Goal: Information Seeking & Learning: Learn about a topic

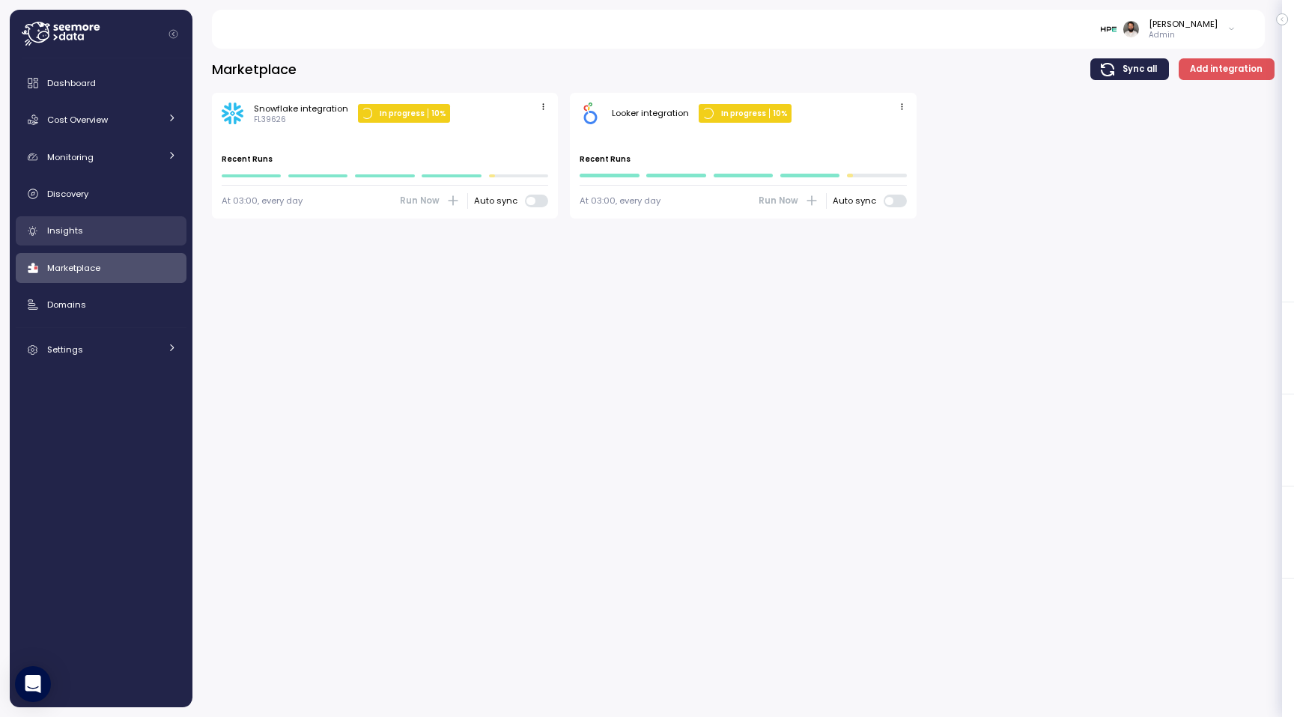
click at [121, 236] on div "Insights" at bounding box center [112, 230] width 130 height 15
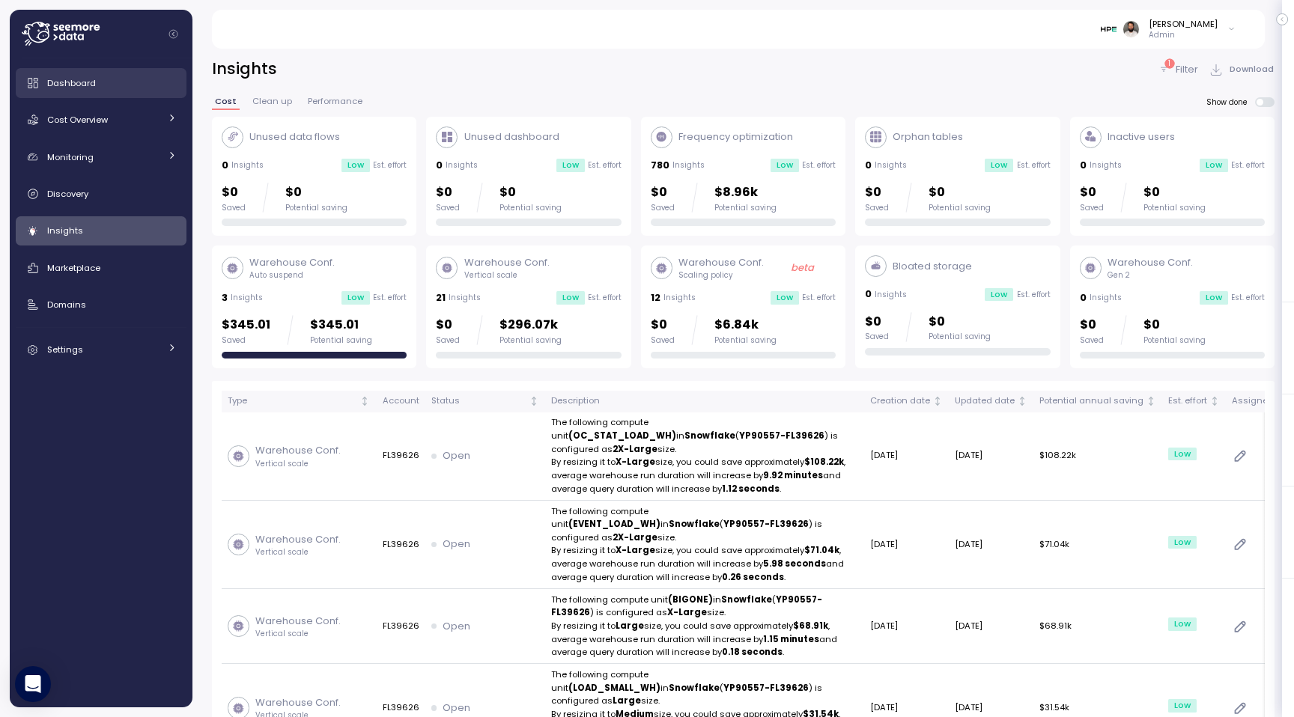
click at [148, 85] on div "Dashboard" at bounding box center [112, 83] width 130 height 15
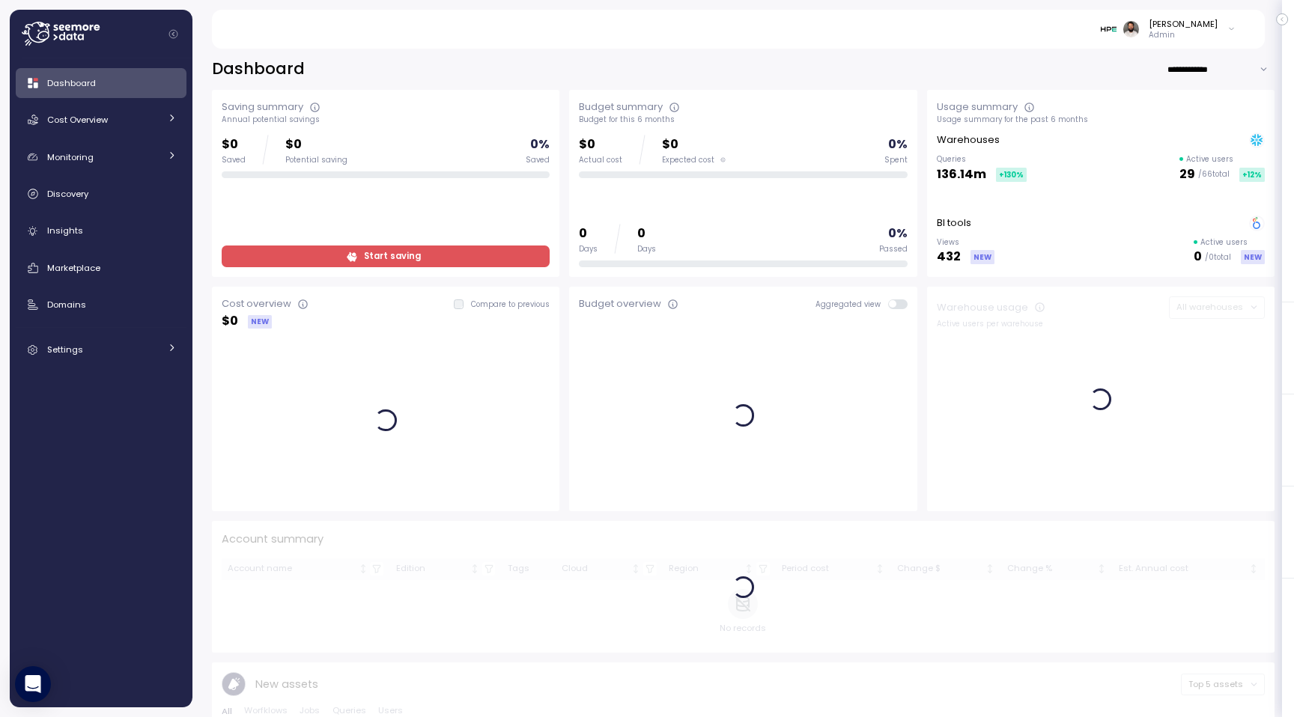
click at [1188, 65] on input "**********" at bounding box center [1221, 69] width 108 height 22
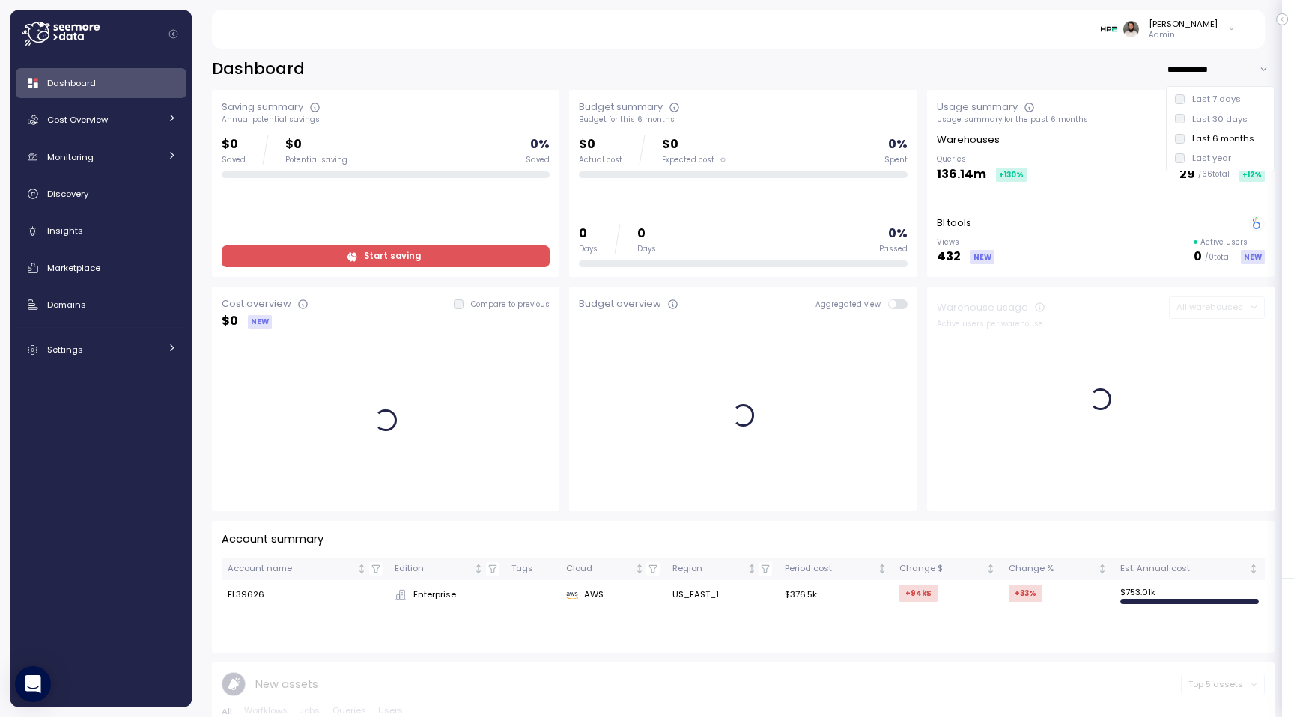
click at [1194, 117] on div "Last 30 days" at bounding box center [1219, 119] width 55 height 12
type input "**********"
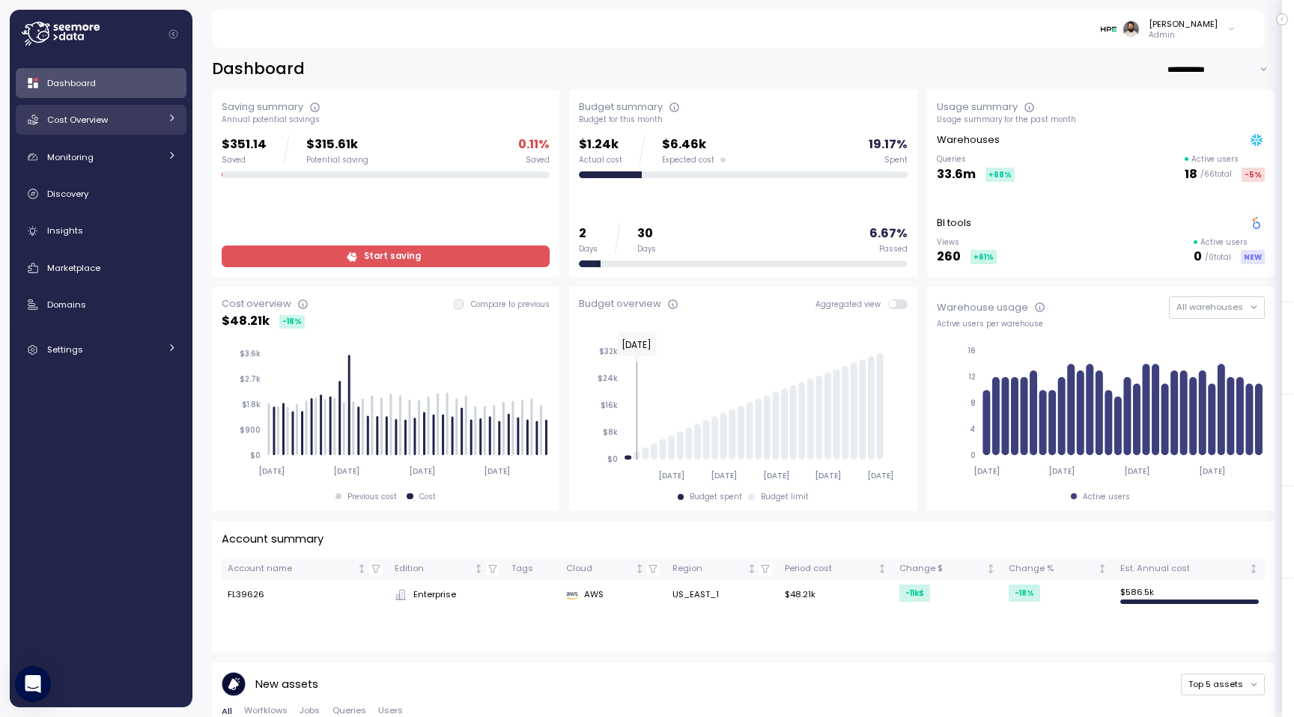
click at [115, 130] on link "Cost Overview" at bounding box center [101, 120] width 171 height 30
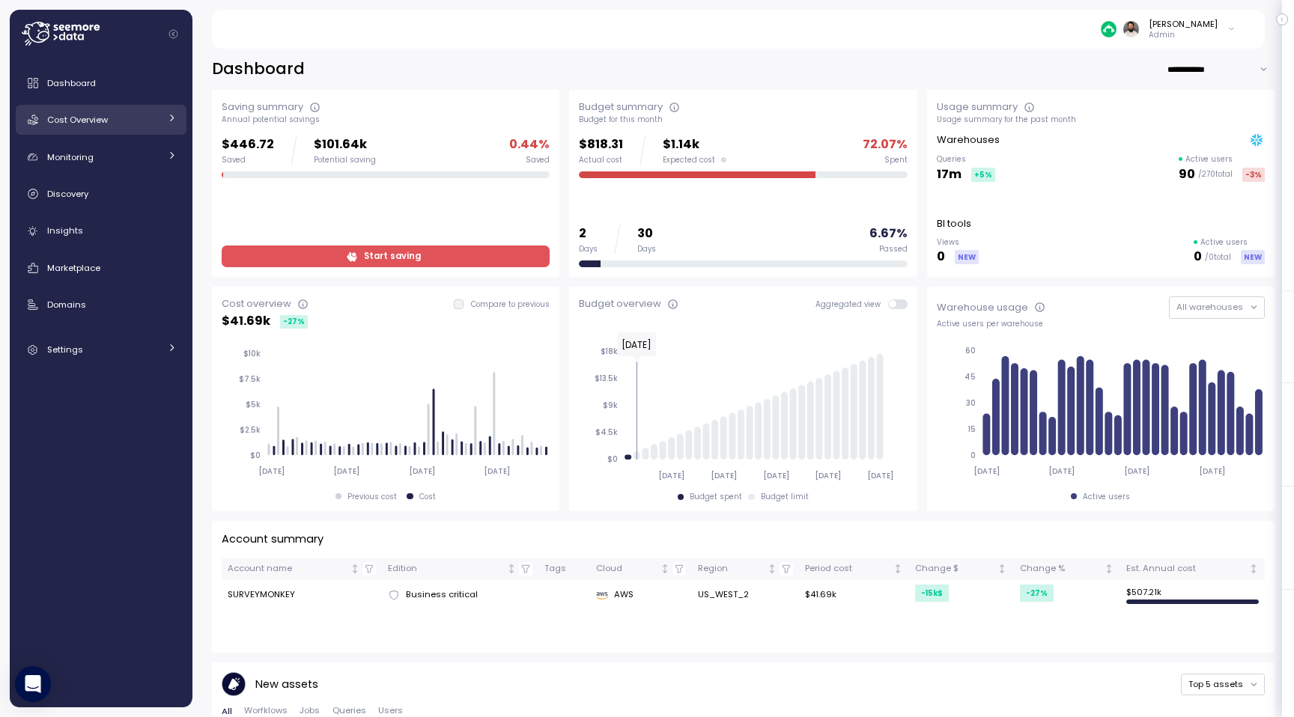
click at [139, 110] on link "Cost Overview" at bounding box center [101, 120] width 171 height 30
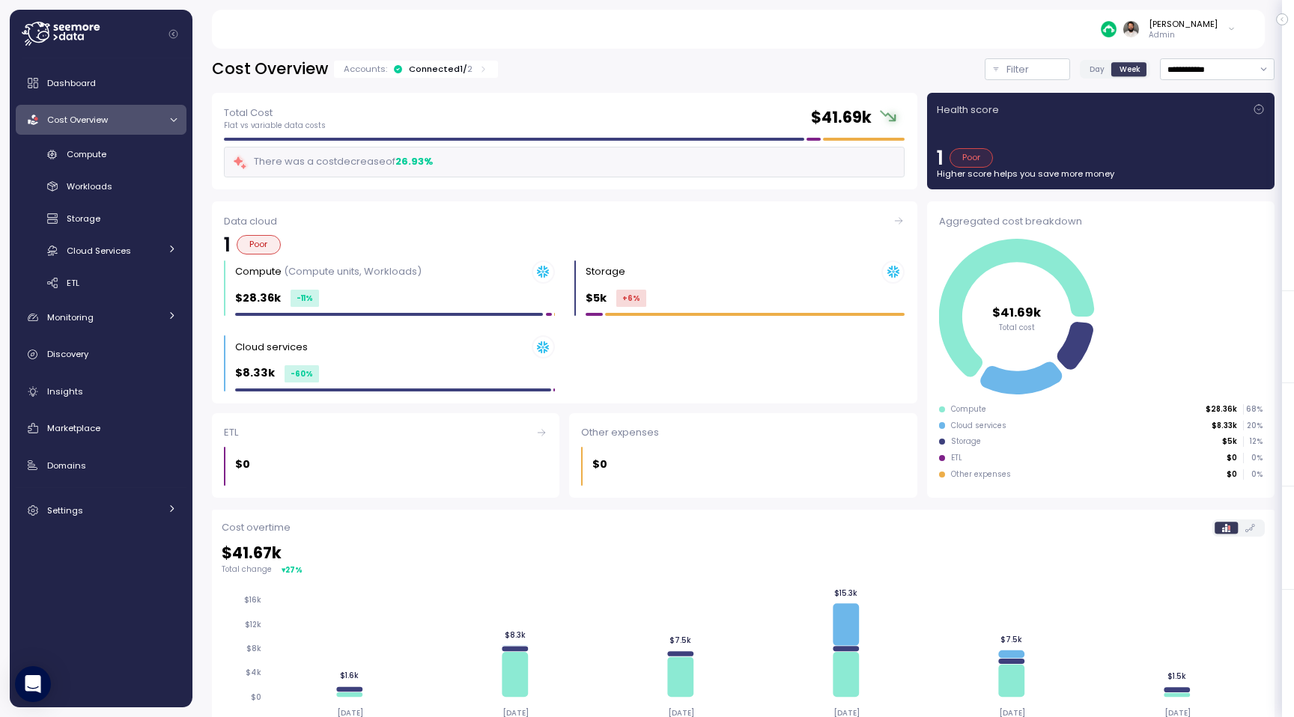
click at [434, 61] on div "Accounts: Connected 1 / 2" at bounding box center [416, 69] width 164 height 17
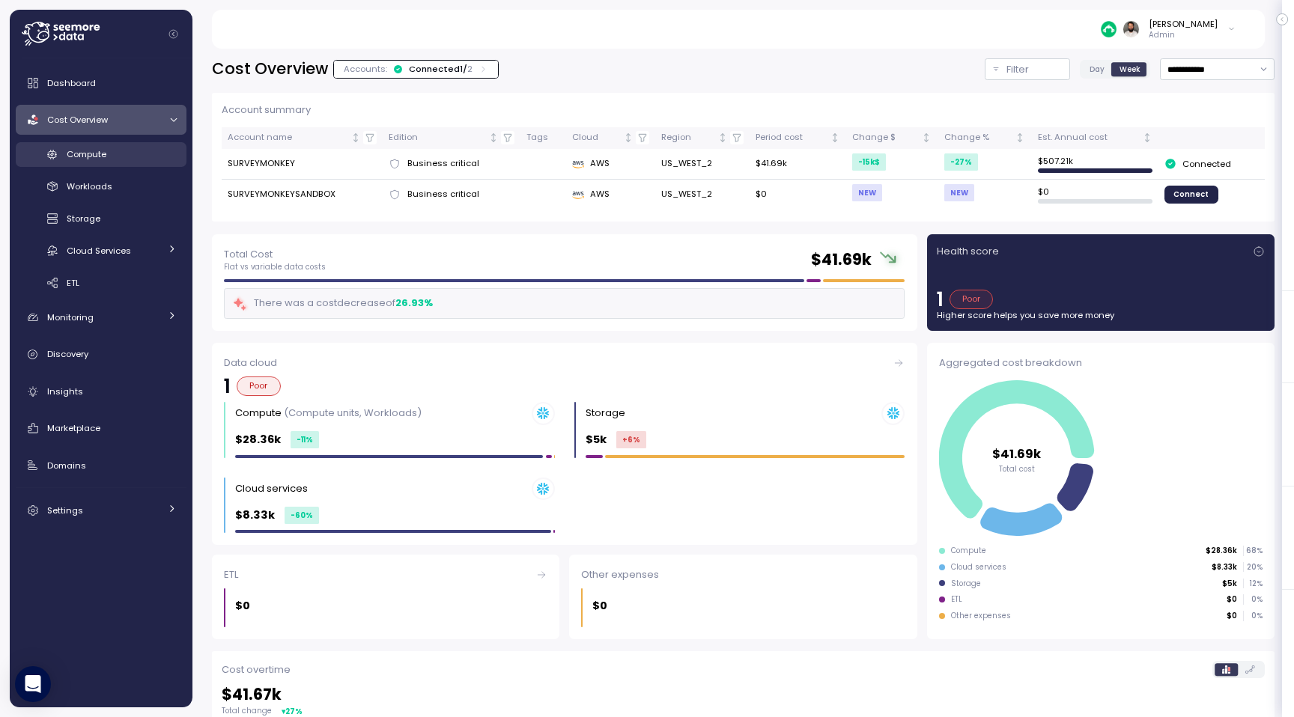
click at [151, 159] on div "Compute" at bounding box center [122, 154] width 110 height 15
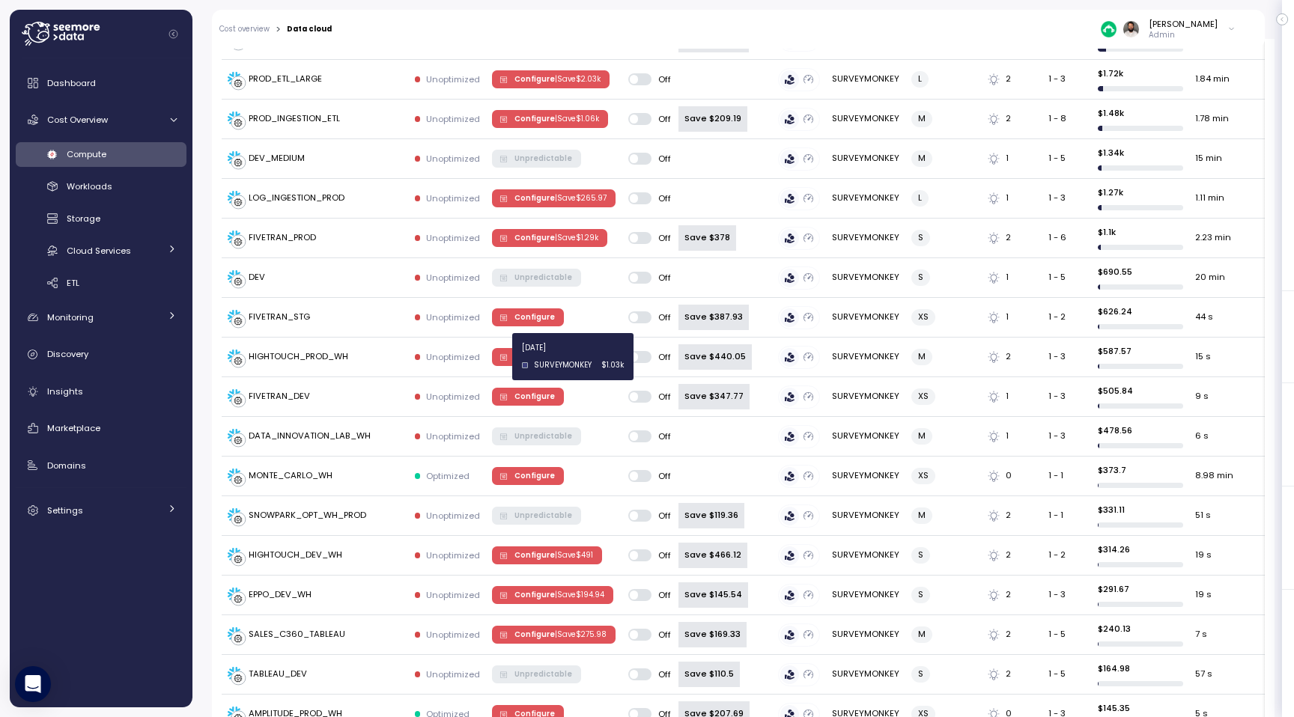
scroll to position [18, 0]
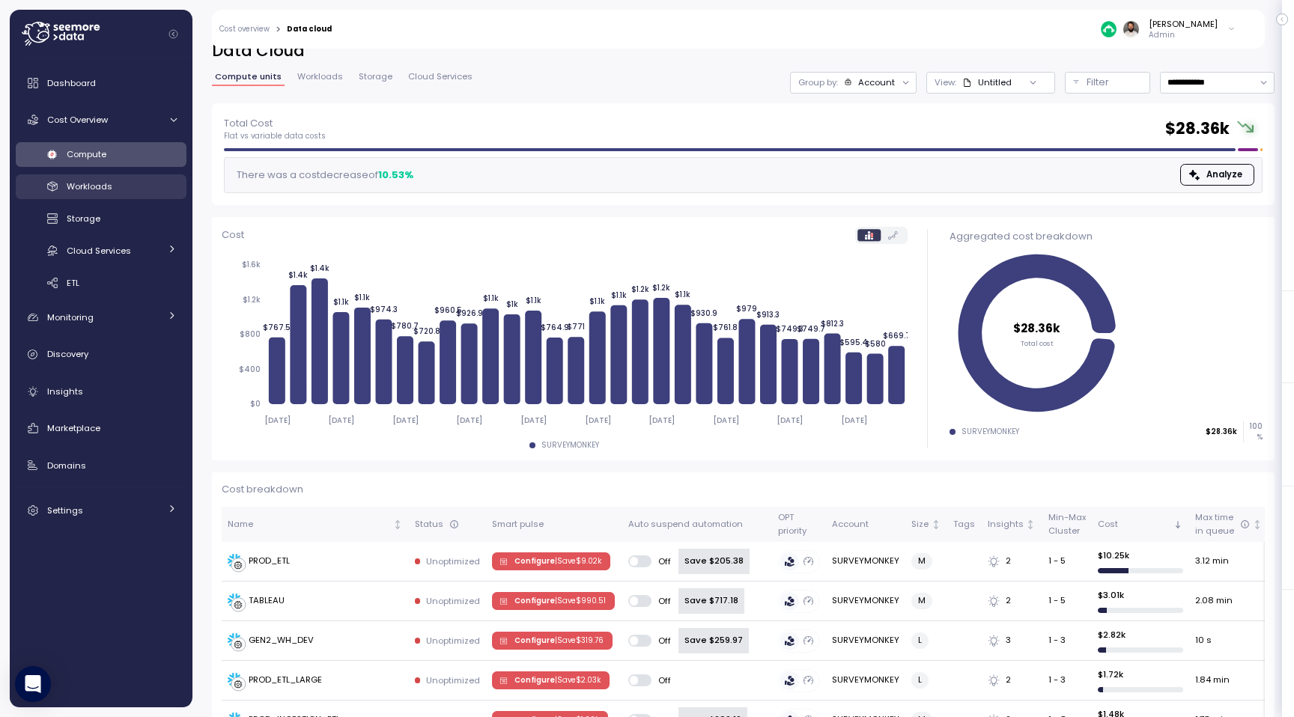
click at [116, 188] on div "Workloads" at bounding box center [122, 186] width 110 height 15
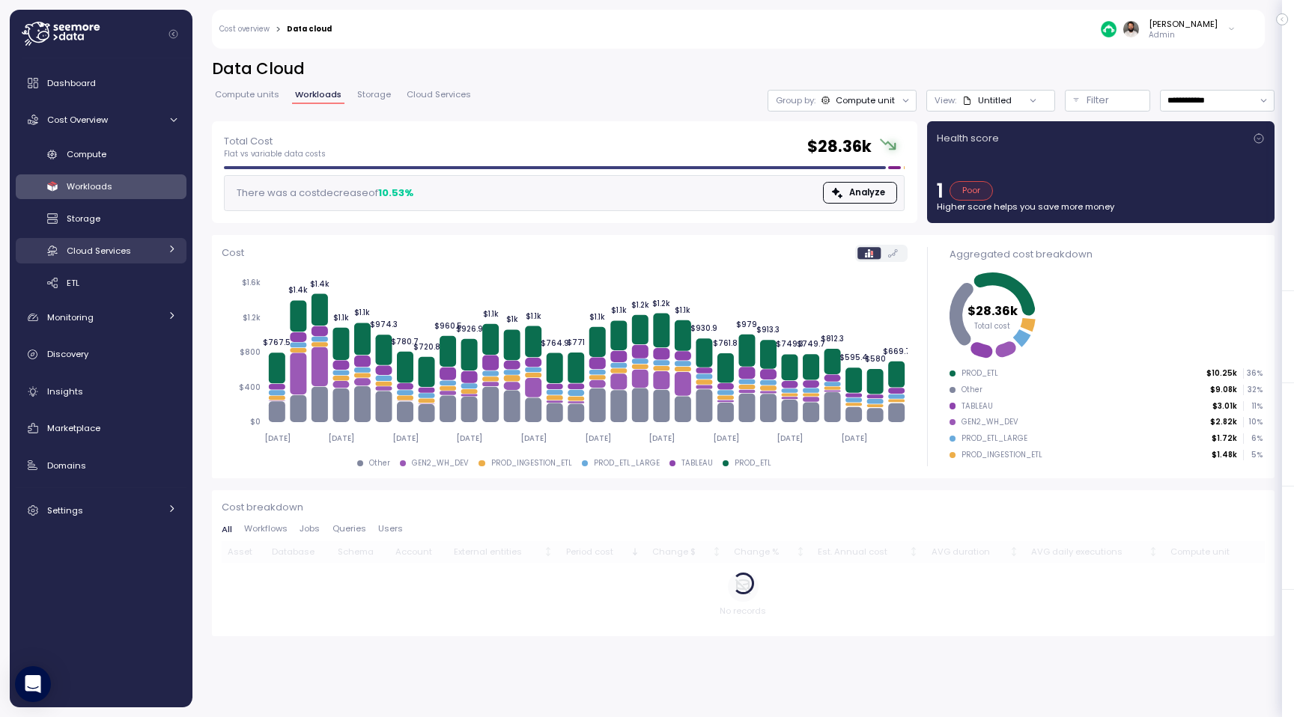
click at [145, 251] on div "Cloud Services" at bounding box center [113, 250] width 93 height 15
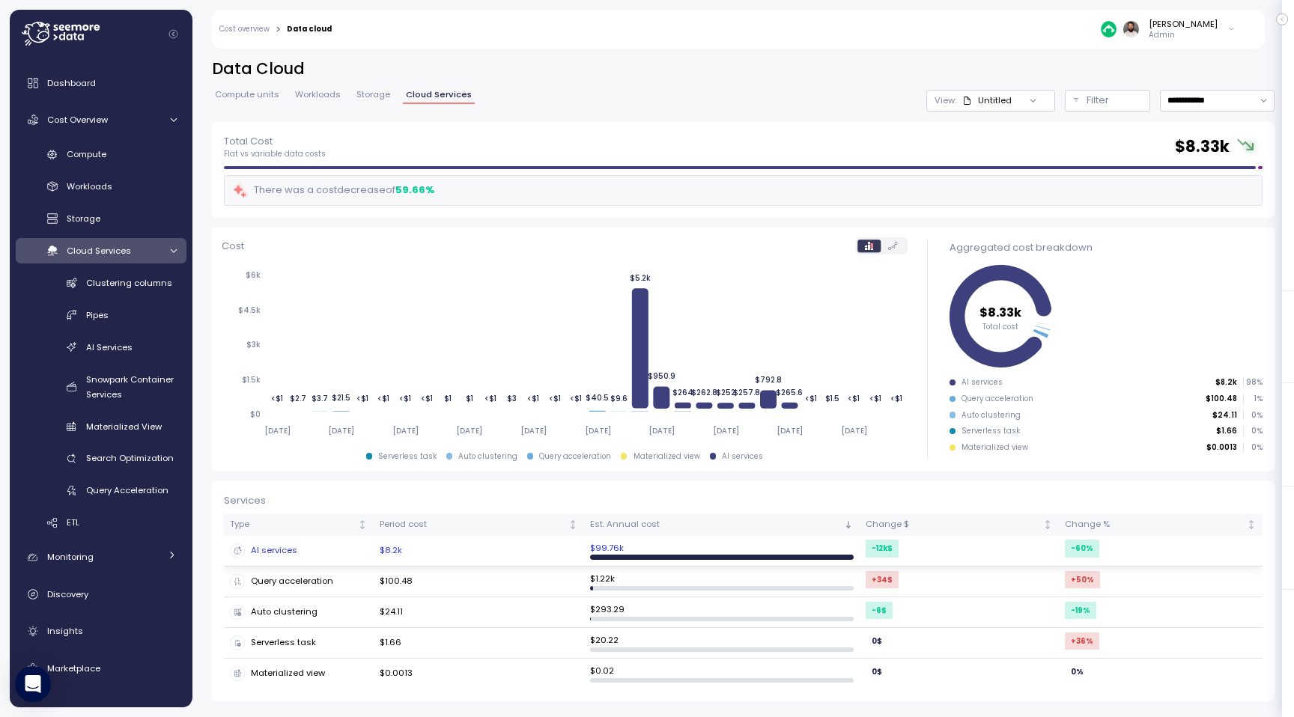
click at [527, 547] on td "$8.2k" at bounding box center [479, 551] width 210 height 31
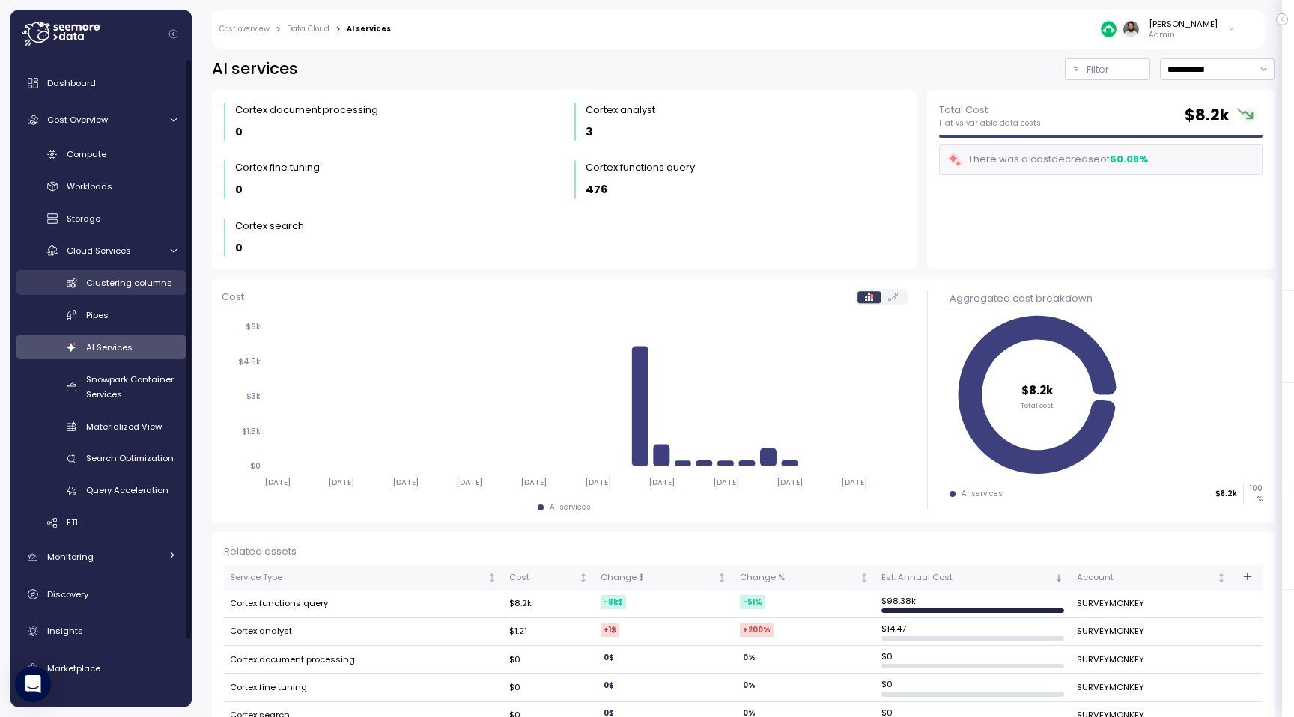
click at [155, 291] on link "Clustering columns" at bounding box center [101, 282] width 171 height 25
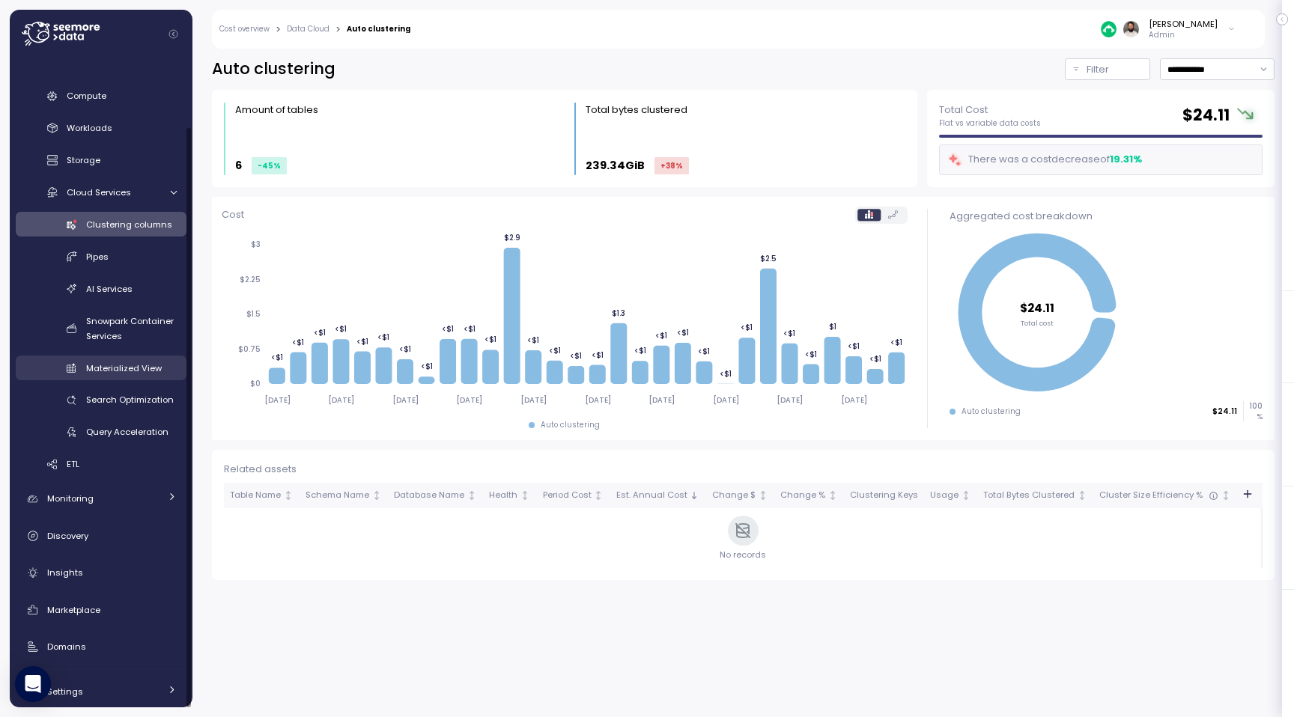
scroll to position [74, 0]
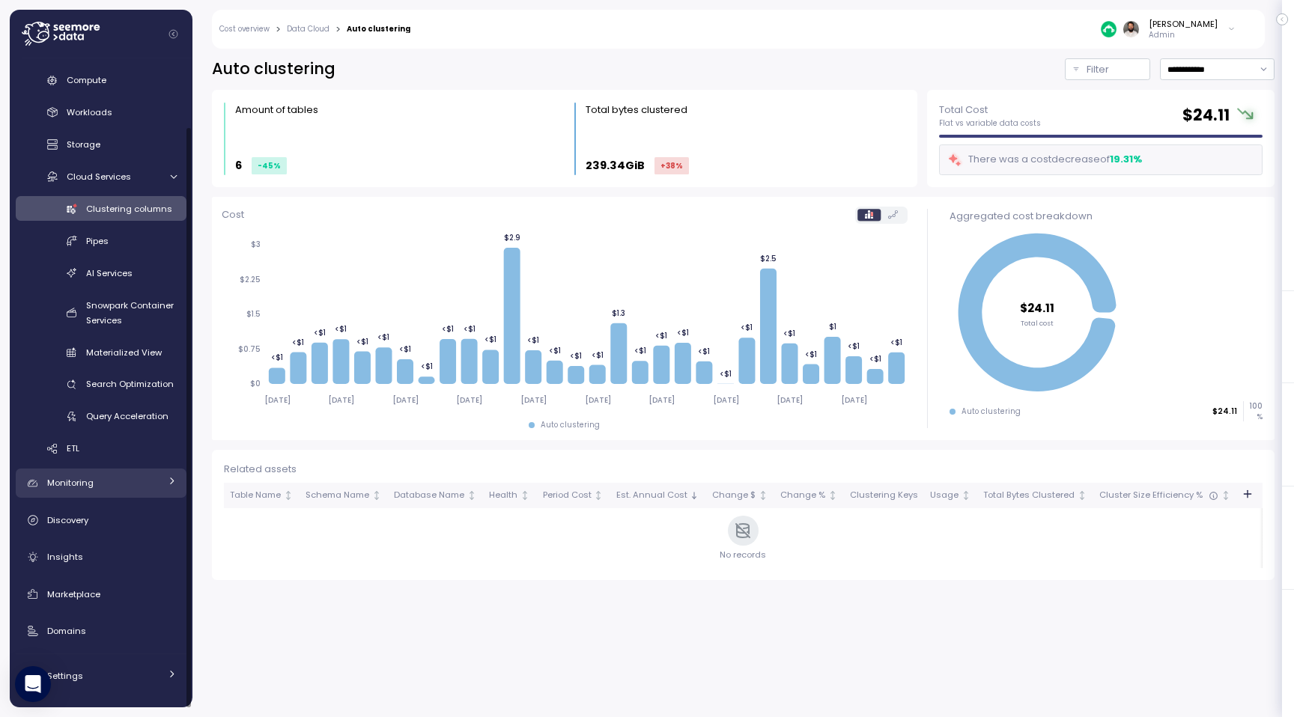
click at [129, 484] on div "Monitoring" at bounding box center [103, 483] width 112 height 15
click at [118, 530] on div "Budget Anomalies" at bounding box center [101, 533] width 171 height 57
click at [116, 565] on div "Dashboard Cost Overview Compute Workloads Storage Cloud Services Clustering col…" at bounding box center [101, 375] width 171 height 762
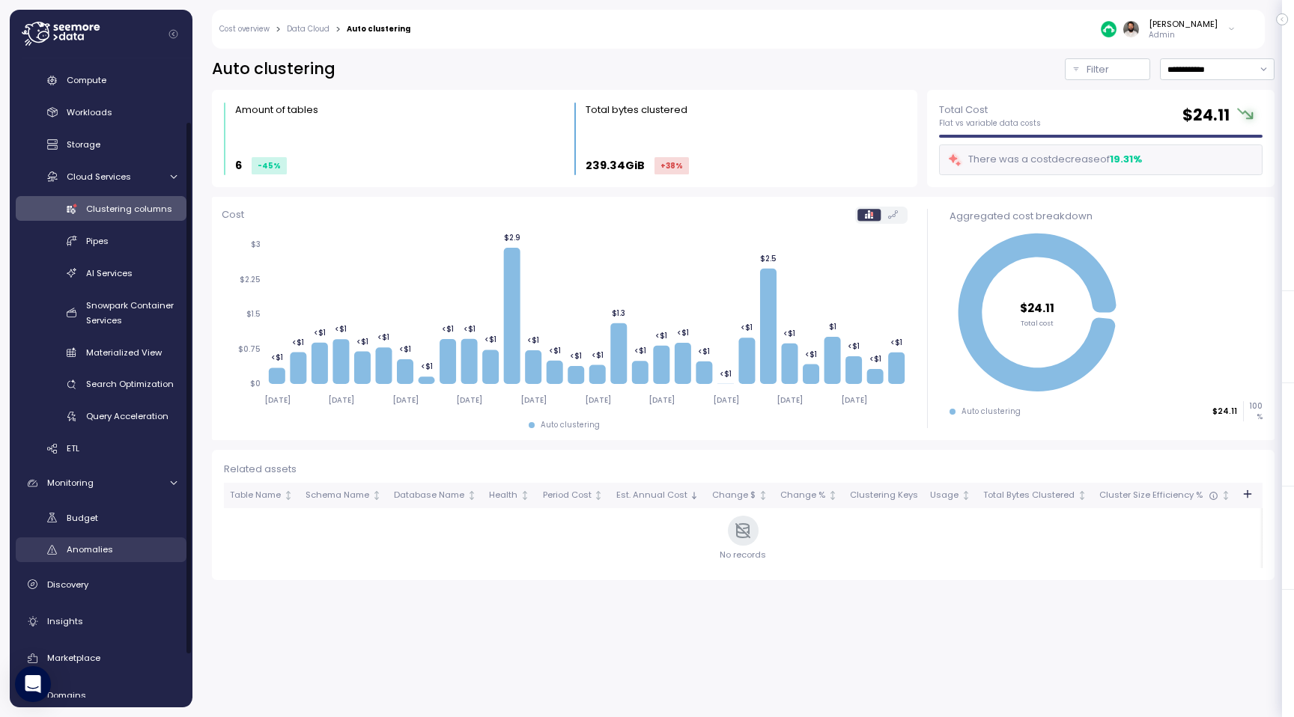
click at [116, 559] on link "Anomalies" at bounding box center [101, 550] width 171 height 25
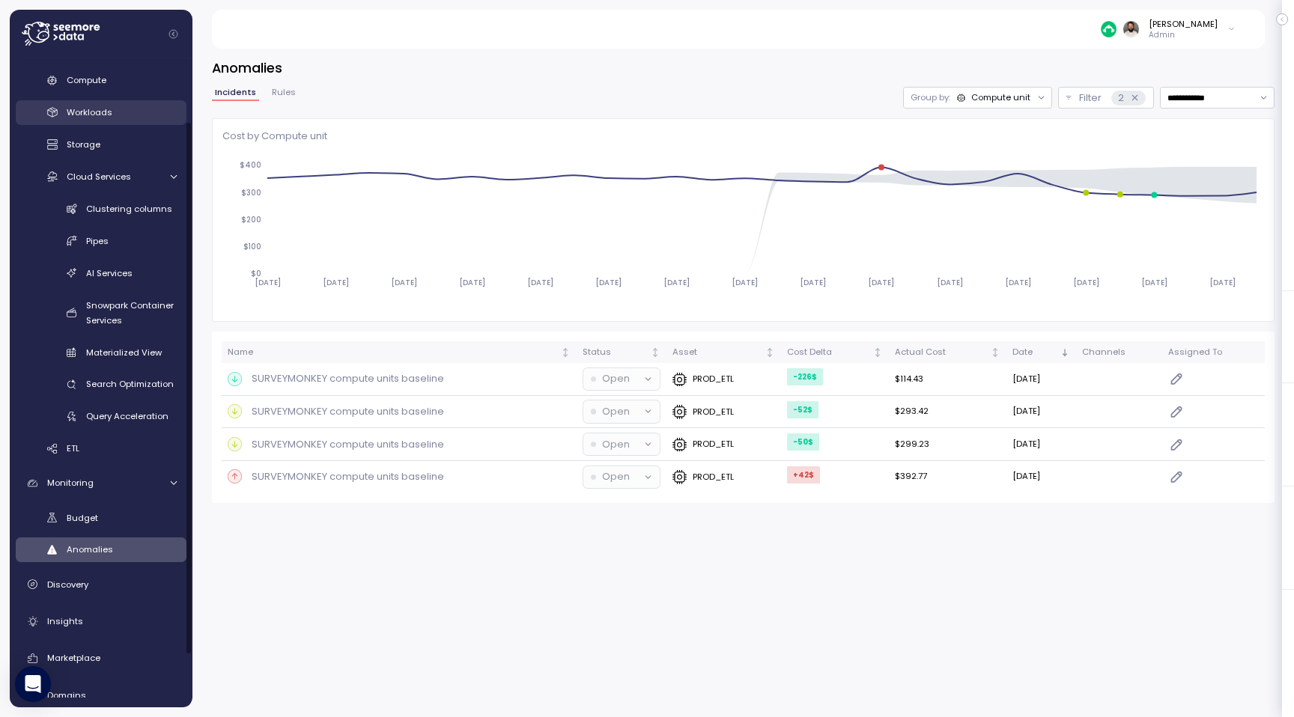
click at [124, 106] on div "Workloads" at bounding box center [122, 112] width 110 height 15
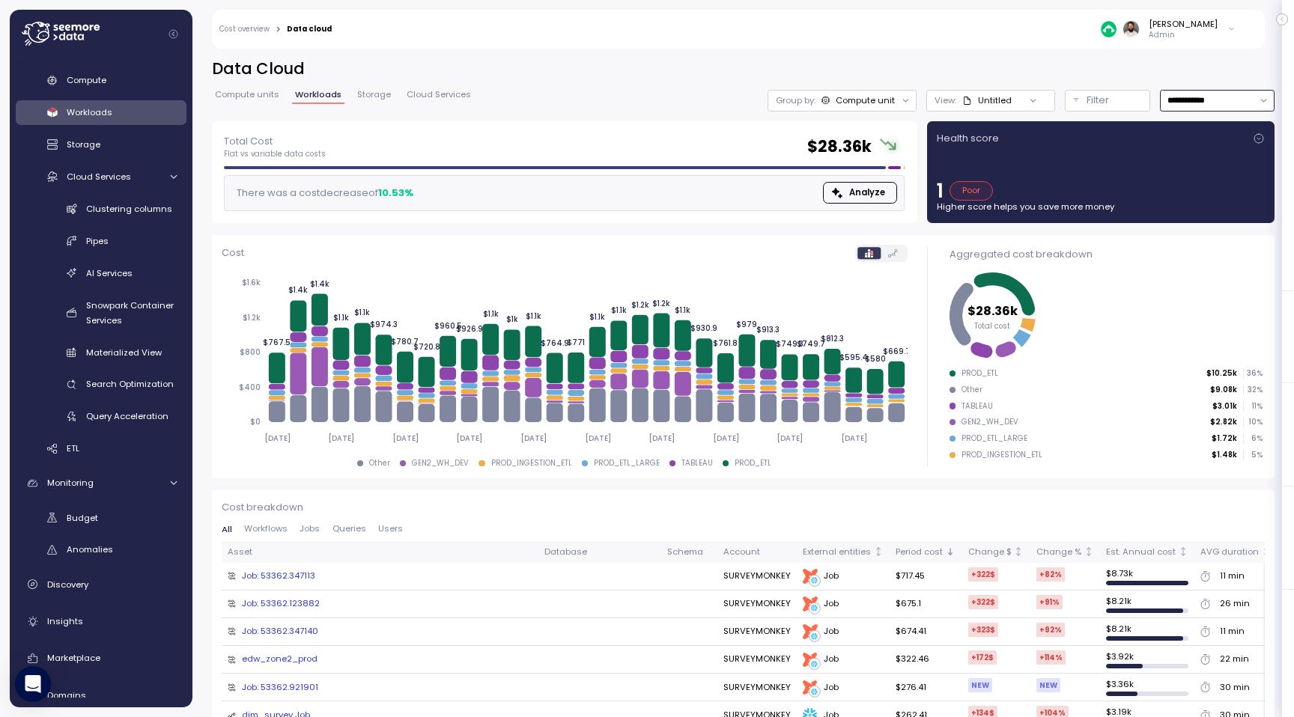
click at [1197, 101] on input "**********" at bounding box center [1217, 101] width 115 height 22
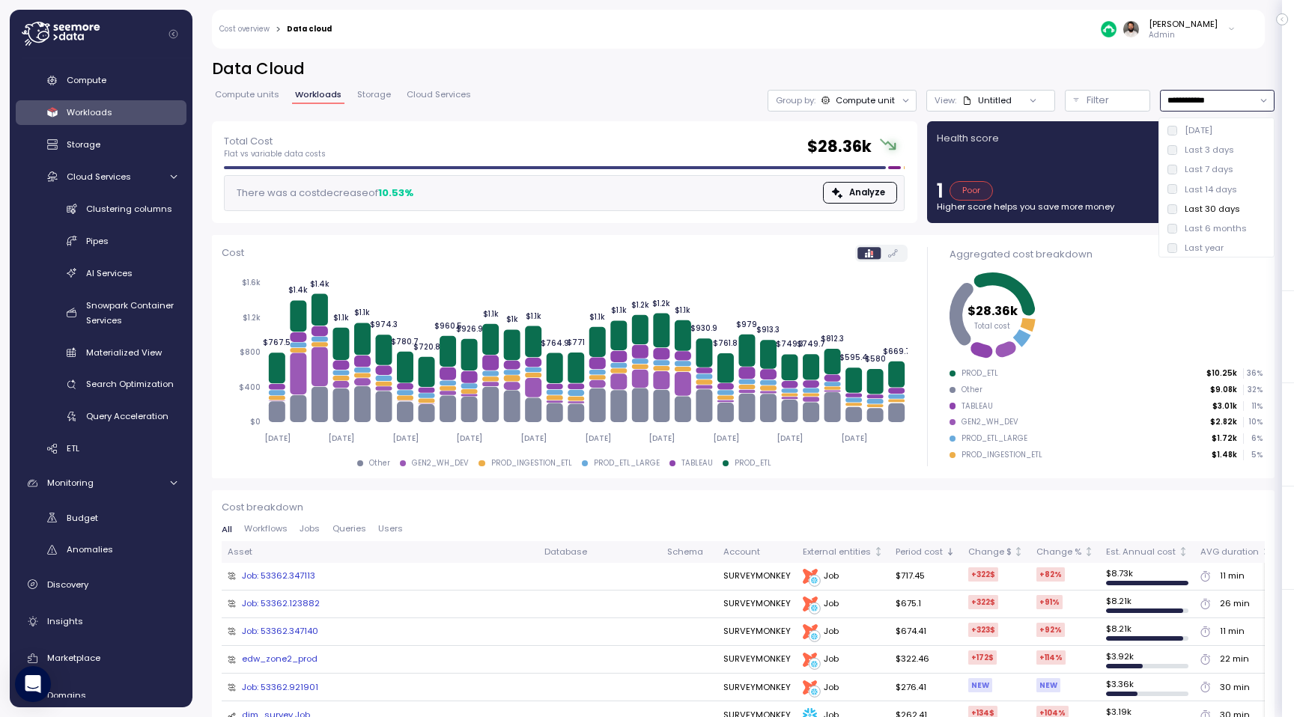
click at [1202, 166] on div "Last 7 days" at bounding box center [1209, 169] width 49 height 12
type input "**********"
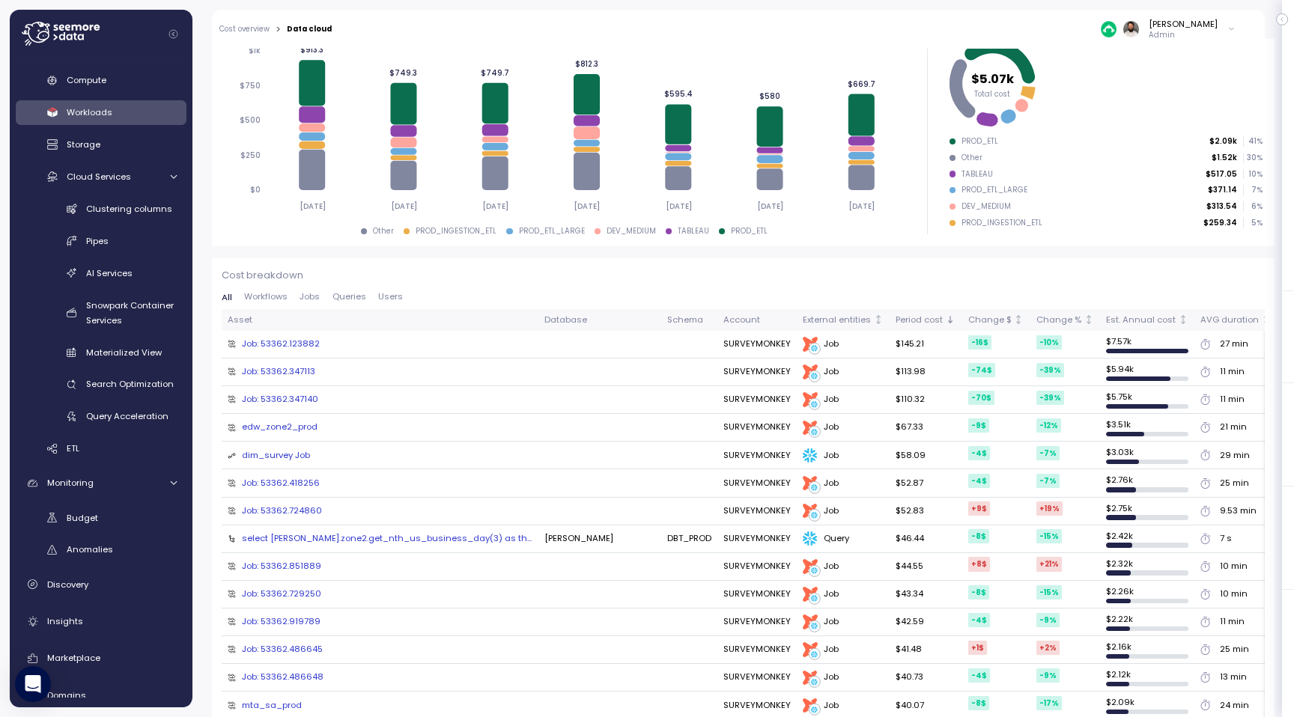
scroll to position [235, 0]
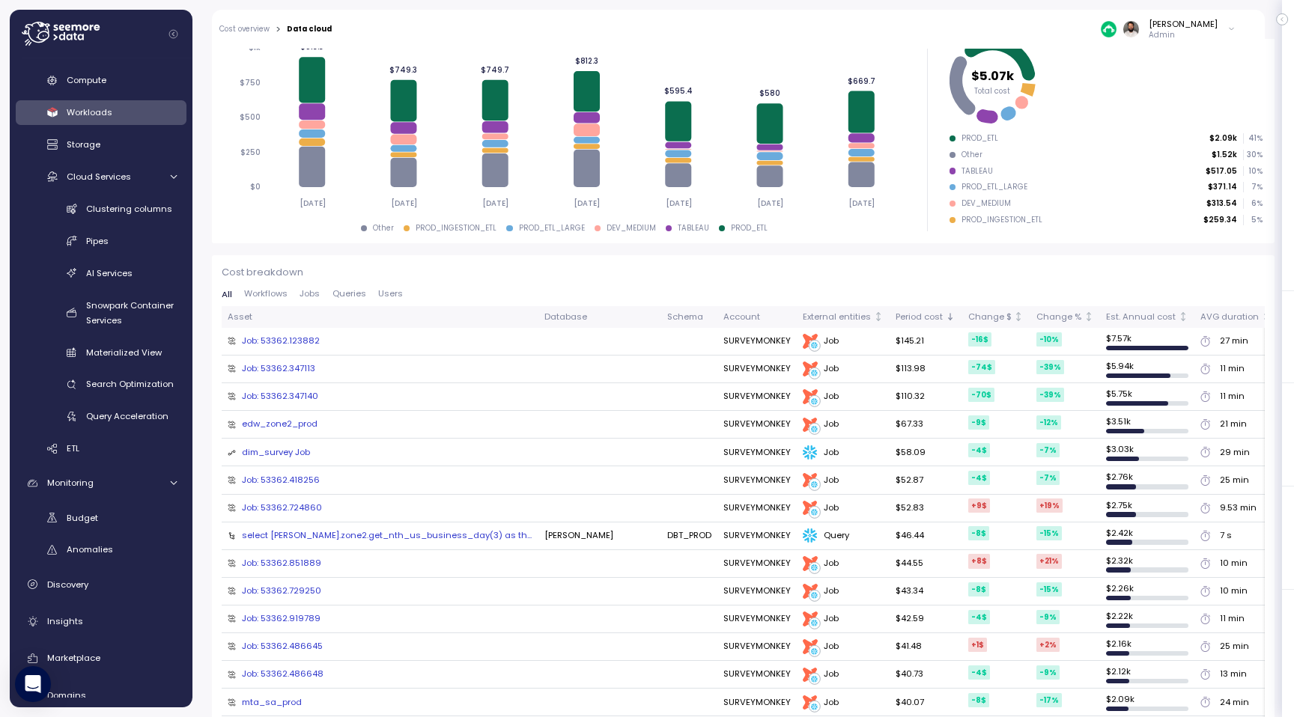
click at [343, 293] on span "Queries" at bounding box center [349, 294] width 34 height 8
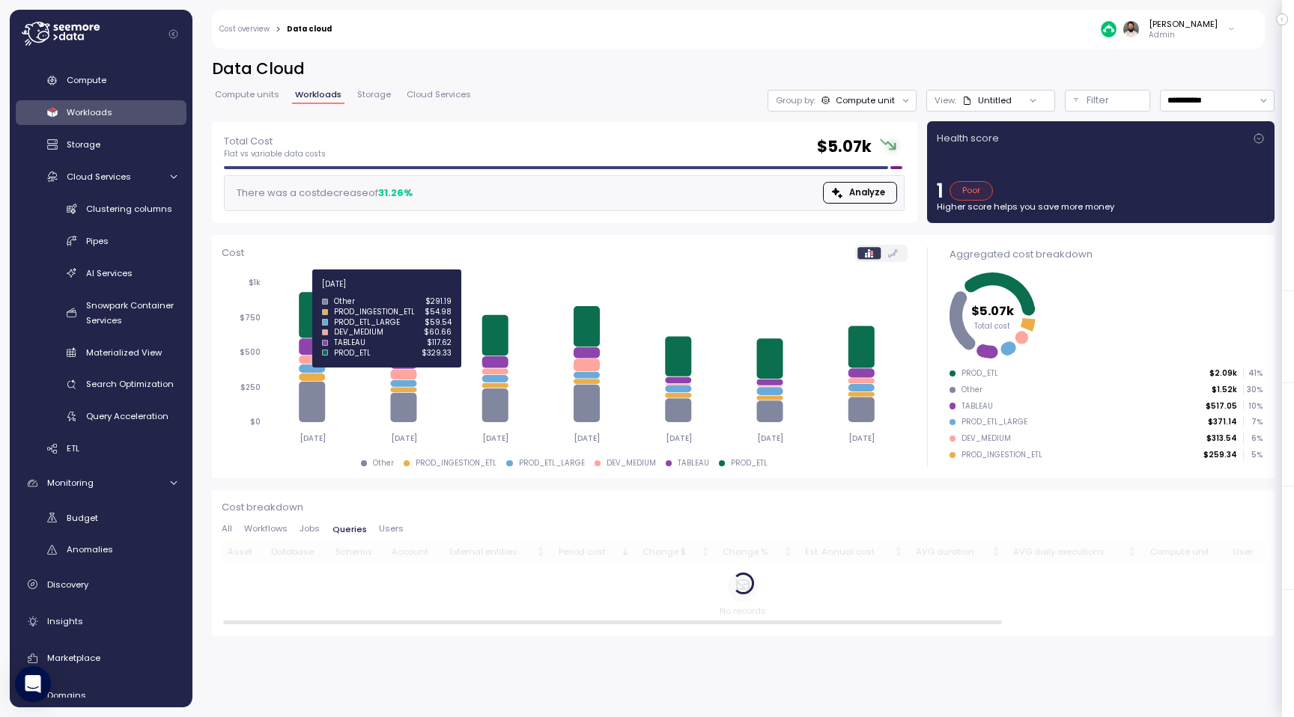
scroll to position [0, 0]
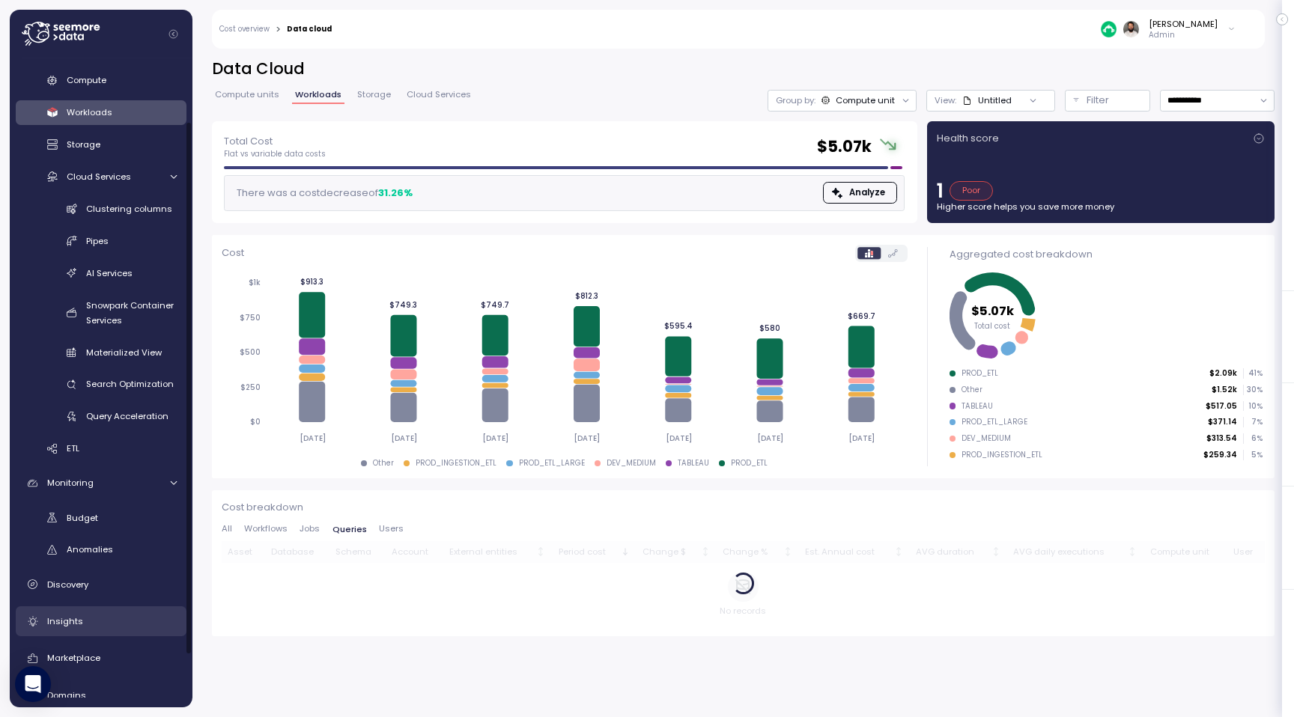
click at [109, 621] on div "Insights" at bounding box center [112, 621] width 130 height 15
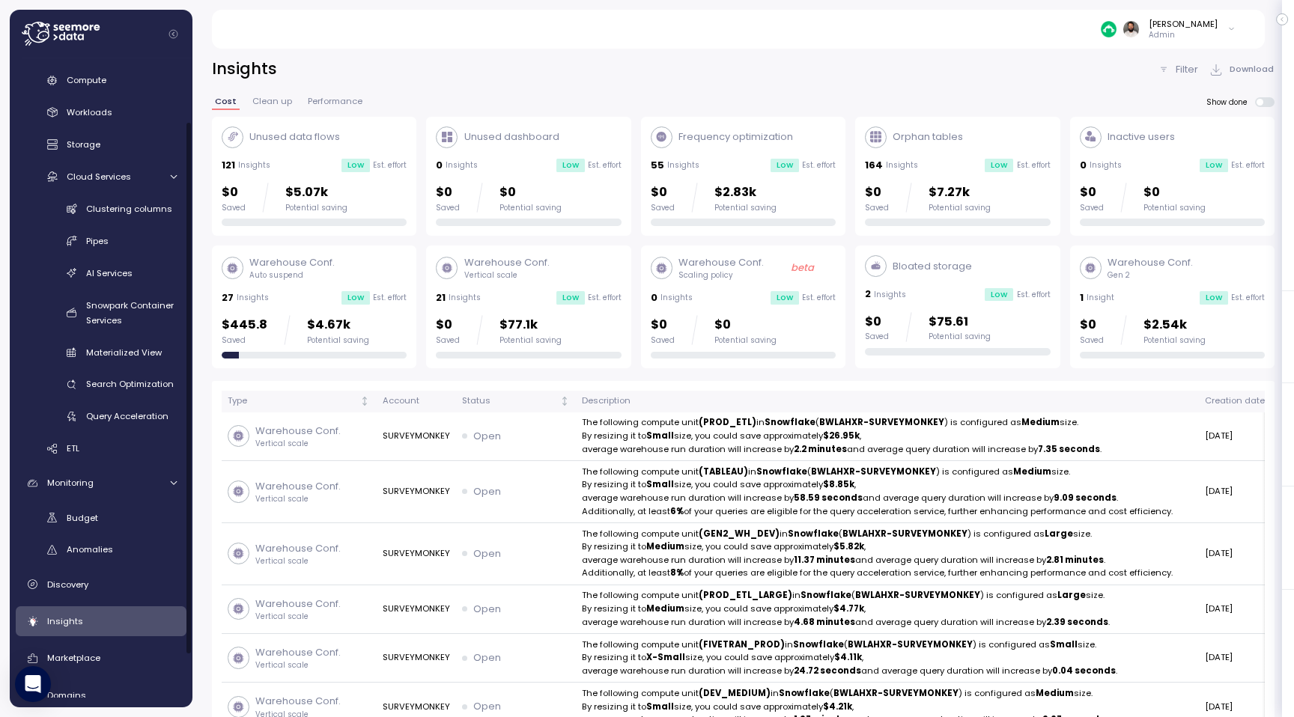
click at [1149, 288] on div "Warehouse Conf. Gen 2 1 Insight Low Est. effort $0 Saved $2.54k Potential saving" at bounding box center [1172, 306] width 185 height 103
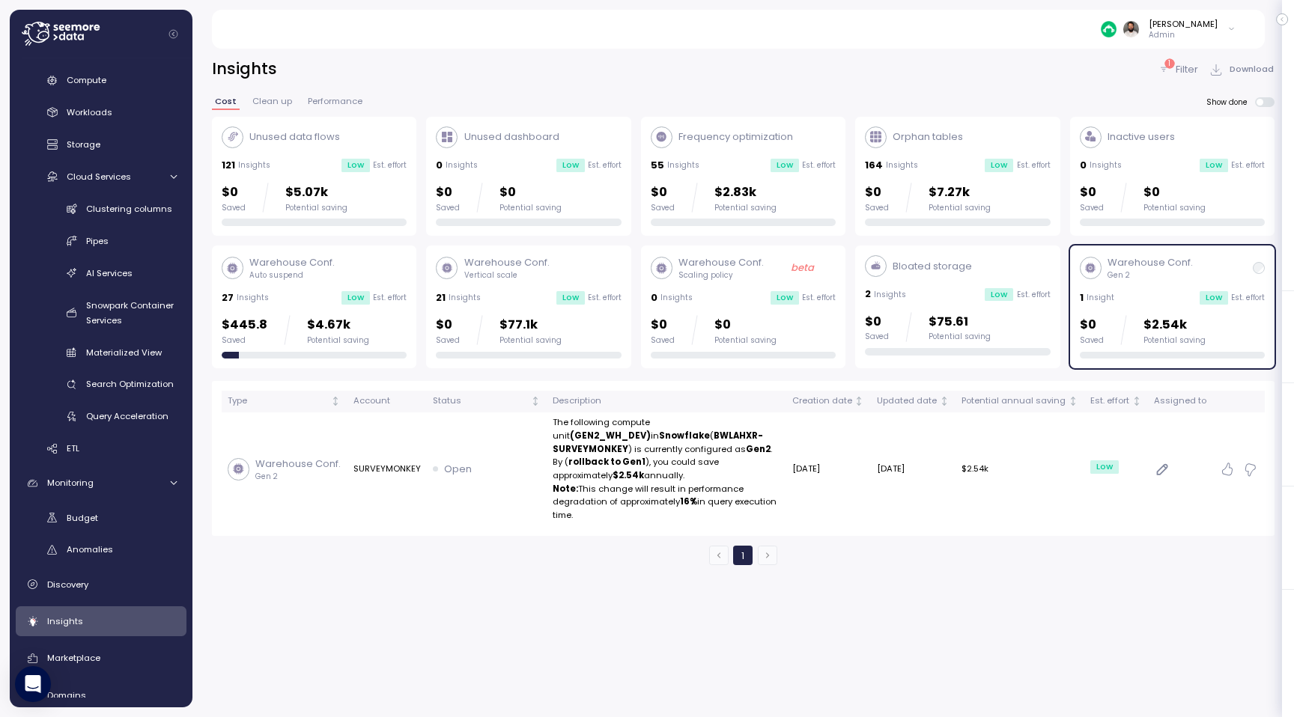
click at [369, 179] on div "Unused data flows 121 Insights Low Est. effort $0 Saved $5.07k Potential saving" at bounding box center [314, 177] width 185 height 100
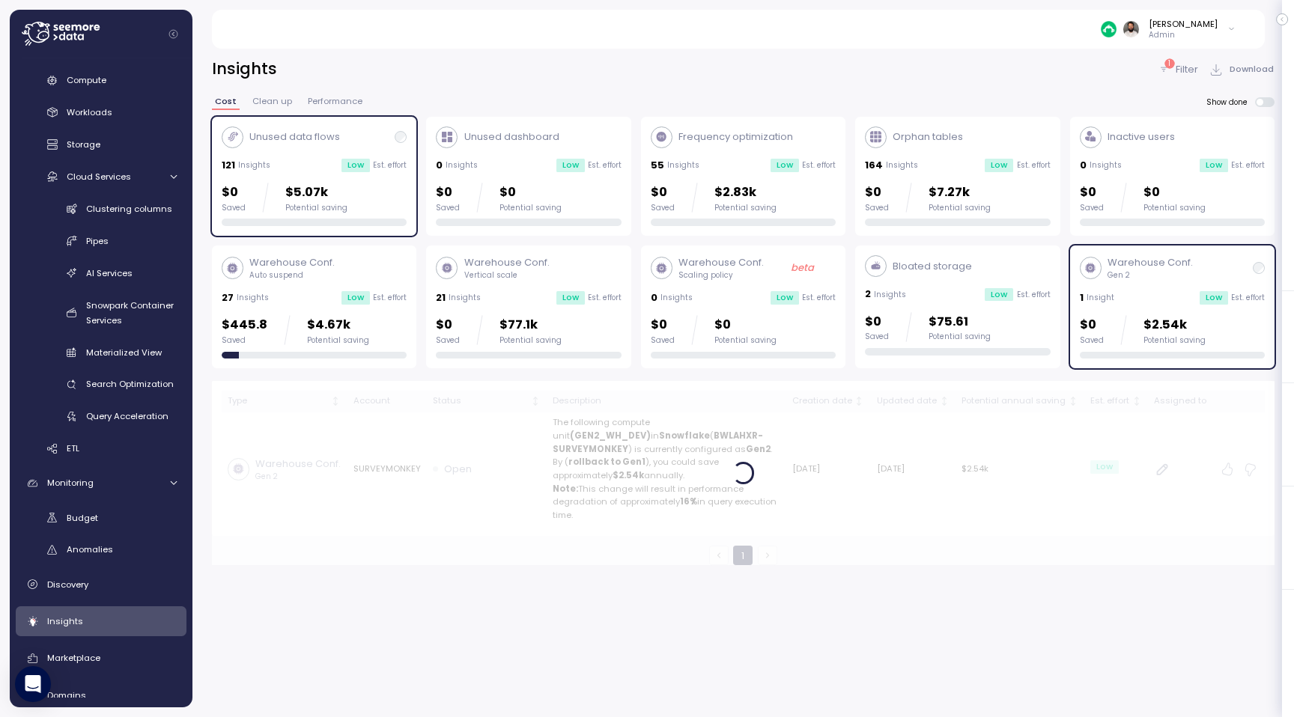
click at [1235, 302] on p "Est. effort" at bounding box center [1248, 298] width 34 height 10
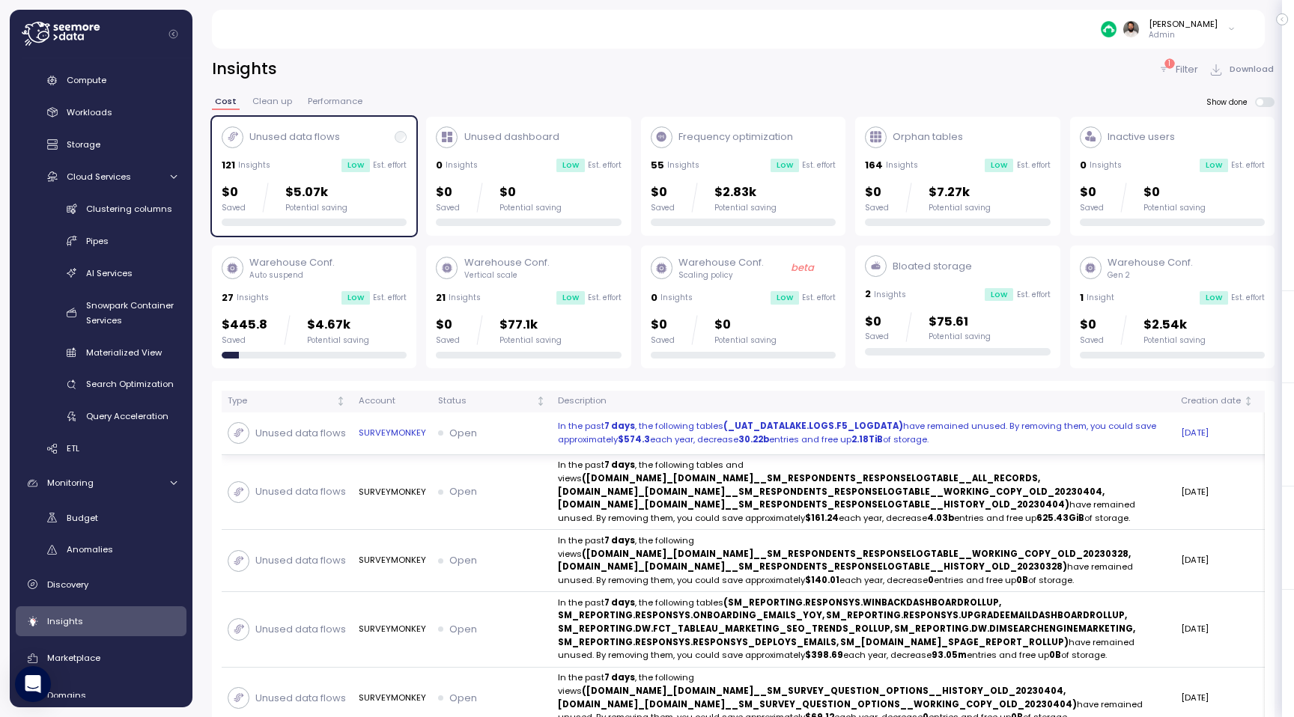
click at [999, 441] on p "In the past 7 days , the following tables (_UAT_DATALAKE.LOGS.F5_LOGDATA) have …" at bounding box center [863, 433] width 611 height 26
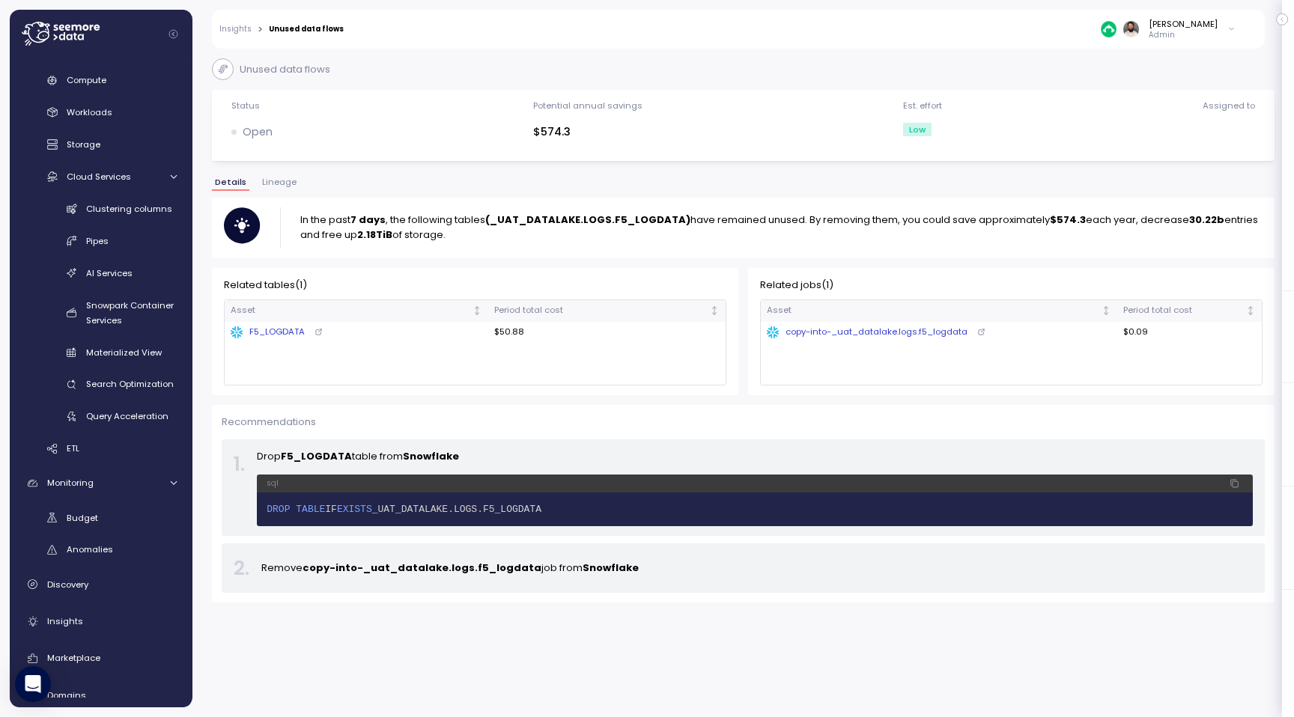
click at [280, 186] on span "Lineage" at bounding box center [279, 182] width 34 height 8
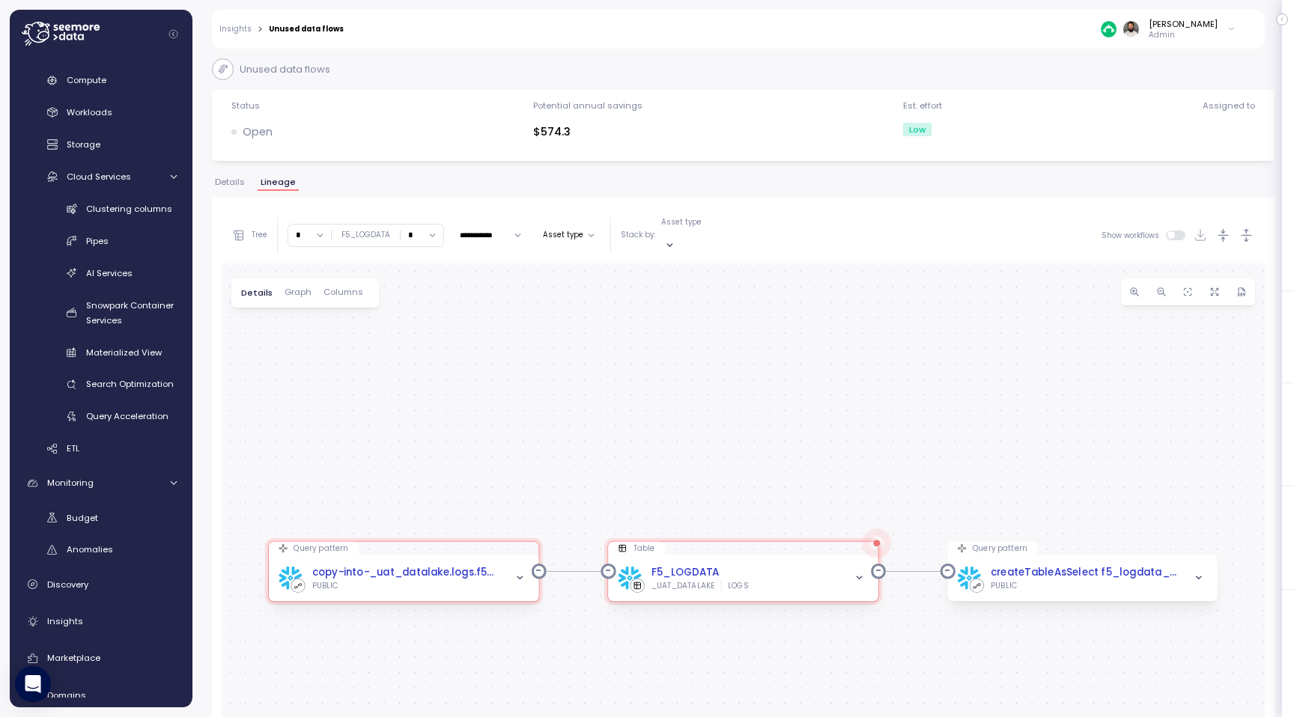
click at [410, 230] on input "*" at bounding box center [422, 236] width 43 height 22
type input "*"
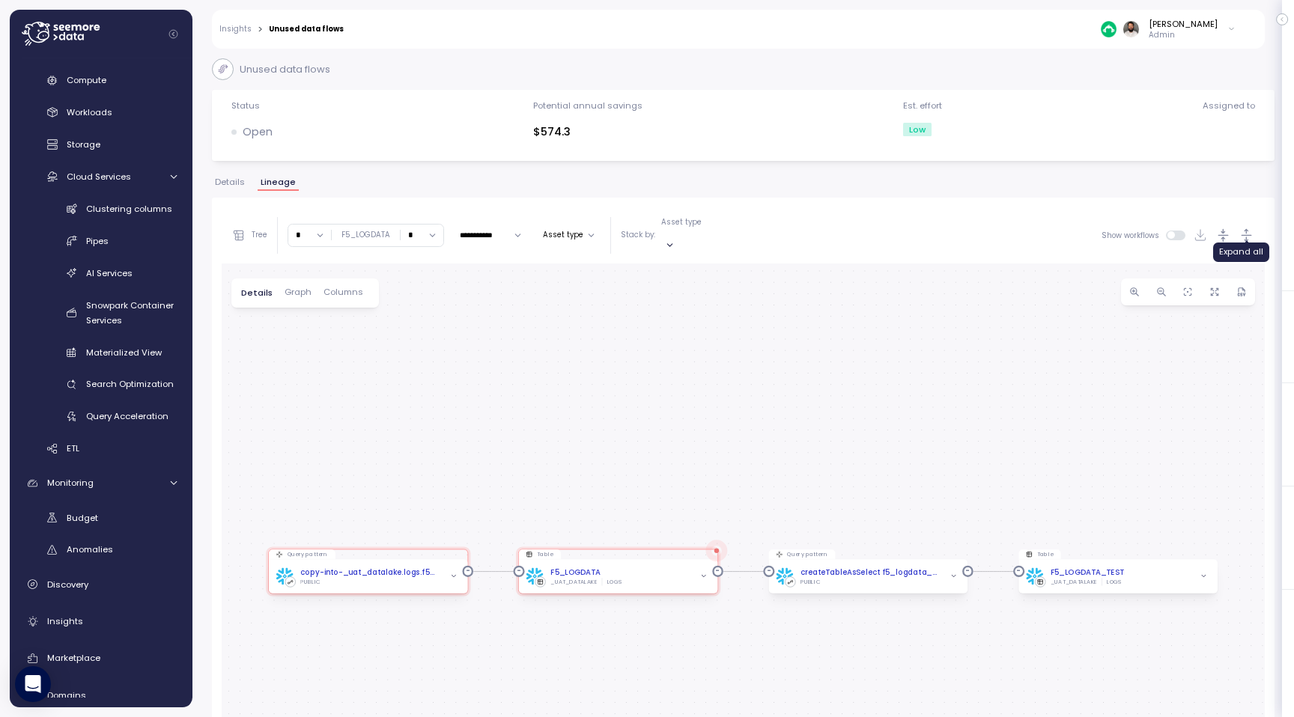
click at [1248, 229] on icon "button" at bounding box center [1247, 236] width 16 height 16
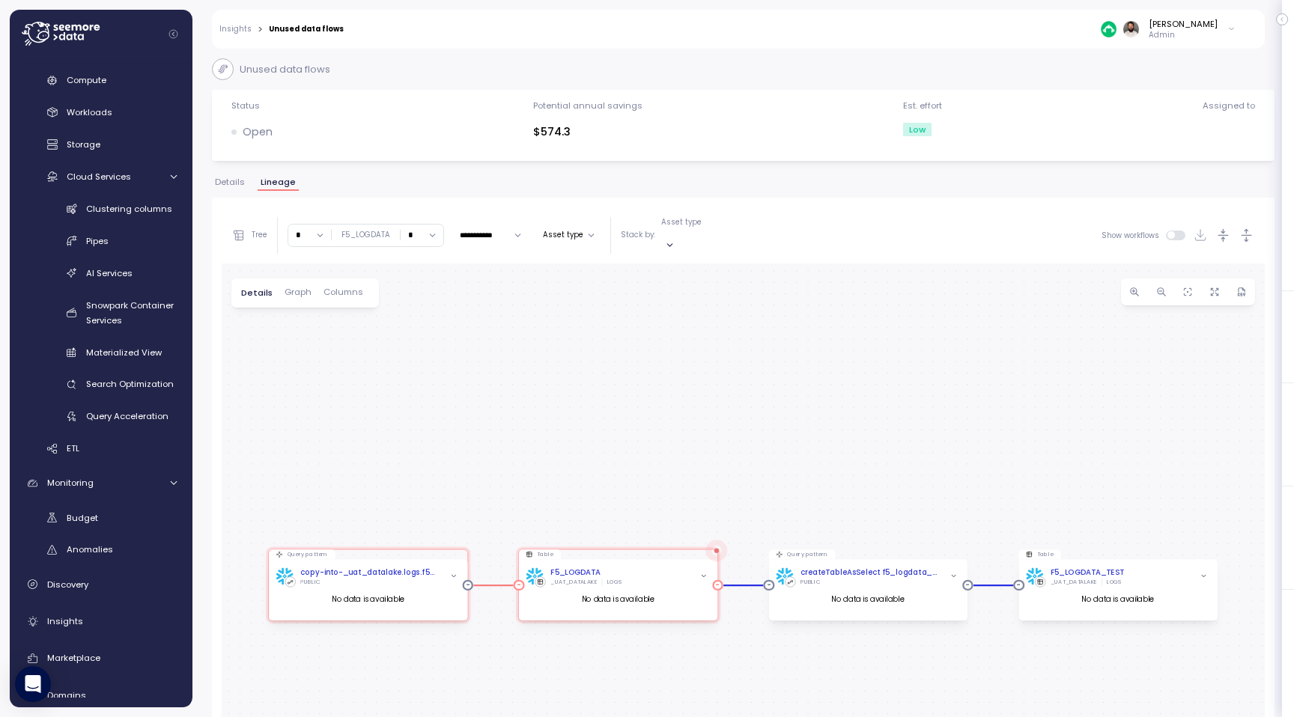
click at [587, 567] on div "F5_LOGDATA" at bounding box center [575, 572] width 50 height 11
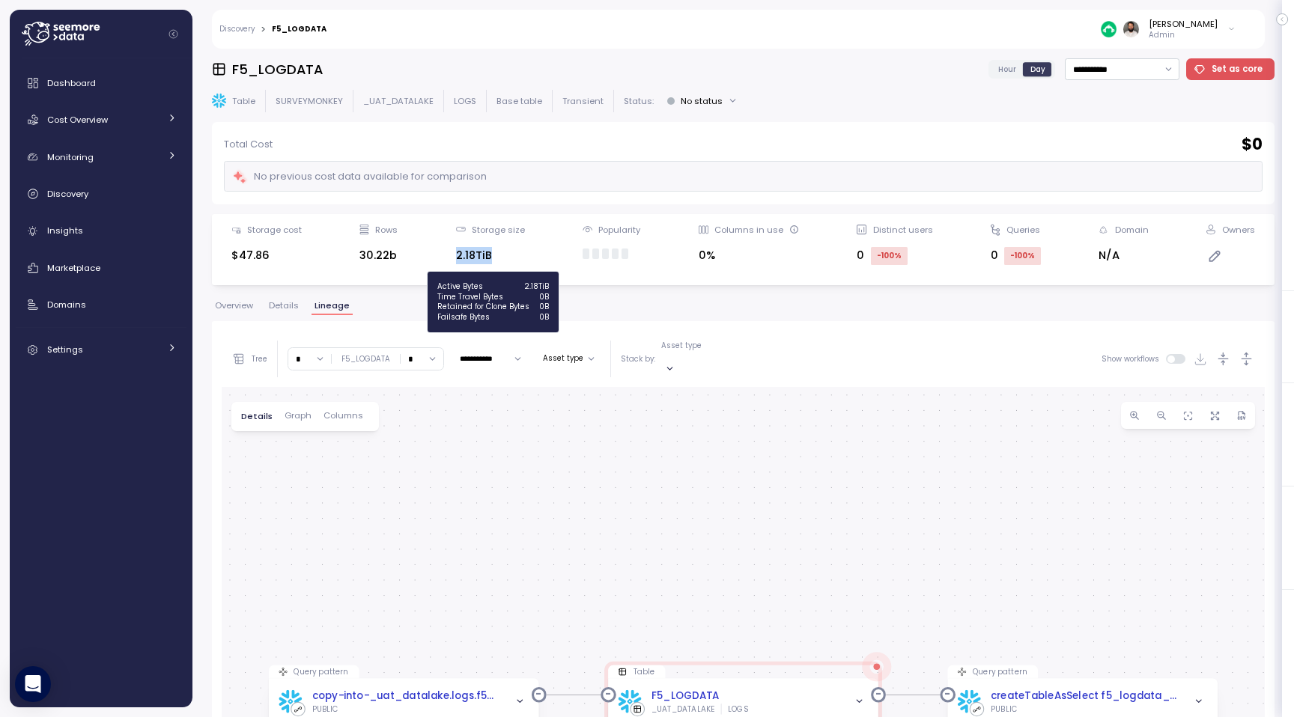
drag, startPoint x: 452, startPoint y: 253, endPoint x: 507, endPoint y: 253, distance: 54.7
click at [507, 253] on div "Storage cost $47.86 Rows 30.22b Storage size 2.18TiB Popularity Columns in use …" at bounding box center [743, 250] width 1043 height 52
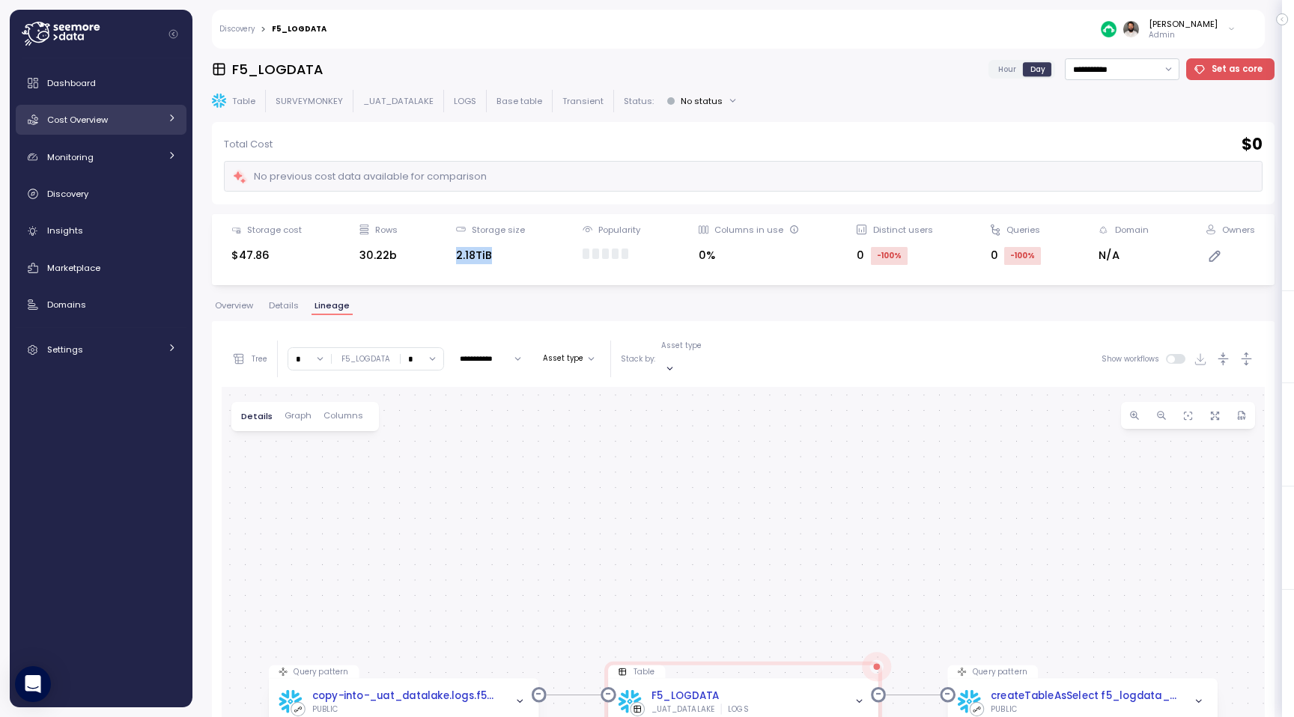
click at [128, 131] on link "Cost Overview" at bounding box center [101, 120] width 171 height 30
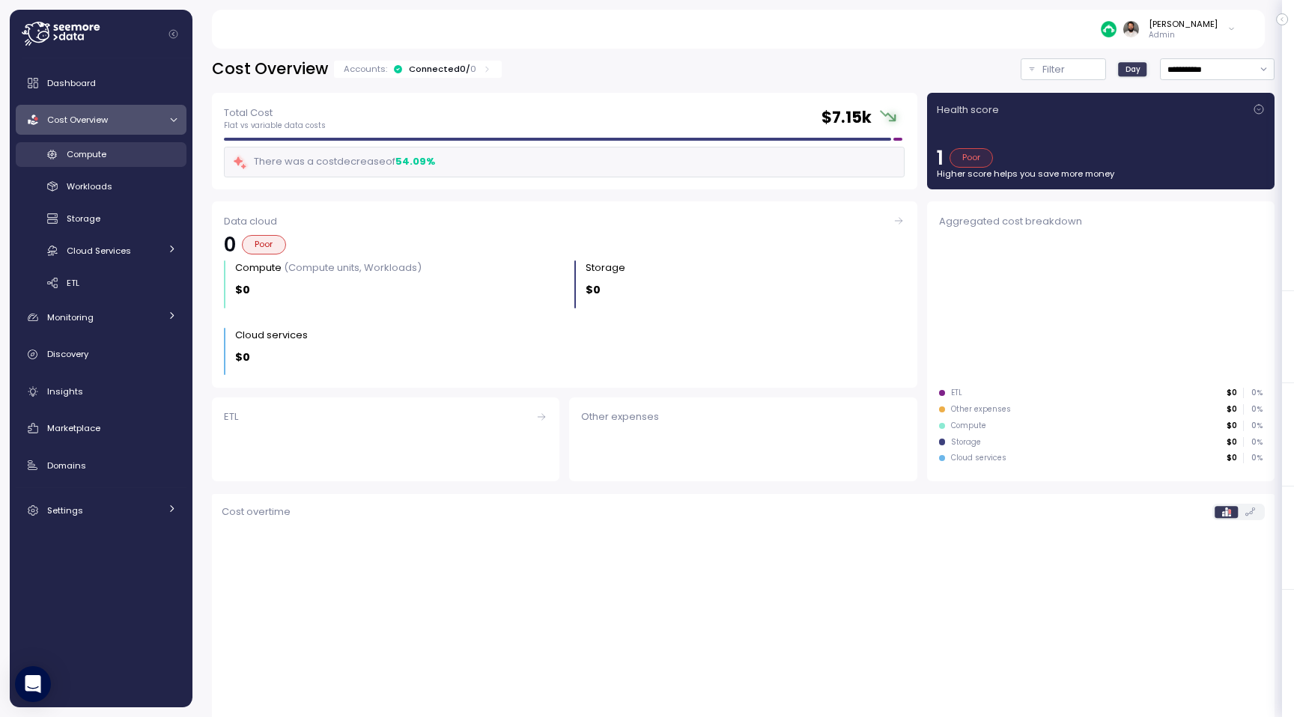
click at [127, 157] on div "Compute" at bounding box center [122, 154] width 110 height 15
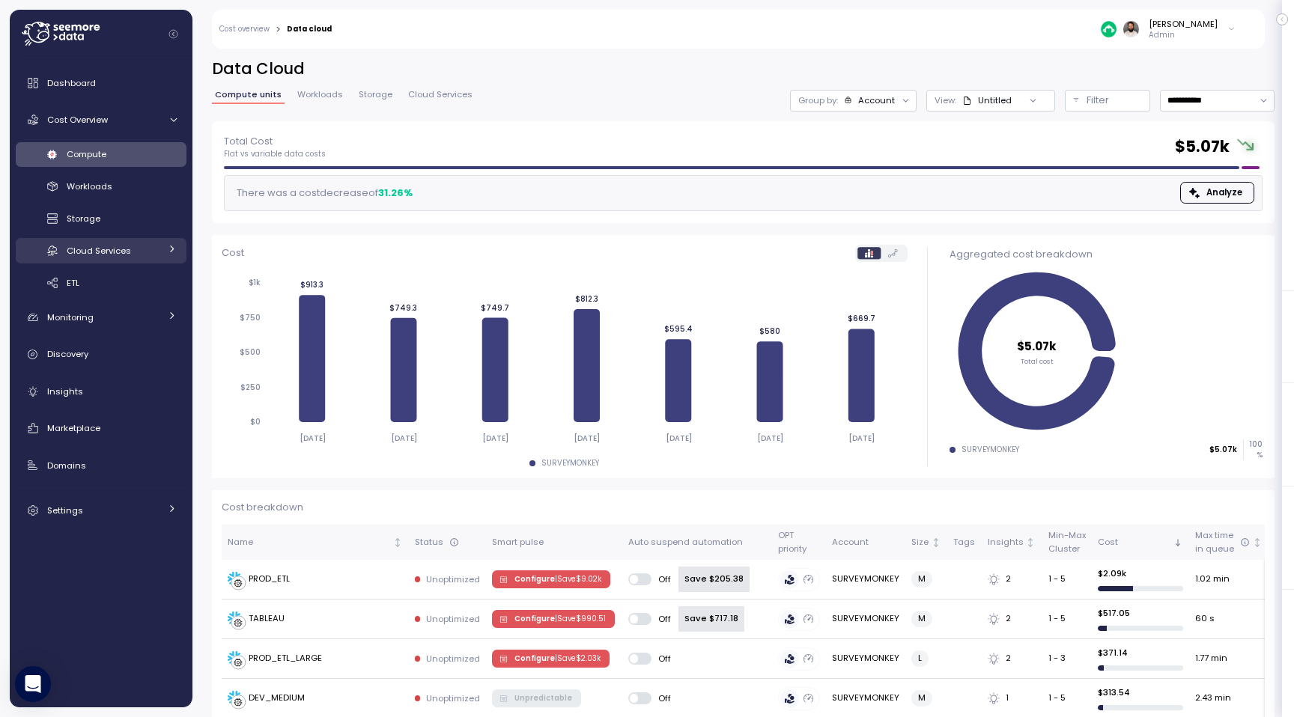
click at [129, 251] on span "Cloud Services" at bounding box center [99, 251] width 64 height 12
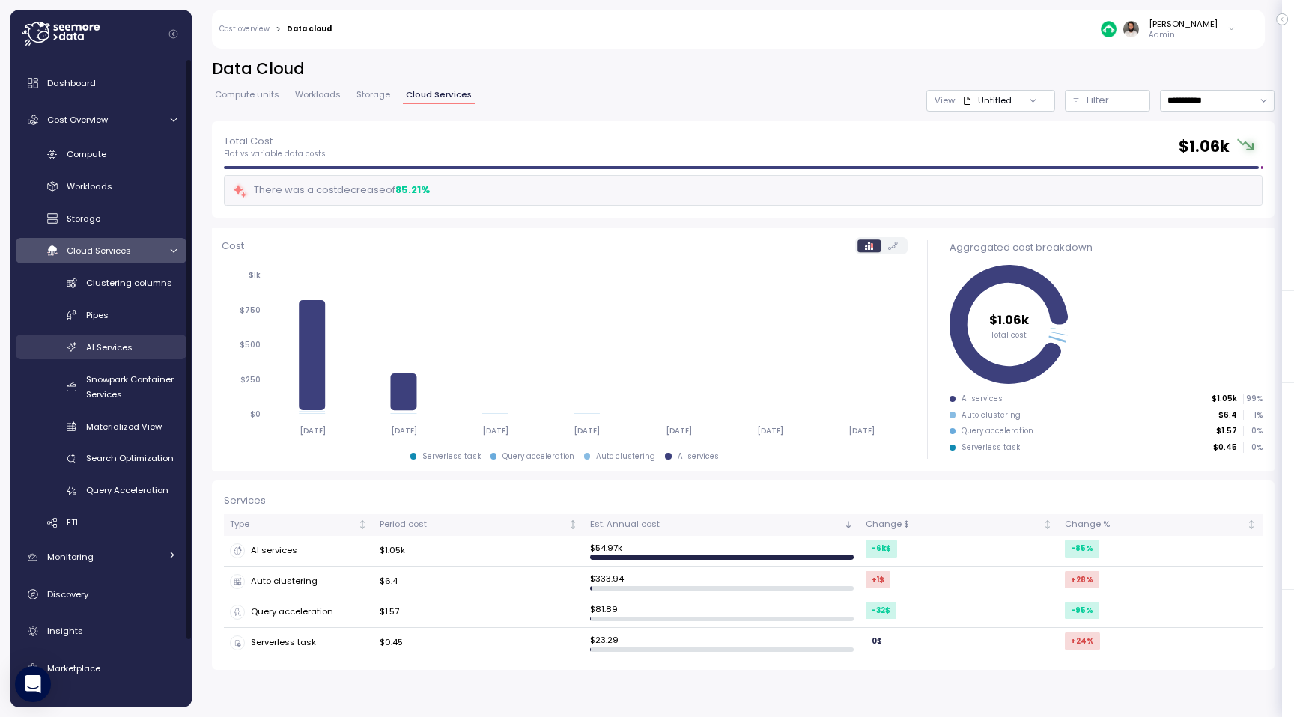
click at [120, 351] on span "AI Services" at bounding box center [109, 347] width 46 height 12
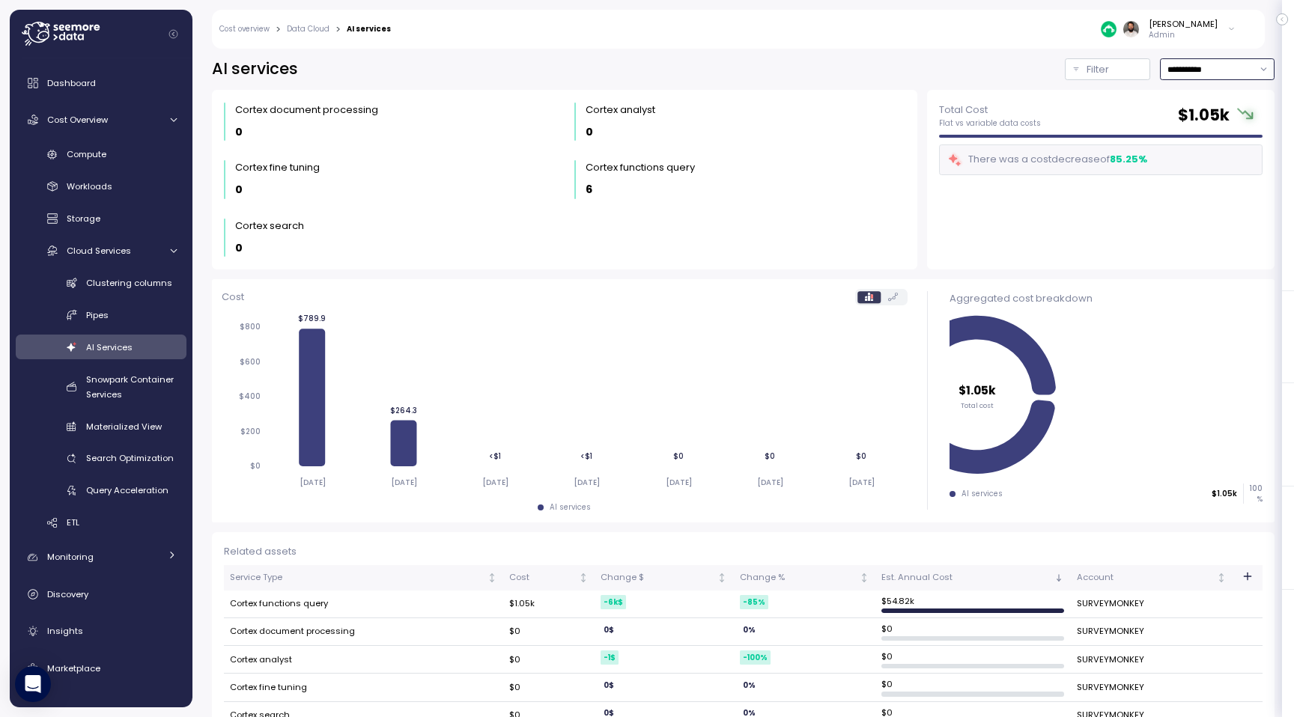
click at [1224, 62] on input "**********" at bounding box center [1217, 69] width 115 height 22
click at [1211, 164] on div "Last 14 days" at bounding box center [1211, 158] width 52 height 12
type input "**********"
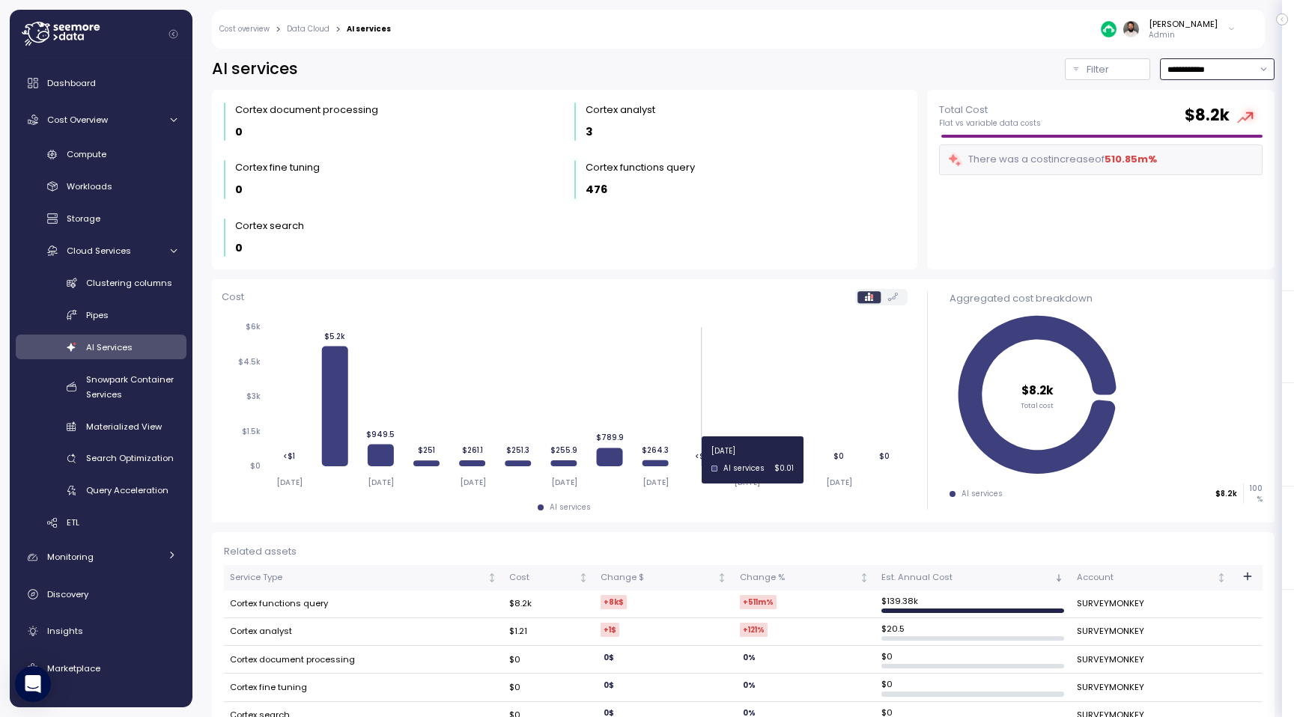
scroll to position [30, 0]
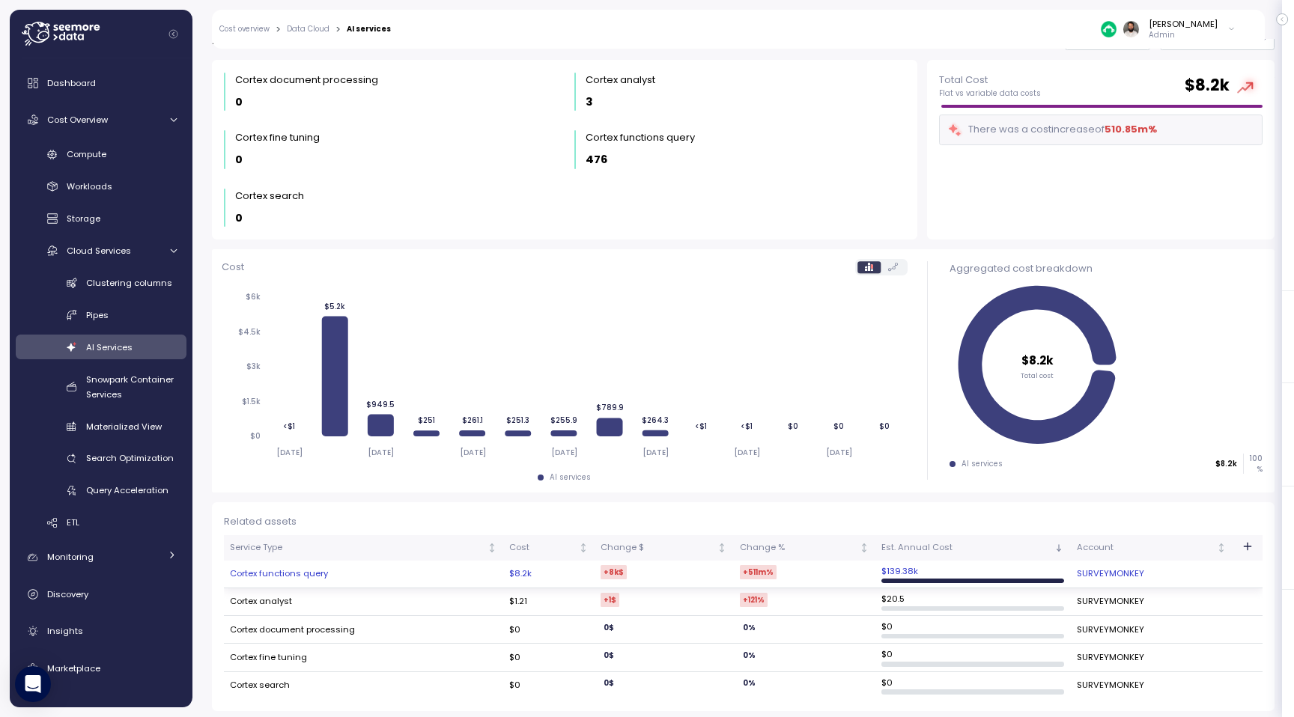
click at [365, 571] on td "Cortex functions query" at bounding box center [363, 575] width 279 height 28
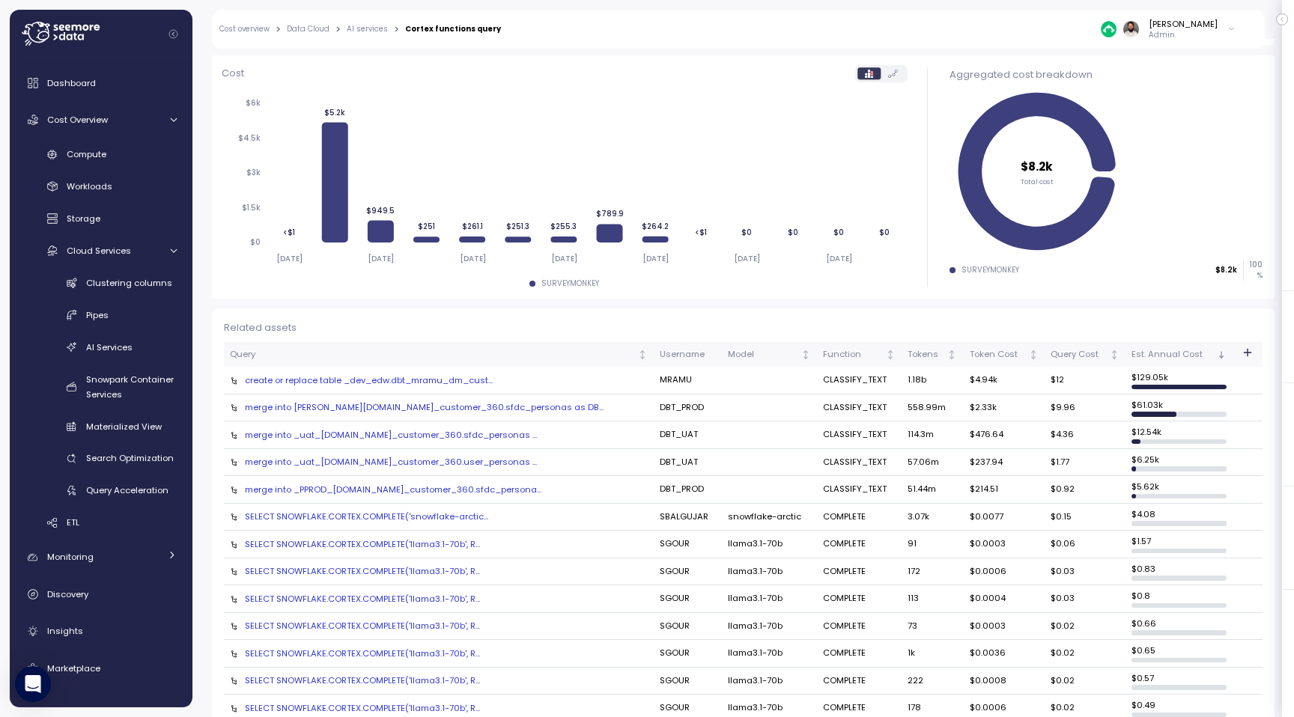
scroll to position [168, 0]
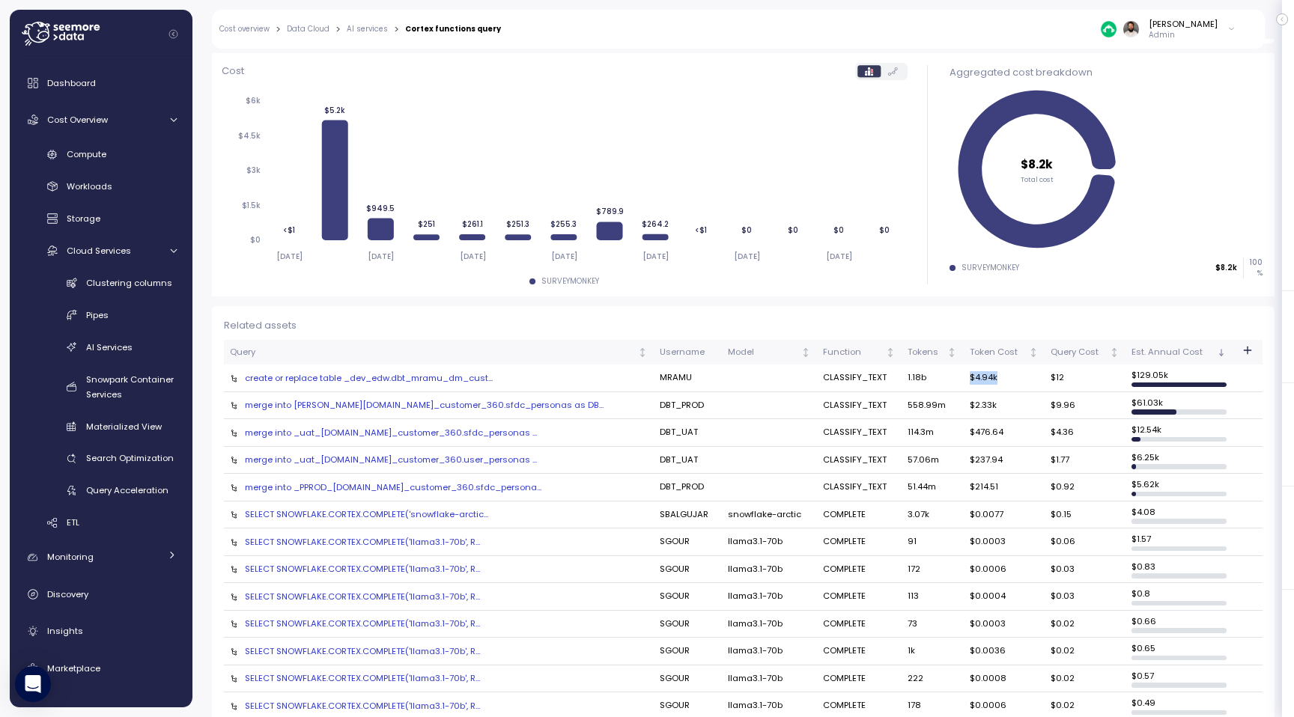
drag, startPoint x: 954, startPoint y: 377, endPoint x: 1003, endPoint y: 377, distance: 48.7
click at [1003, 377] on td "$4.94k" at bounding box center [1003, 379] width 81 height 28
click at [445, 407] on div "merge into EDW.dm_customer_360.sfdc_personas as DB..." at bounding box center [439, 405] width 418 height 12
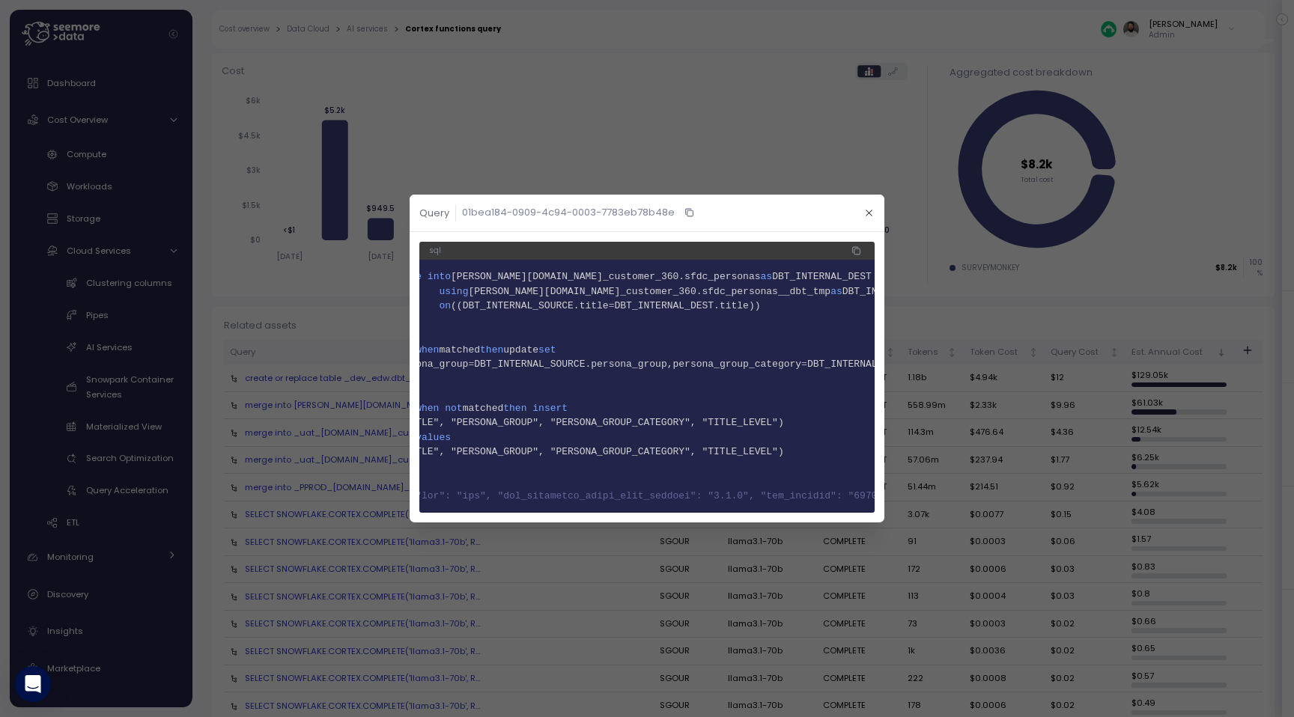
scroll to position [0, 0]
click at [717, 287] on span "[PERSON_NAME][DOMAIN_NAME]_customer_360.sfdc_personas__dbt_tmp" at bounding box center [686, 291] width 362 height 11
click at [712, 290] on span "[PERSON_NAME][DOMAIN_NAME]_customer_360.sfdc_personas__dbt_tmp" at bounding box center [686, 291] width 362 height 11
click at [712, 288] on span "[PERSON_NAME][DOMAIN_NAME]_customer_360.sfdc_personas__dbt_tmp" at bounding box center [686, 291] width 362 height 11
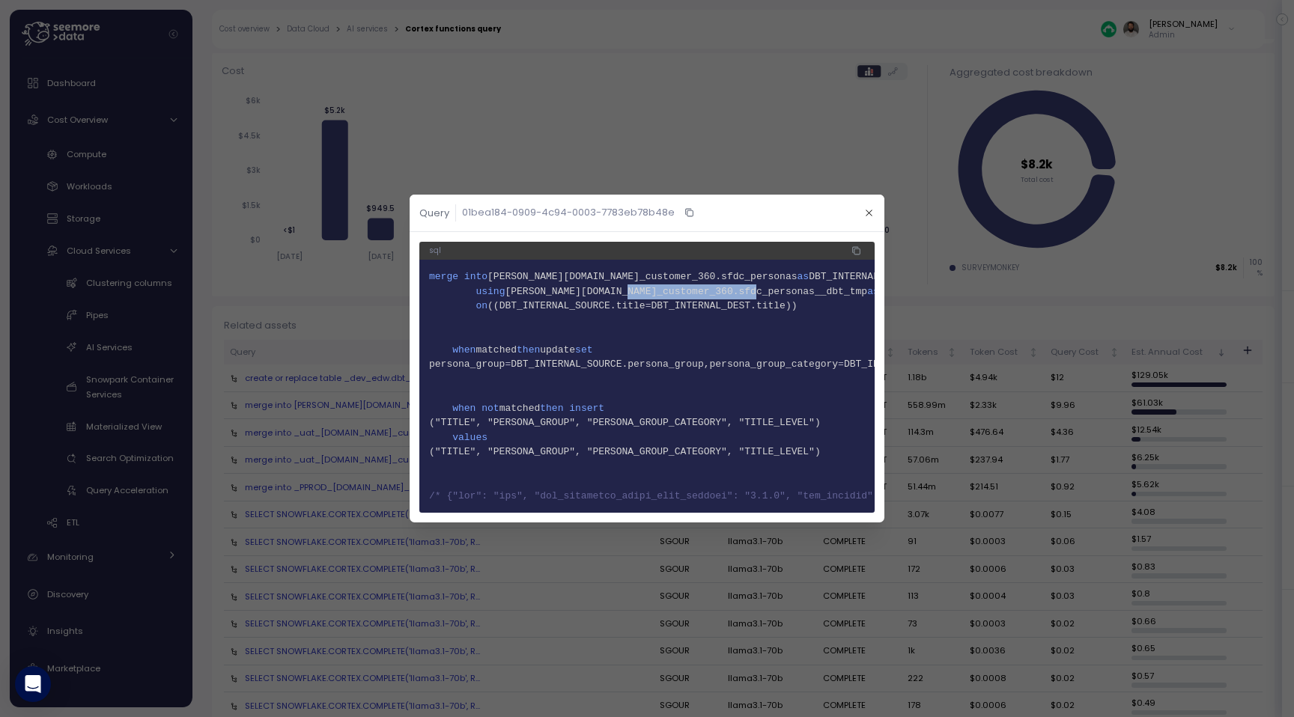
click at [712, 288] on span "[PERSON_NAME][DOMAIN_NAME]_customer_360.sfdc_personas__dbt_tmp" at bounding box center [686, 291] width 362 height 11
copy span "sfdc_personas__dbt_tmp"
click at [871, 213] on icon "button" at bounding box center [869, 213] width 10 height 10
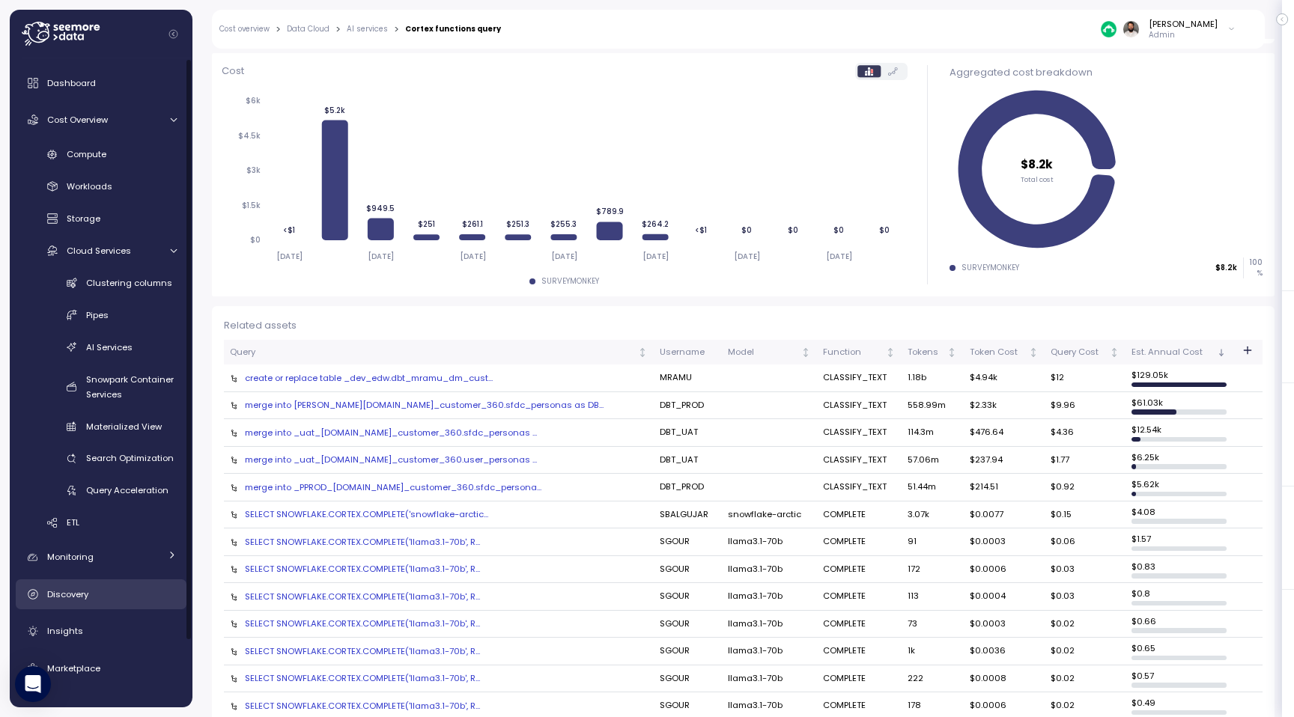
click at [97, 589] on div "Discovery" at bounding box center [112, 594] width 130 height 15
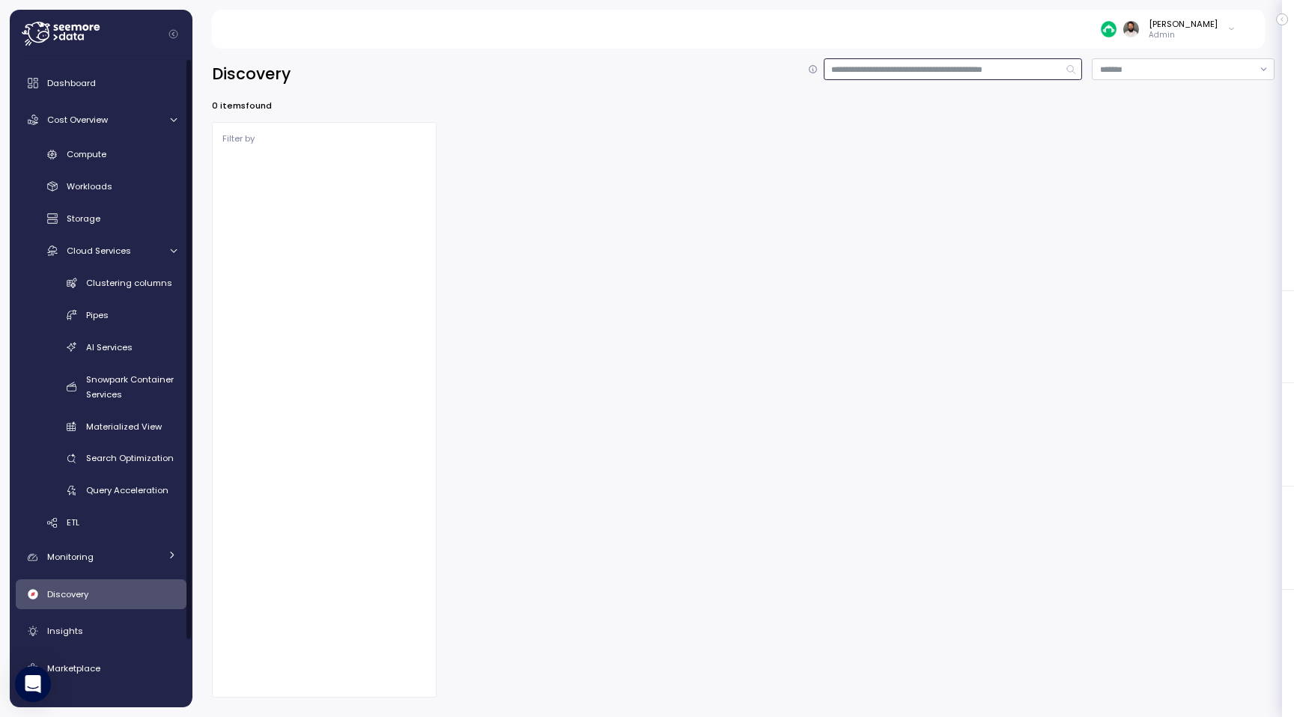
click at [913, 76] on input at bounding box center [953, 69] width 259 height 22
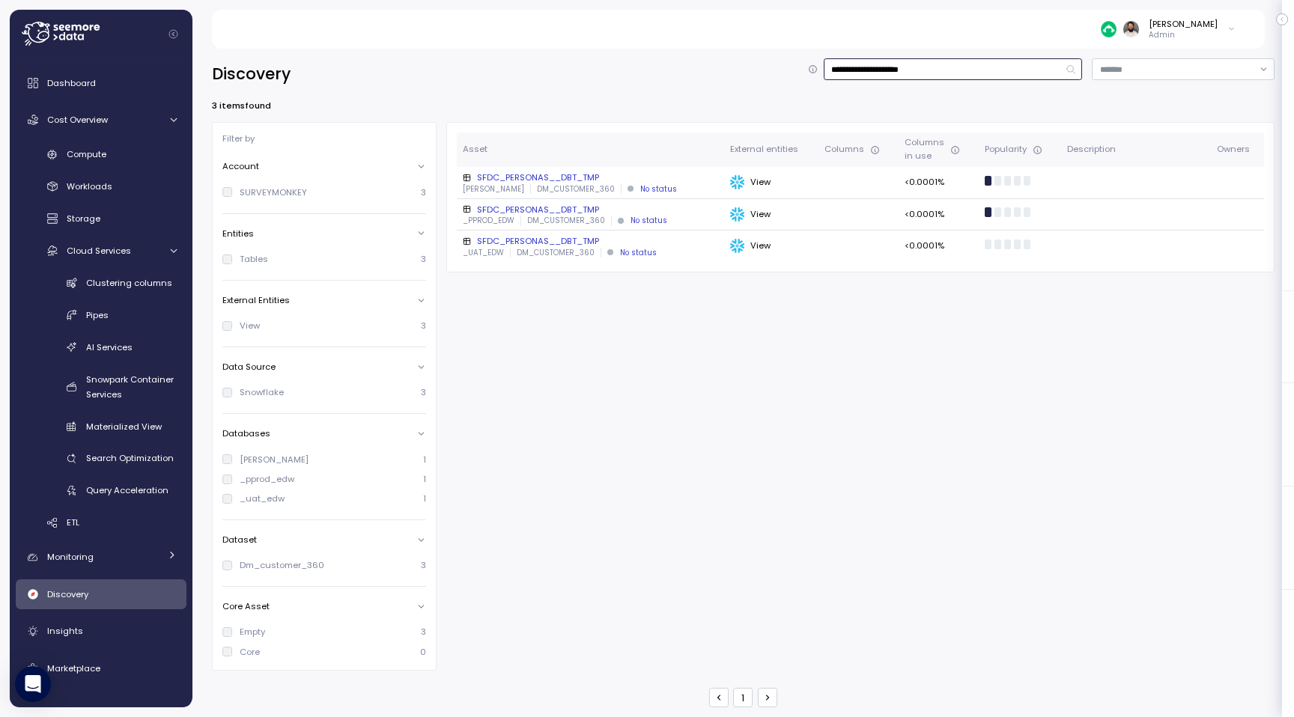
type input "**********"
click at [562, 186] on p "DM_CUSTOMER_360" at bounding box center [576, 189] width 78 height 10
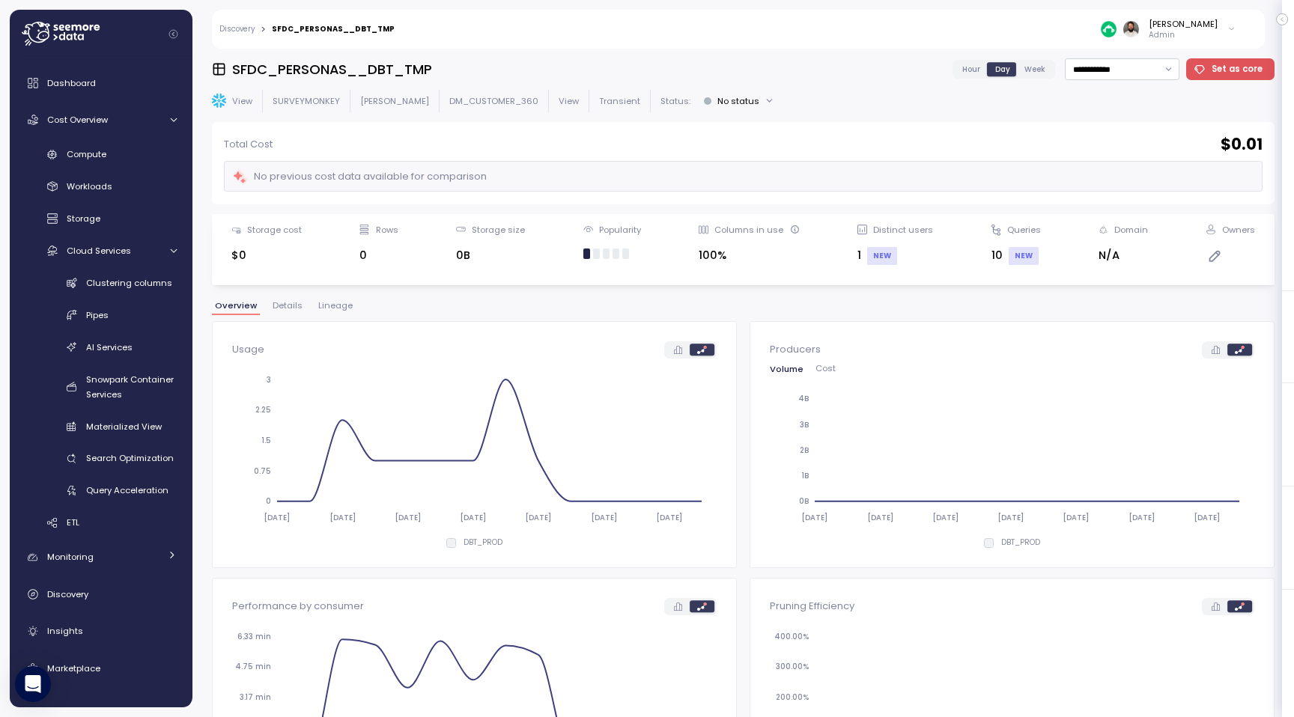
click at [342, 309] on span "Lineage" at bounding box center [335, 306] width 34 height 8
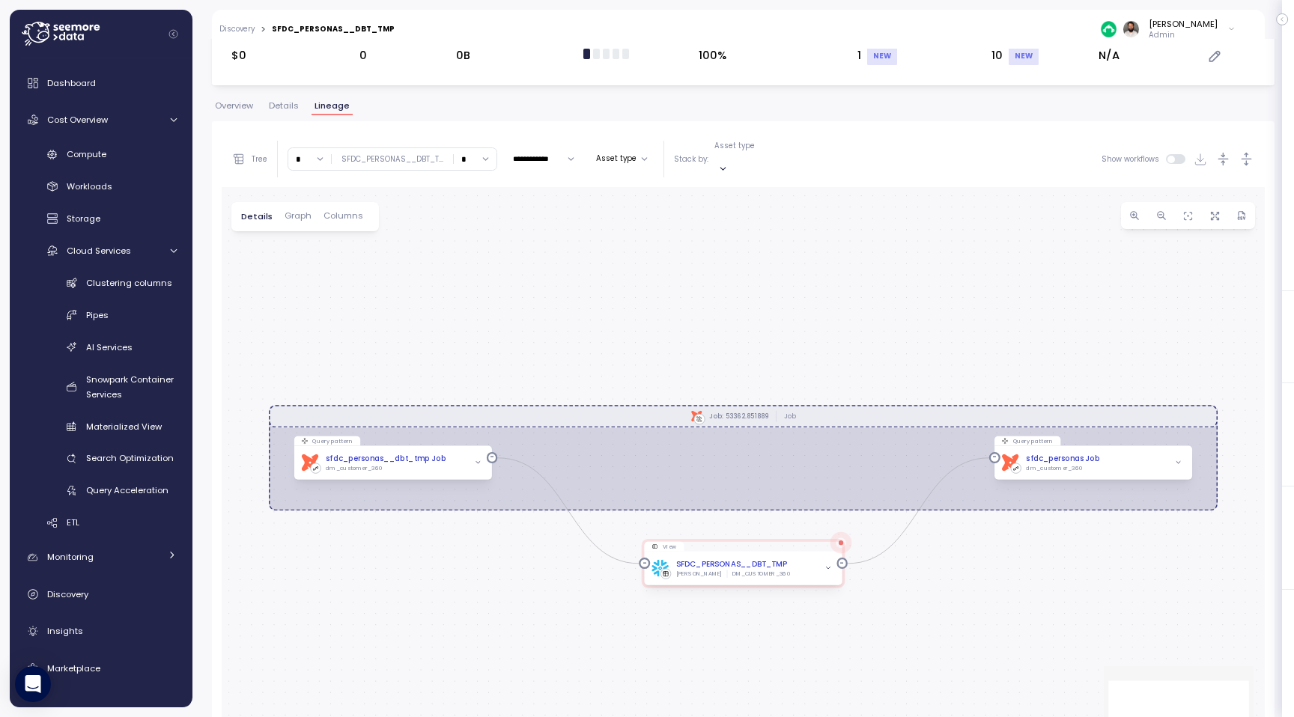
scroll to position [201, 0]
click at [454, 459] on div "dbt sfdc_personas__dbt_tmp Job dm_customer_360" at bounding box center [393, 463] width 198 height 34
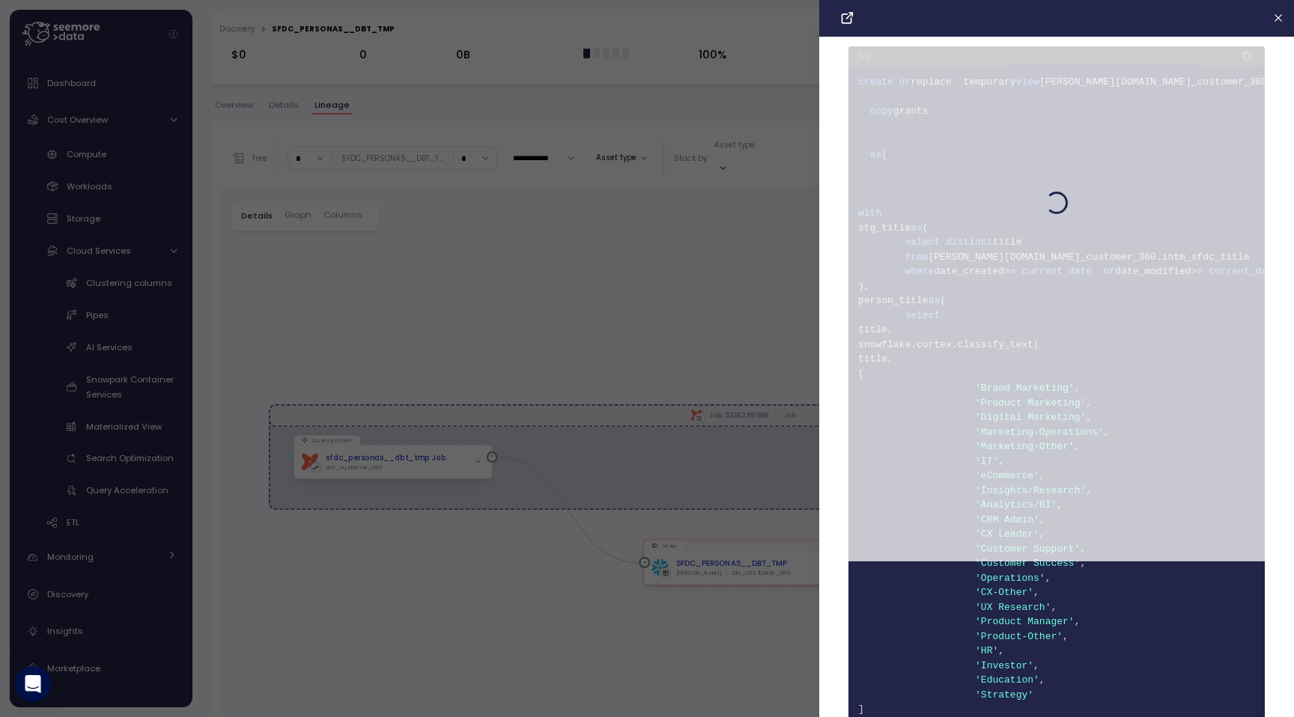
scroll to position [174, 0]
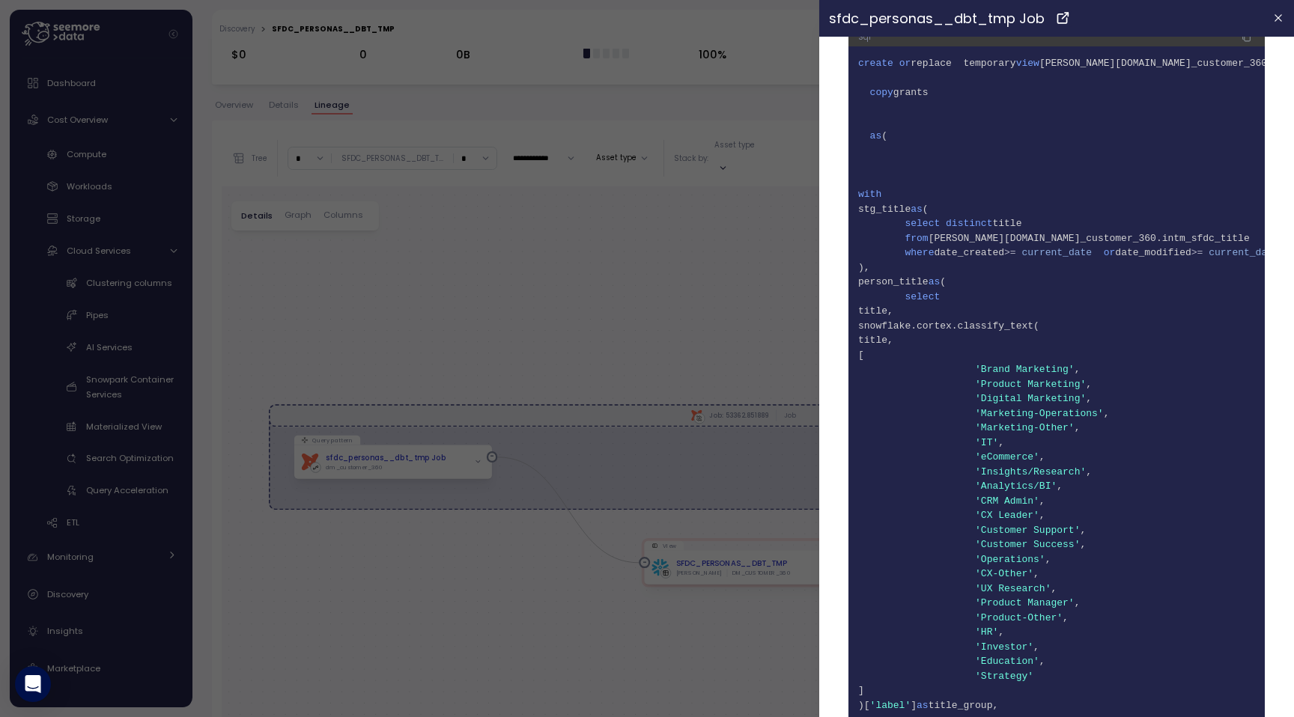
click at [958, 329] on span "19 snowflake.cortex.classify_text(" at bounding box center [1056, 326] width 397 height 15
click at [1014, 329] on span "19 snowflake.cortex.classify_text(" at bounding box center [1056, 326] width 397 height 15
click at [1053, 329] on span "19 snowflake.cortex.classify_text(" at bounding box center [1056, 326] width 397 height 15
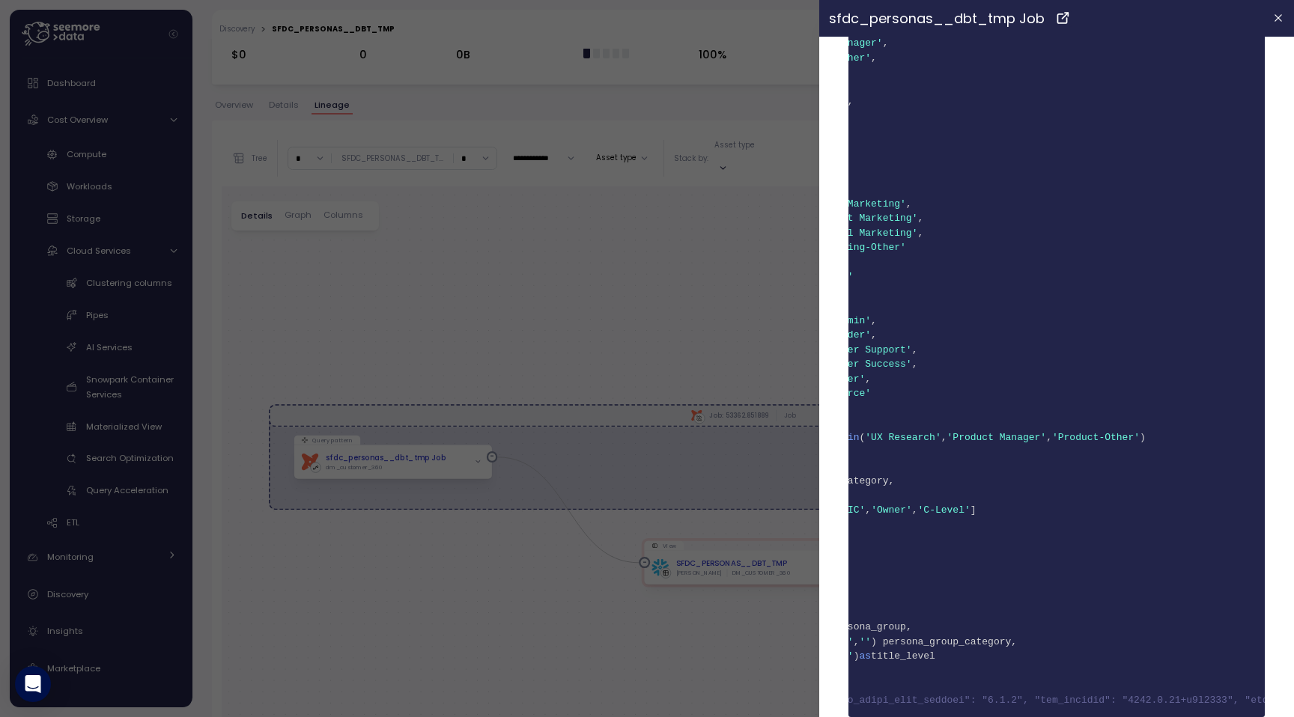
scroll to position [0, 0]
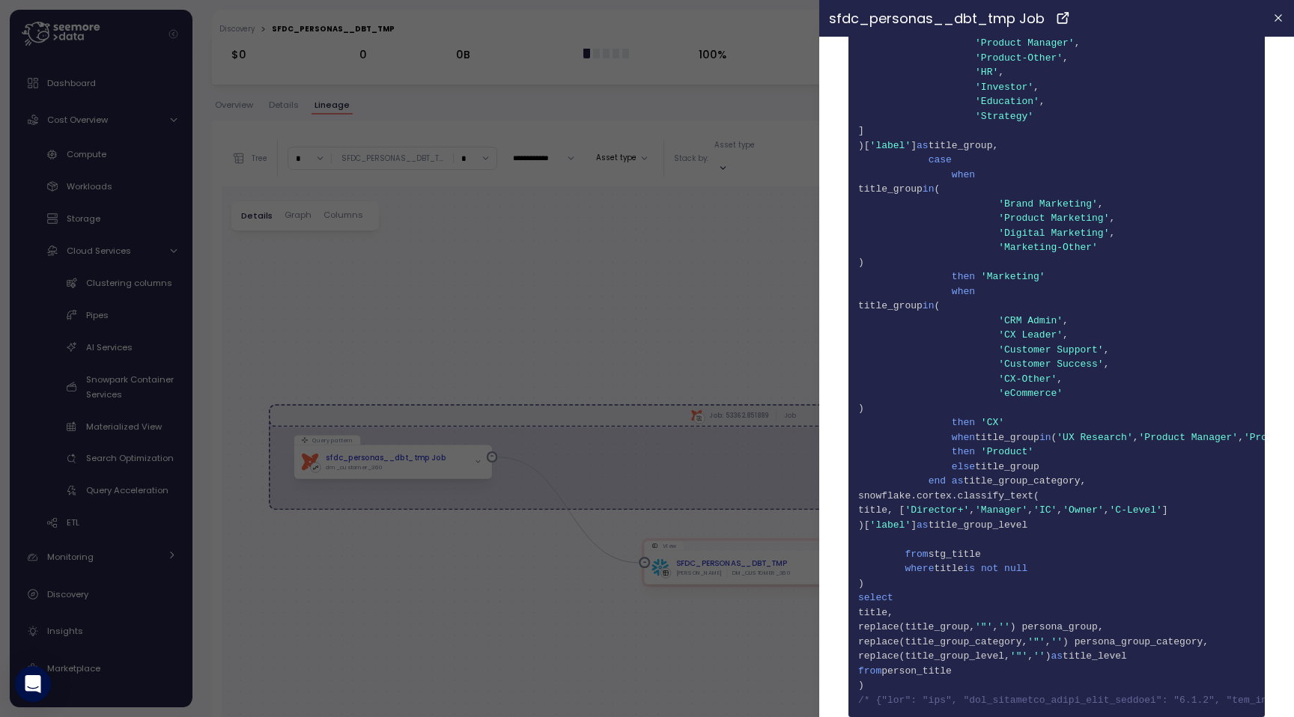
click at [758, 321] on div at bounding box center [647, 358] width 1294 height 717
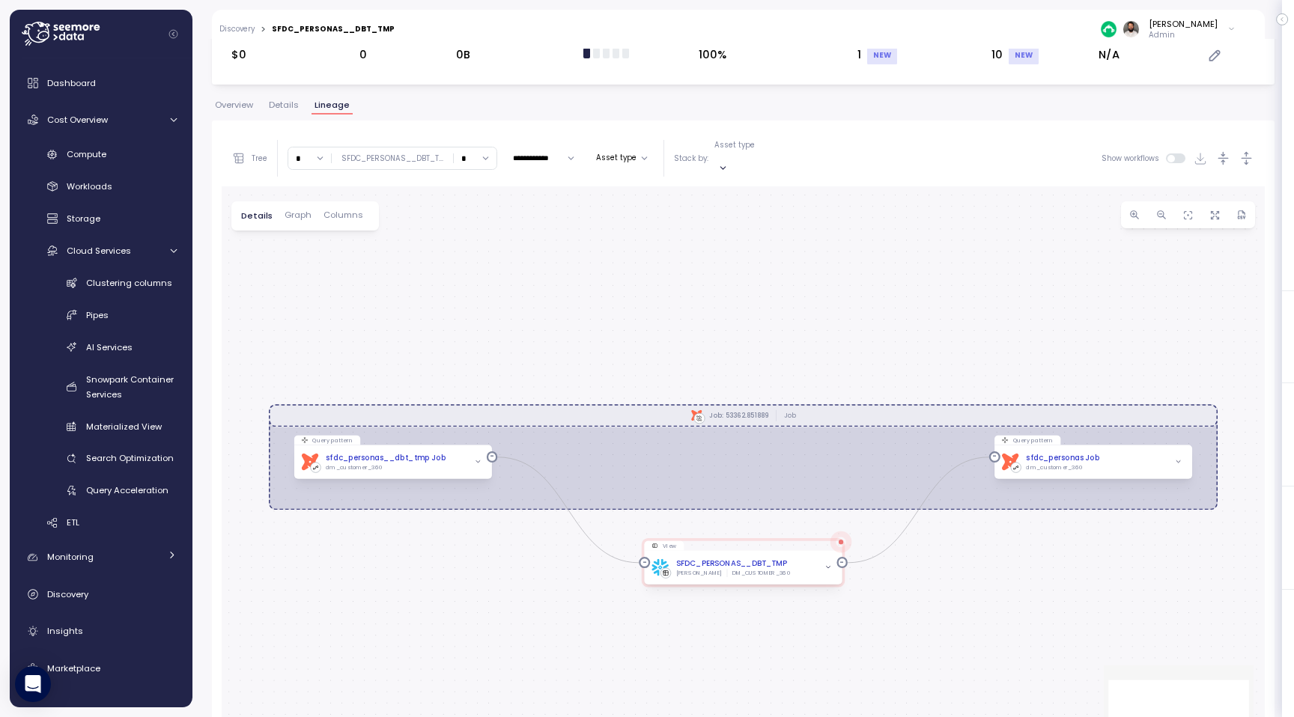
click at [473, 157] on input "*" at bounding box center [475, 159] width 43 height 22
click at [471, 242] on div "2" at bounding box center [471, 240] width 22 height 12
type input "*"
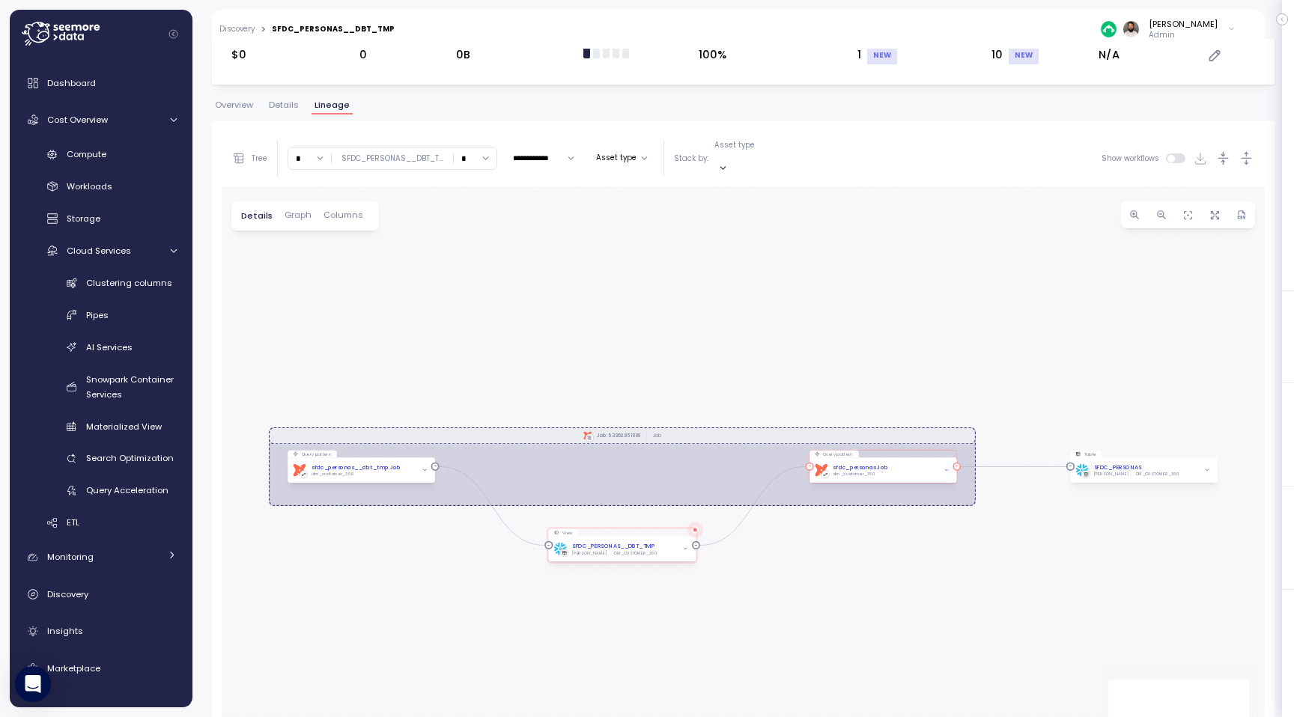
click at [920, 467] on div "dbt sfdc_personas Job dm_customer_360" at bounding box center [883, 470] width 148 height 25
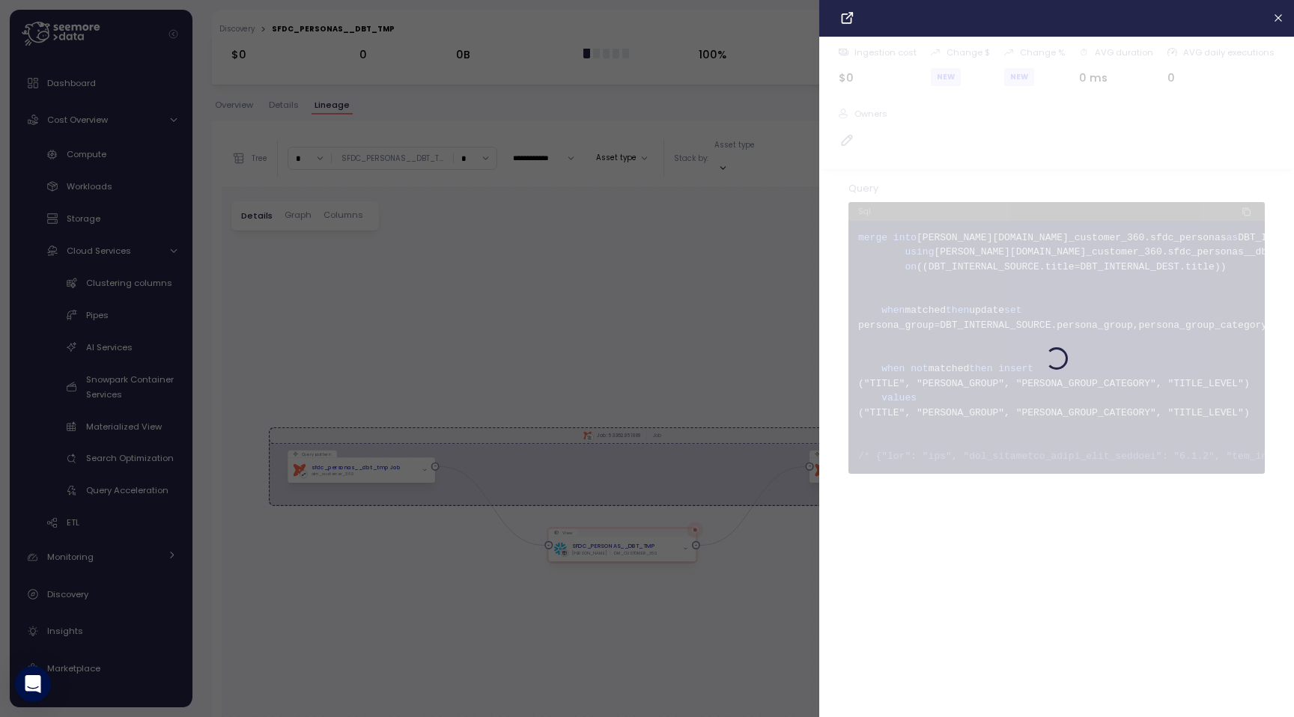
click at [772, 374] on div at bounding box center [647, 358] width 1294 height 717
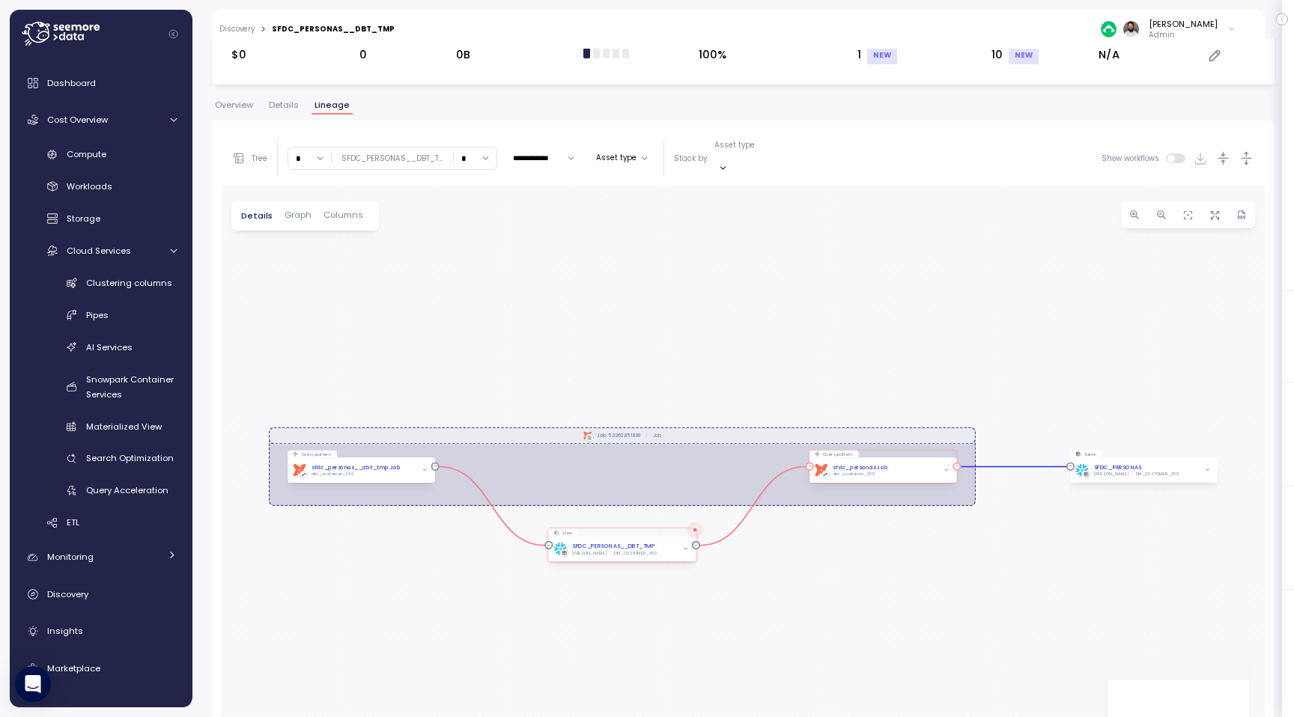
click at [947, 468] on icon "button" at bounding box center [946, 470] width 5 height 5
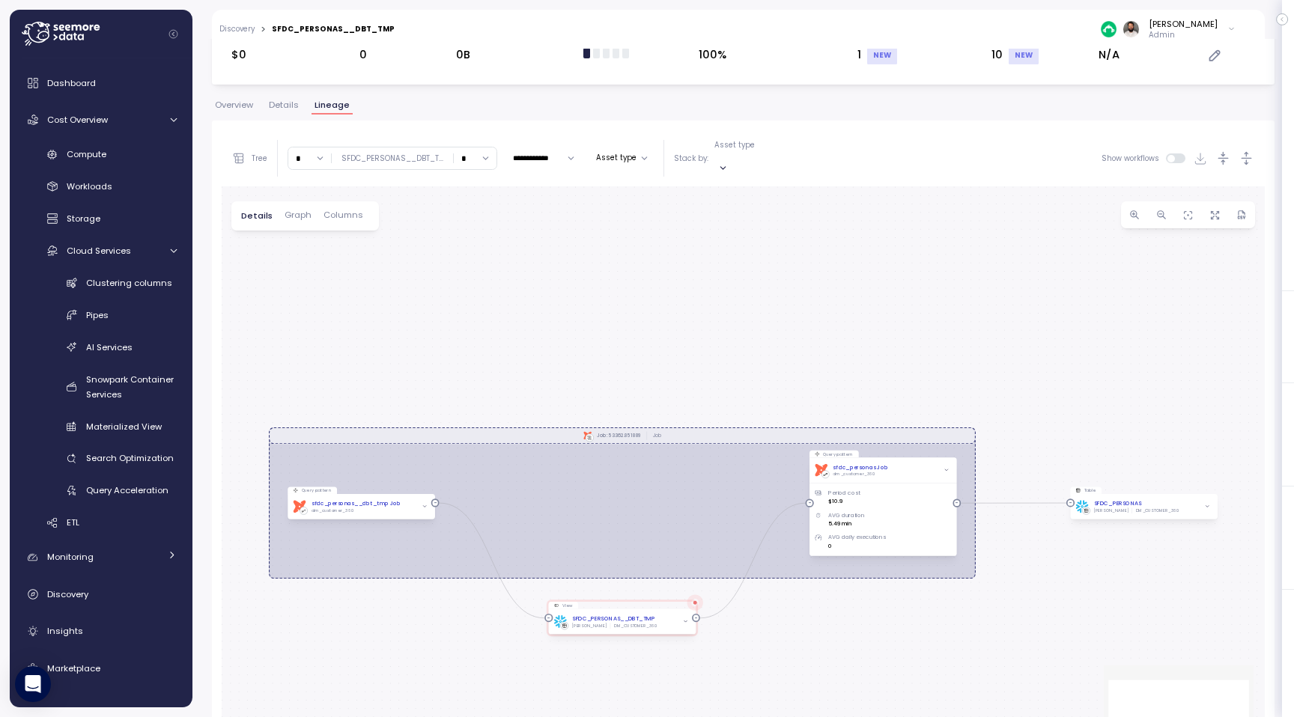
click at [304, 211] on span "Graph" at bounding box center [298, 215] width 27 height 8
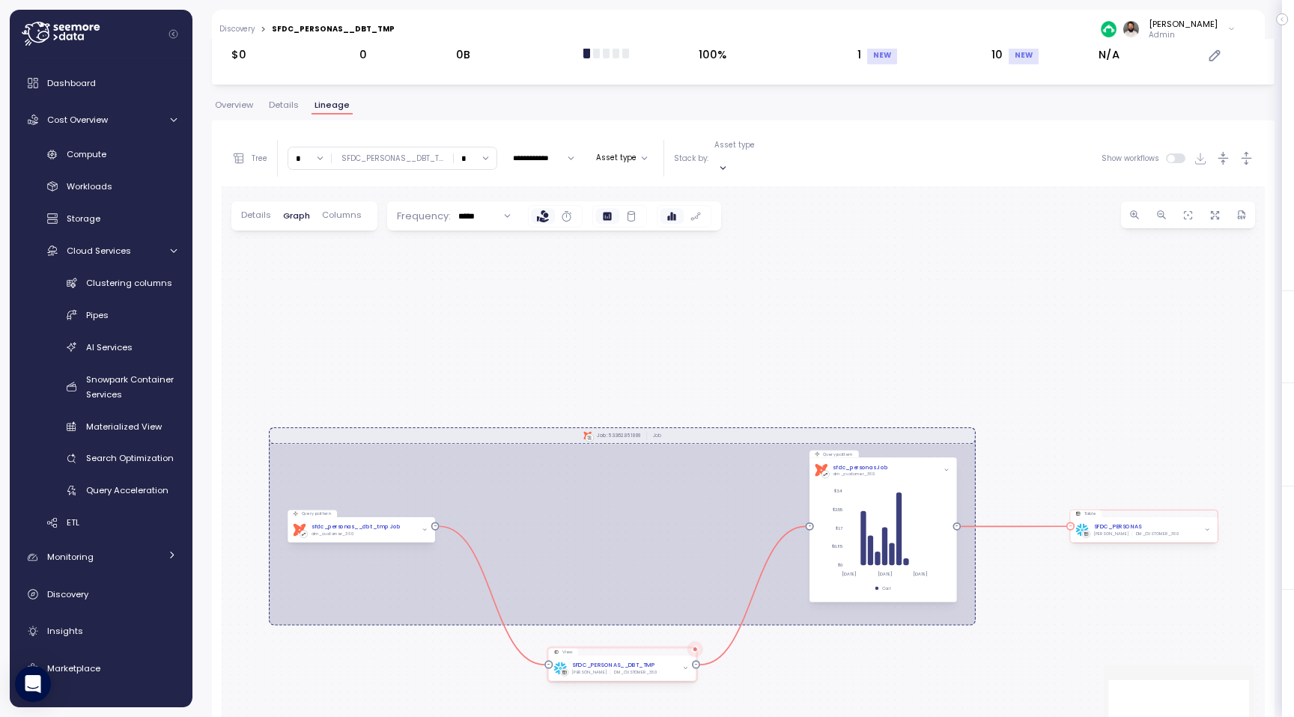
click at [1206, 528] on icon "button" at bounding box center [1206, 530] width 5 height 5
click at [630, 210] on icon at bounding box center [631, 216] width 12 height 12
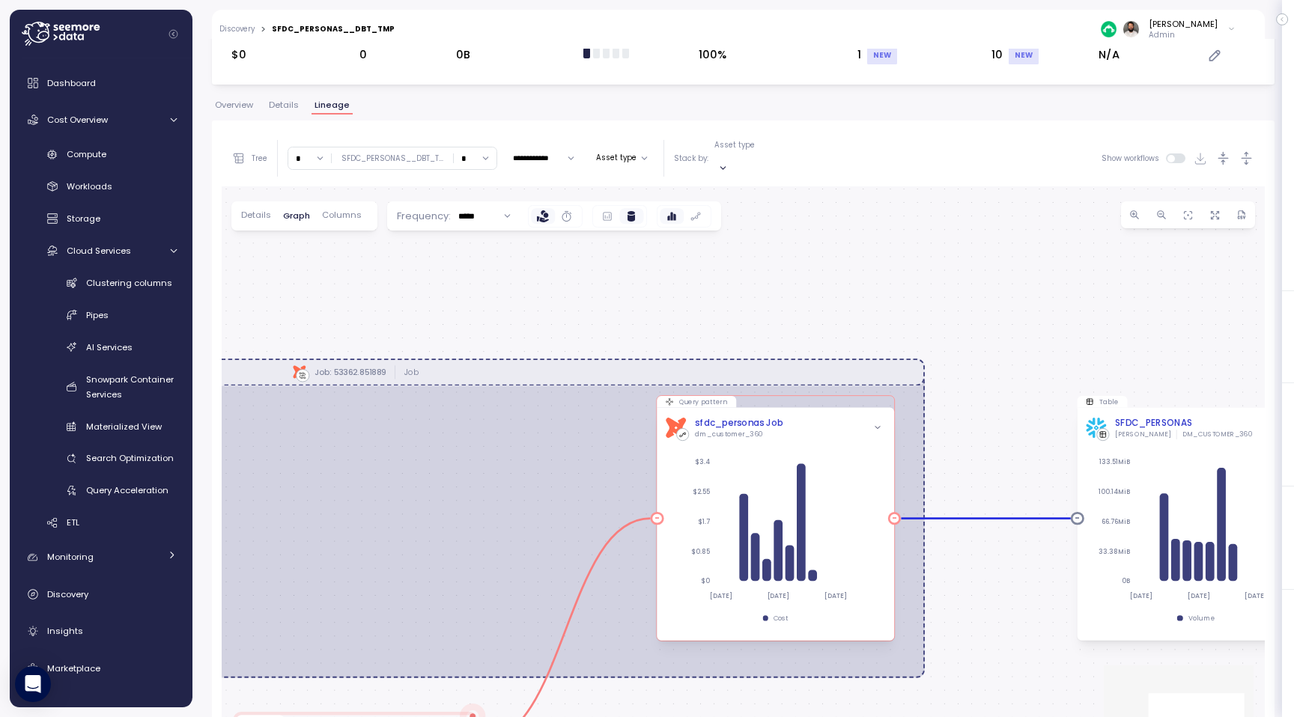
click at [772, 416] on div "sfdc_personas Job" at bounding box center [739, 422] width 89 height 13
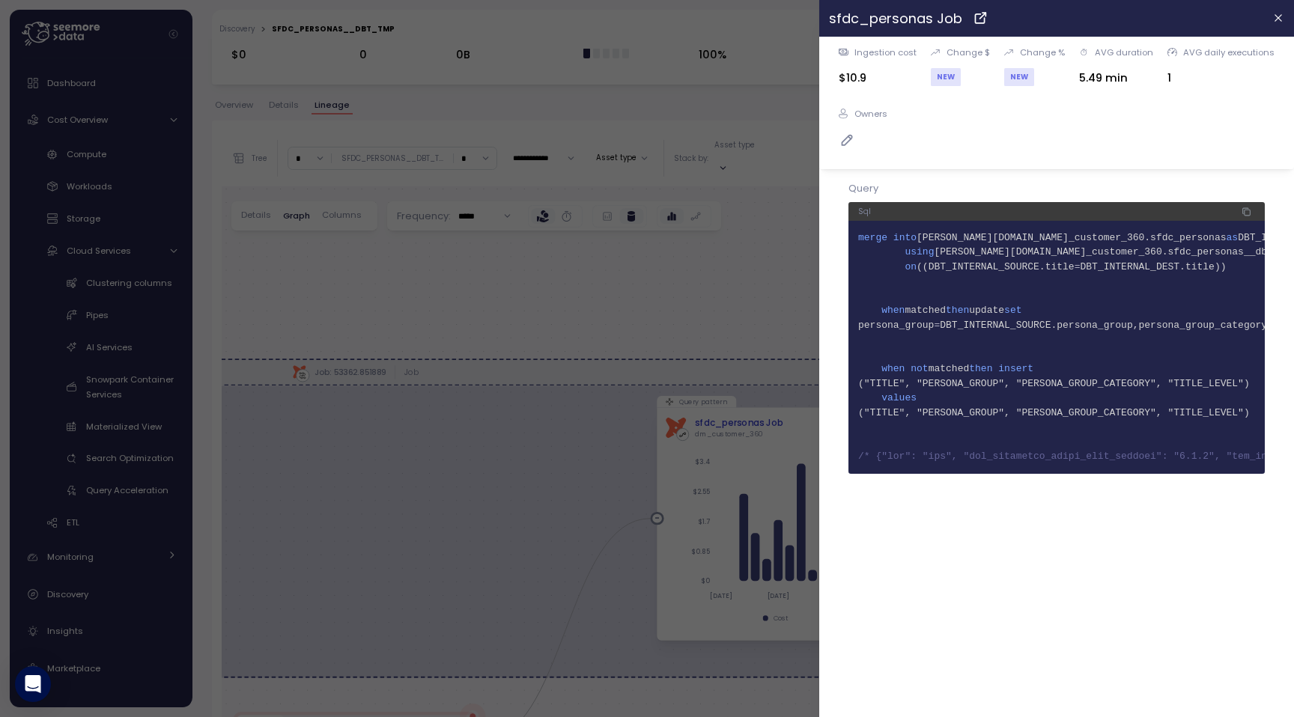
click at [976, 18] on icon at bounding box center [980, 18] width 9 height 9
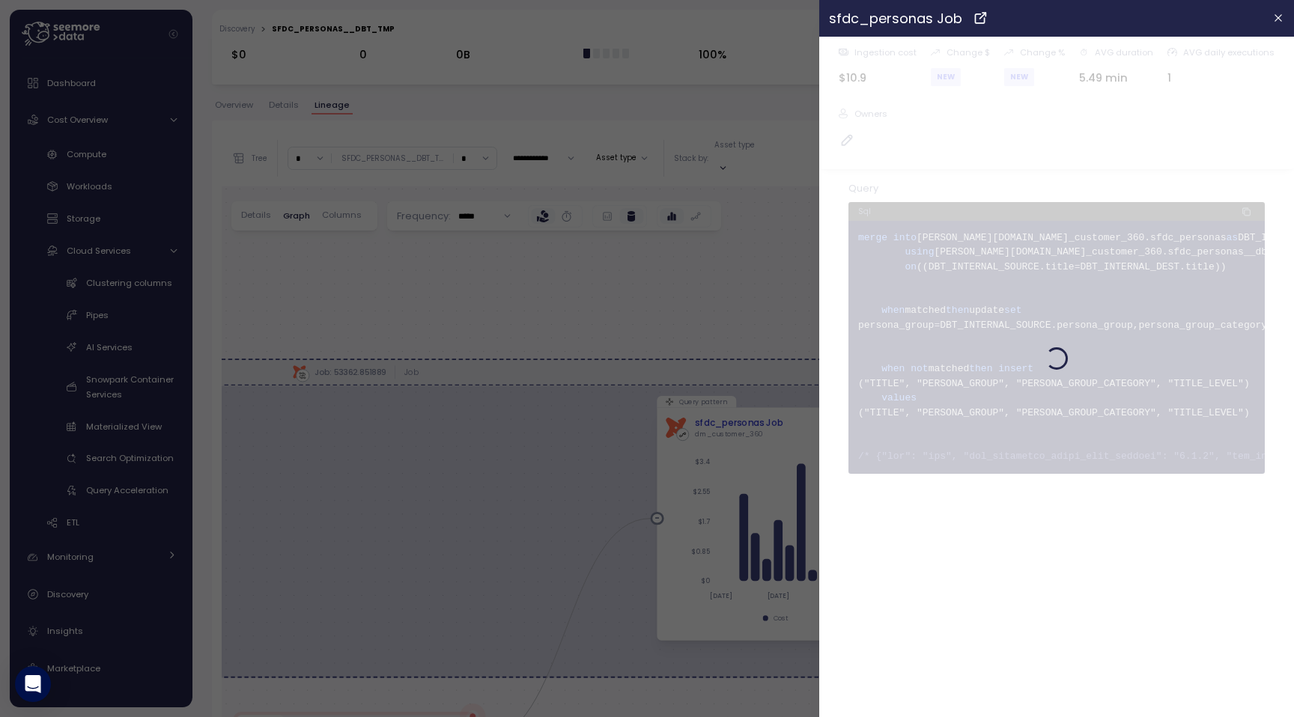
click at [776, 297] on div at bounding box center [647, 358] width 1294 height 717
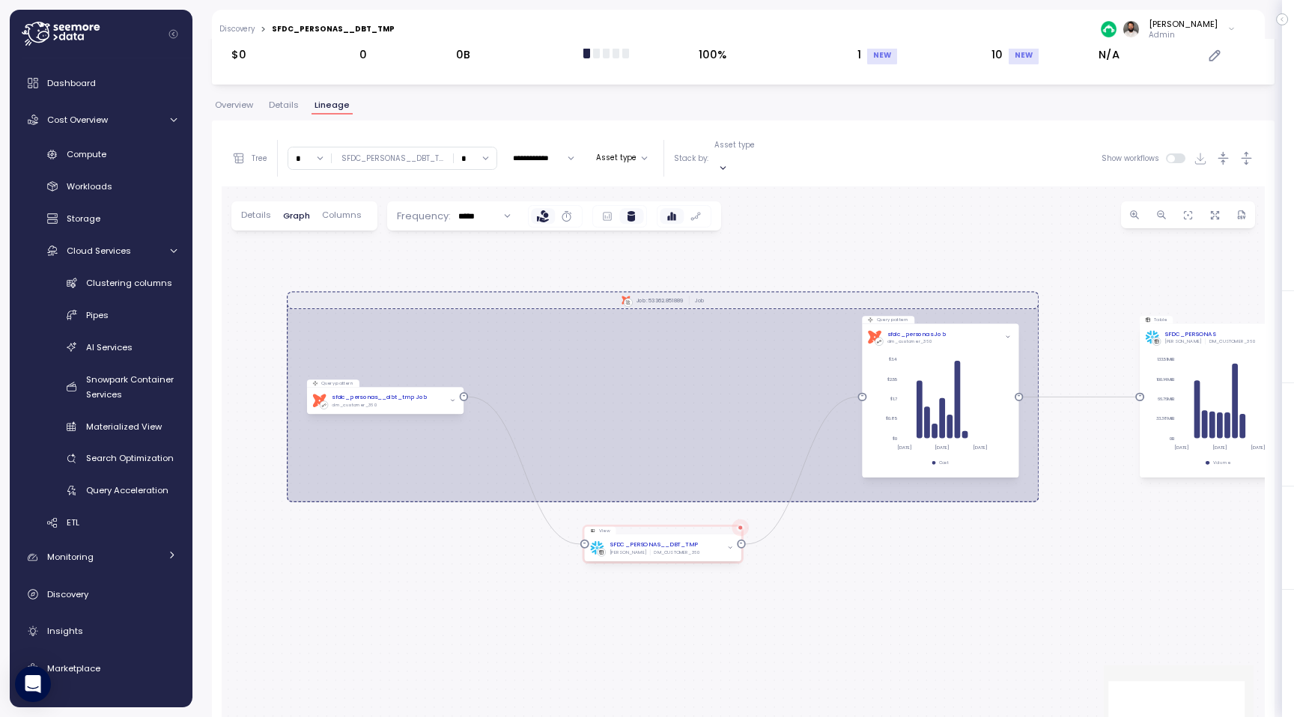
drag, startPoint x: 776, startPoint y: 297, endPoint x: 957, endPoint y: 243, distance: 189.1
click at [957, 243] on div "dbt Job: 53362.851889 Job Query pattern dbt sfdc_personas__dbt_tmp Job dm_custo…" at bounding box center [743, 487] width 1043 height 603
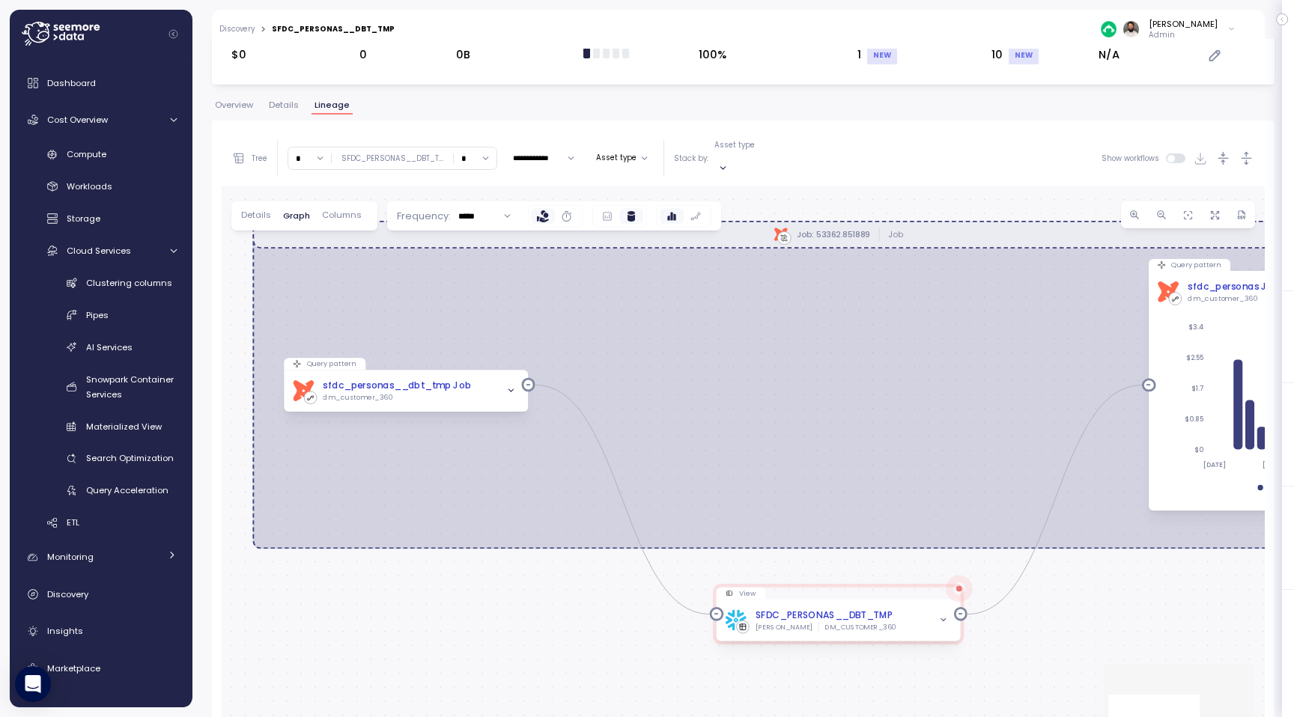
drag, startPoint x: 596, startPoint y: 369, endPoint x: 783, endPoint y: 358, distance: 186.8
click at [783, 358] on div "dbt Job: 53362.851889 Job Query pattern dbt sfdc_personas__dbt_tmp Job dm_custo…" at bounding box center [743, 487] width 1043 height 603
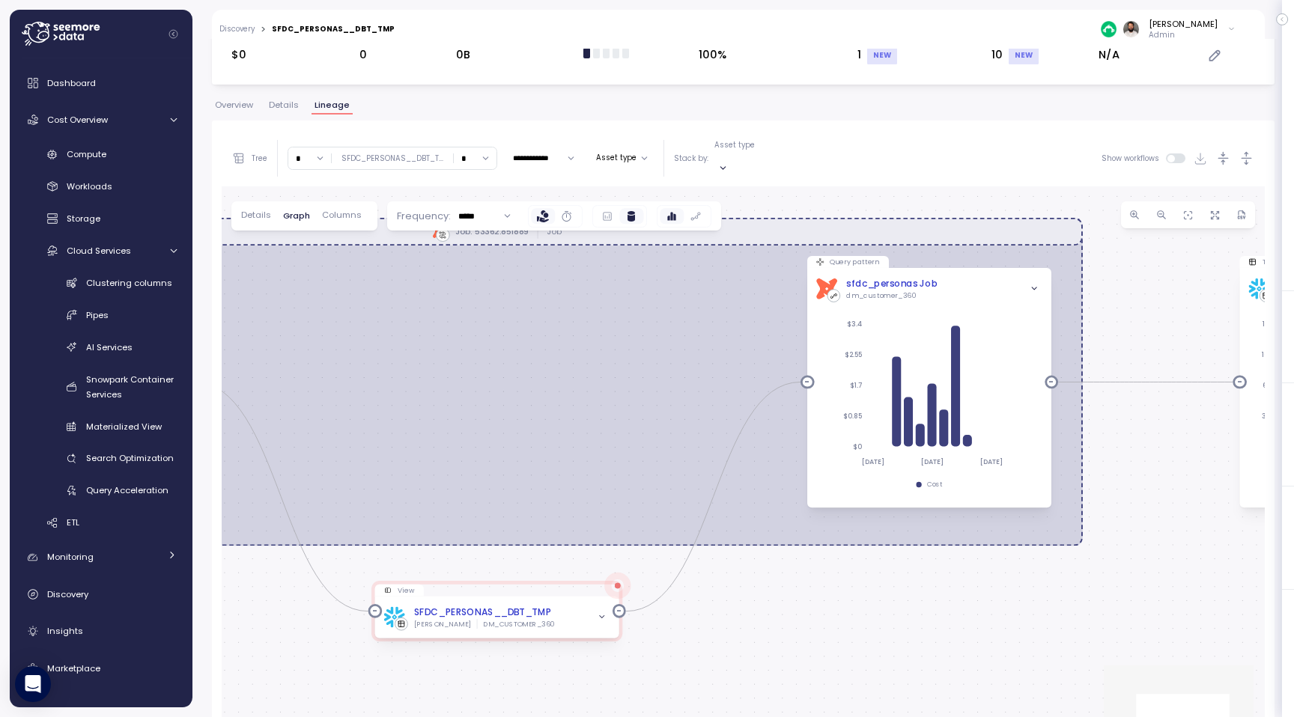
drag, startPoint x: 925, startPoint y: 505, endPoint x: 581, endPoint y: 496, distance: 343.8
click at [581, 496] on div "dbt Job: 53362.851889 Job Query pattern dbt sfdc_personas__dbt_tmp Job dm_custo…" at bounding box center [743, 487] width 1043 height 603
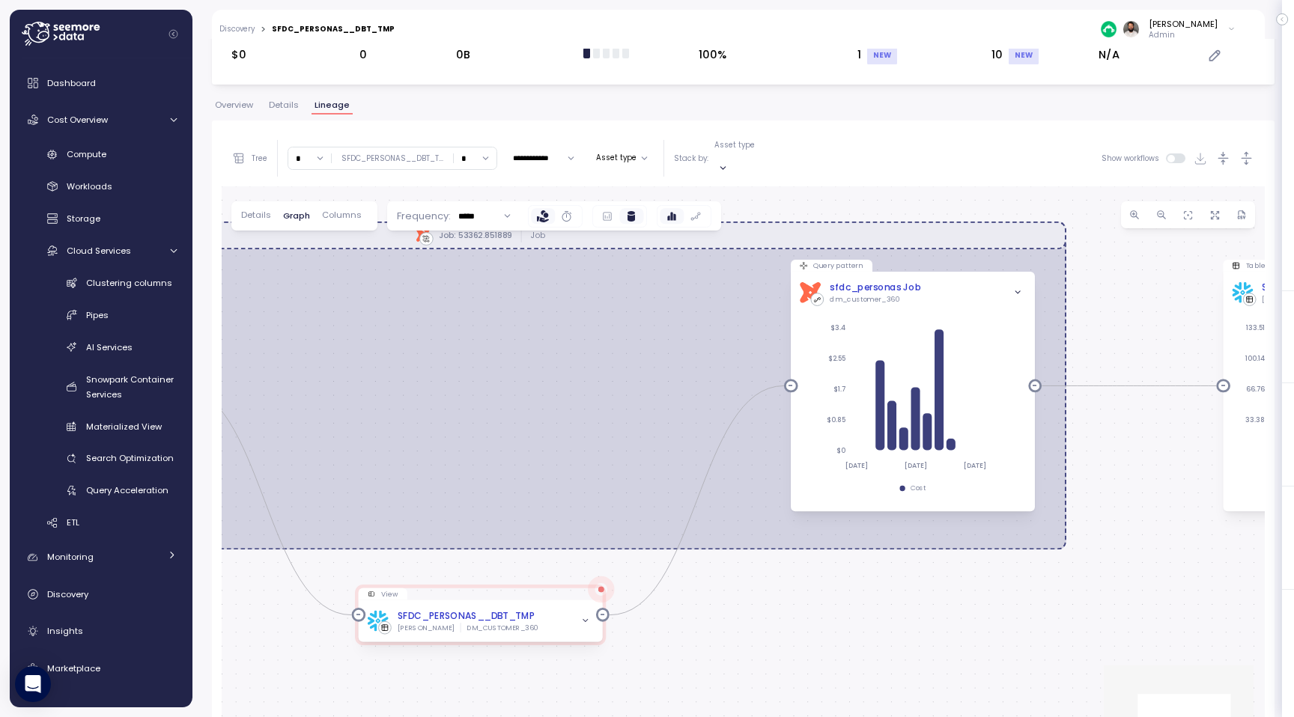
drag, startPoint x: 633, startPoint y: 426, endPoint x: 547, endPoint y: 492, distance: 108.4
click at [547, 492] on div "dbt Job: 53362.851889 Job Query pattern dbt sfdc_personas__dbt_tmp Job dm_custo…" at bounding box center [743, 487] width 1043 height 603
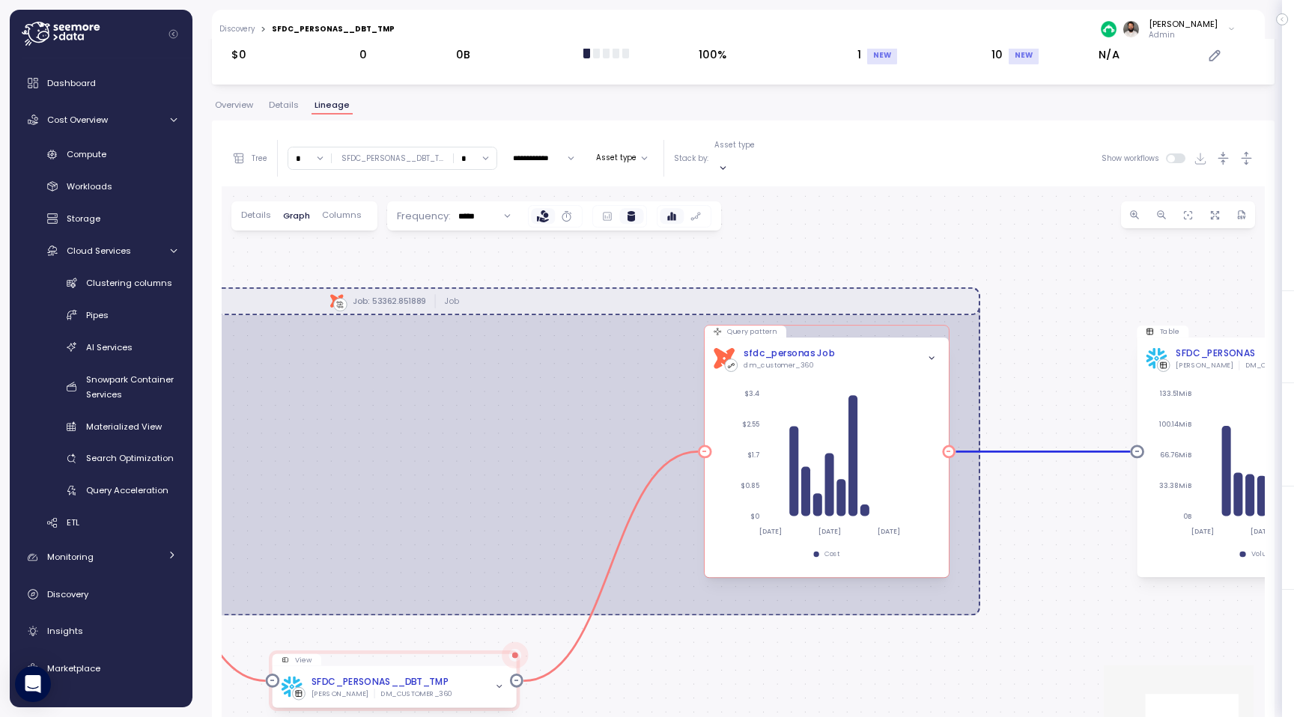
click at [877, 347] on div "dbt sfdc_personas Job dm_customer_360" at bounding box center [827, 358] width 226 height 23
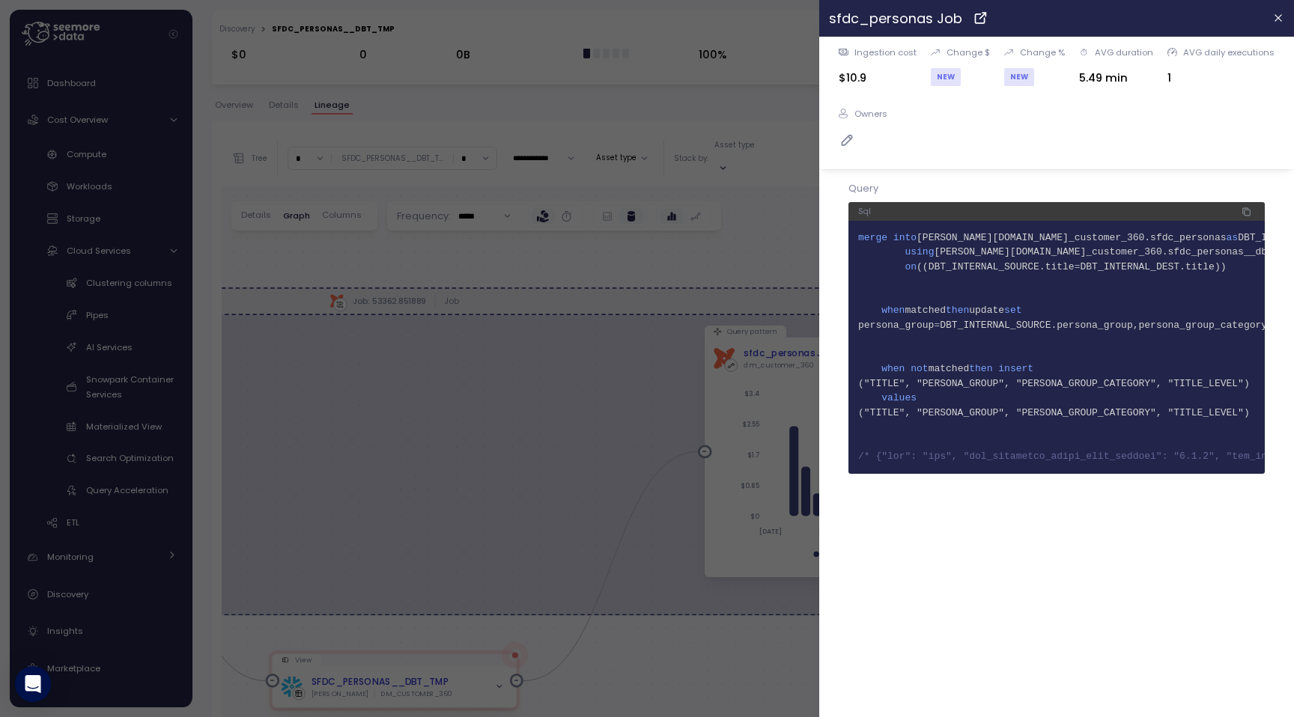
click at [750, 264] on div at bounding box center [647, 358] width 1294 height 717
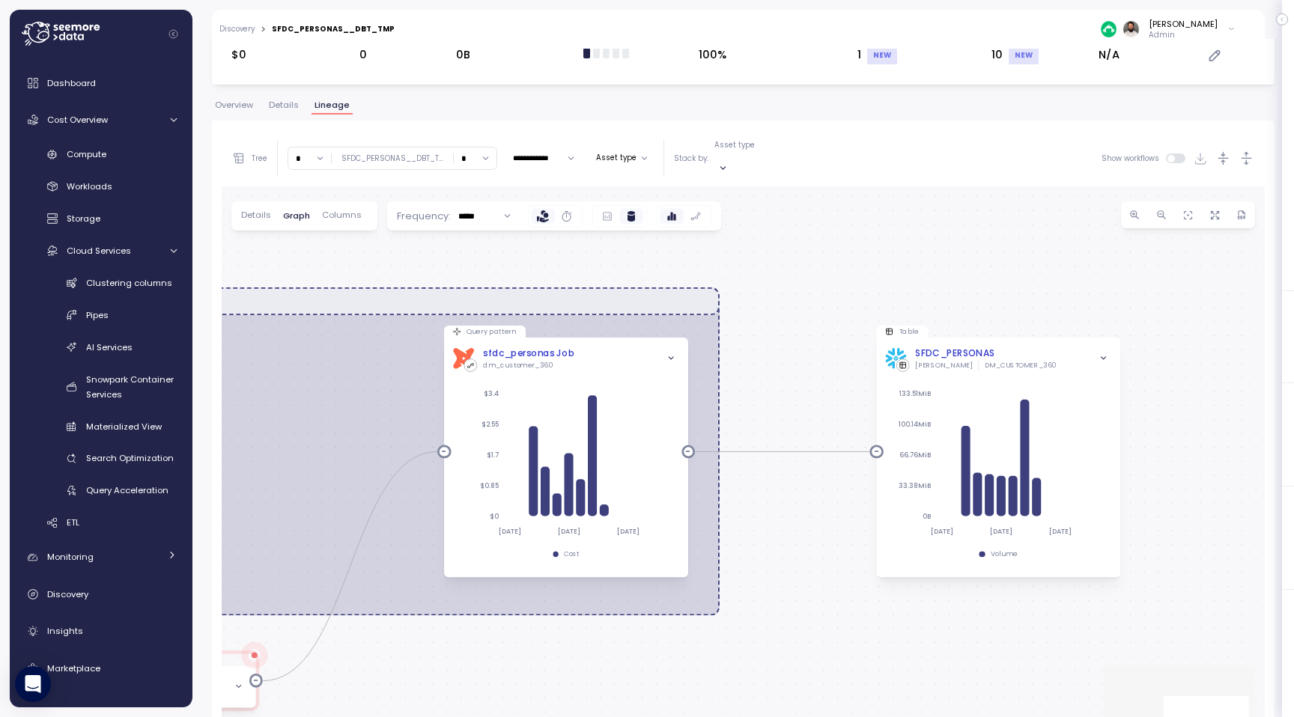
drag, startPoint x: 1029, startPoint y: 330, endPoint x: 763, endPoint y: 330, distance: 265.8
click at [763, 330] on div "dbt Job: 53362.851889 Job Query pattern dbt sfdc_personas__dbt_tmp Job dm_custo…" at bounding box center [743, 487] width 1043 height 603
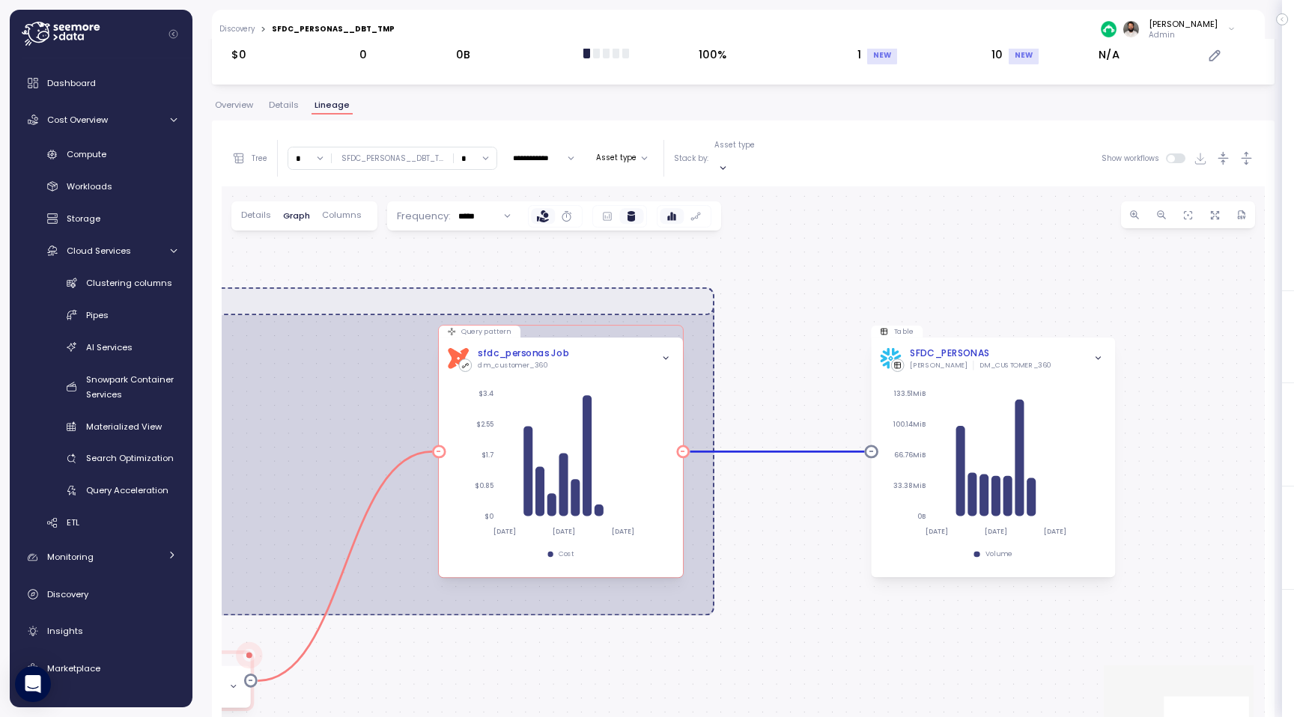
click at [554, 347] on div "sfdc_personas Job" at bounding box center [523, 354] width 91 height 14
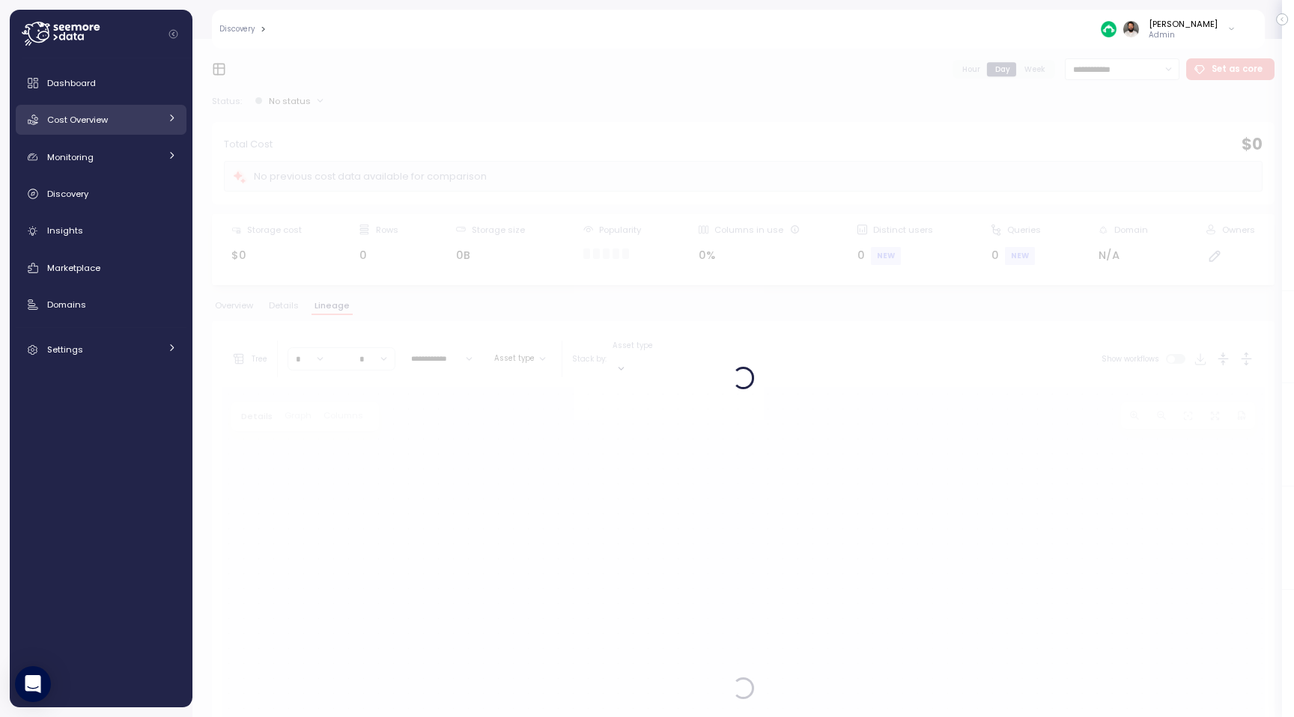
click at [139, 123] on div "Cost Overview" at bounding box center [103, 119] width 112 height 15
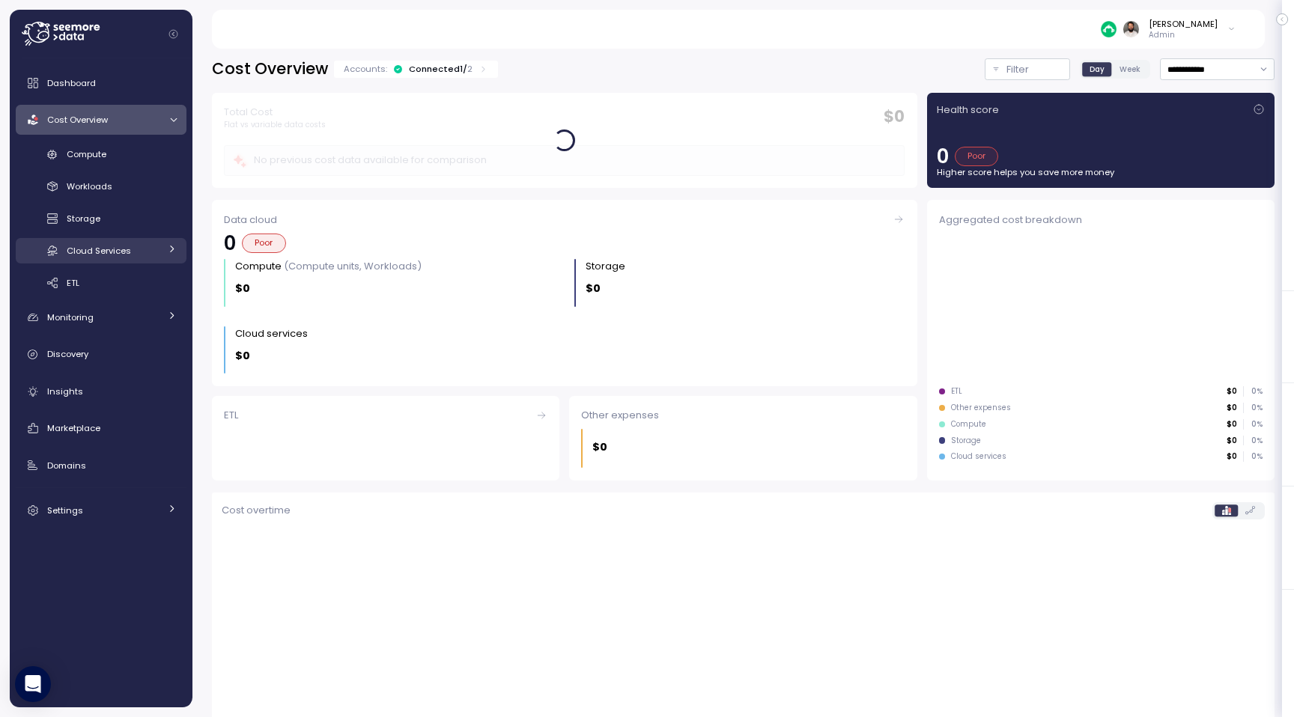
click at [124, 255] on span "Cloud Services" at bounding box center [99, 251] width 64 height 12
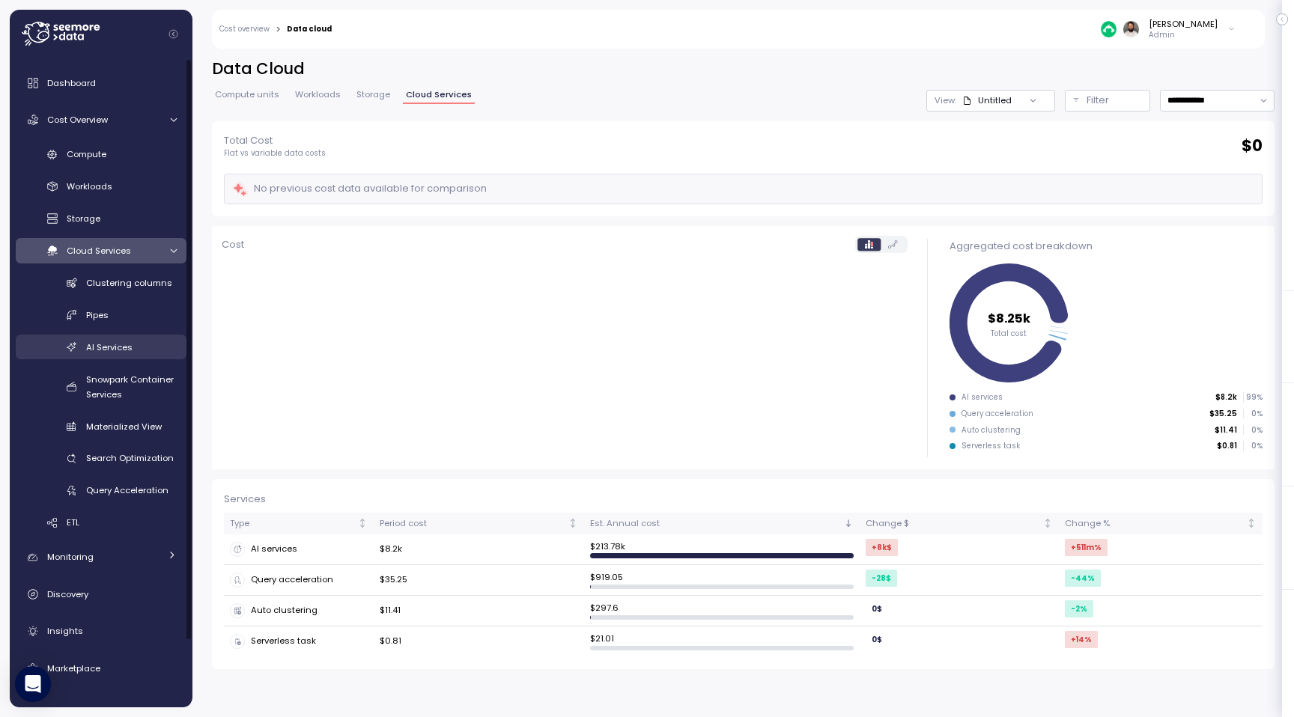
click at [143, 355] on link "AI Services" at bounding box center [101, 347] width 171 height 25
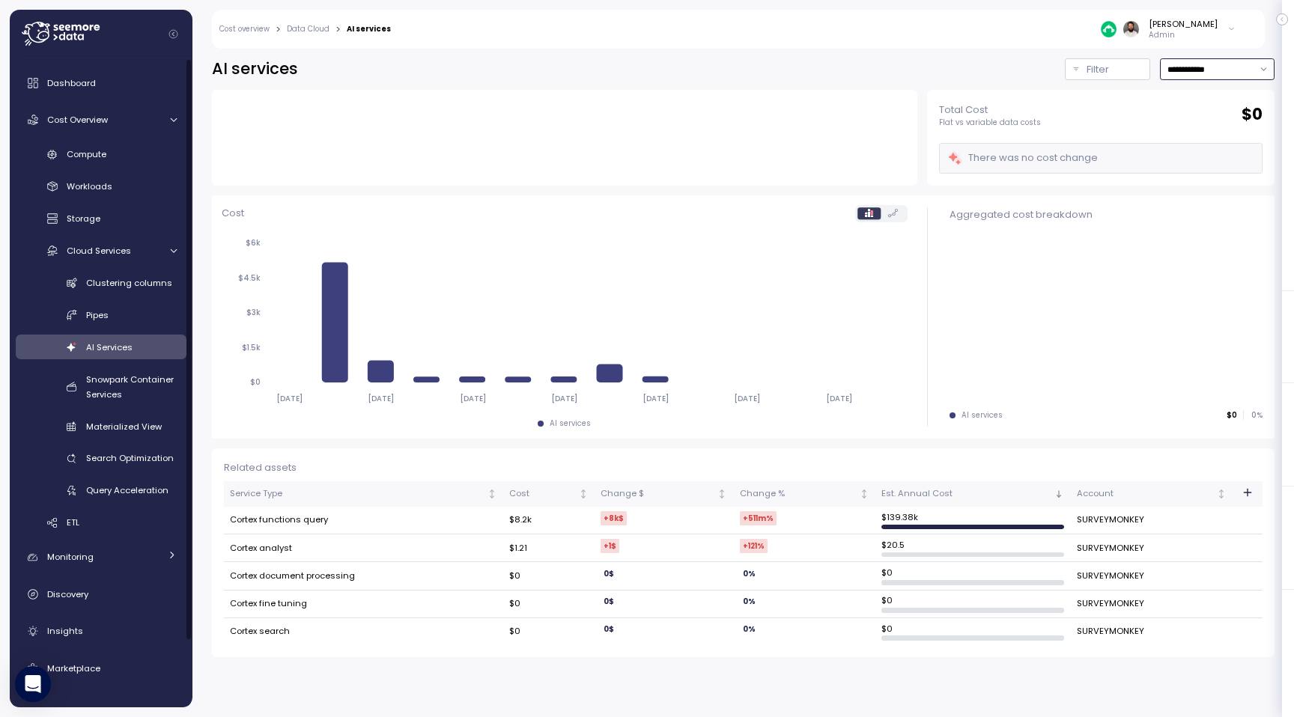
click at [1222, 72] on input "**********" at bounding box center [1217, 69] width 115 height 22
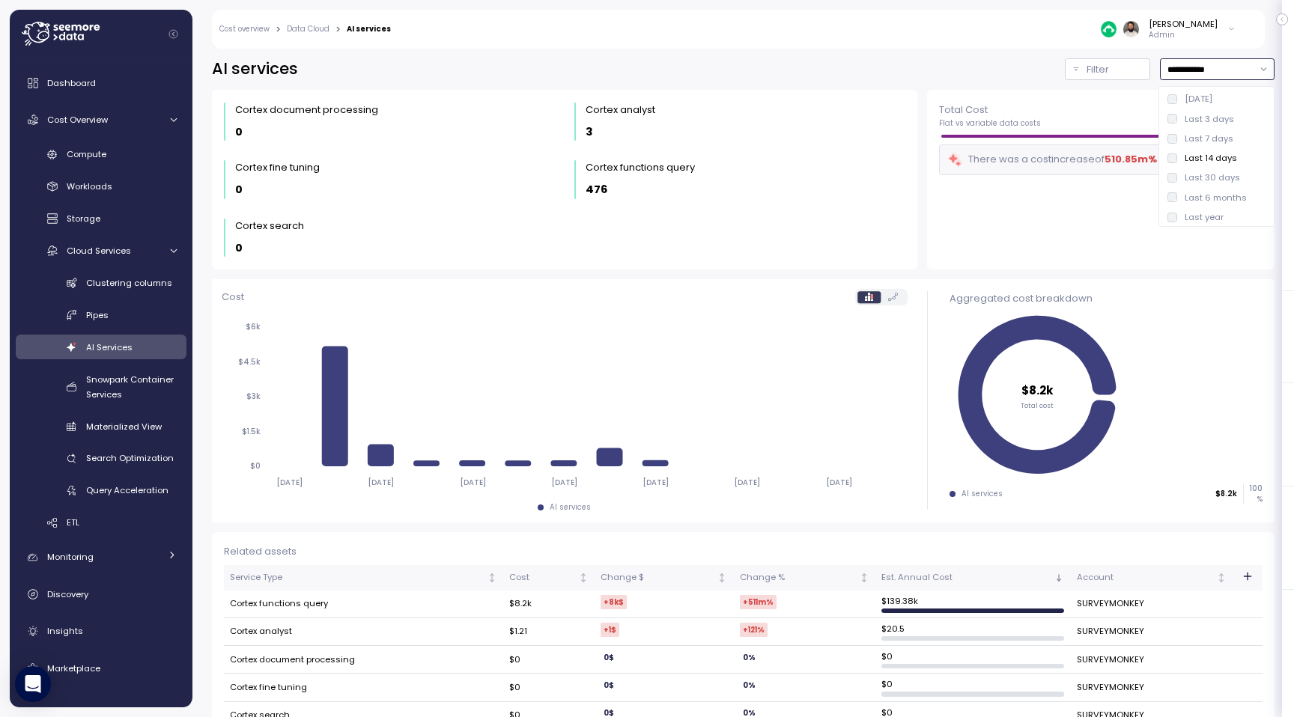
click at [1212, 188] on div "Last 6 months" at bounding box center [1215, 197] width 109 height 19
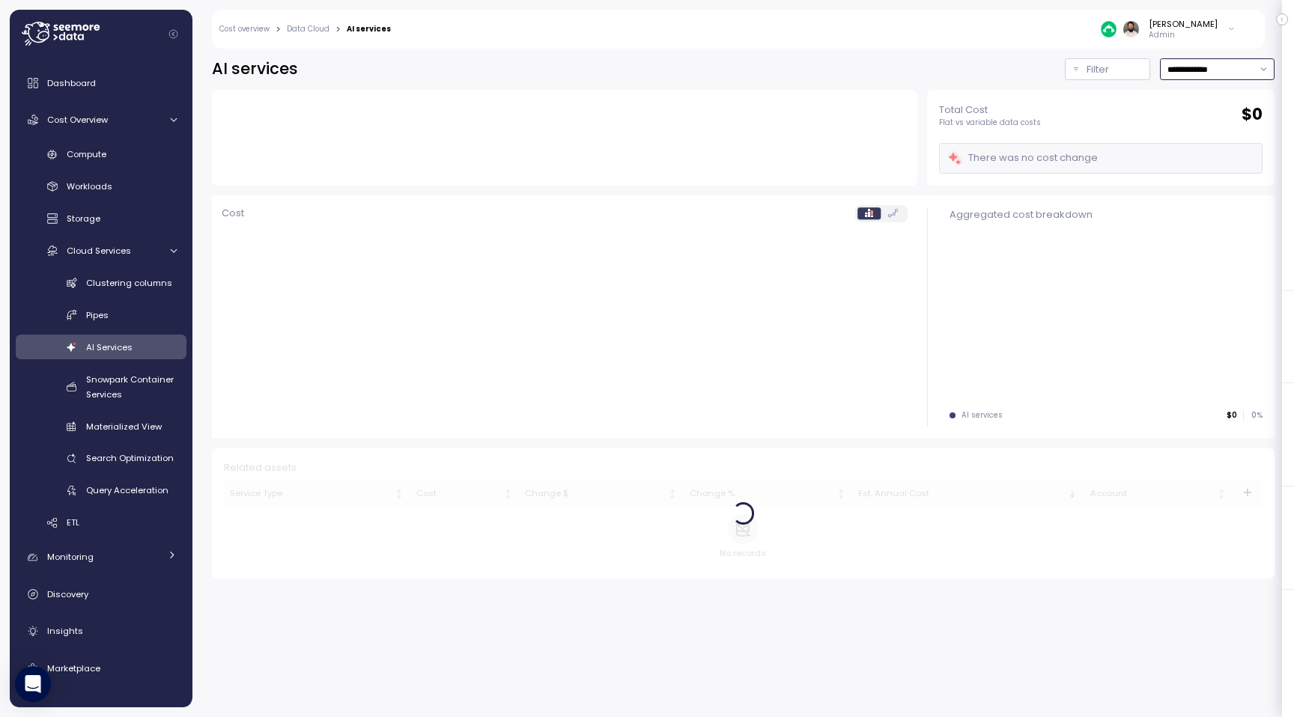
click at [1221, 75] on input "**********" at bounding box center [1217, 69] width 115 height 22
click at [1210, 169] on div "Last 30 days" at bounding box center [1215, 177] width 109 height 19
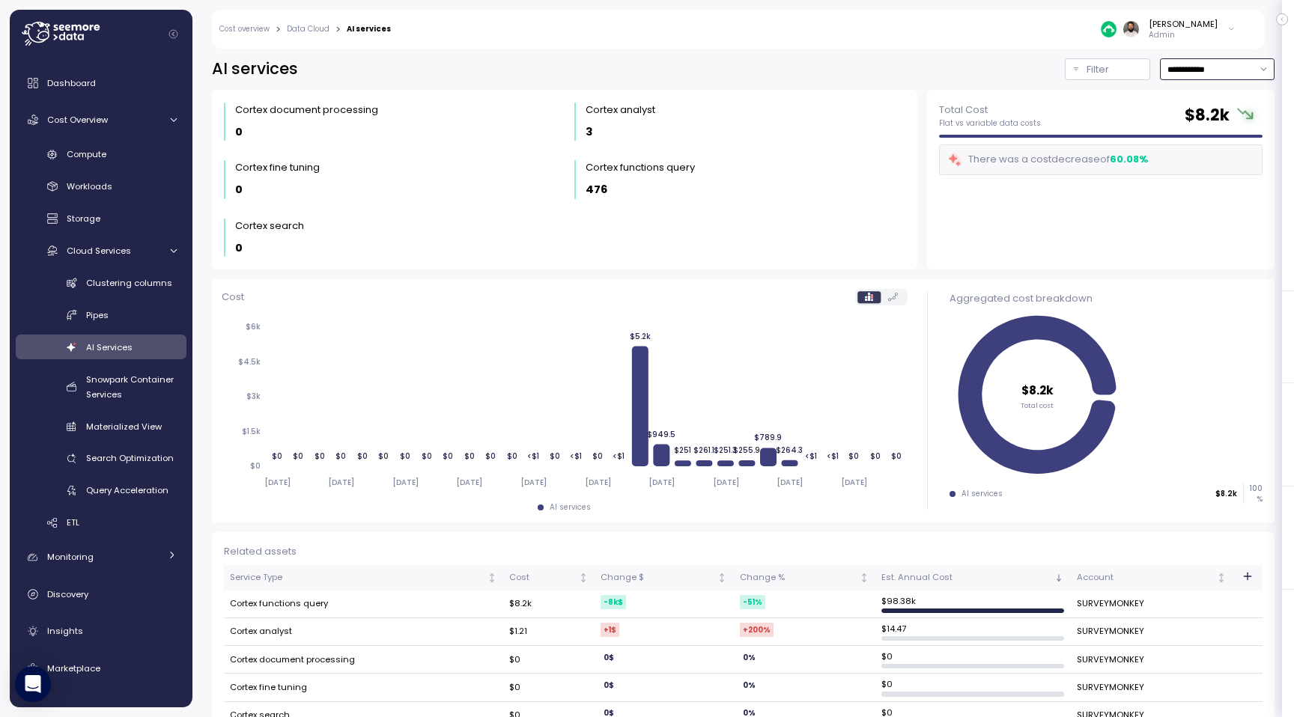
click at [1227, 71] on input "**********" at bounding box center [1217, 69] width 115 height 22
click at [1206, 196] on div "Last 6 months" at bounding box center [1216, 198] width 62 height 12
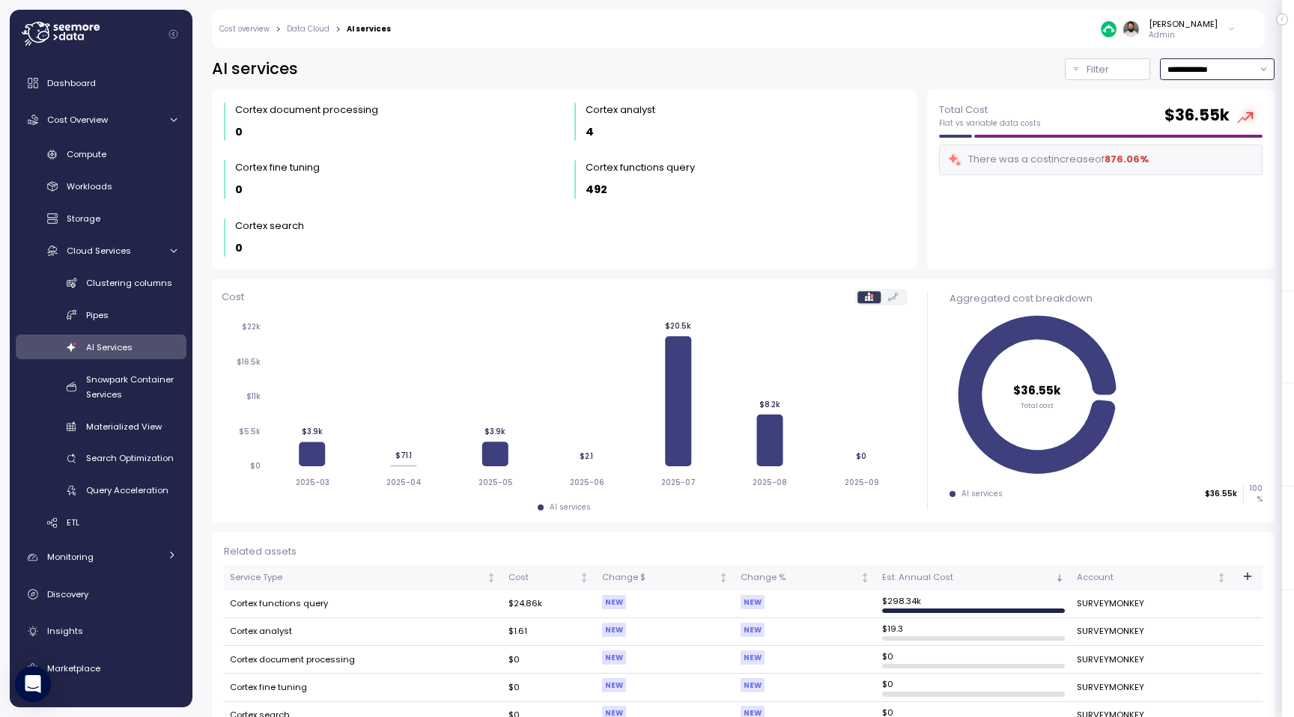
click at [1219, 68] on input "**********" at bounding box center [1217, 69] width 115 height 22
click at [1208, 158] on div "Last 14 days" at bounding box center [1211, 158] width 52 height 12
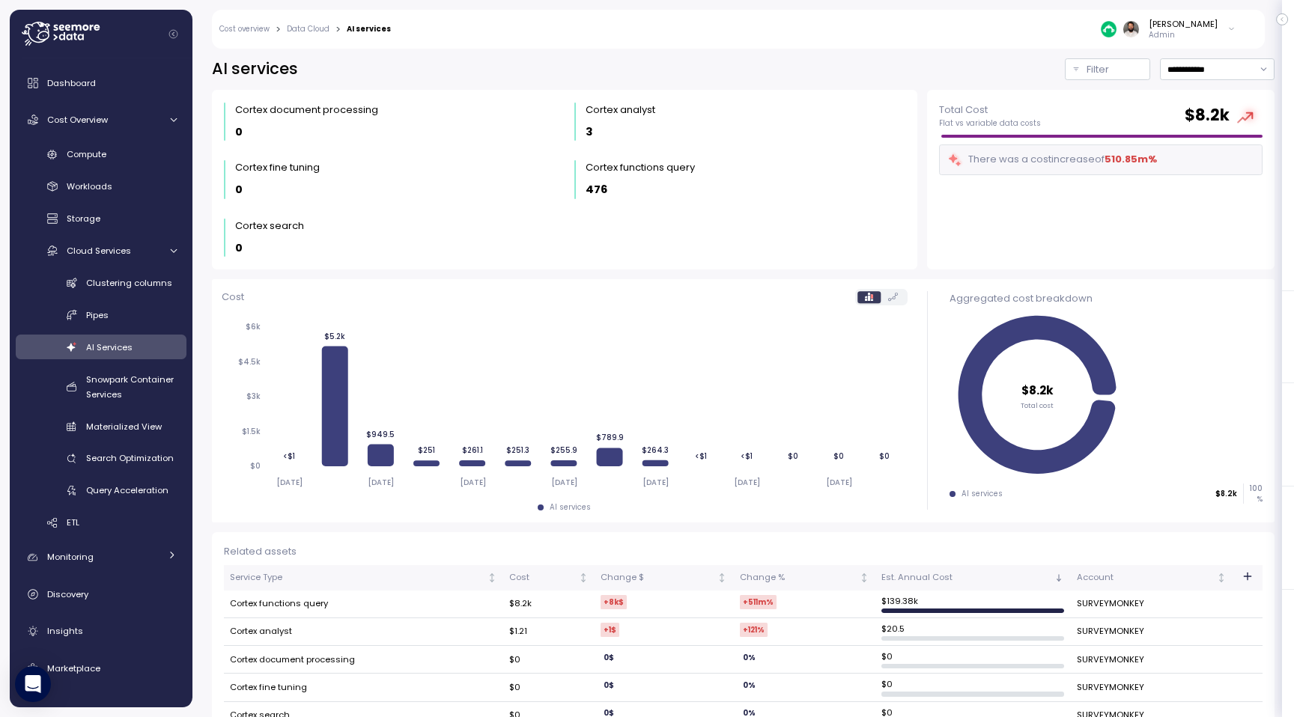
click at [1249, 58] on div "**********" at bounding box center [743, 378] width 1102 height 678
click at [1245, 68] on input "**********" at bounding box center [1217, 69] width 115 height 22
click at [1229, 177] on div "Last 30 days" at bounding box center [1212, 177] width 55 height 12
type input "**********"
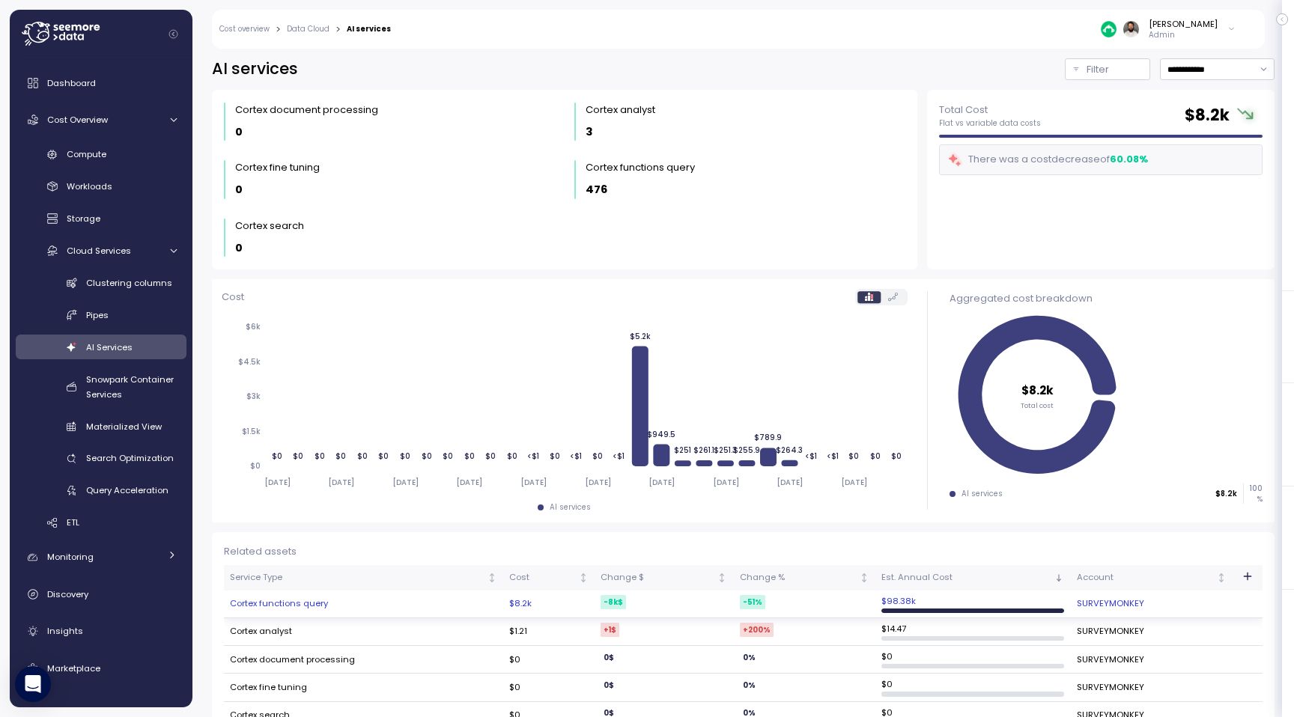
click at [340, 606] on td "Cortex functions query" at bounding box center [363, 605] width 279 height 28
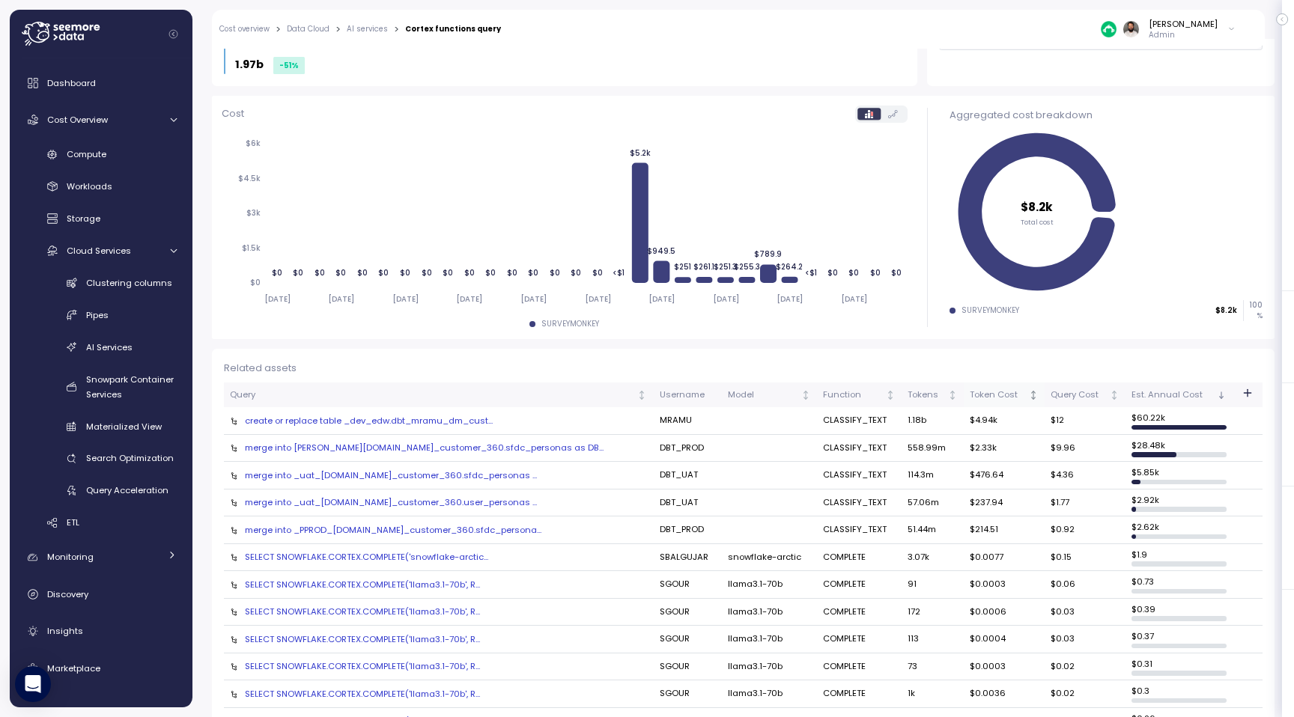
scroll to position [123, 0]
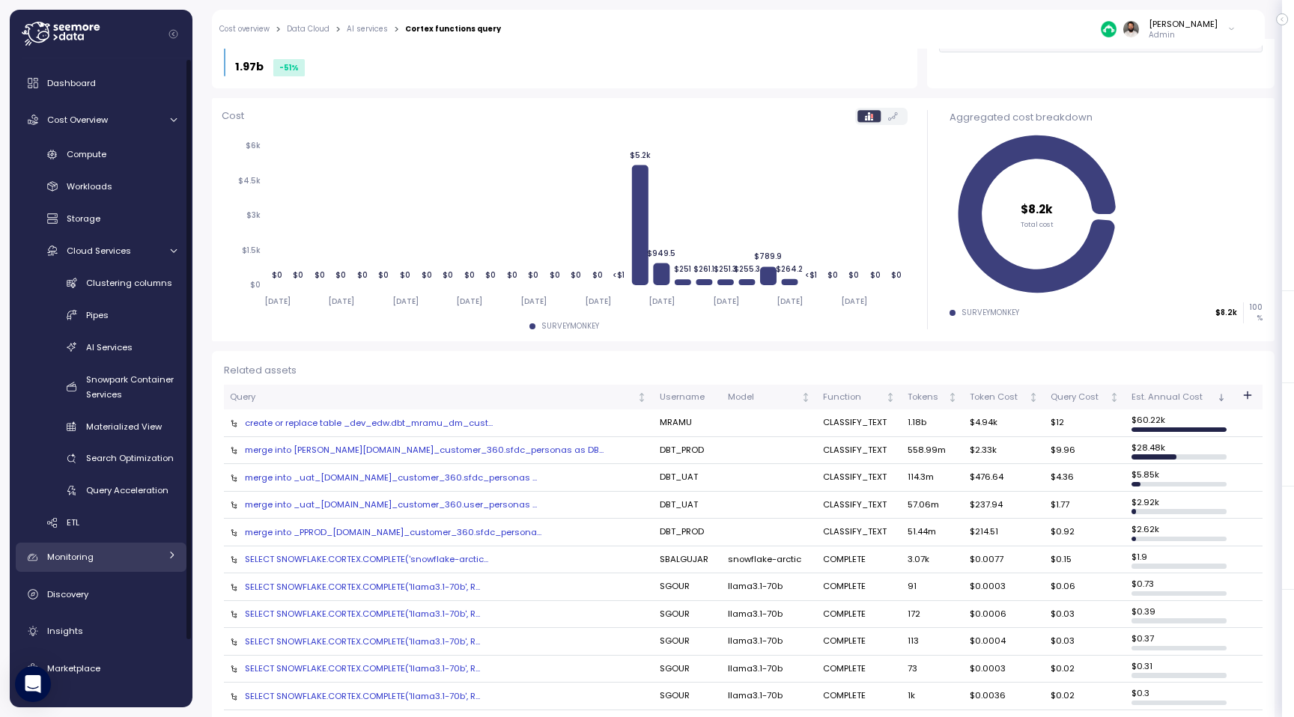
click at [96, 559] on div "Monitoring" at bounding box center [103, 557] width 112 height 15
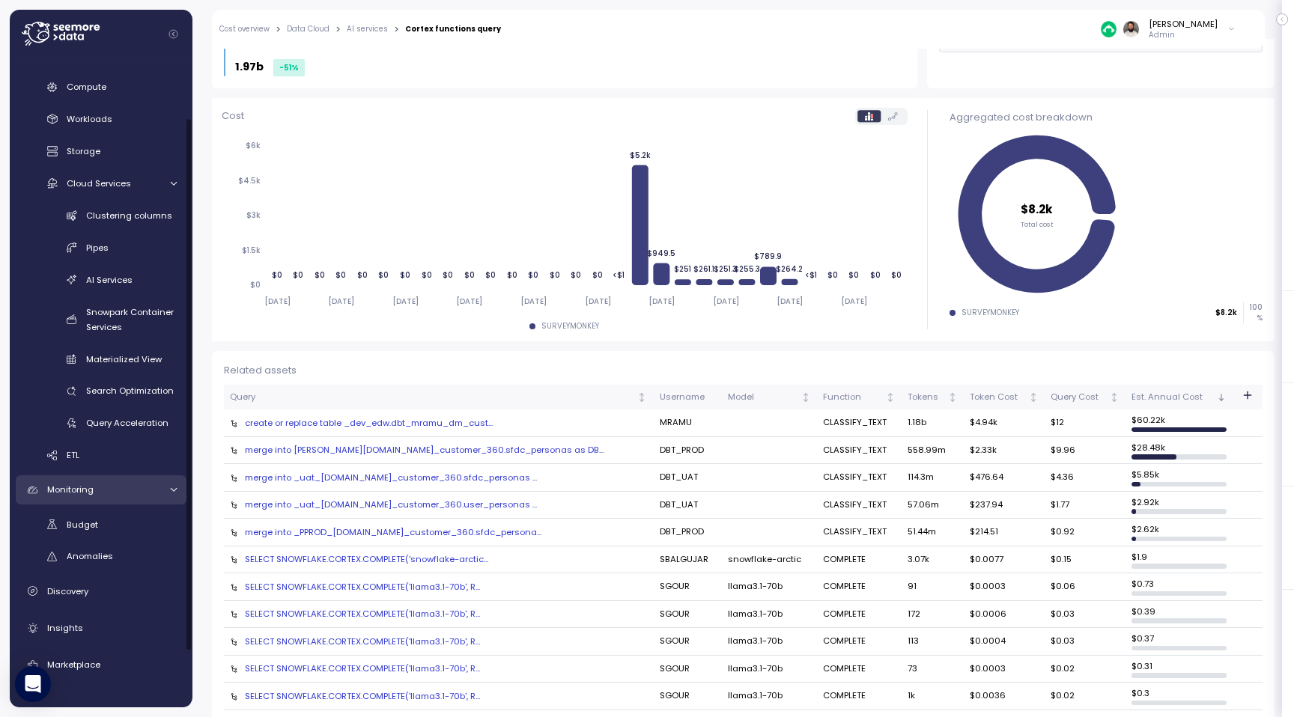
scroll to position [84, 0]
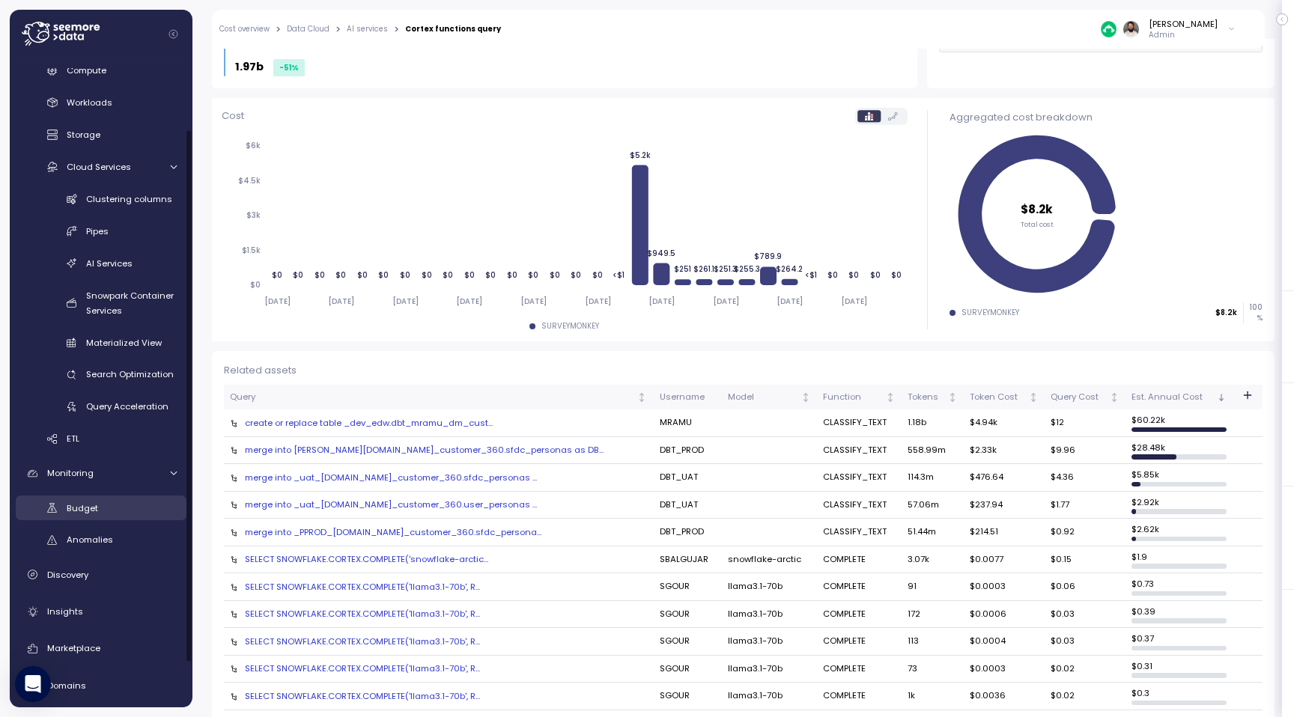
click at [108, 514] on div "Budget" at bounding box center [122, 508] width 110 height 15
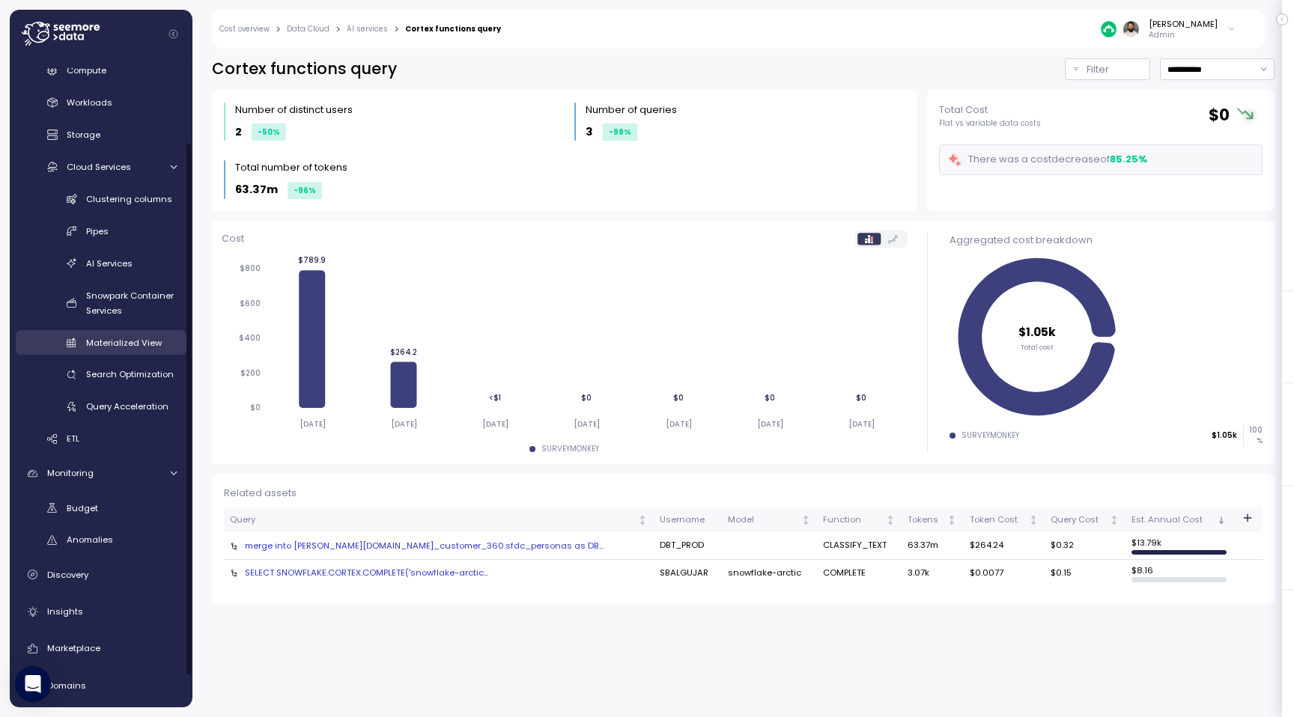
scroll to position [139, 0]
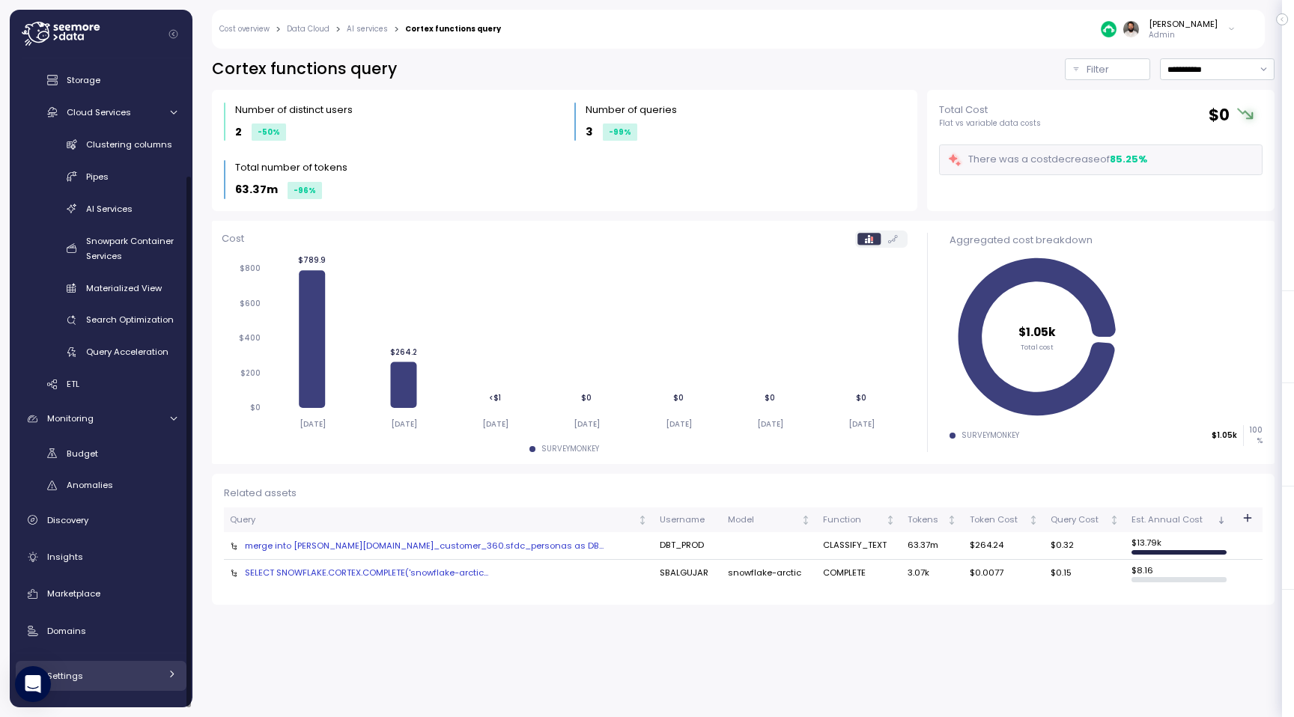
click at [78, 673] on span "Settings" at bounding box center [65, 676] width 36 height 12
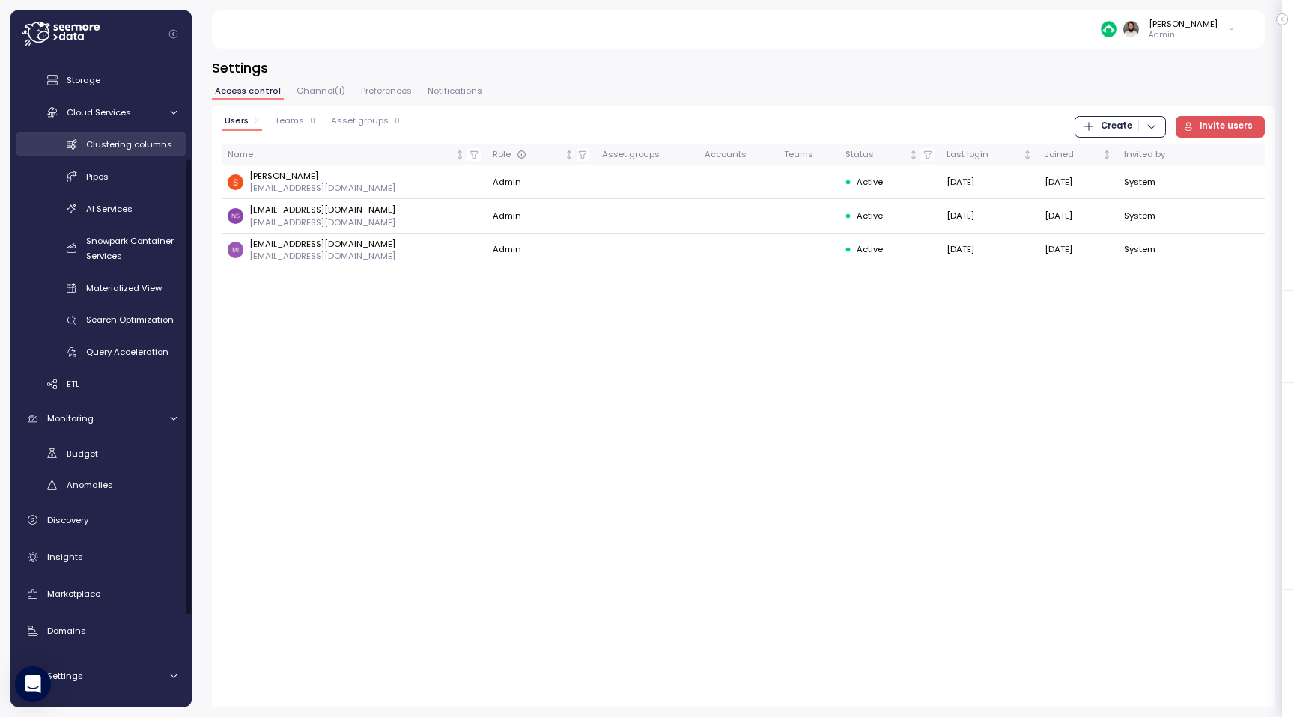
click at [119, 139] on span "Clustering columns" at bounding box center [129, 145] width 86 height 12
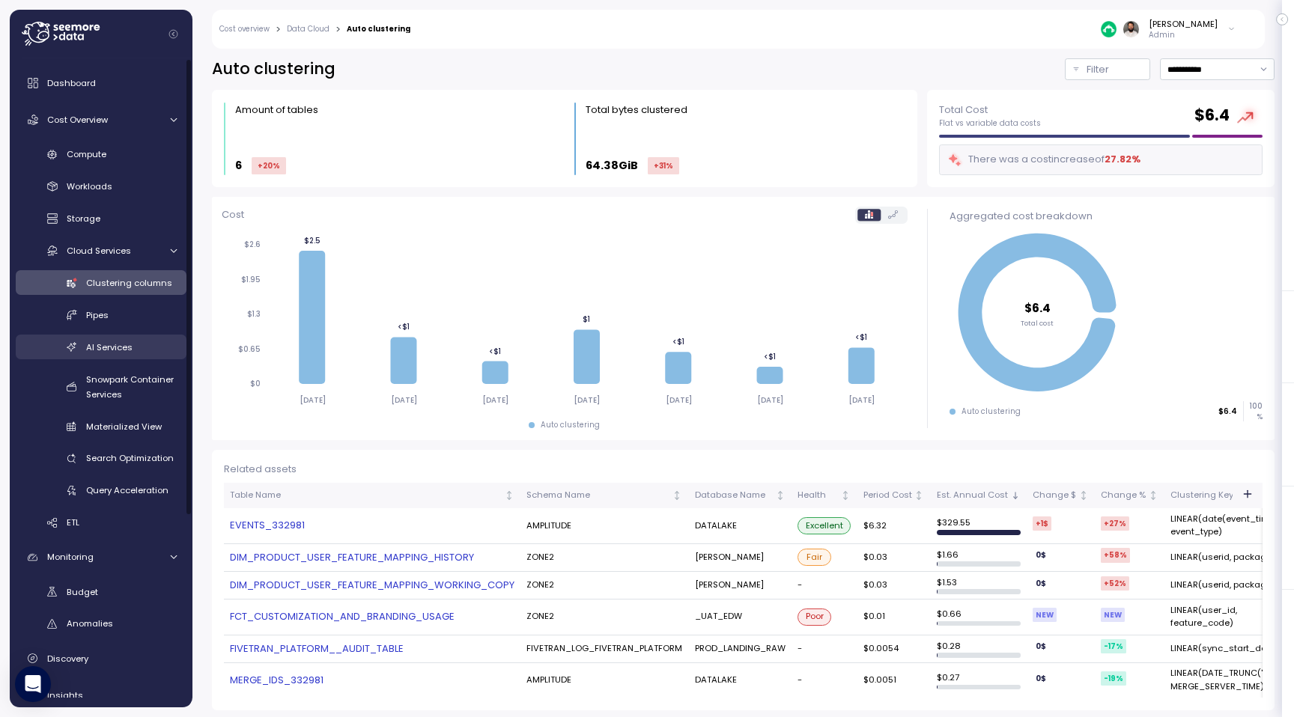
click at [130, 355] on link "AI Services" at bounding box center [101, 347] width 171 height 25
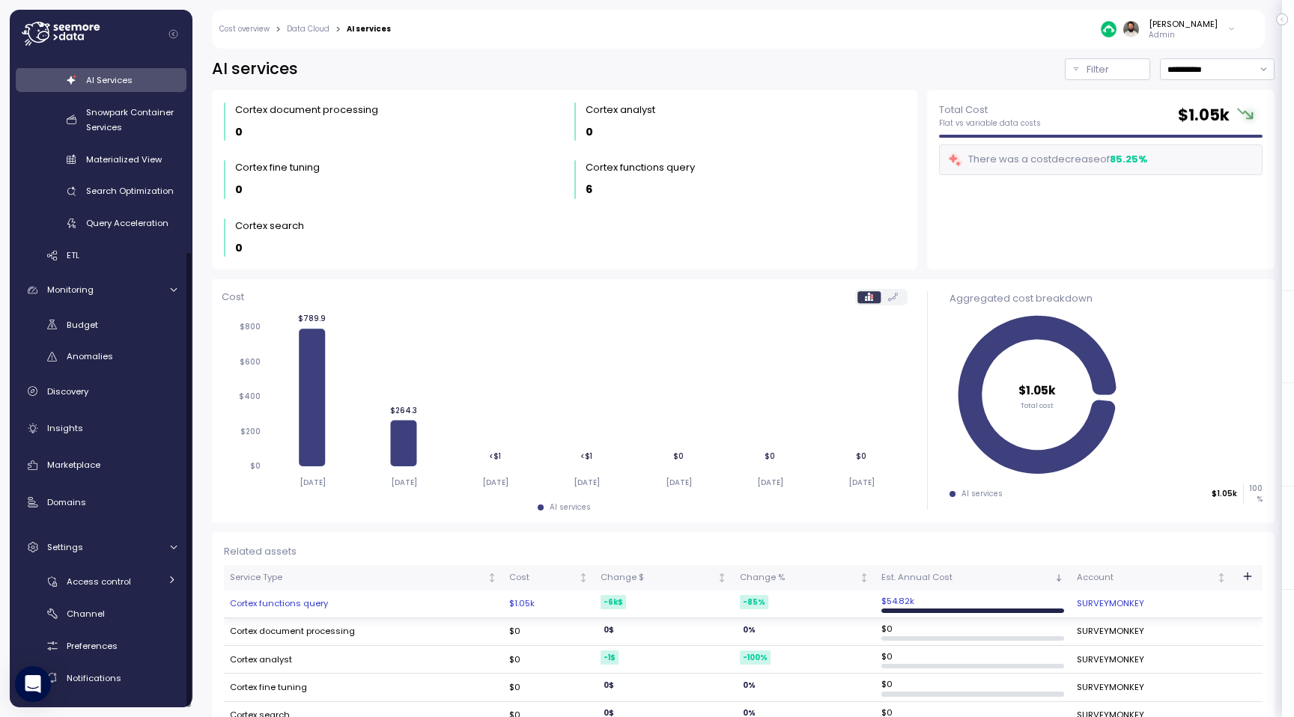
scroll to position [30, 0]
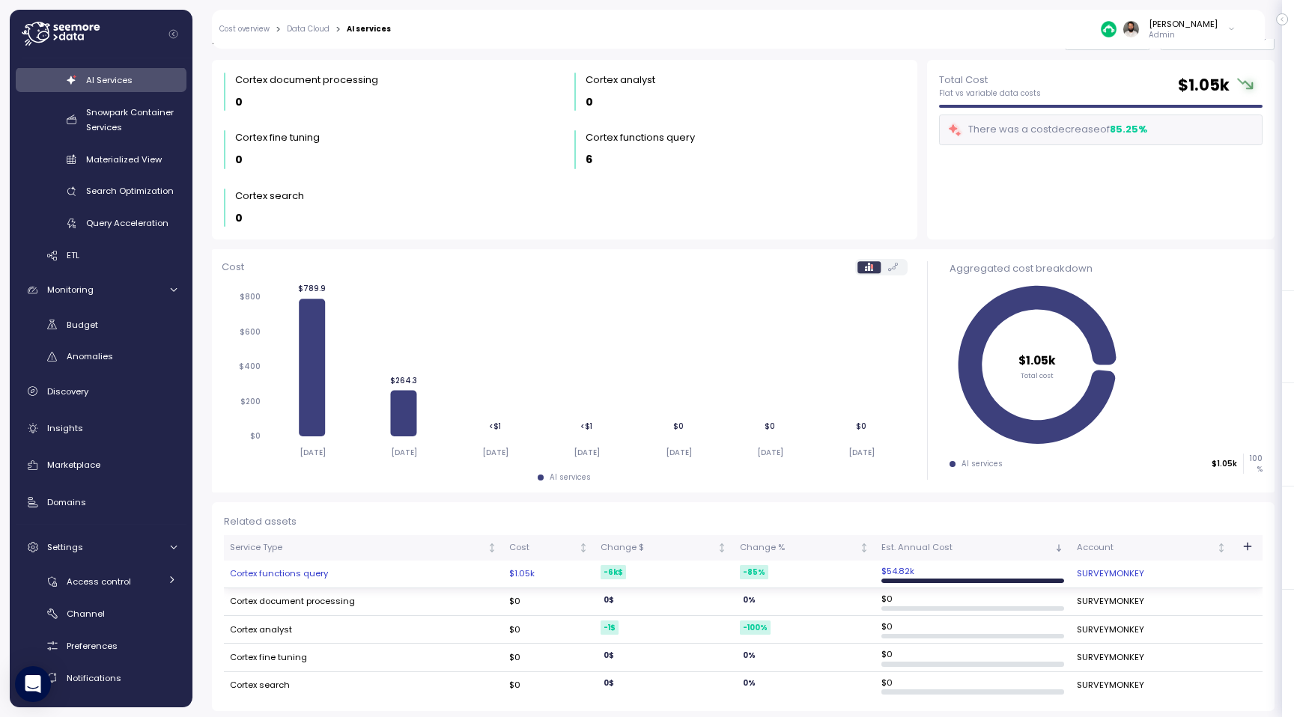
click at [341, 568] on td "Cortex functions query" at bounding box center [363, 575] width 279 height 28
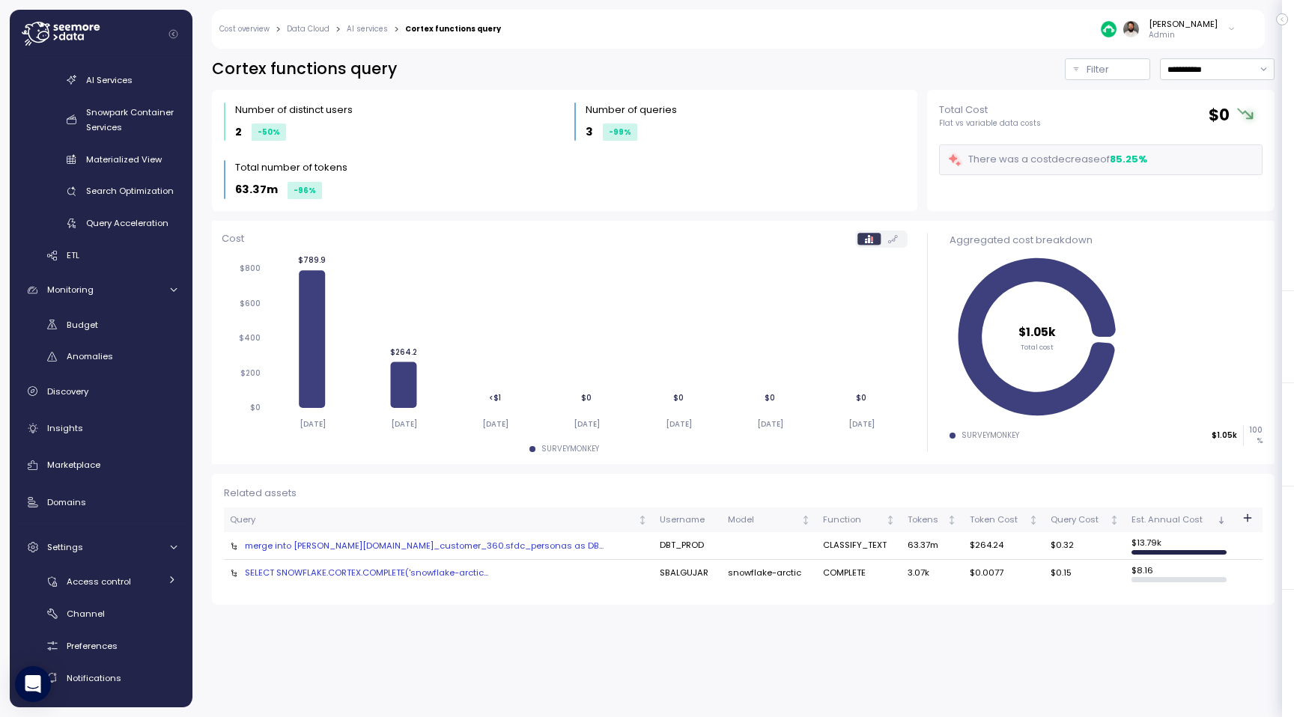
click at [365, 22] on div "Cost overview > Data Cloud > AI services > Cortex functions query [PERSON_NAME]…" at bounding box center [728, 29] width 1033 height 39
click at [365, 28] on link "AI services" at bounding box center [367, 28] width 41 height 7
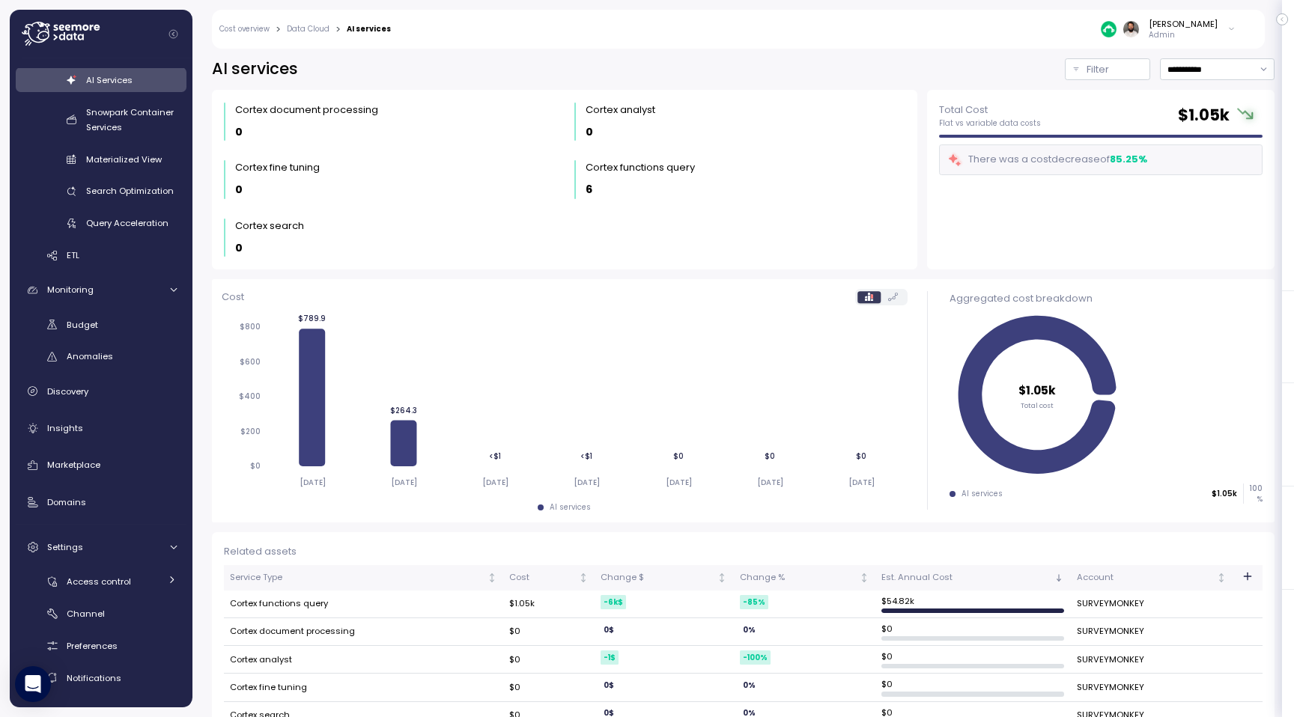
scroll to position [30, 0]
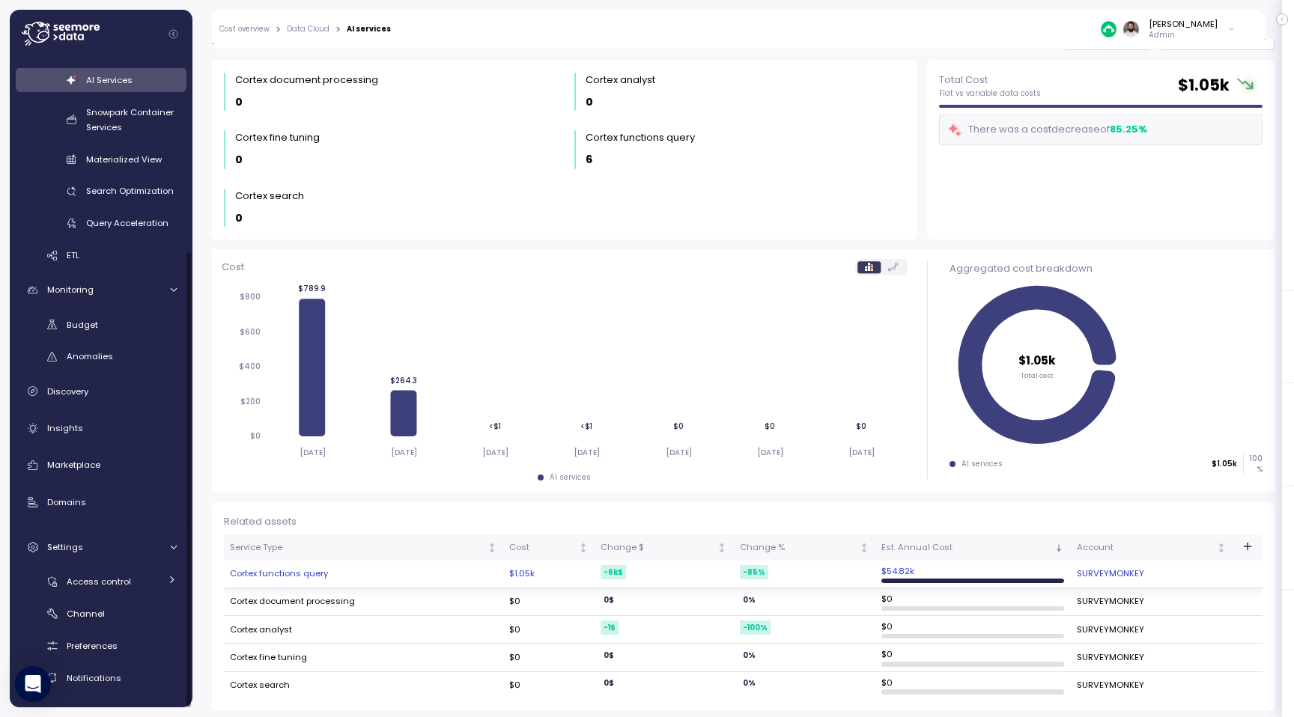
click at [258, 574] on td "Cortex functions query" at bounding box center [363, 575] width 279 height 28
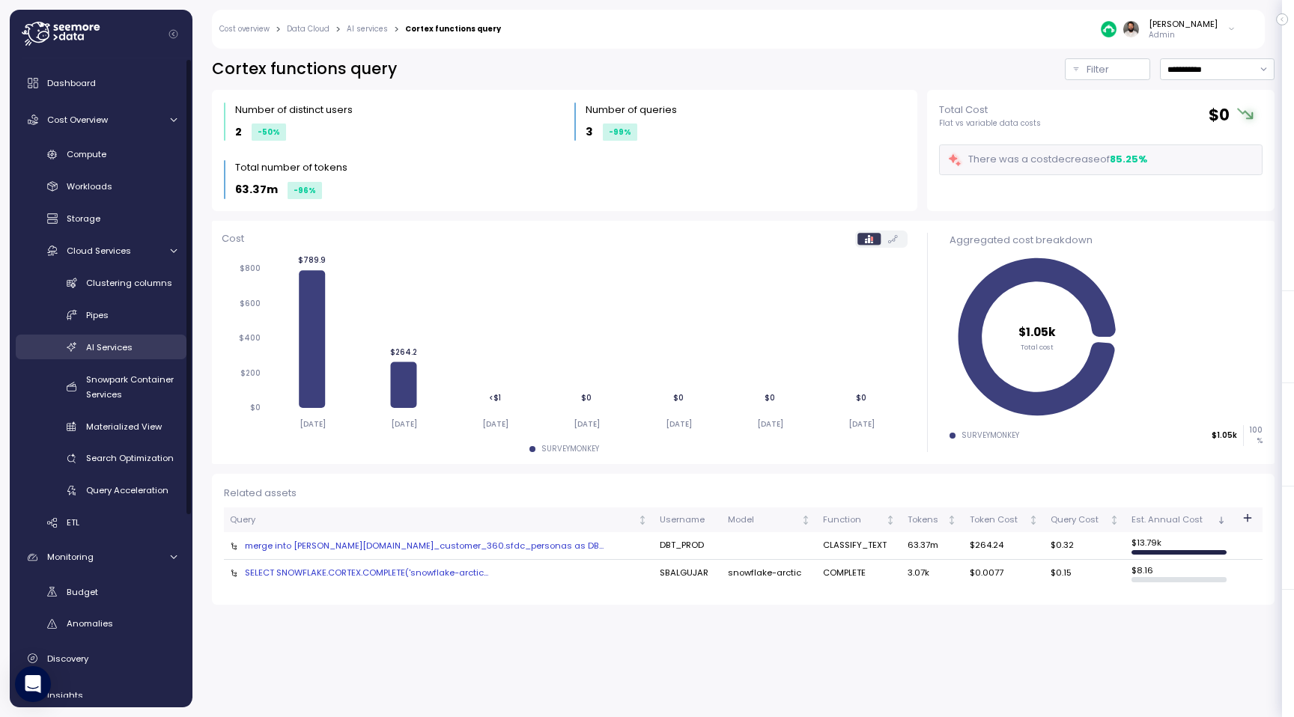
click at [136, 337] on link "AI Services" at bounding box center [101, 347] width 171 height 25
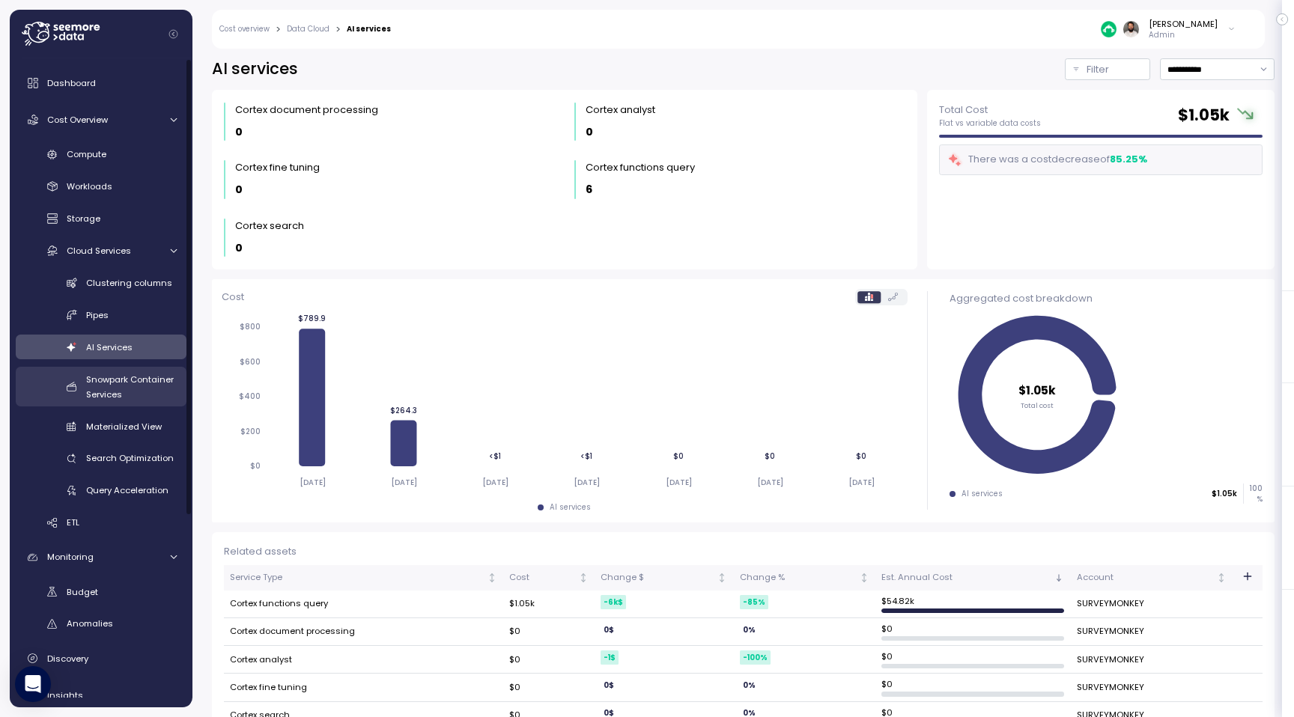
click at [125, 377] on span "Snowpark Container Services" at bounding box center [130, 387] width 88 height 27
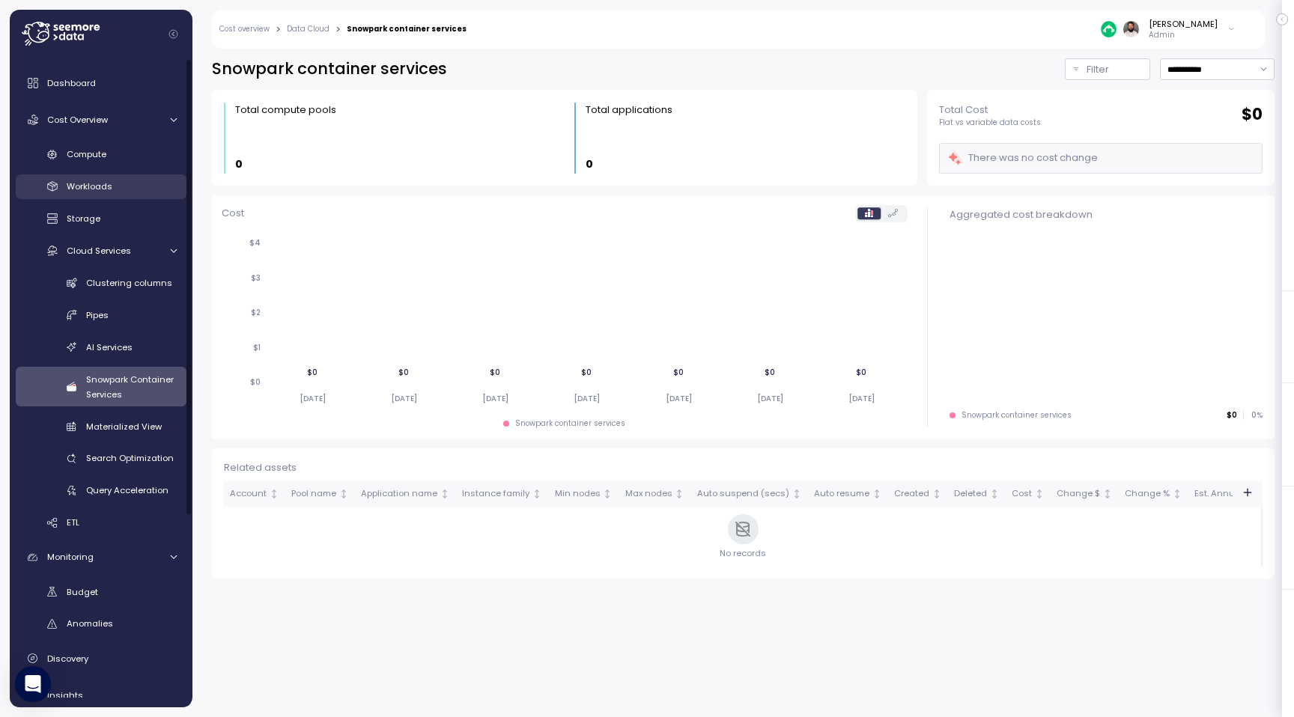
click at [106, 190] on span "Workloads" at bounding box center [90, 186] width 46 height 12
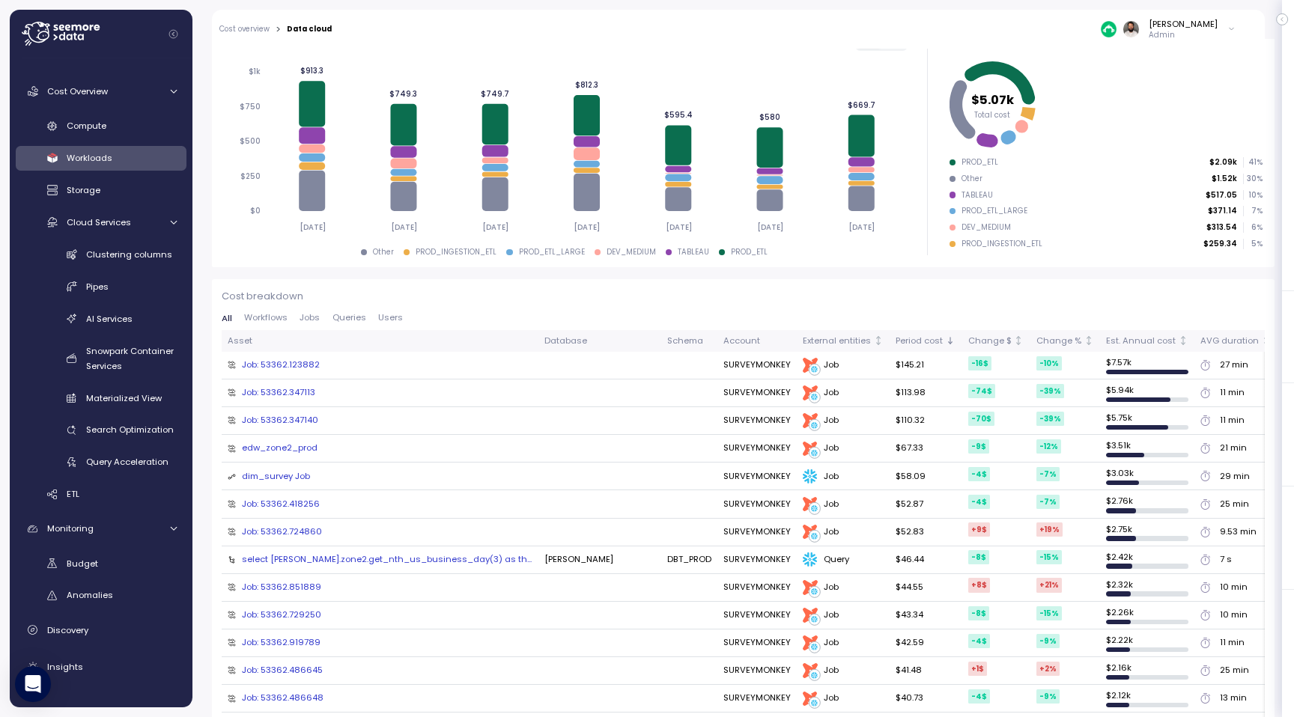
scroll to position [264, 0]
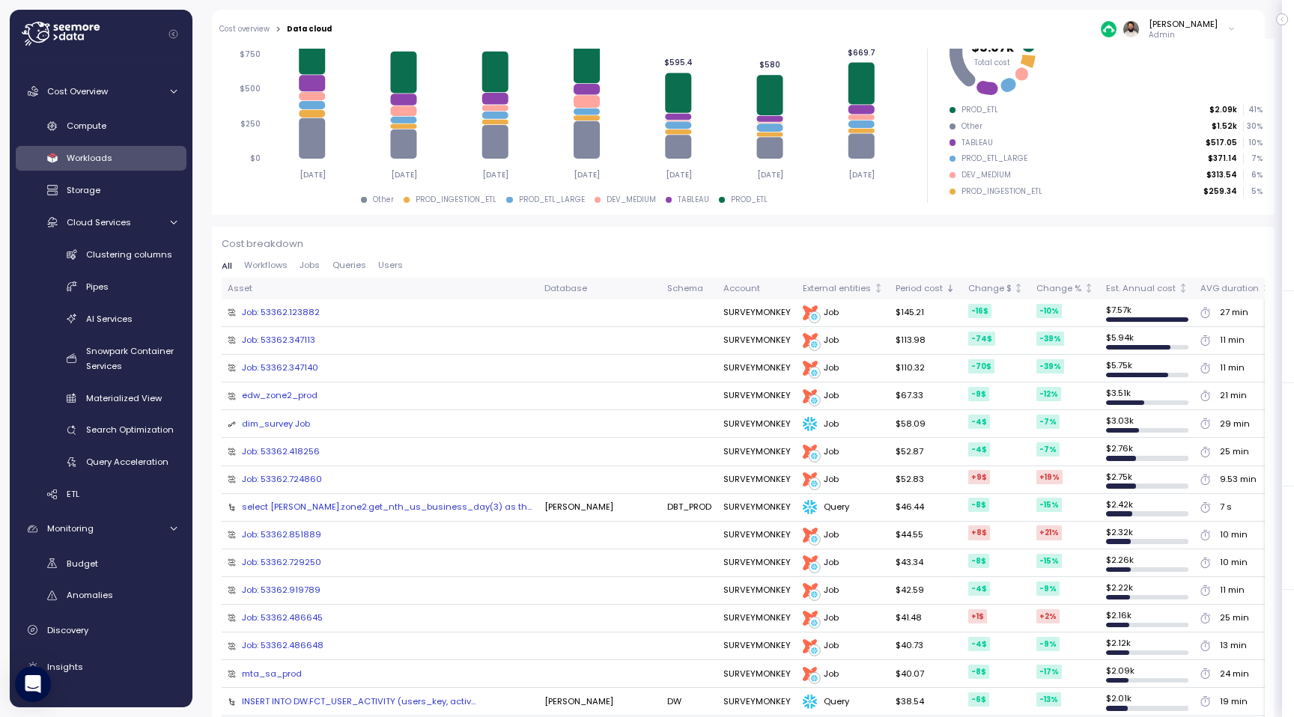
click at [314, 270] on span "Jobs" at bounding box center [310, 265] width 20 height 8
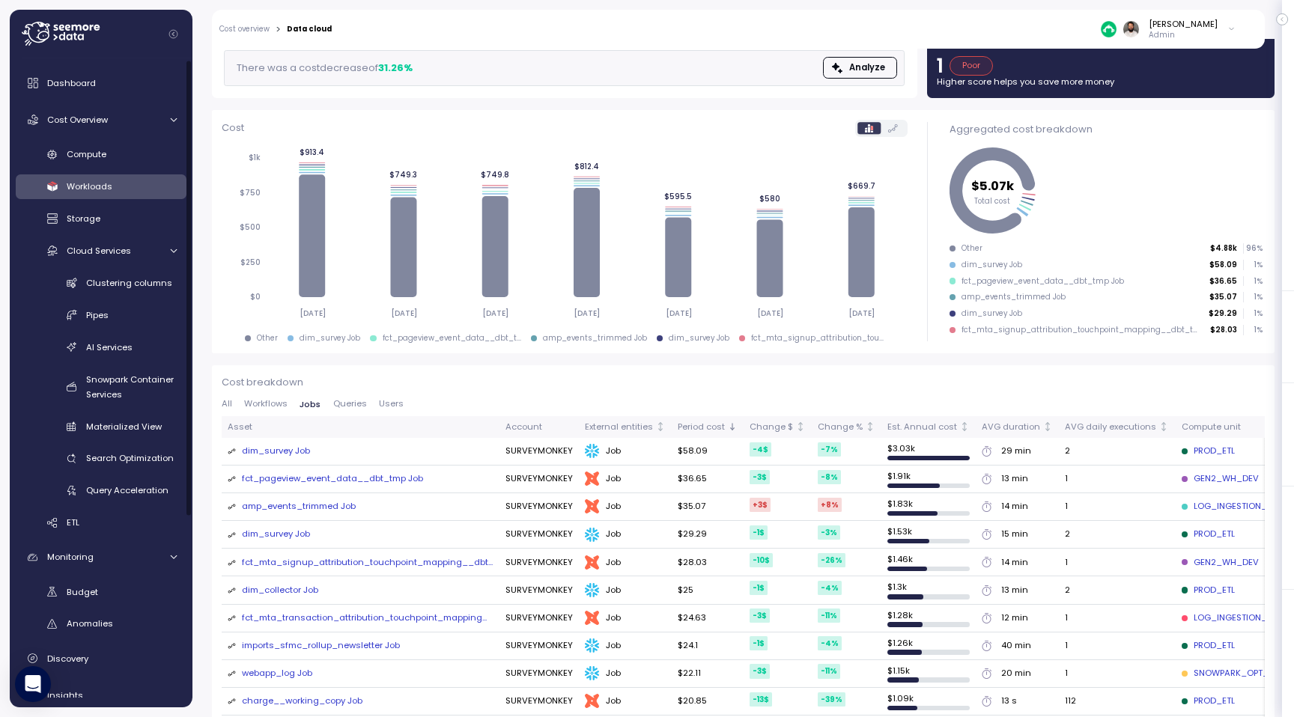
scroll to position [1, 0]
click at [153, 258] on link "Cloud Services" at bounding box center [101, 249] width 171 height 25
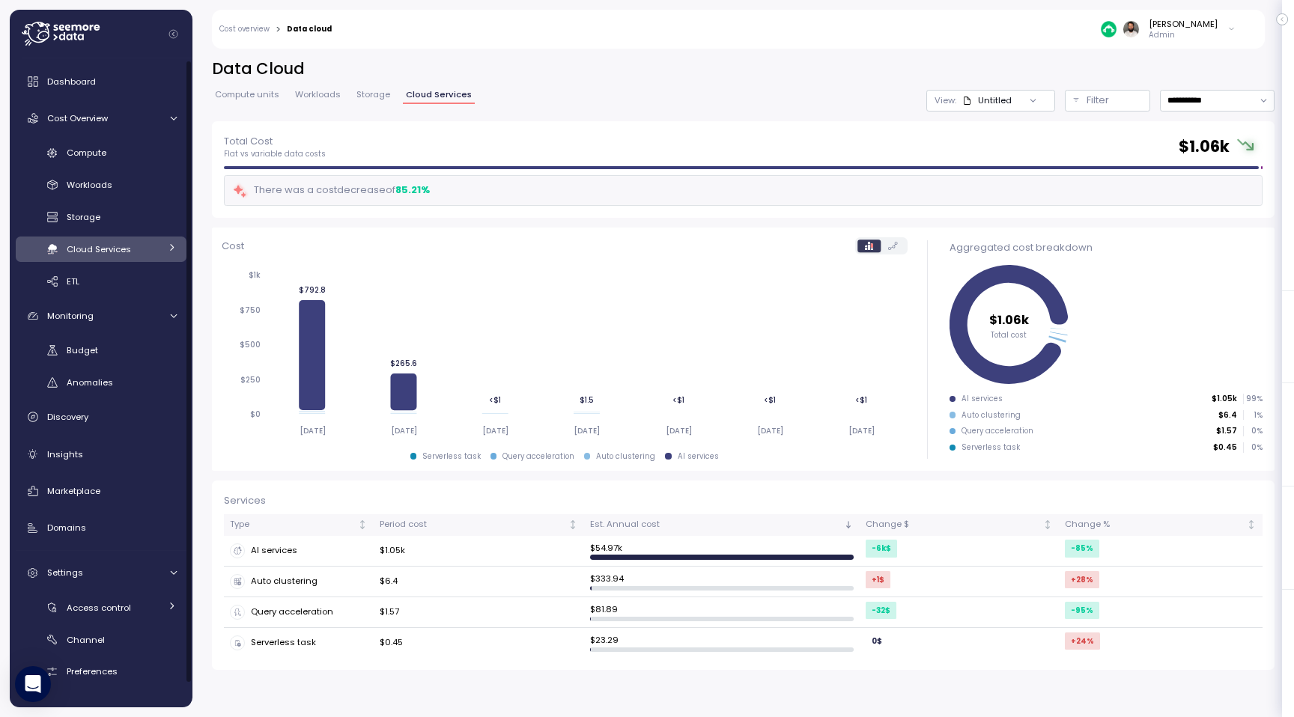
click at [153, 258] on link "Cloud Services" at bounding box center [101, 249] width 171 height 25
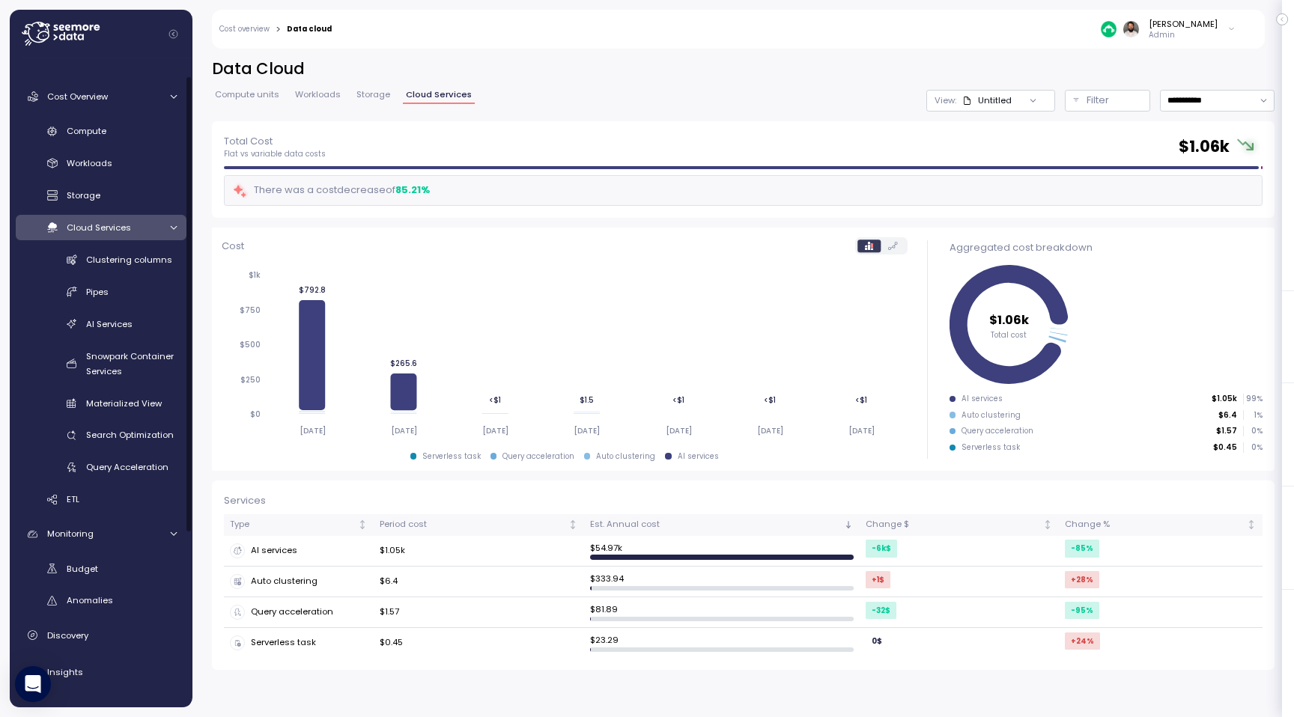
scroll to position [24, 0]
click at [139, 136] on div "Compute" at bounding box center [122, 130] width 110 height 15
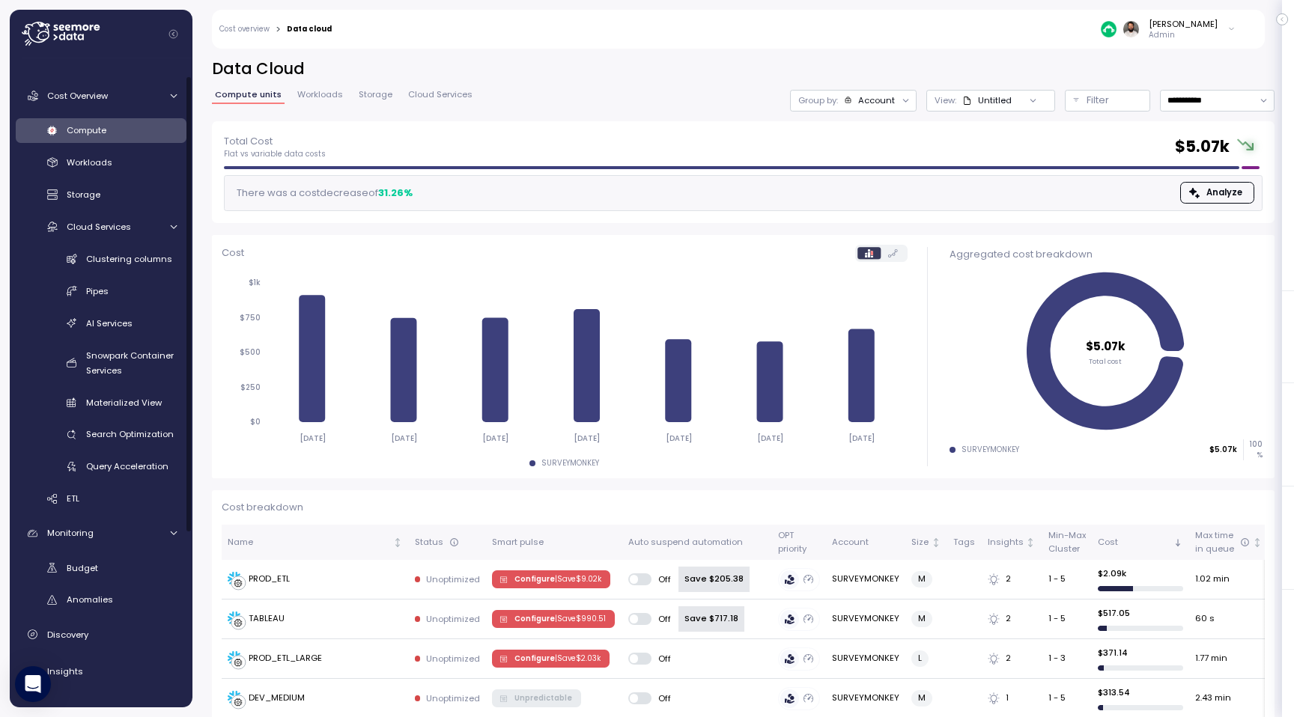
scroll to position [171, 0]
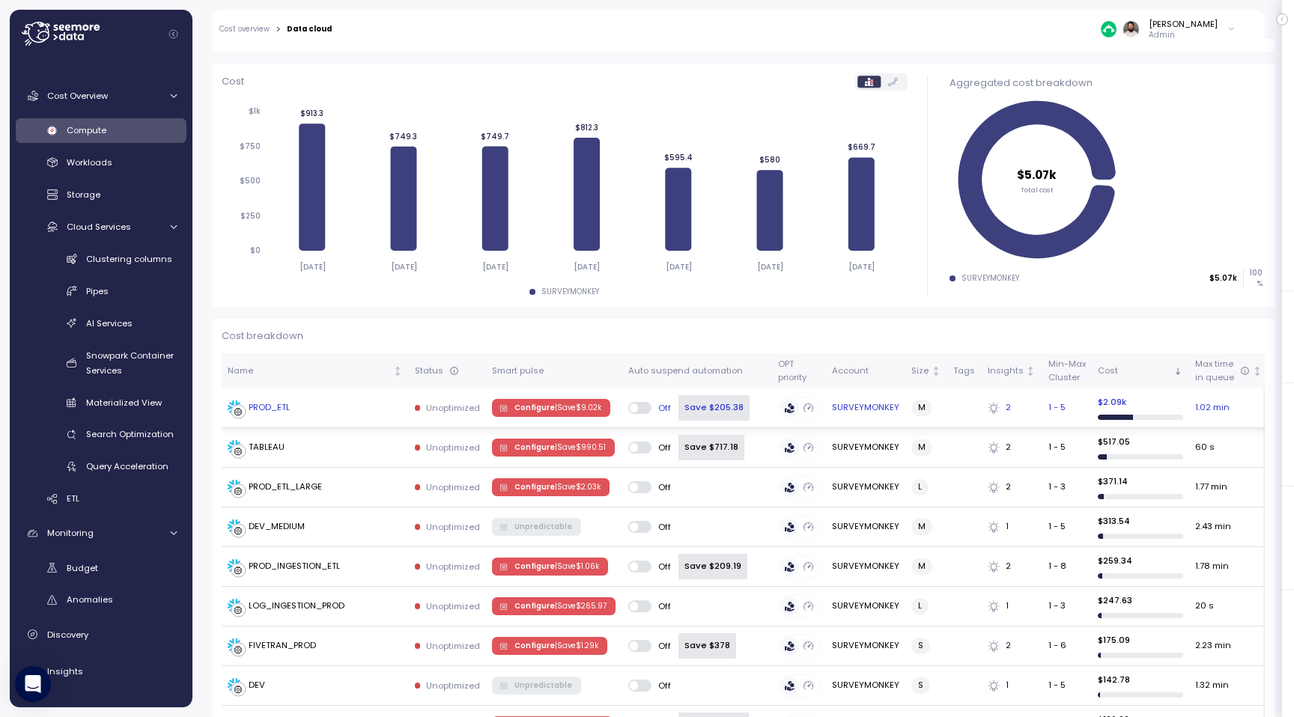
click at [350, 418] on td "PROD_ETL" at bounding box center [315, 409] width 187 height 40
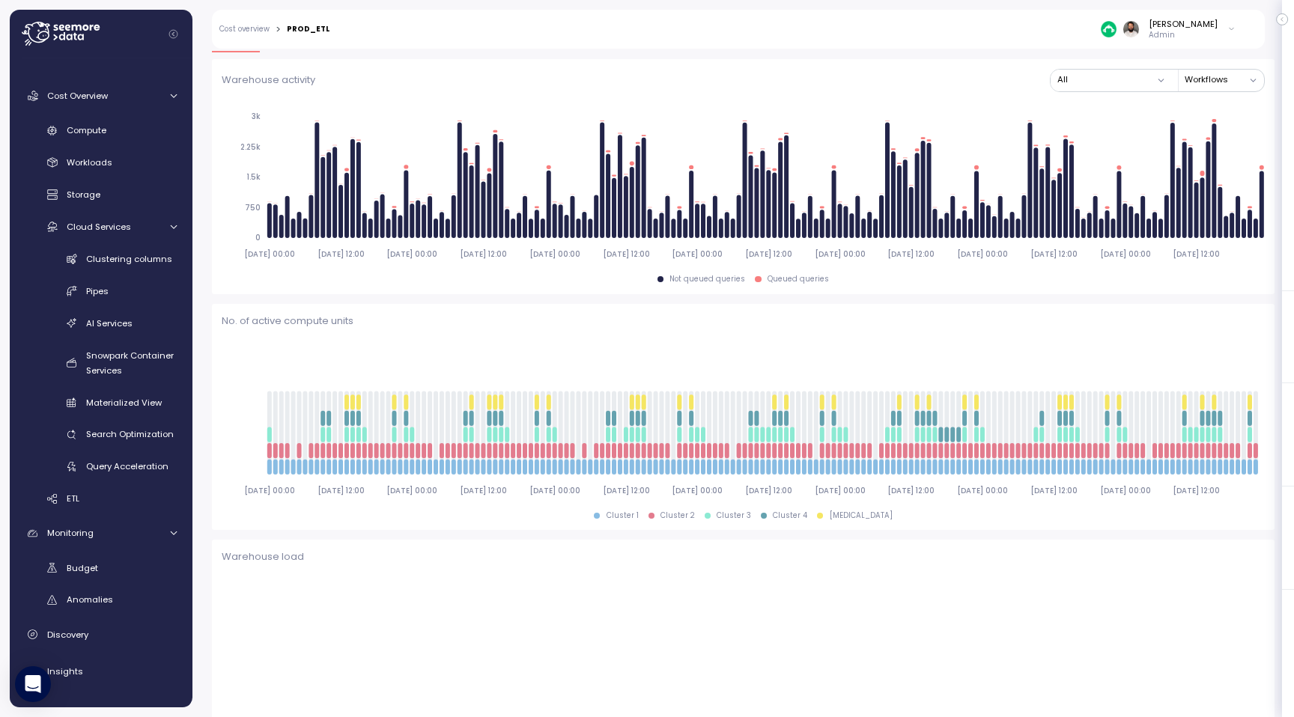
scroll to position [111, 0]
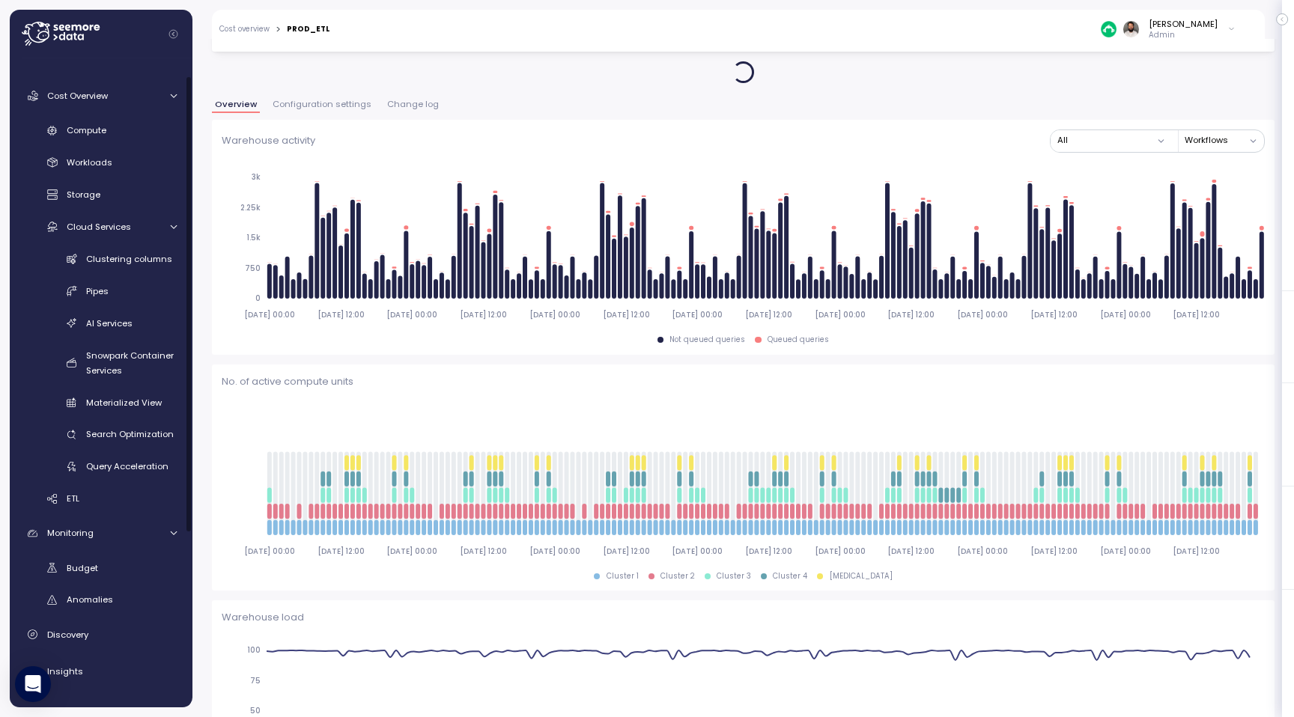
click at [418, 109] on span "Change log" at bounding box center [413, 104] width 52 height 8
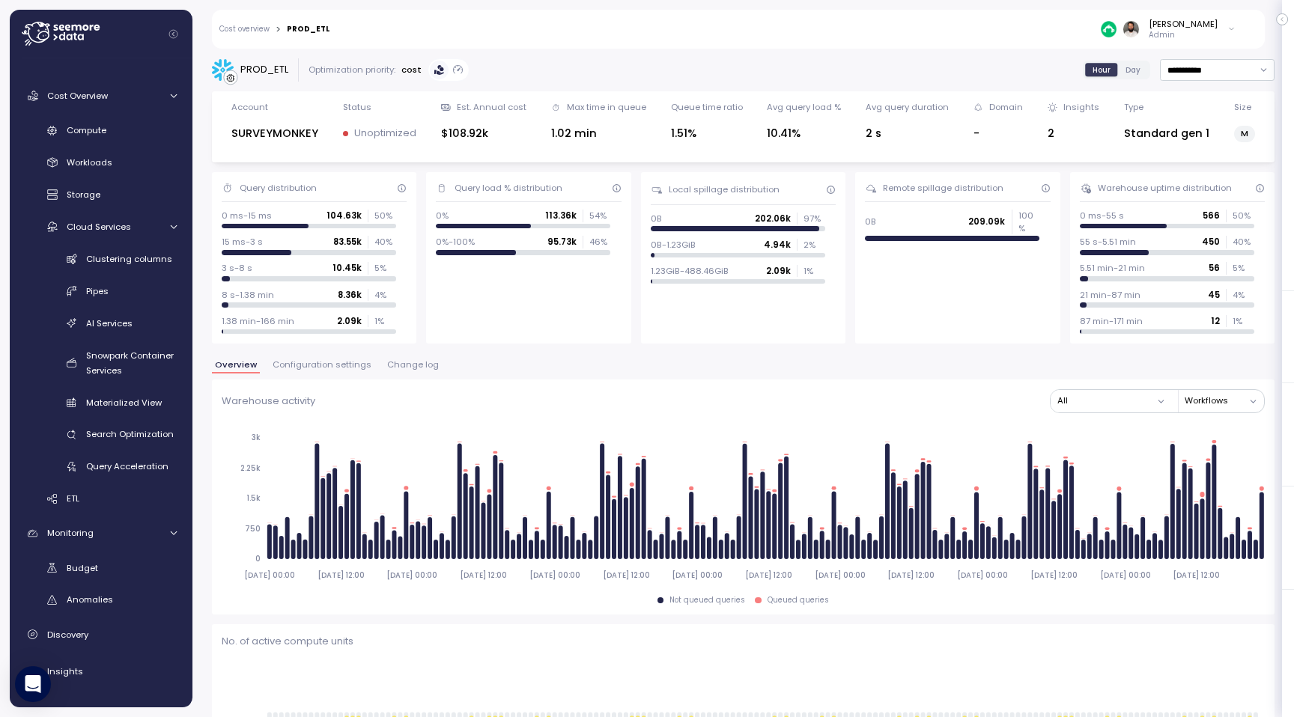
click at [266, 30] on link "Cost overview" at bounding box center [244, 28] width 50 height 7
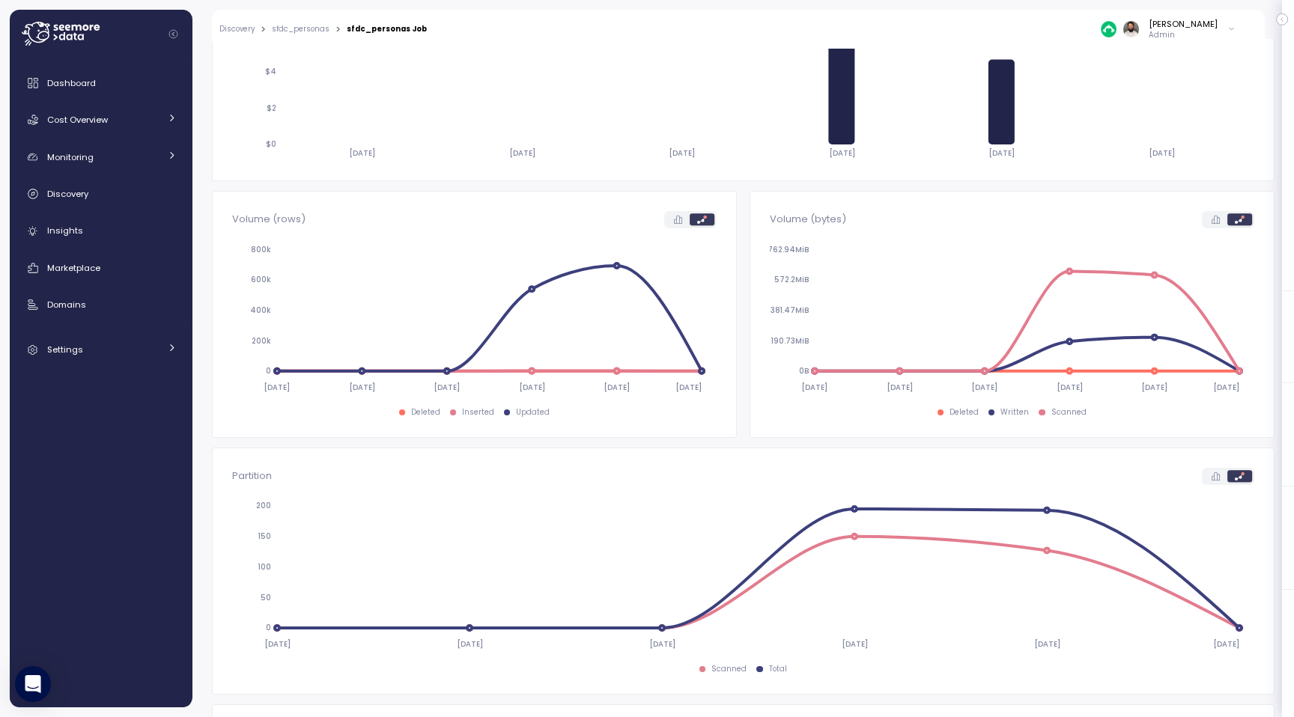
scroll to position [386, 0]
click at [675, 228] on div at bounding box center [690, 221] width 52 height 17
click at [675, 222] on icon at bounding box center [678, 221] width 8 height 8
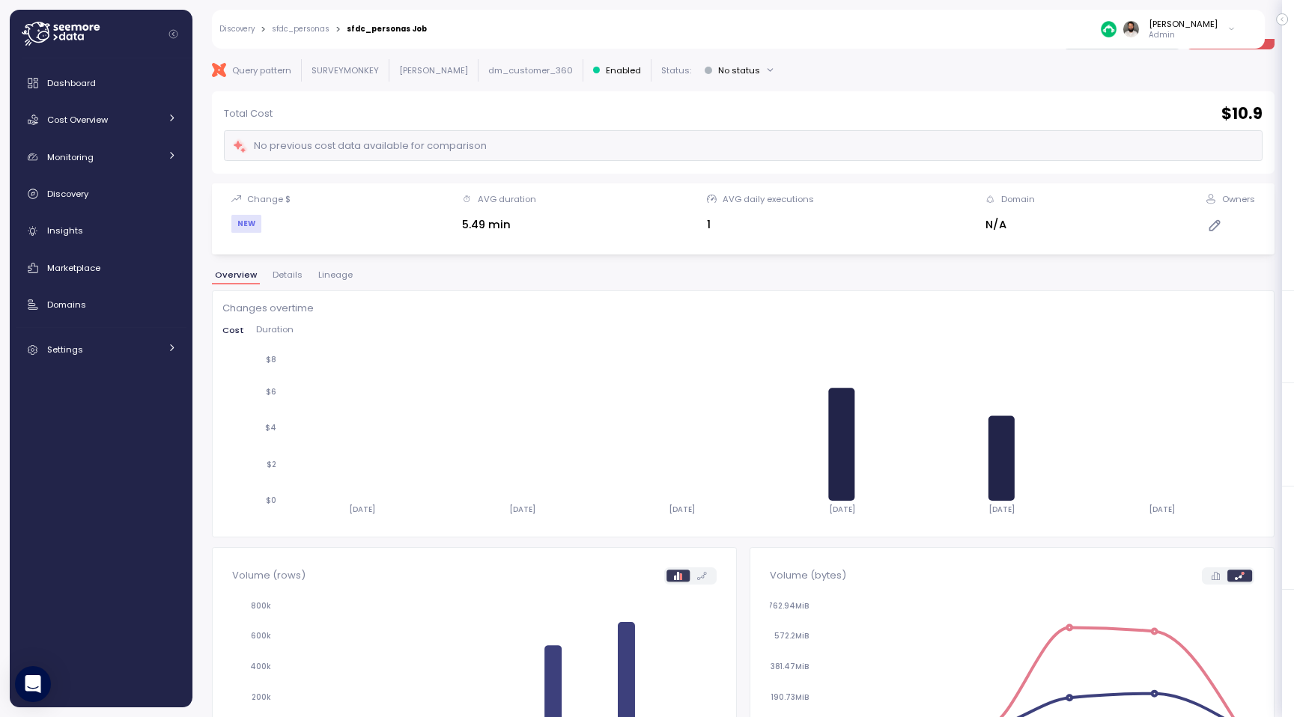
scroll to position [0, 0]
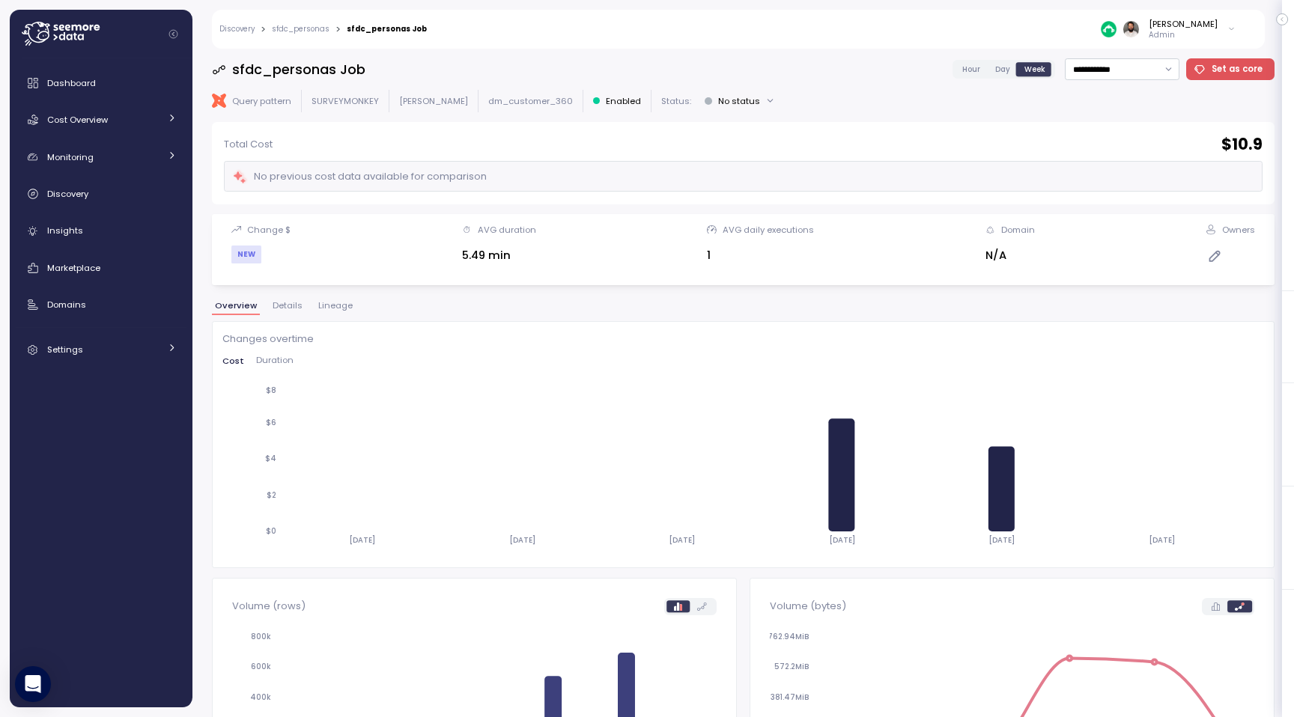
click at [976, 67] on span "Hour" at bounding box center [971, 69] width 18 height 11
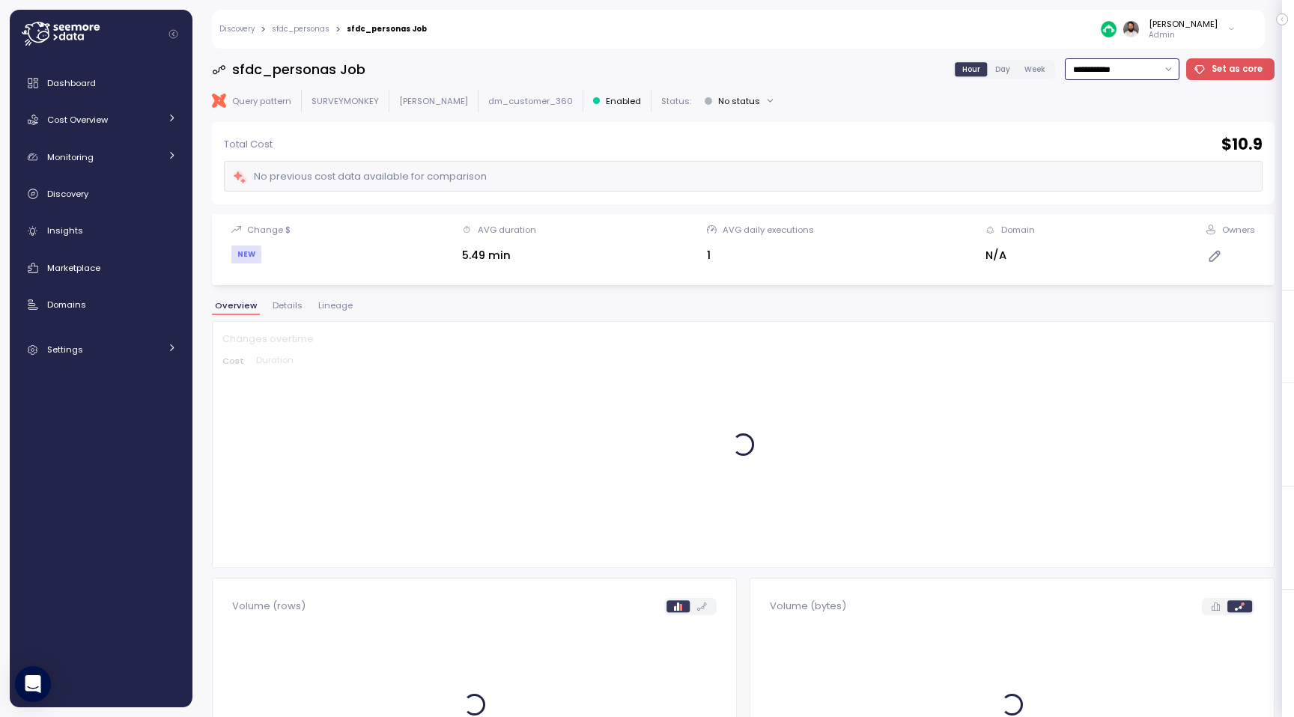
click at [1119, 70] on input "**********" at bounding box center [1122, 69] width 115 height 22
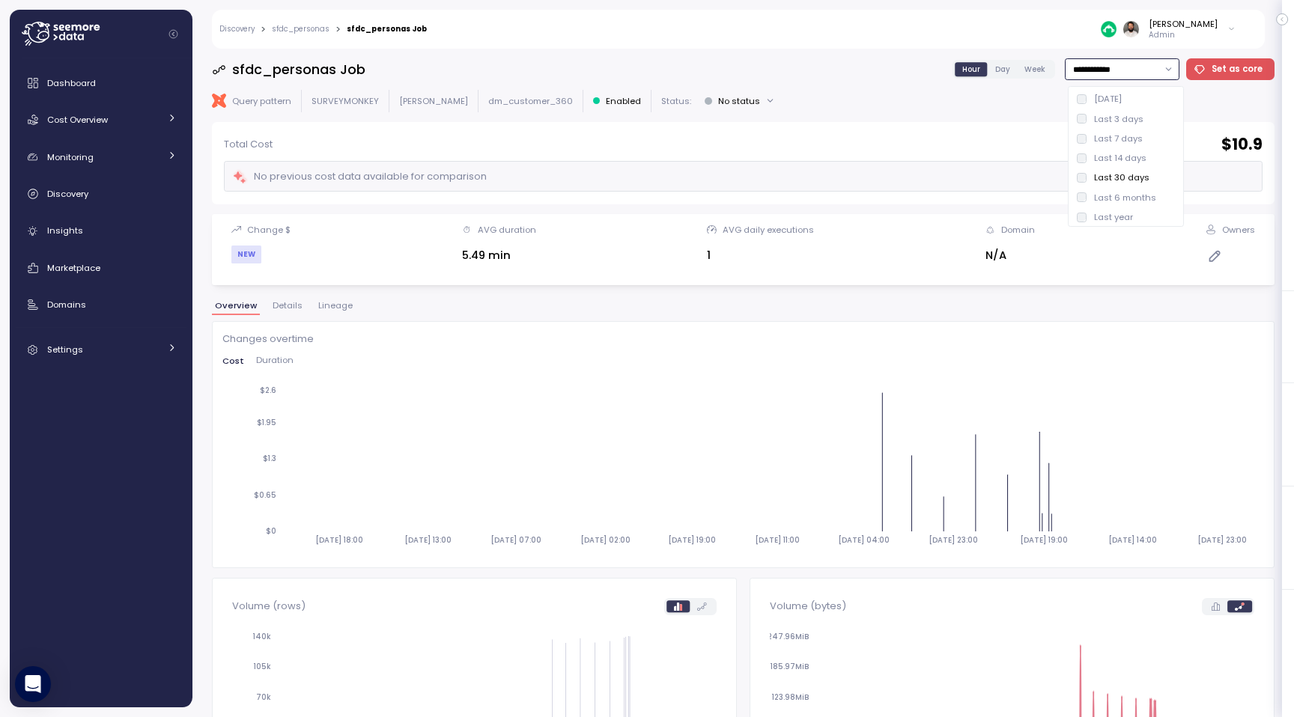
type input "**********"
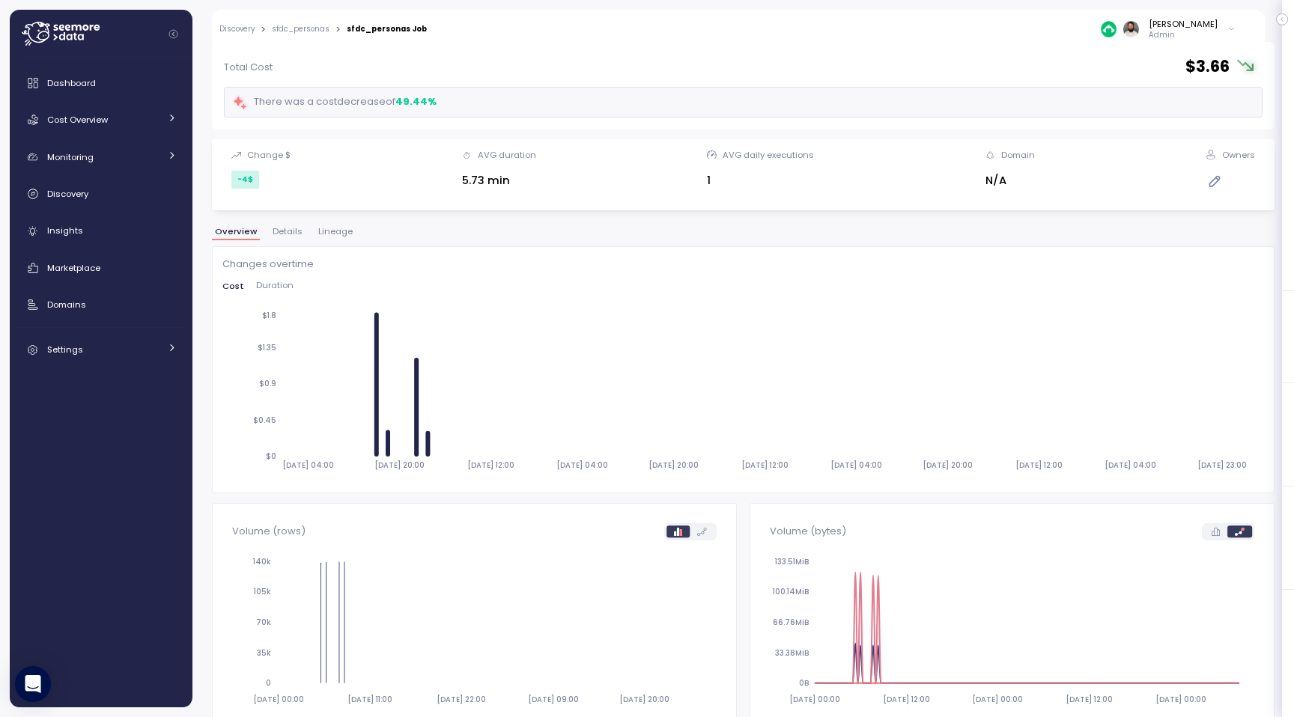
scroll to position [72, 0]
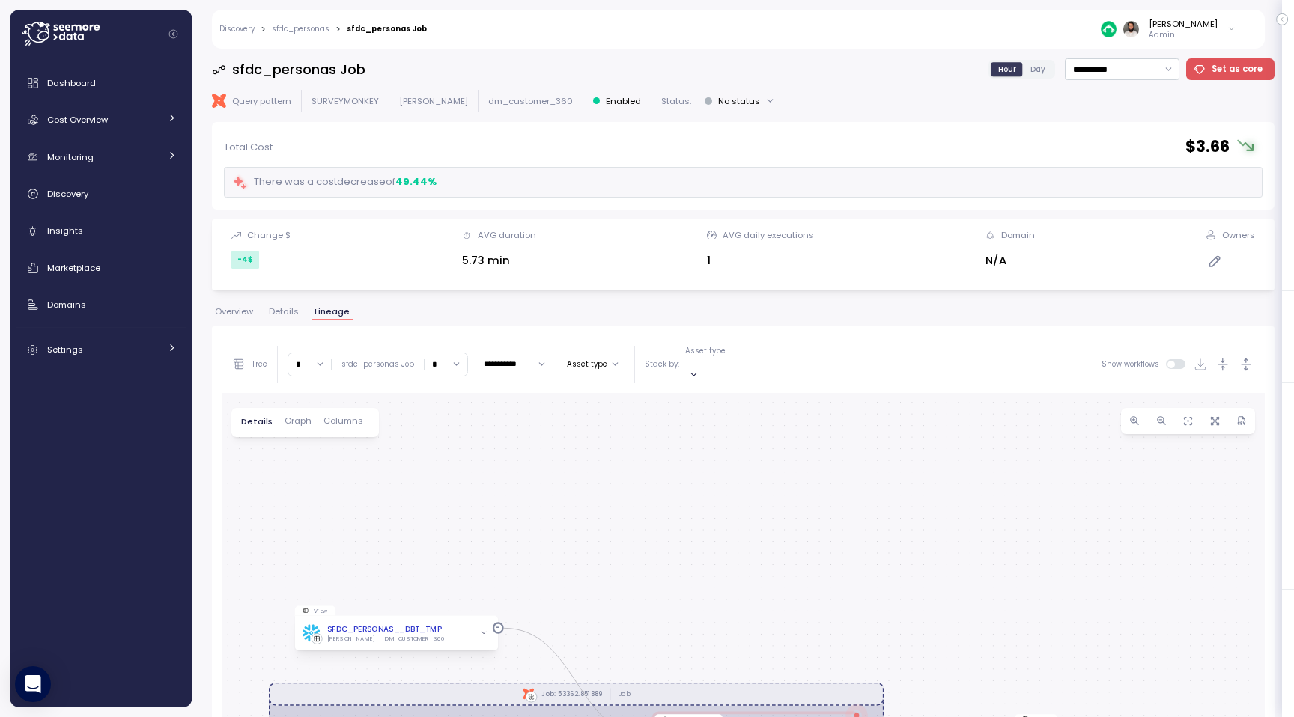
click at [244, 312] on span "Overview" at bounding box center [234, 312] width 38 height 8
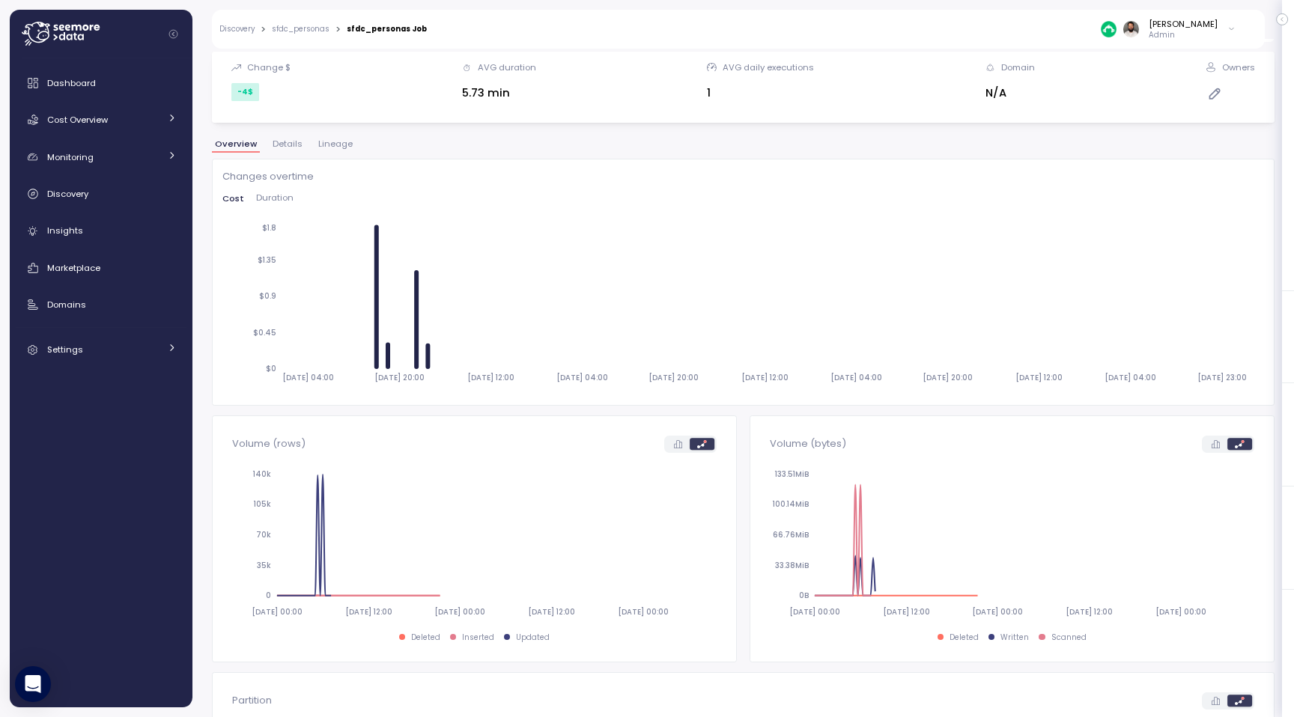
scroll to position [174, 0]
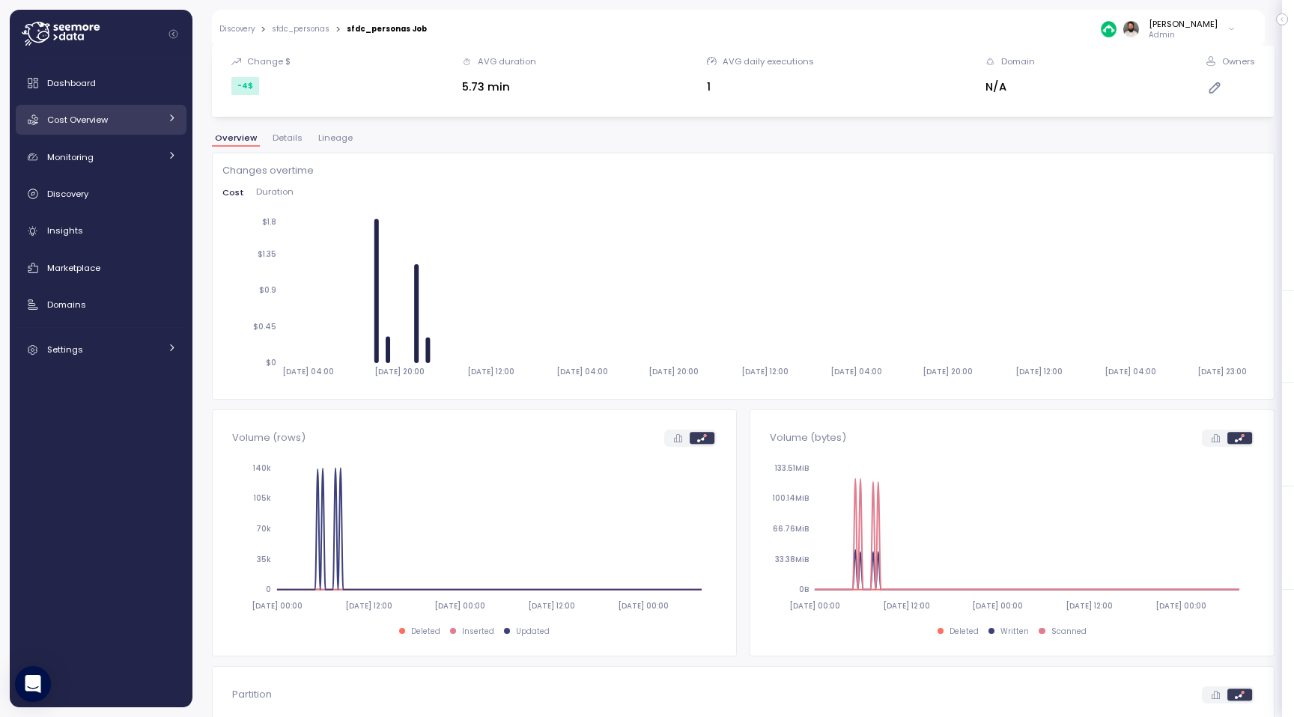
click at [133, 124] on div "Cost Overview" at bounding box center [103, 119] width 112 height 15
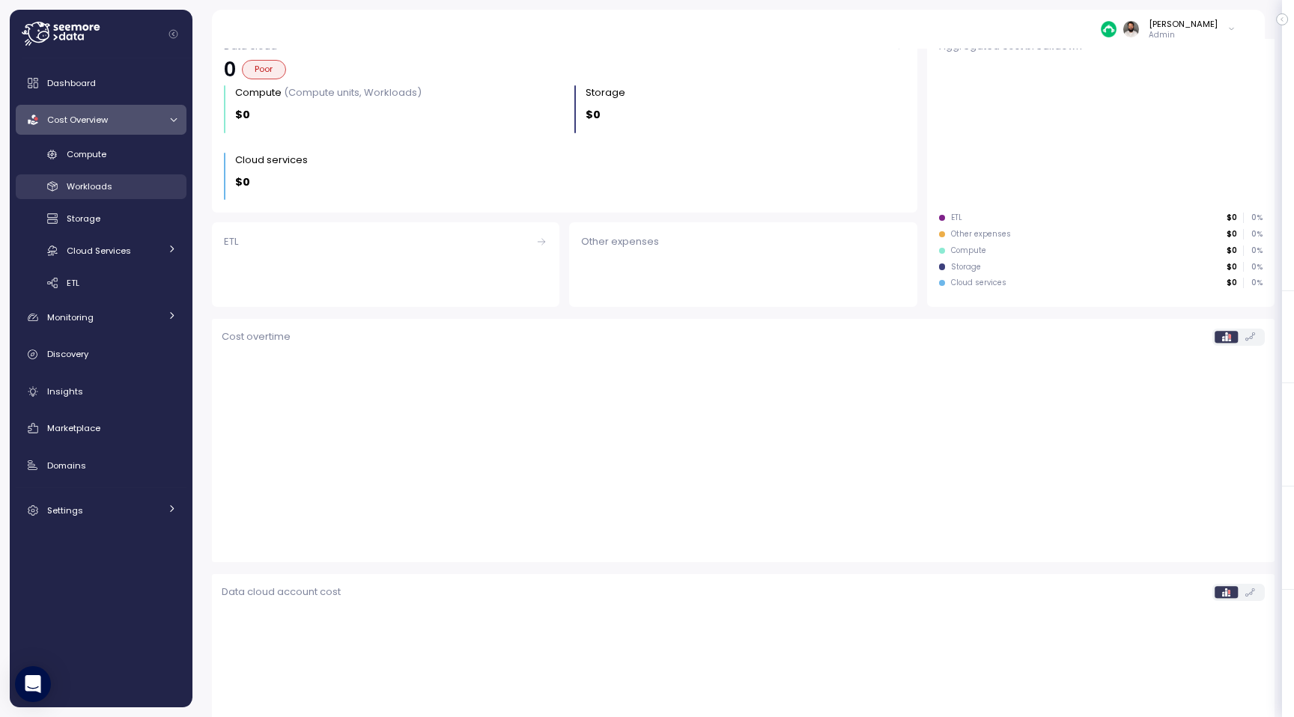
scroll to position [175, 0]
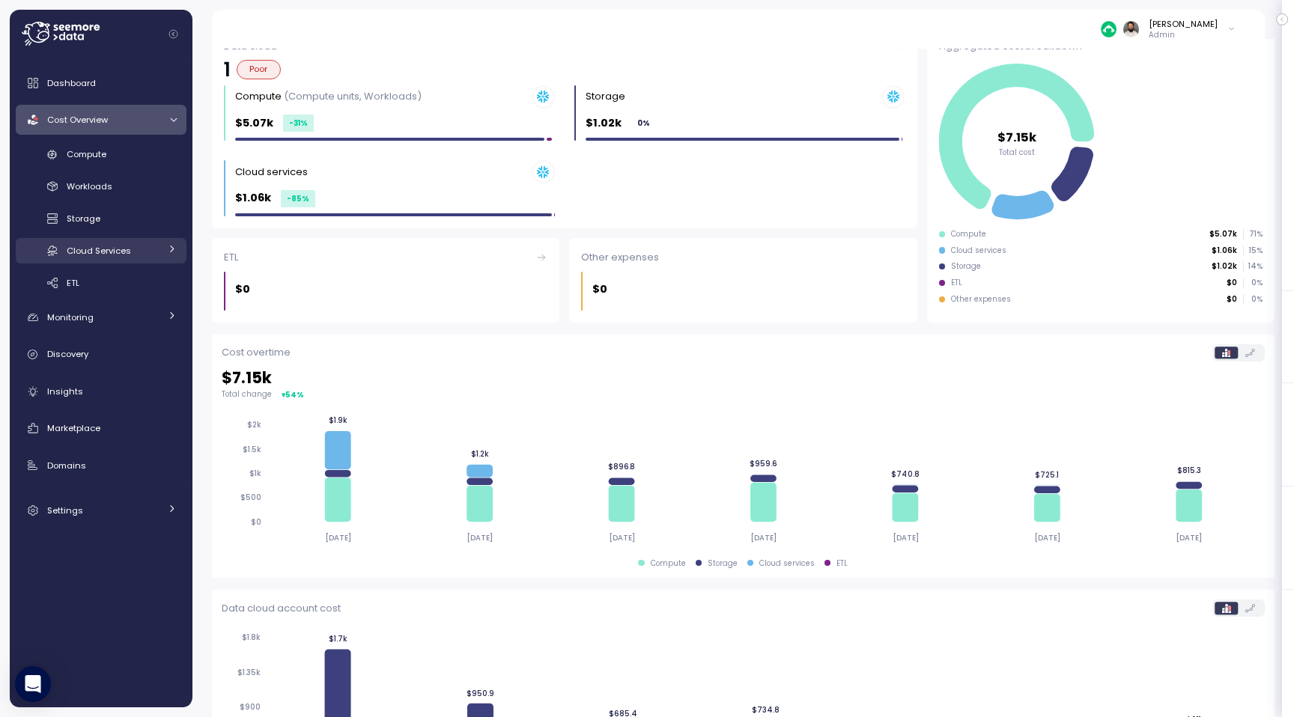
click at [135, 245] on div "Cloud Services" at bounding box center [113, 250] width 93 height 15
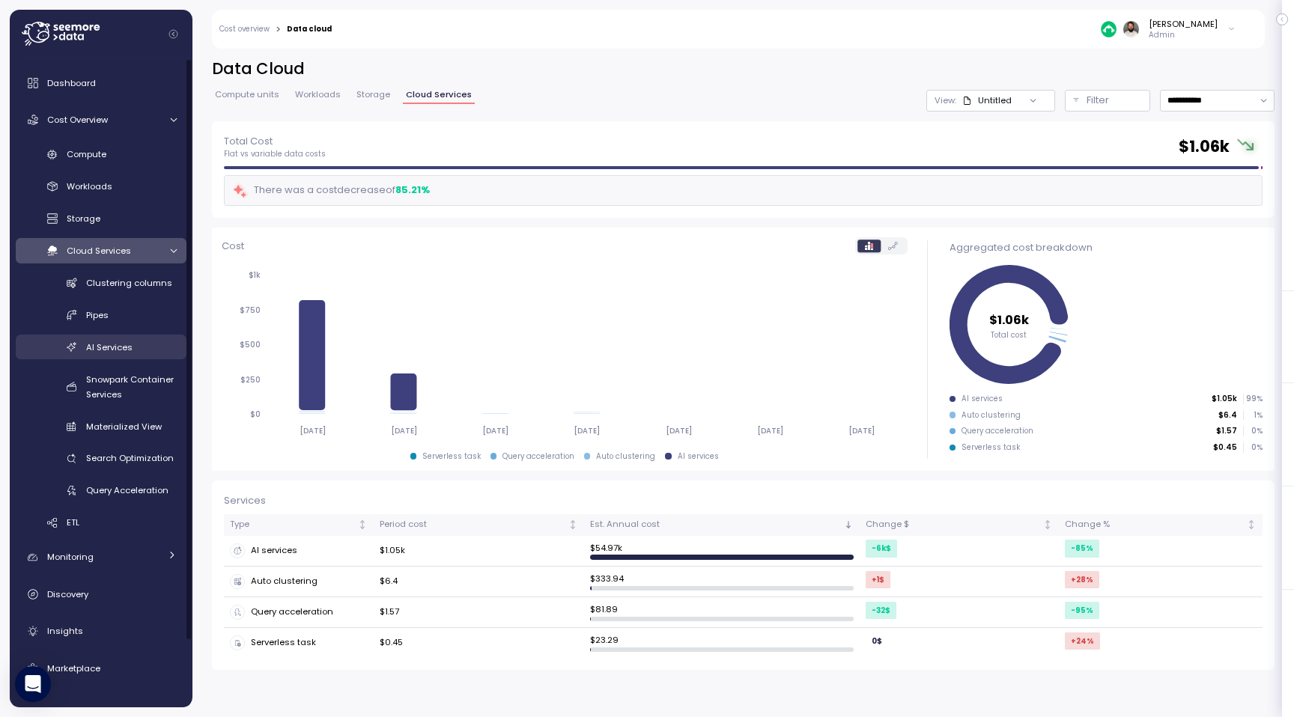
click at [147, 351] on div "AI Services" at bounding box center [131, 347] width 91 height 15
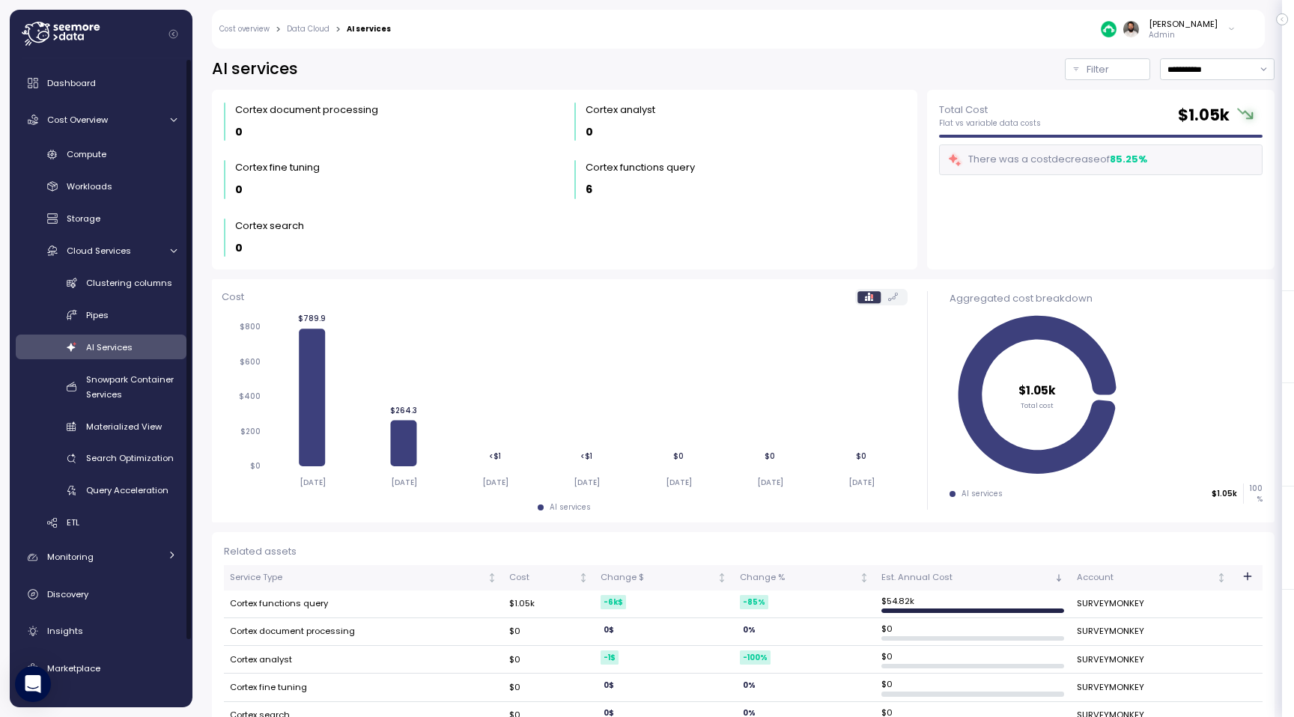
scroll to position [30, 0]
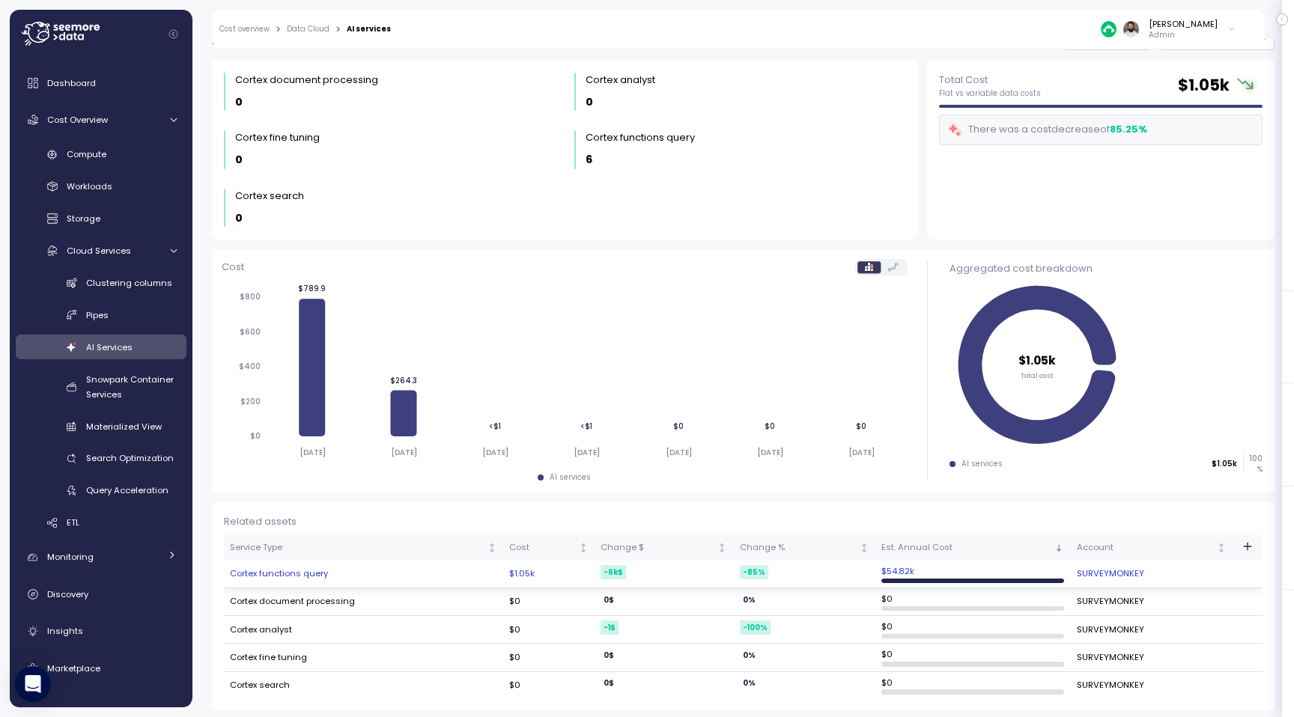
click at [419, 563] on td "Cortex functions query" at bounding box center [363, 575] width 279 height 28
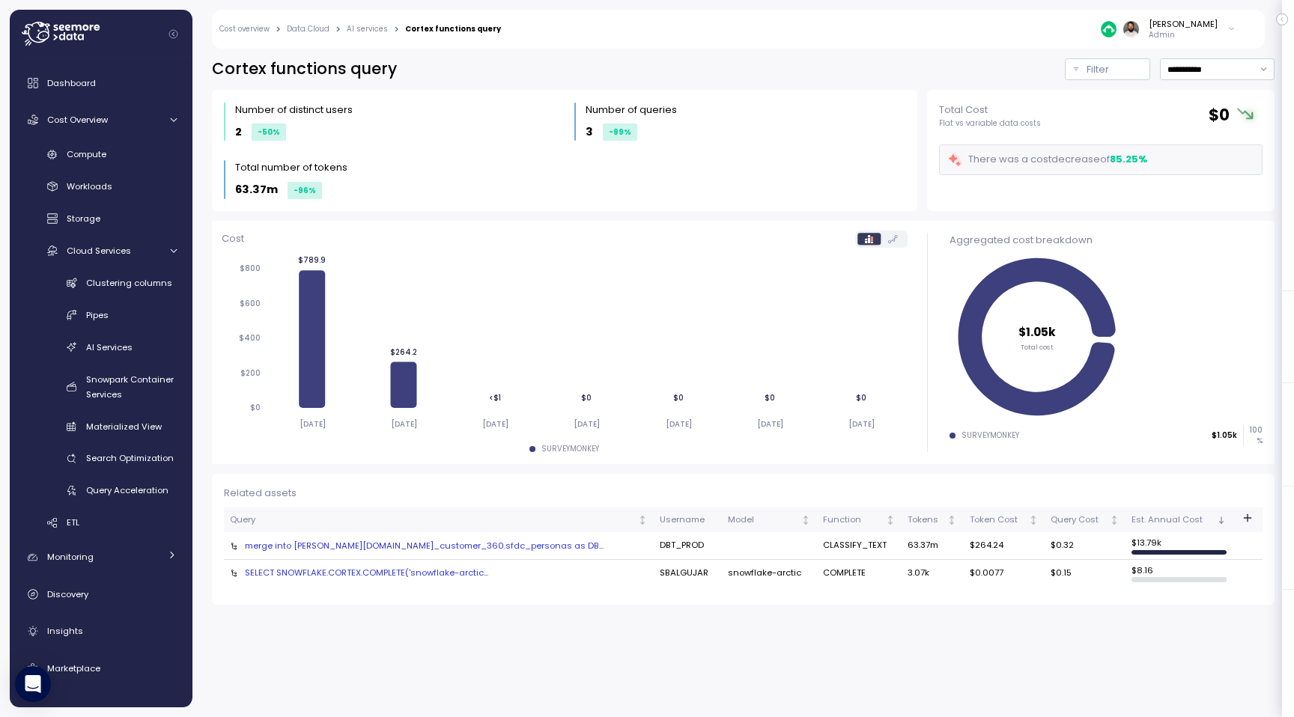
drag, startPoint x: 931, startPoint y: 555, endPoint x: 1000, endPoint y: 555, distance: 69.6
click at [1000, 555] on td "$264.24" at bounding box center [1003, 546] width 81 height 28
drag, startPoint x: 940, startPoint y: 553, endPoint x: 962, endPoint y: 553, distance: 22.5
click at [963, 553] on td "$264.24" at bounding box center [1003, 546] width 81 height 28
drag, startPoint x: 858, startPoint y: 550, endPoint x: 893, endPoint y: 550, distance: 35.2
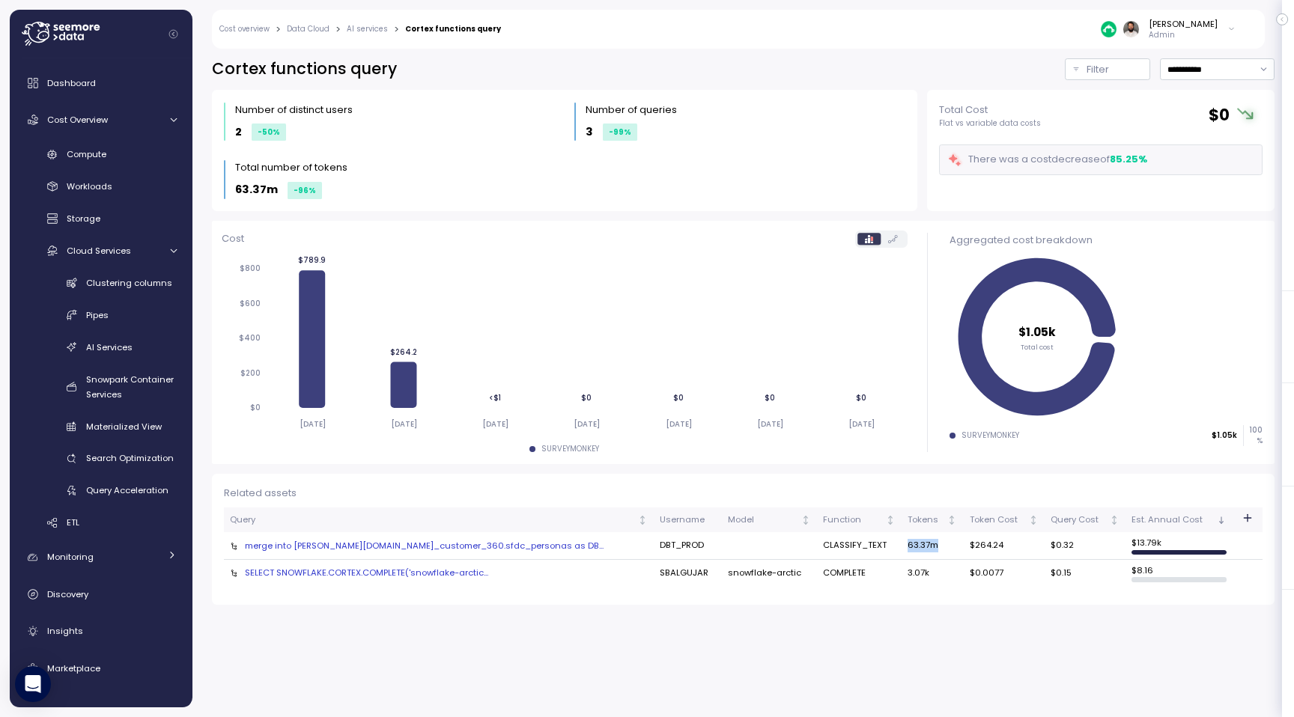
click at [893, 550] on tr "merge into EDW.dm_customer_360.sfdc_personas as DB... DBT_PROD CLASSIFY_TEXT 63…" at bounding box center [743, 546] width 1039 height 28
click at [963, 549] on td "$264.24" at bounding box center [1003, 546] width 81 height 28
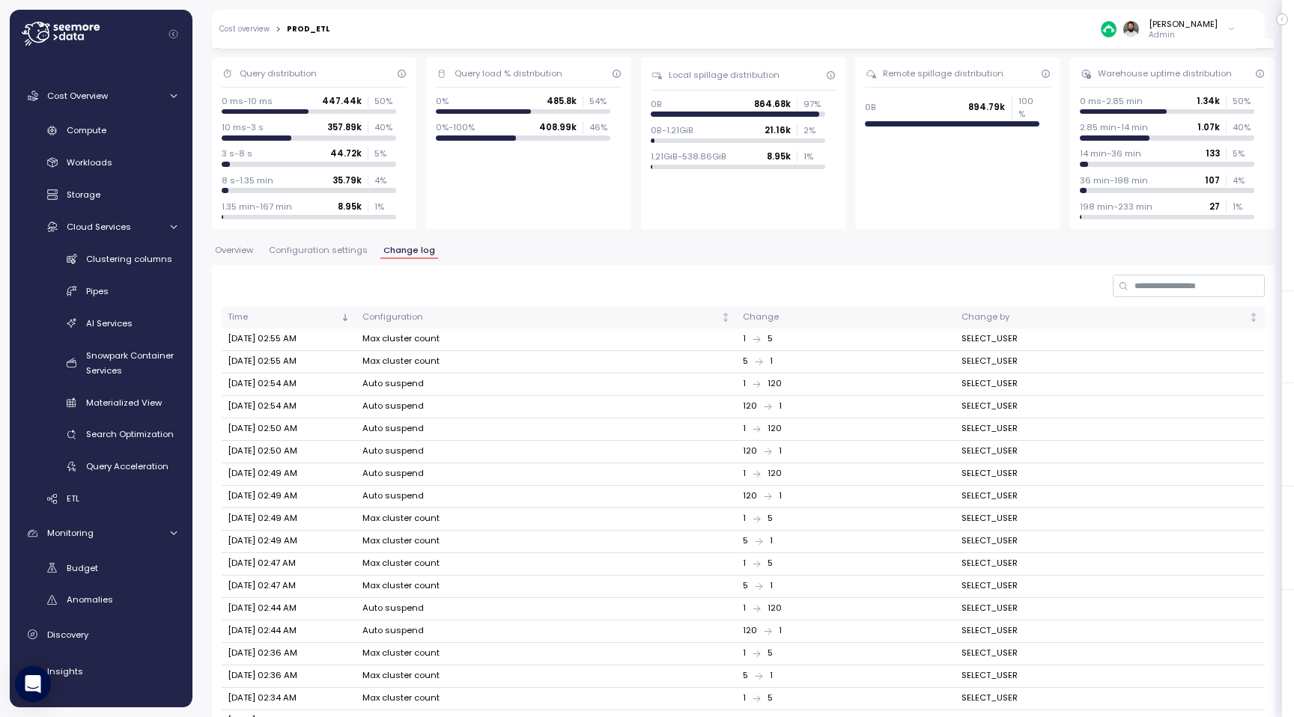
scroll to position [118, 0]
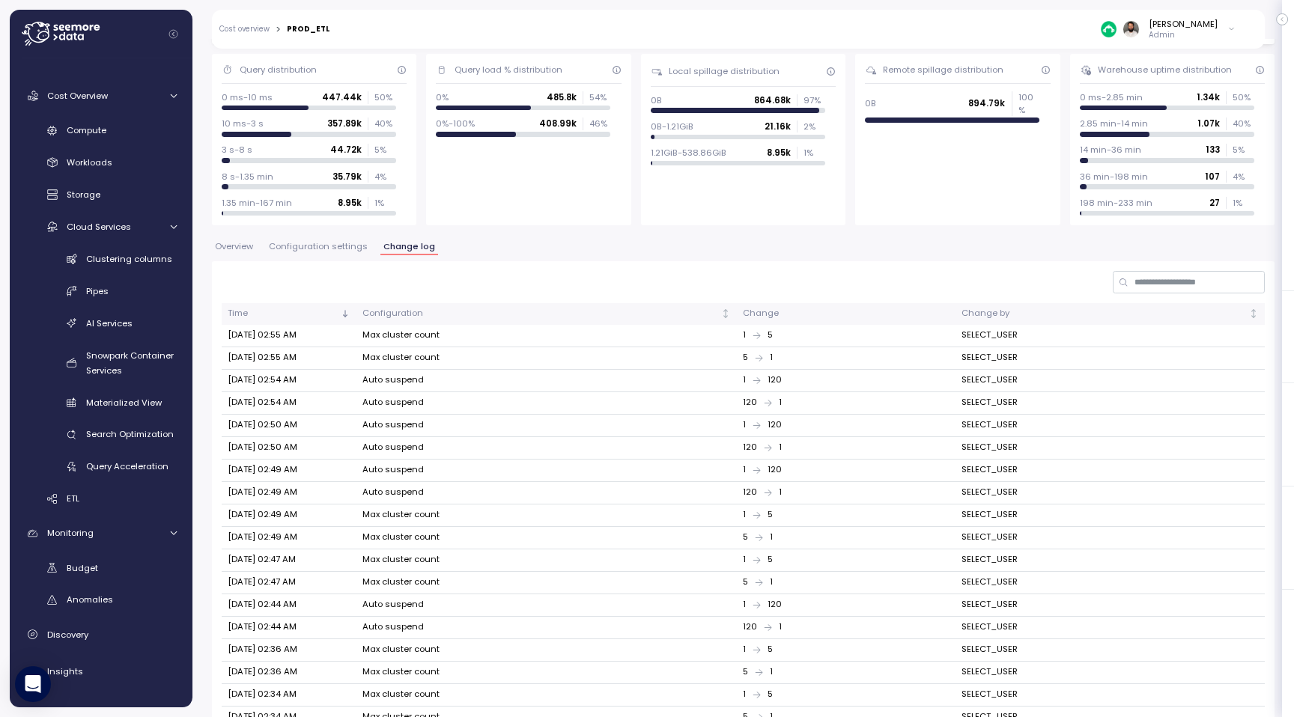
click at [248, 246] on span "Overview" at bounding box center [234, 247] width 38 height 8
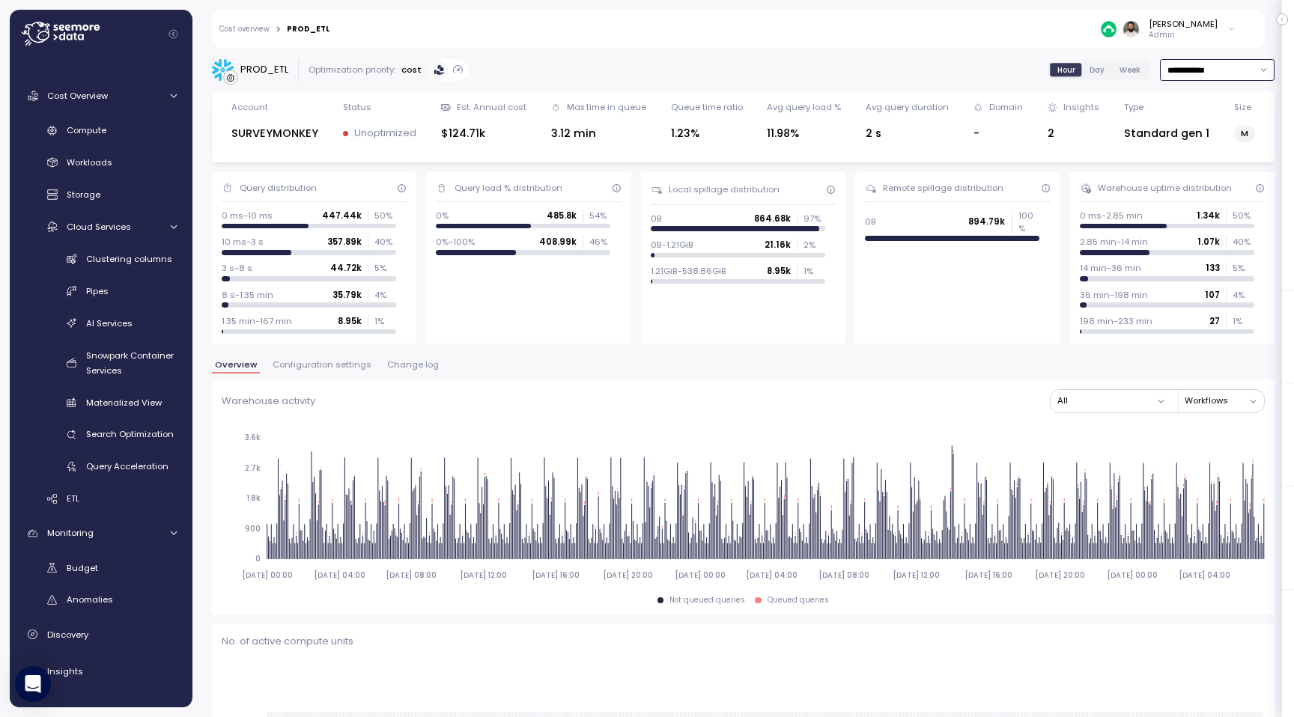
click at [1238, 79] on input "**********" at bounding box center [1217, 70] width 115 height 22
click at [1225, 60] on input "**********" at bounding box center [1217, 70] width 115 height 22
click at [1218, 71] on input "**********" at bounding box center [1217, 70] width 115 height 22
click at [1204, 135] on div "Last 7 days" at bounding box center [1209, 139] width 49 height 12
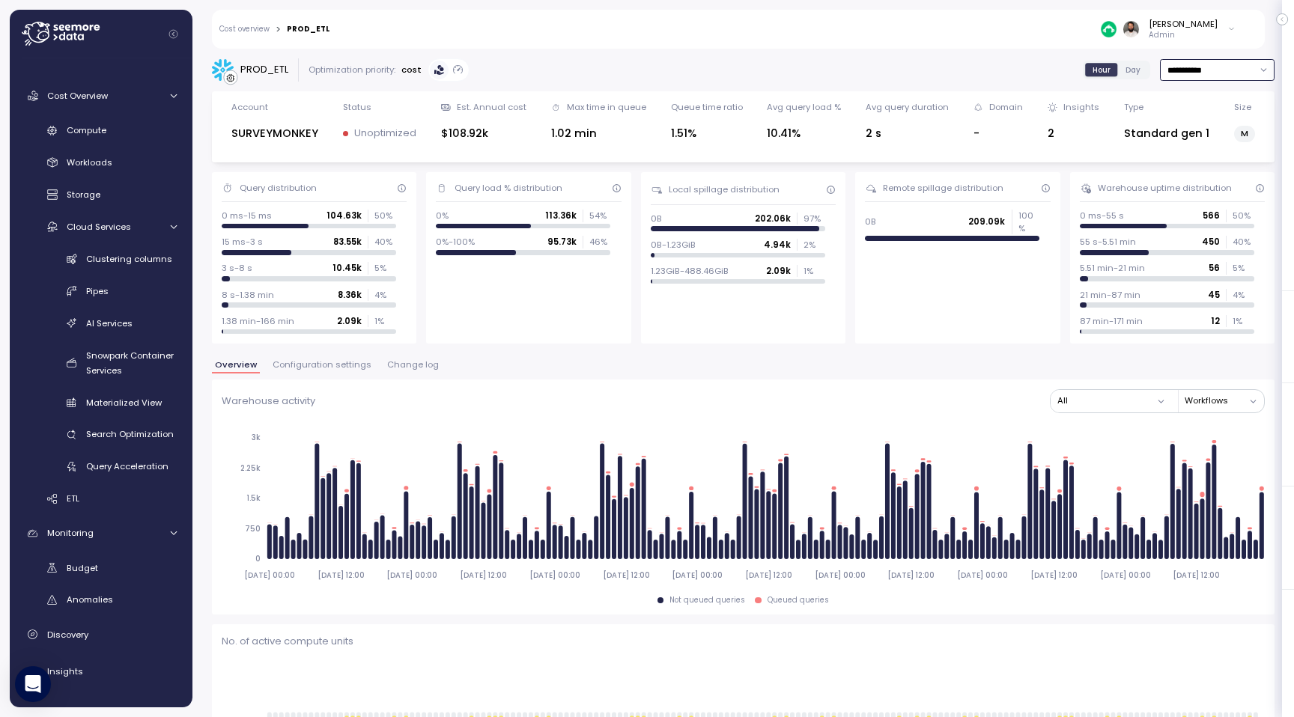
type input "**********"
click at [119, 135] on div "Compute" at bounding box center [122, 130] width 110 height 15
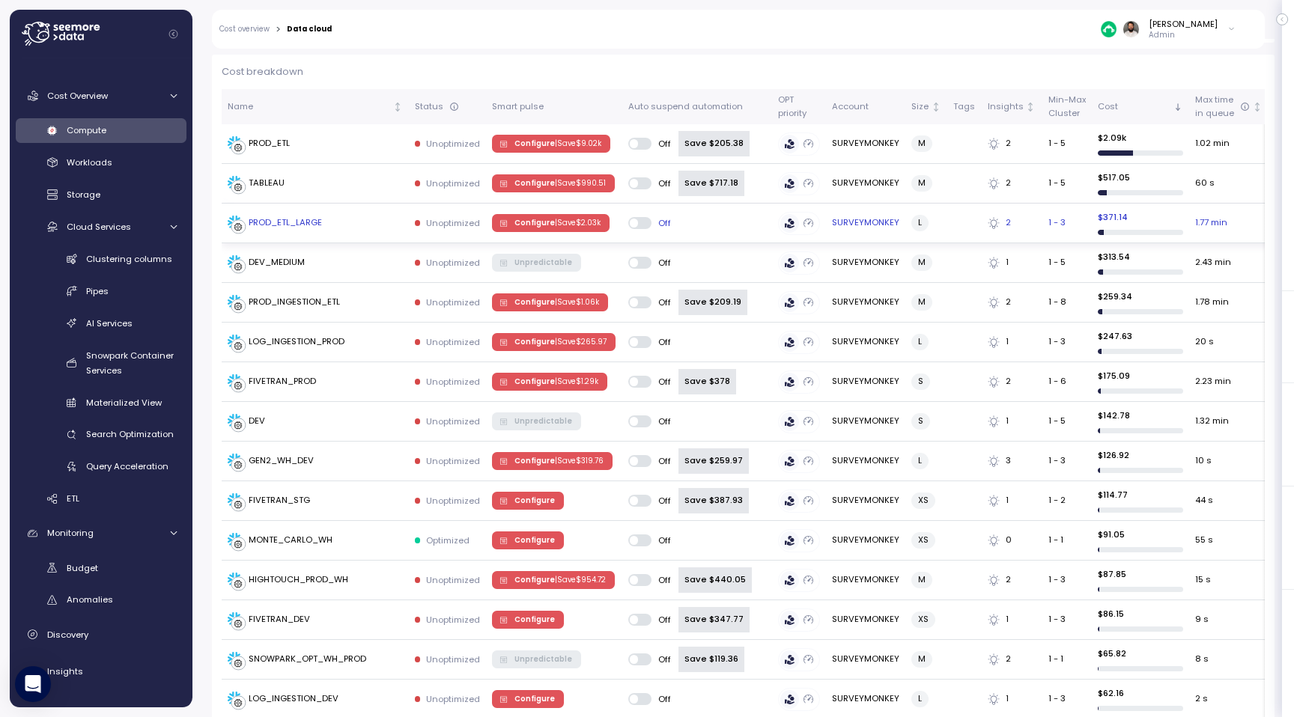
scroll to position [445, 0]
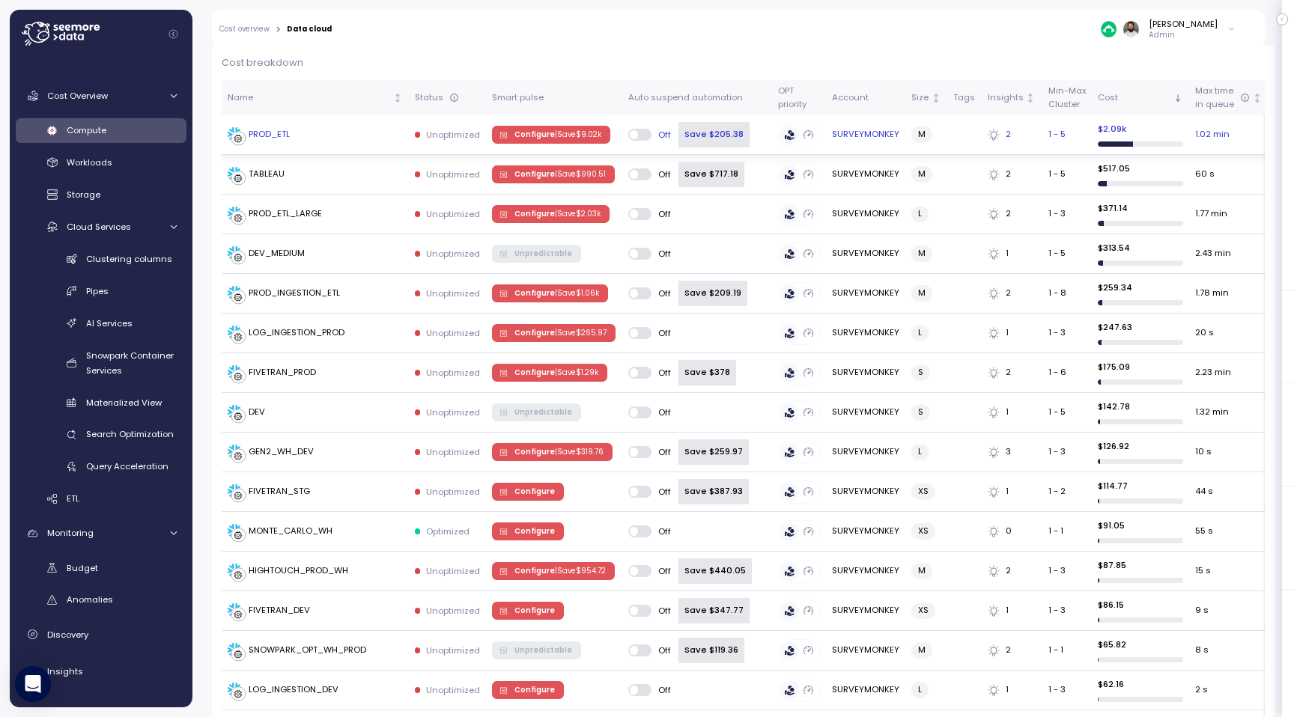
click at [577, 138] on p "| Save $ 9.02k" at bounding box center [578, 135] width 46 height 10
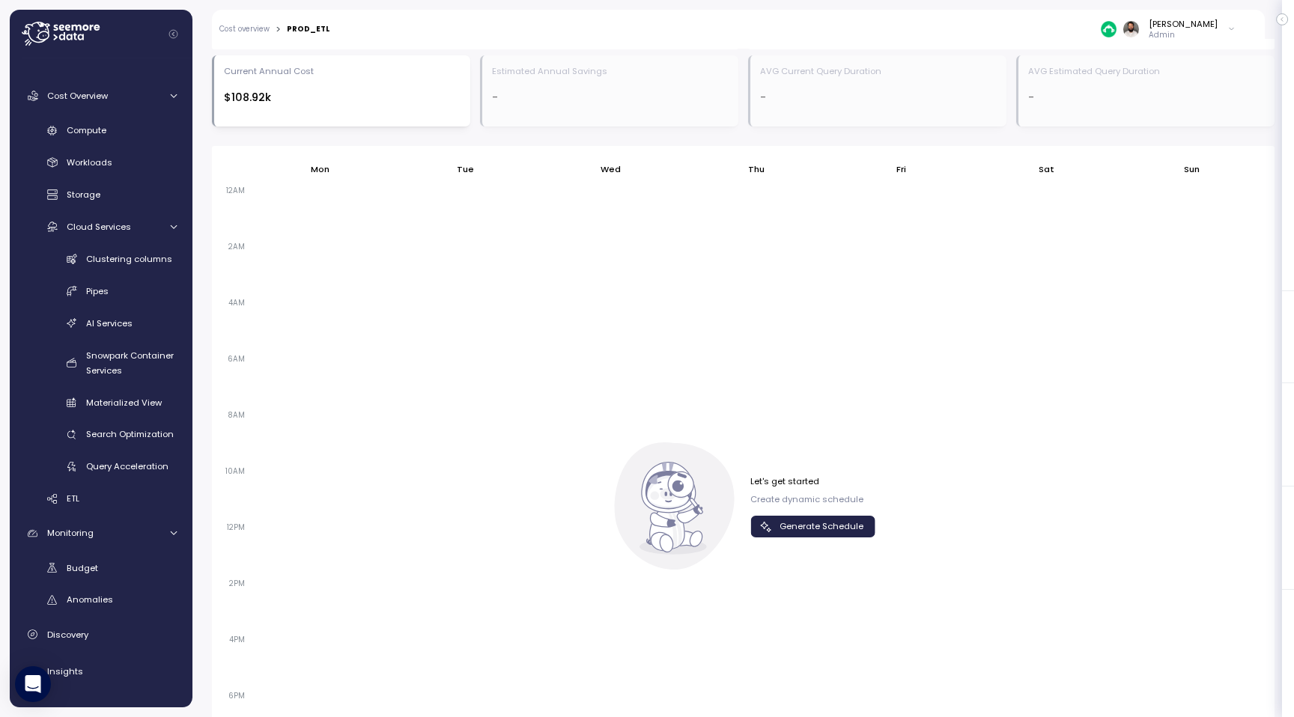
scroll to position [842, 0]
click at [842, 527] on span "Generate Schedule" at bounding box center [822, 530] width 84 height 20
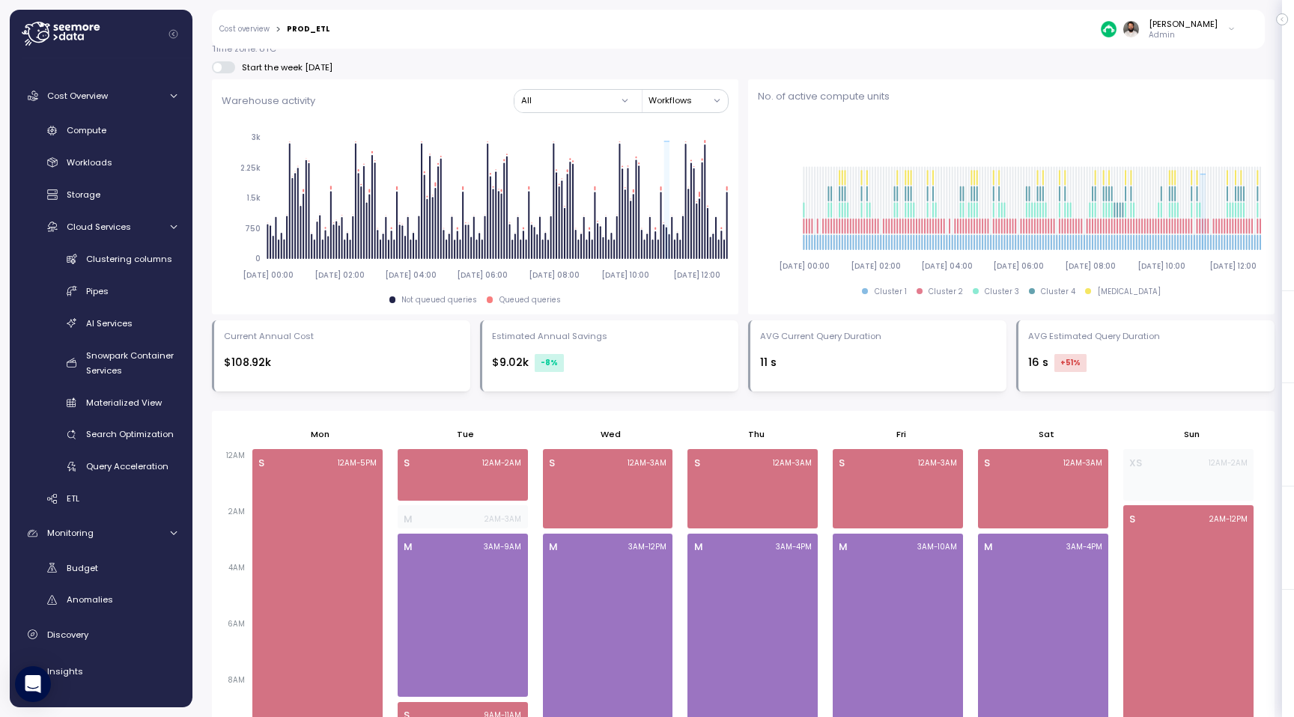
scroll to position [579, 0]
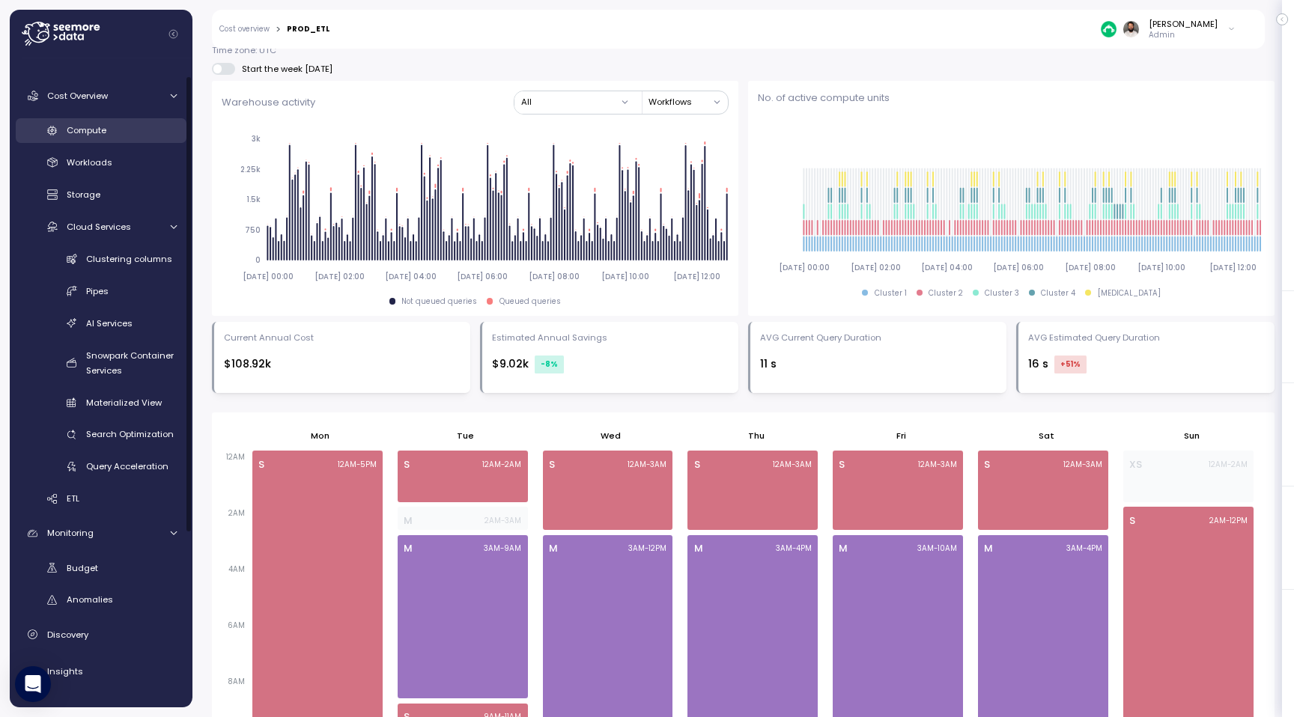
click at [141, 133] on div "Compute" at bounding box center [122, 130] width 110 height 15
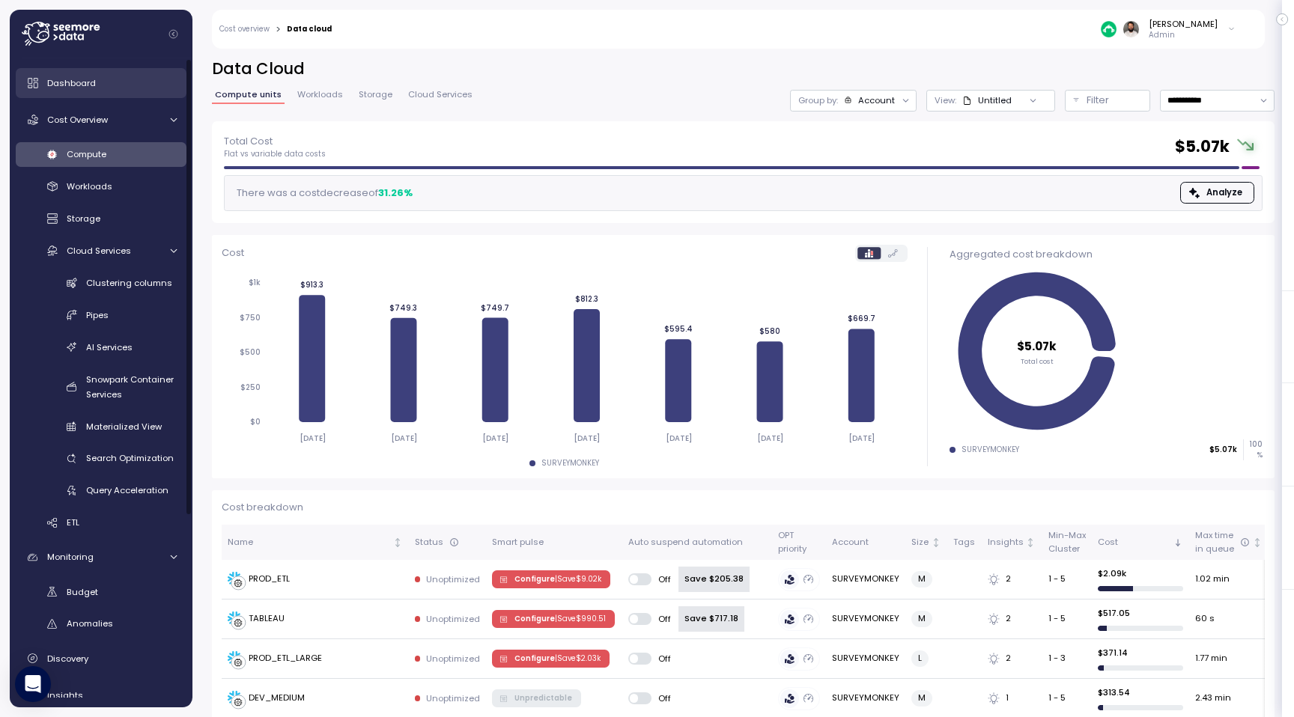
click at [110, 90] on div "Dashboard" at bounding box center [112, 83] width 130 height 15
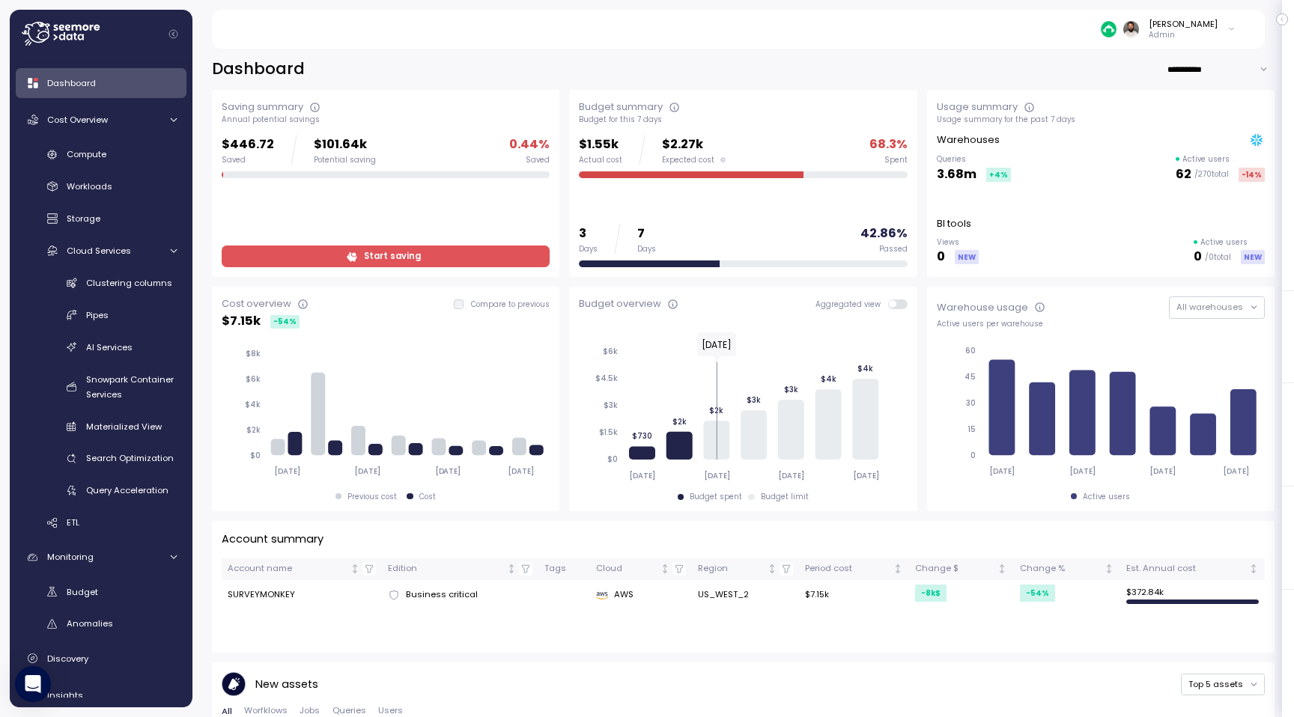
click at [407, 256] on span "Start saving" at bounding box center [392, 256] width 57 height 20
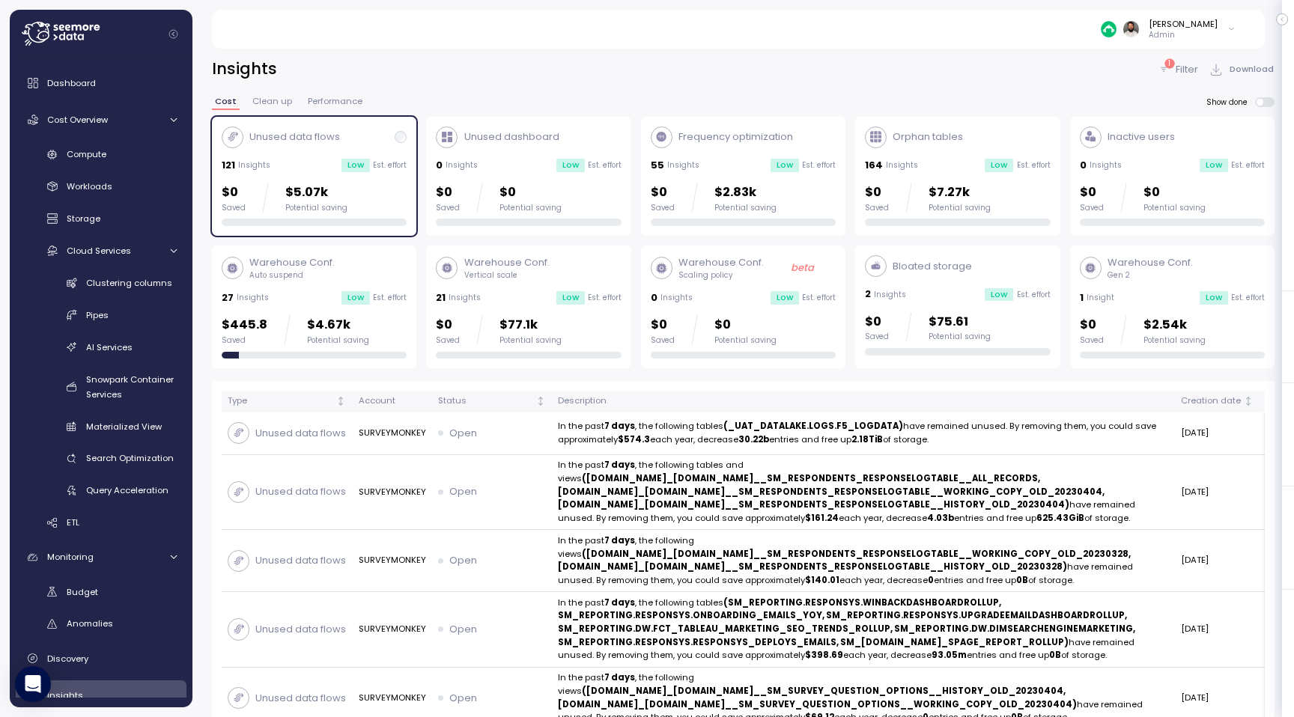
click at [296, 192] on p "$5.07k" at bounding box center [316, 193] width 62 height 20
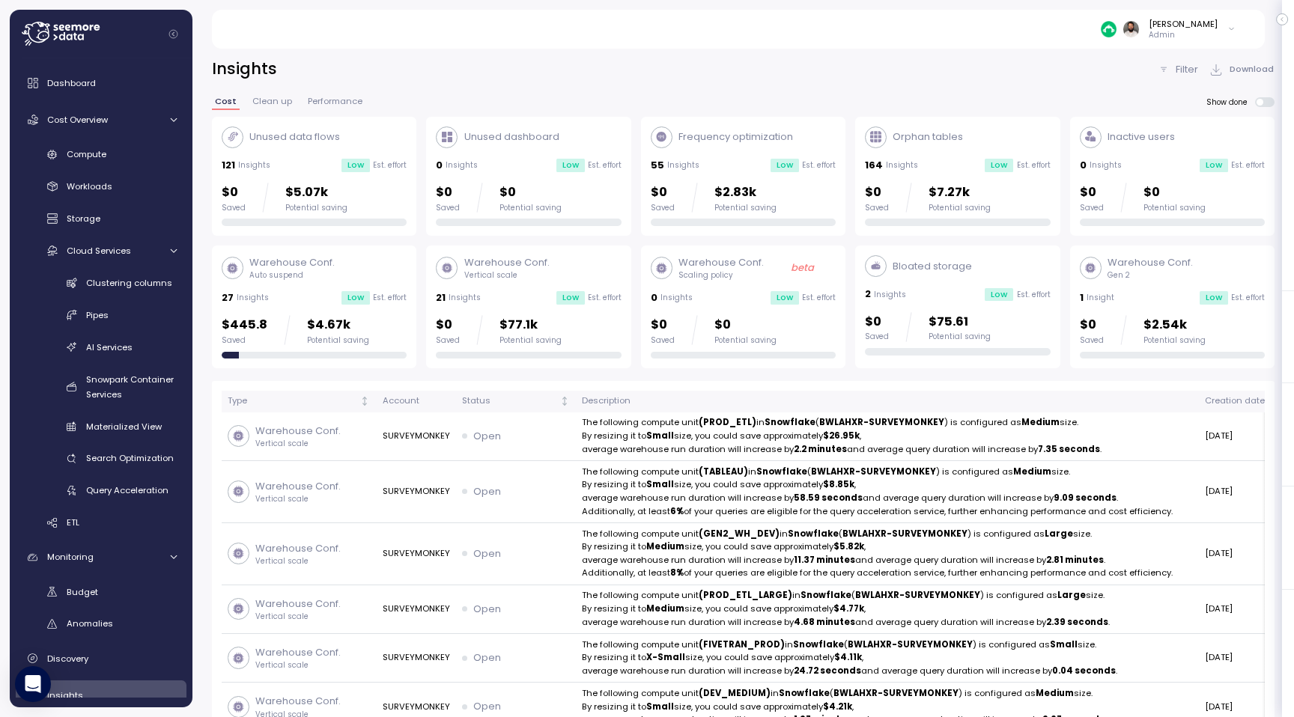
click at [370, 199] on div "$0 Saved $5.07k Potential saving" at bounding box center [314, 198] width 185 height 30
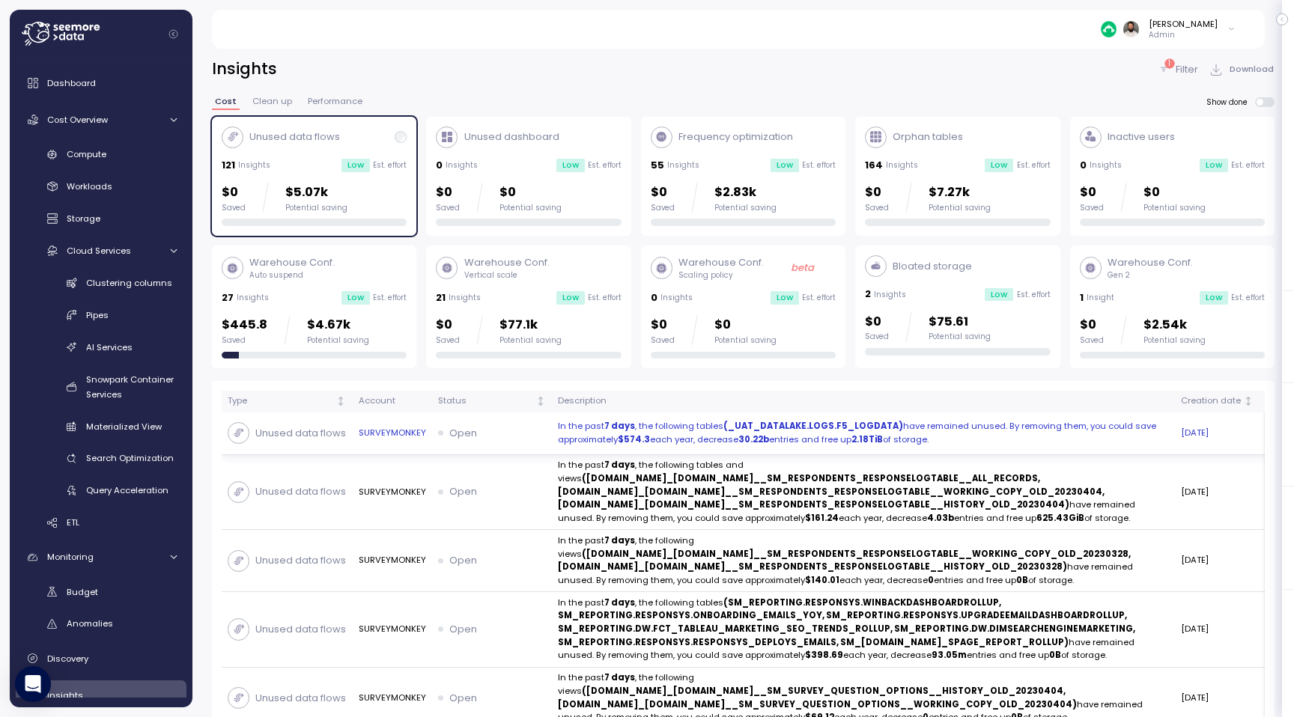
click at [740, 431] on strong "(_UAT_DATALAKE.LOGS.F5_LOGDATA)" at bounding box center [813, 426] width 180 height 12
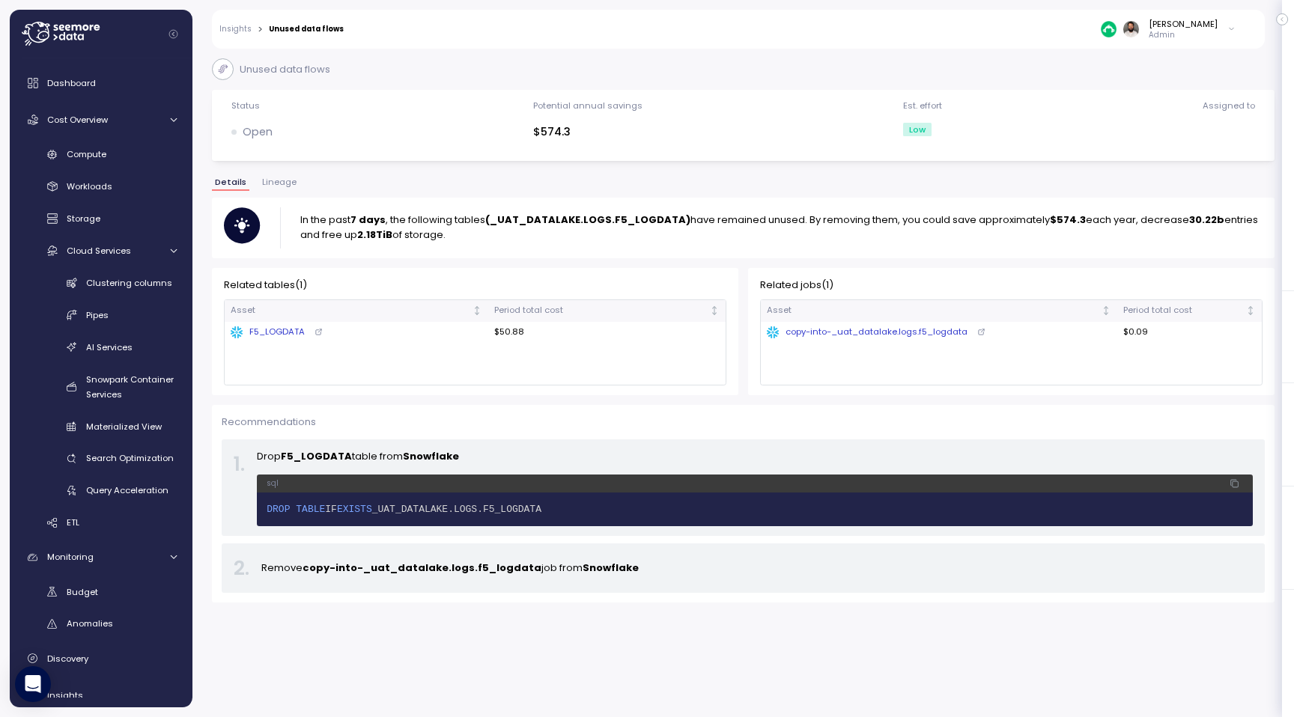
click at [279, 335] on div "F5_LOGDATA" at bounding box center [267, 332] width 73 height 13
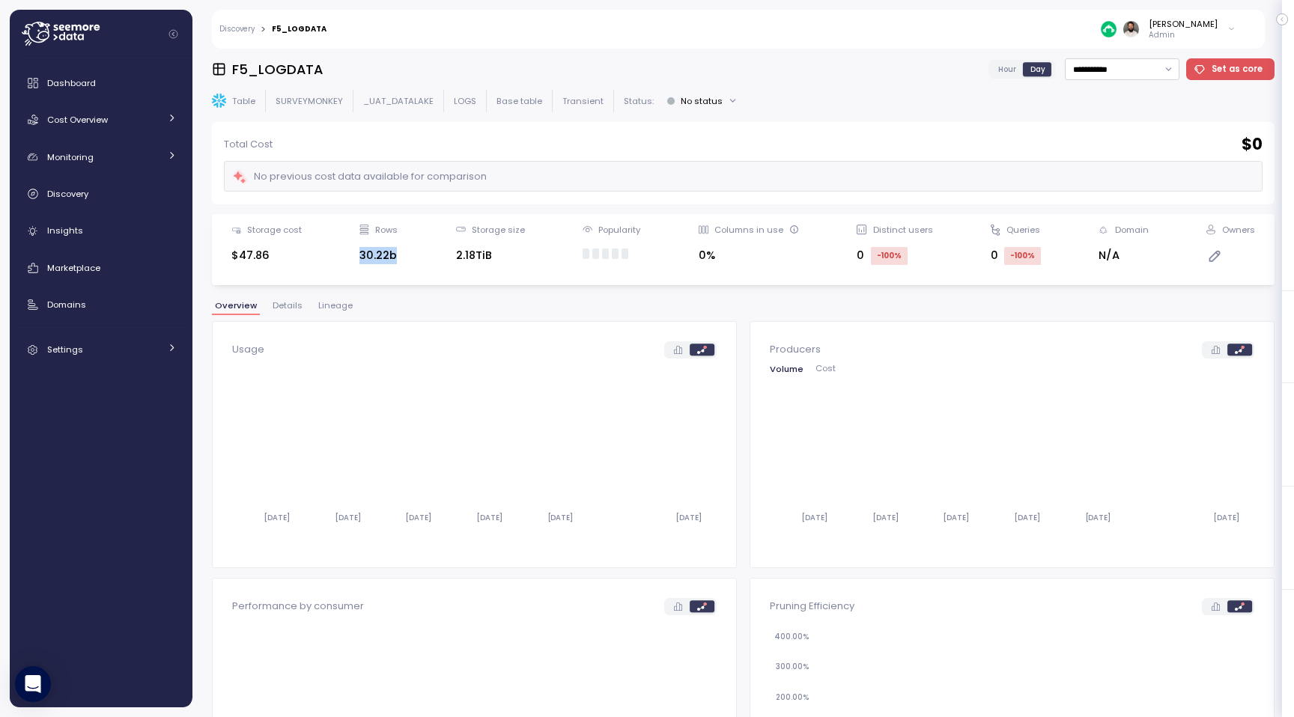
drag, startPoint x: 357, startPoint y: 260, endPoint x: 412, endPoint y: 260, distance: 54.7
click at [412, 260] on div "Storage cost $47.86 Rows 30.22b Storage size 2.18TiB Popularity Columns in use …" at bounding box center [743, 250] width 1043 height 52
click at [276, 306] on span "Details" at bounding box center [288, 306] width 30 height 8
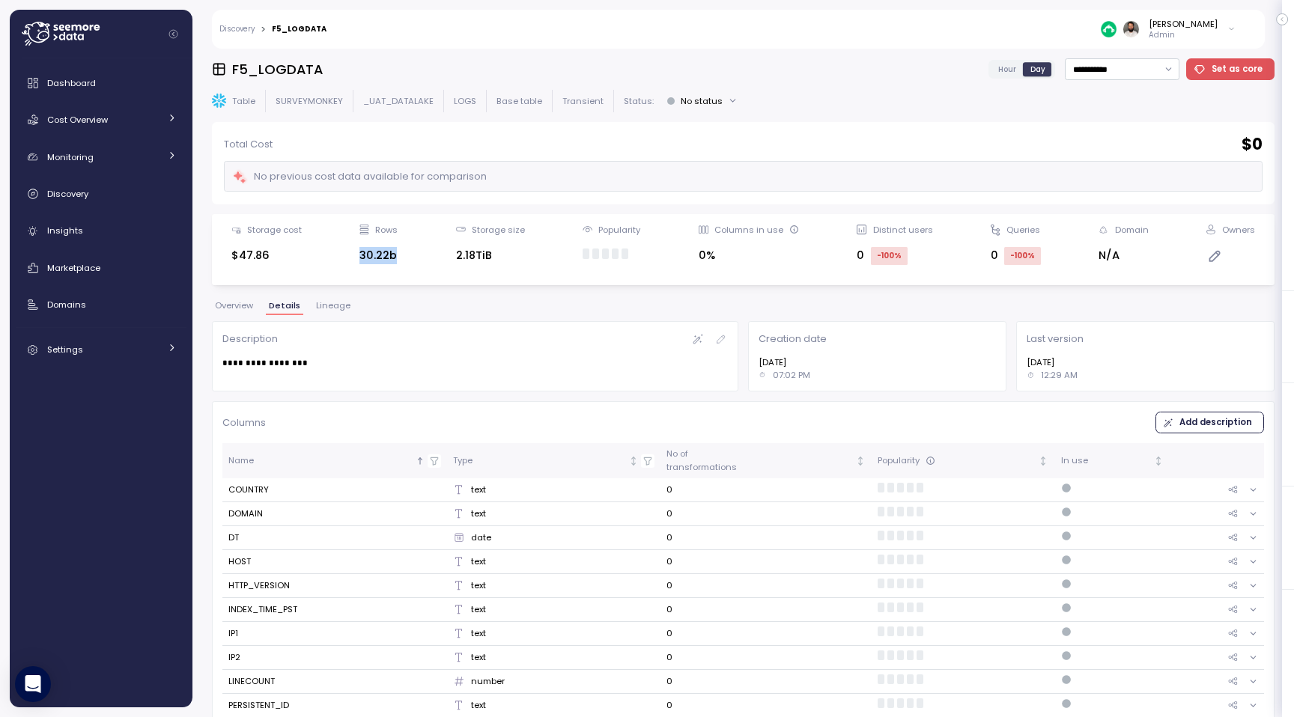
scroll to position [1, 0]
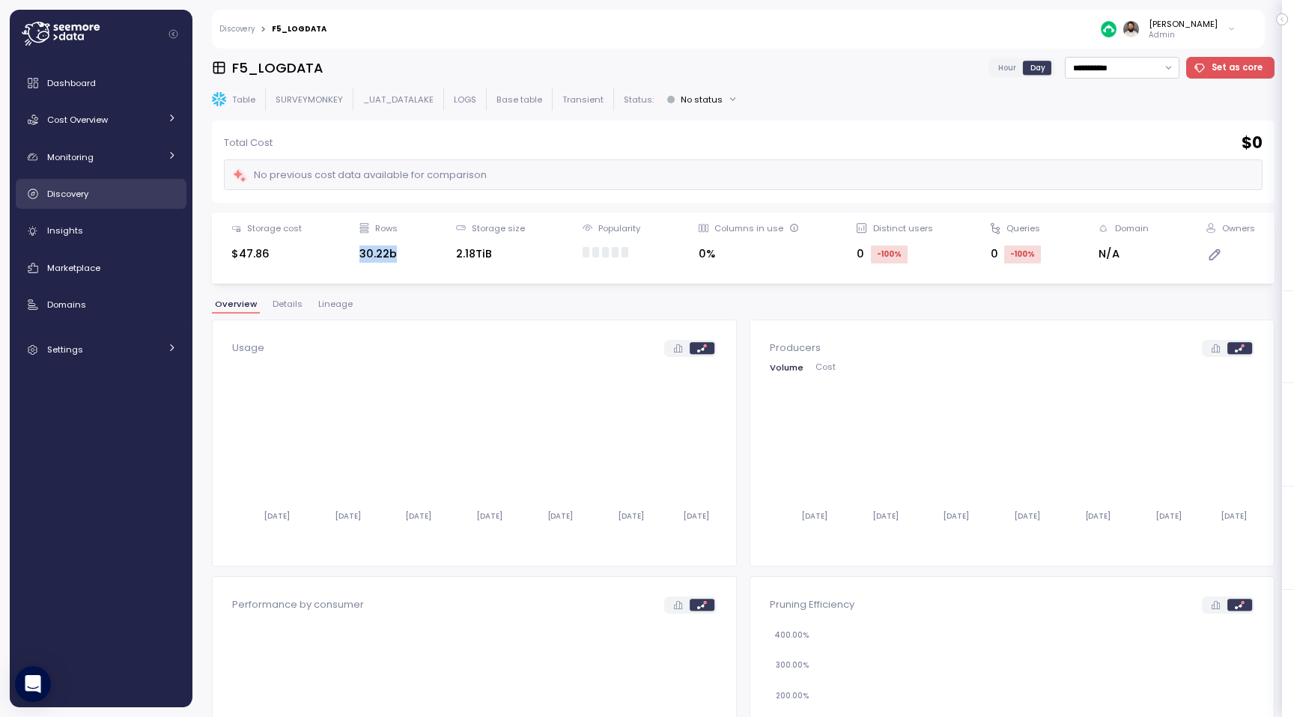
click at [109, 199] on div "Discovery" at bounding box center [112, 193] width 130 height 15
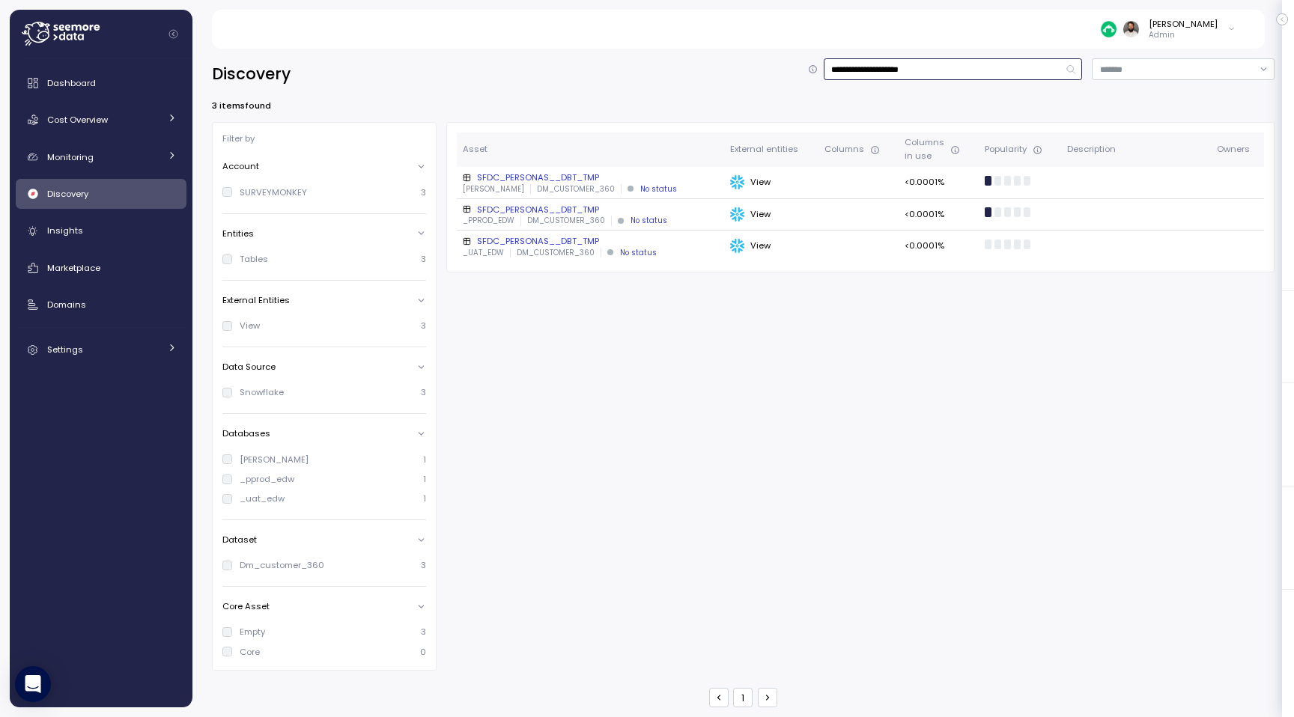
click at [898, 64] on input "**********" at bounding box center [953, 69] width 259 height 22
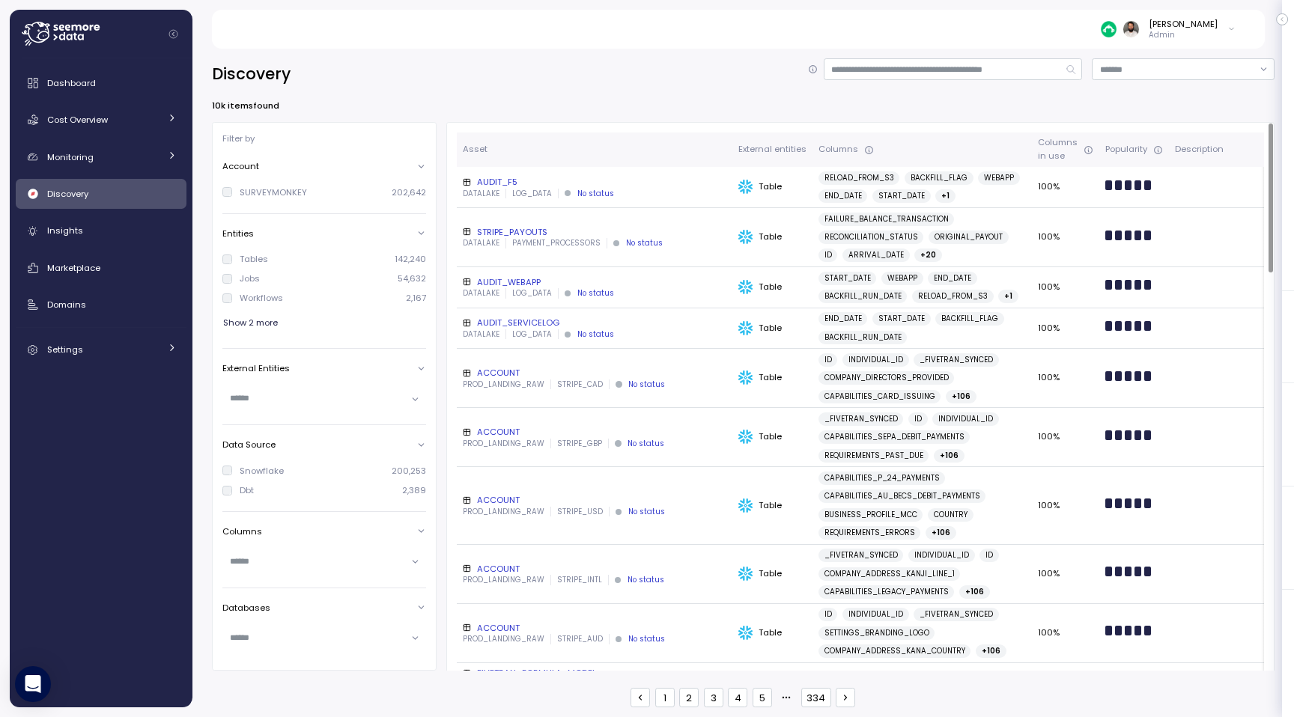
click at [520, 237] on div "STRIPE_PAYOUTS" at bounding box center [595, 232] width 264 height 12
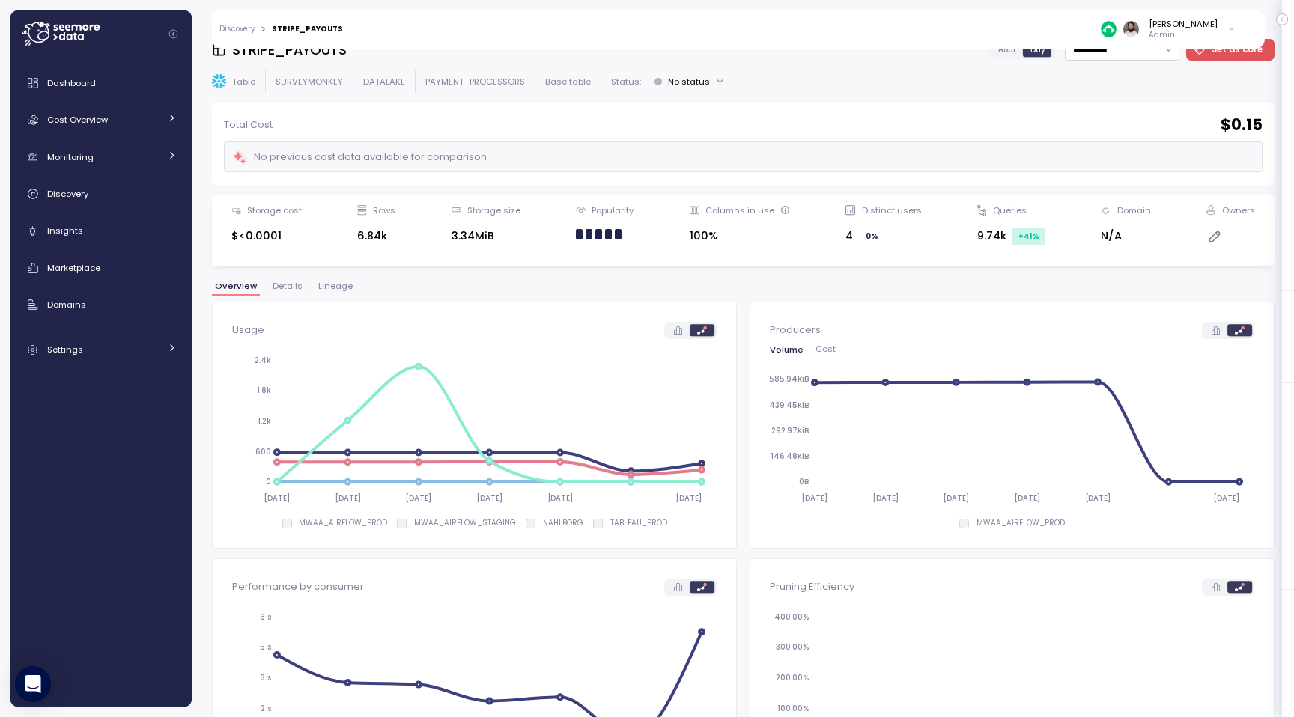
scroll to position [18, 0]
click at [821, 360] on div "Volume Cost [DATE] [DATE] [DATE] [DATE] [DATE] [DATE] 0B 146.48KiB 292.97KiB 43…" at bounding box center [1012, 430] width 485 height 167
click at [821, 355] on span "Cost" at bounding box center [825, 351] width 20 height 8
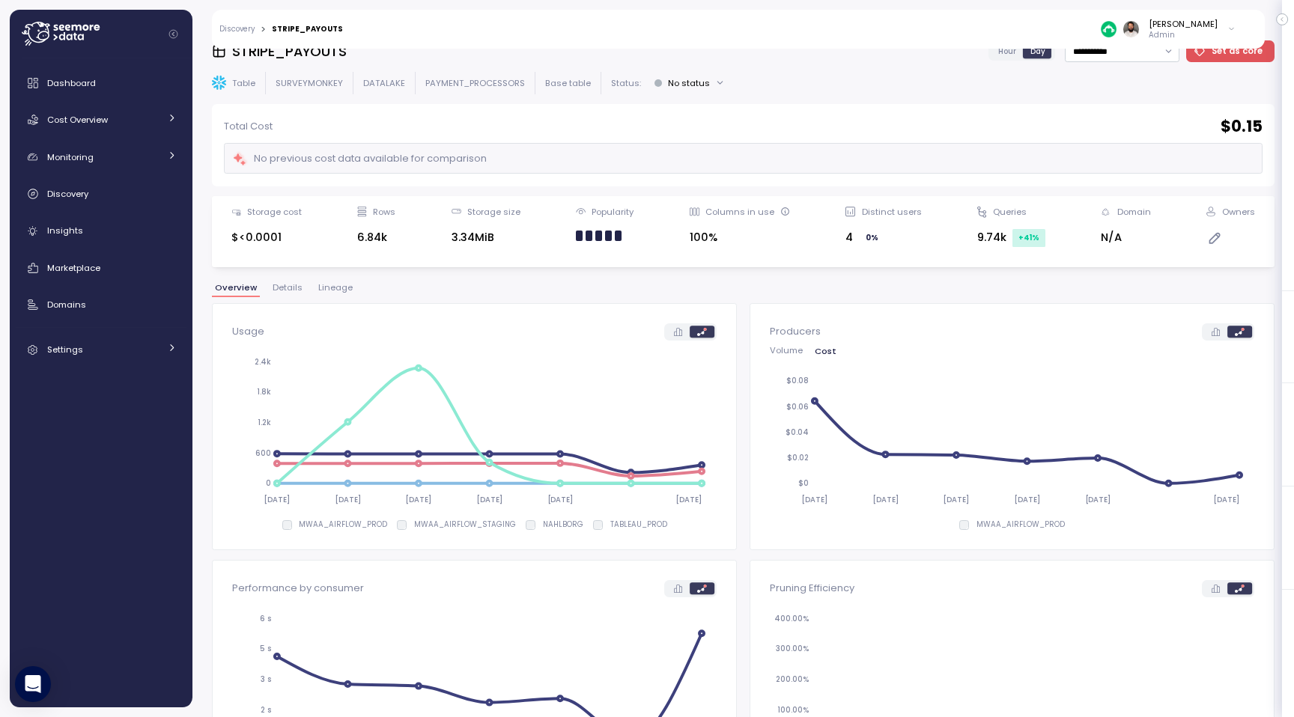
click at [783, 355] on span "Volume" at bounding box center [786, 351] width 33 height 8
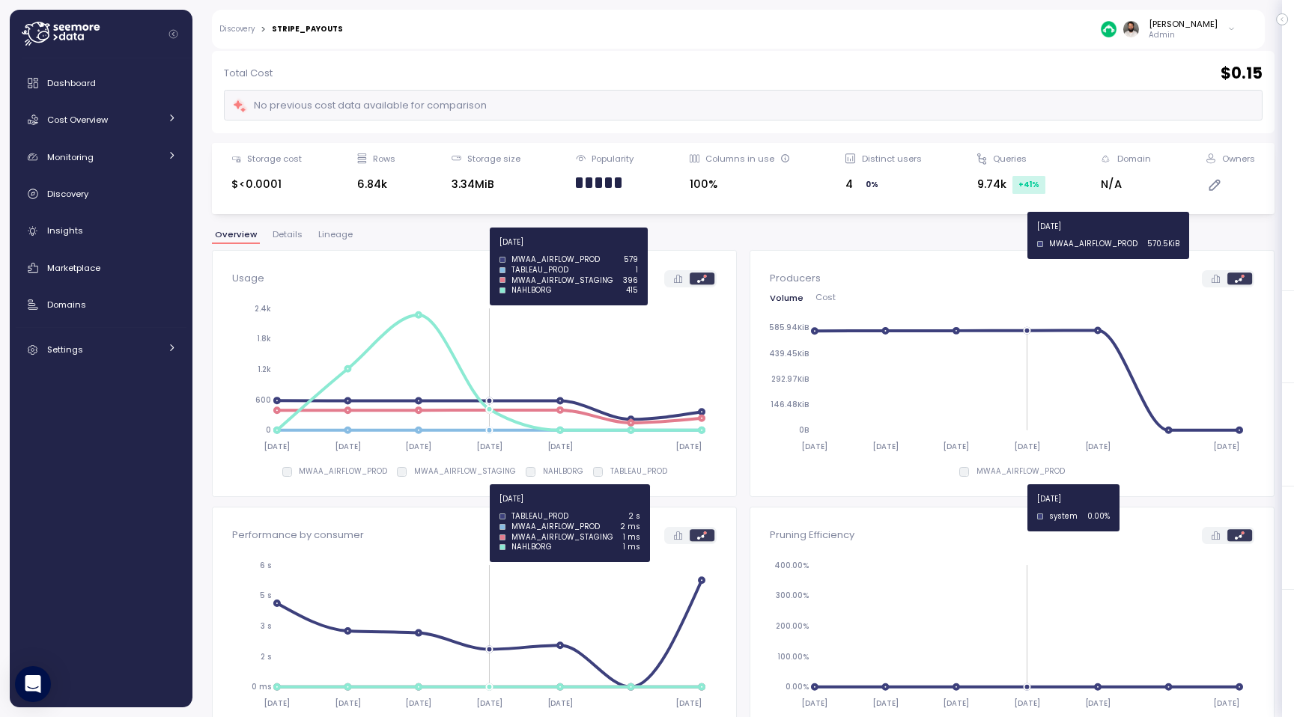
scroll to position [70, 0]
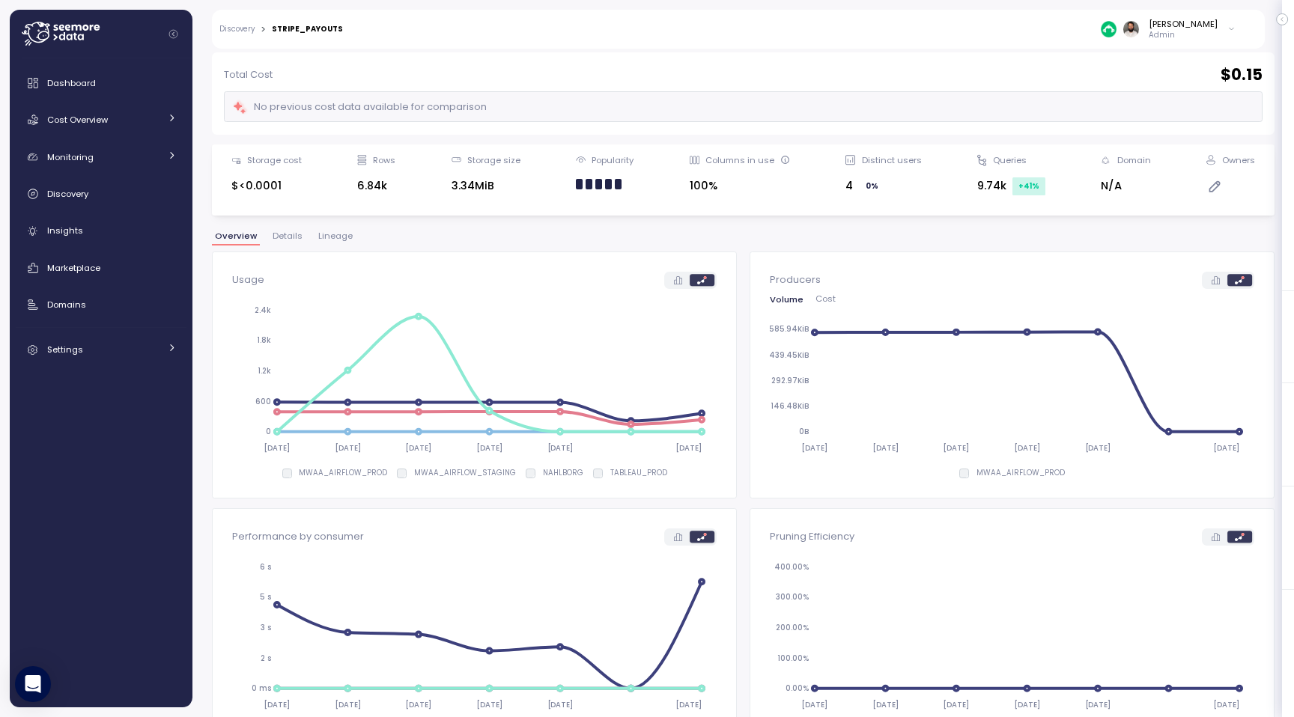
click at [332, 239] on span "Lineage" at bounding box center [335, 236] width 34 height 8
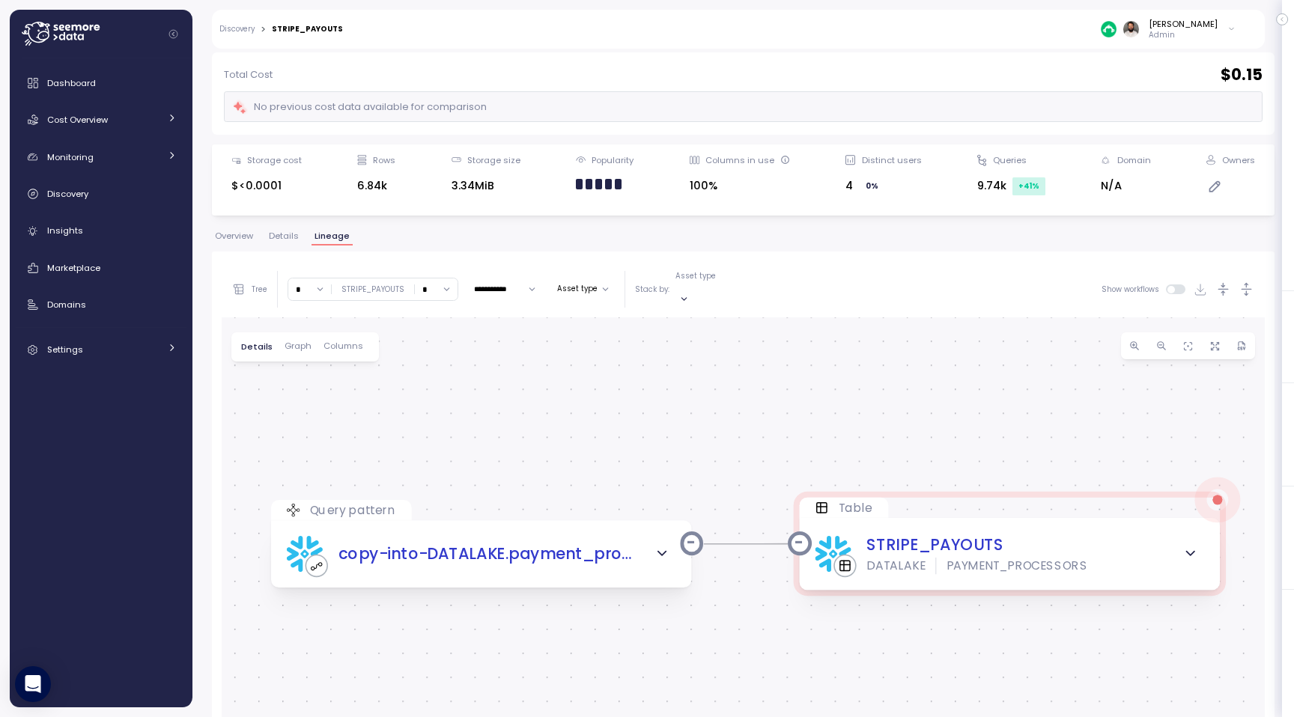
drag, startPoint x: 962, startPoint y: 467, endPoint x: 973, endPoint y: 338, distance: 129.3
click at [973, 337] on div "Query pattern copy-into-DATALAKE.payment_processors.stripe_payouts Table STRIPE…" at bounding box center [743, 619] width 1043 height 603
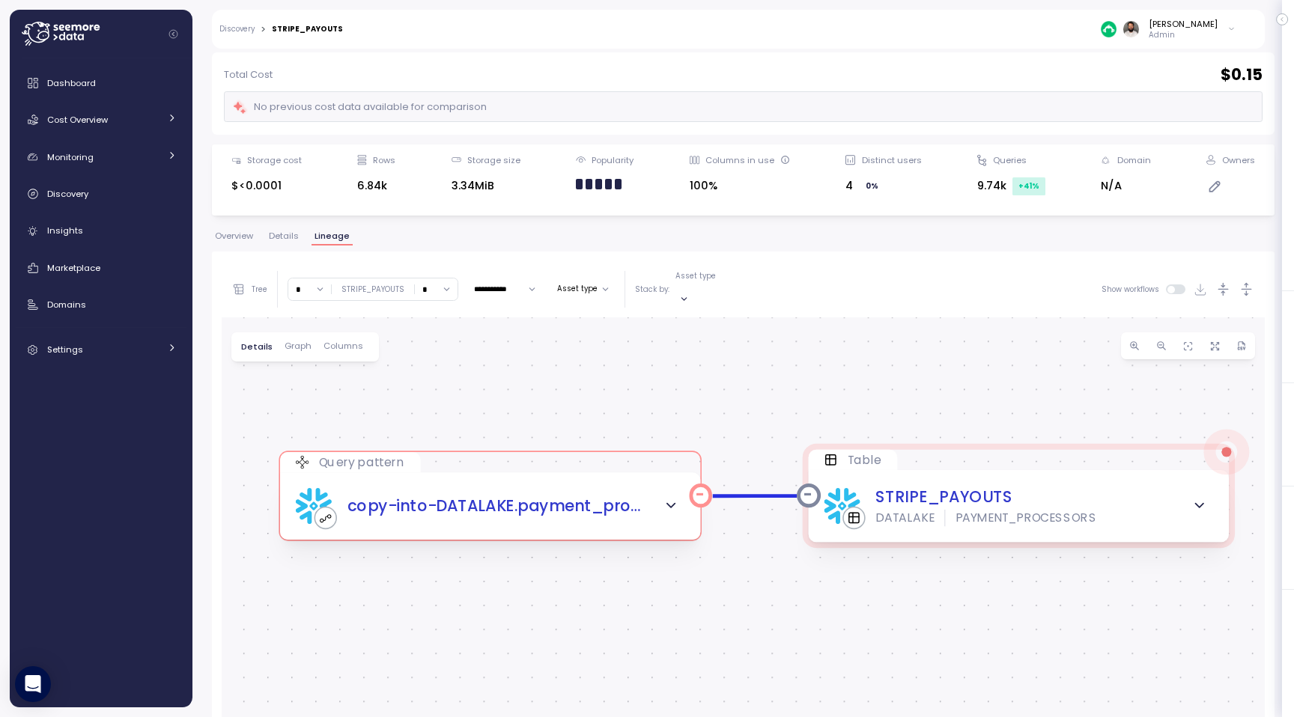
click at [570, 520] on div "copy-into-DATALAKE.payment_processors.stripe_payouts" at bounding box center [490, 506] width 420 height 67
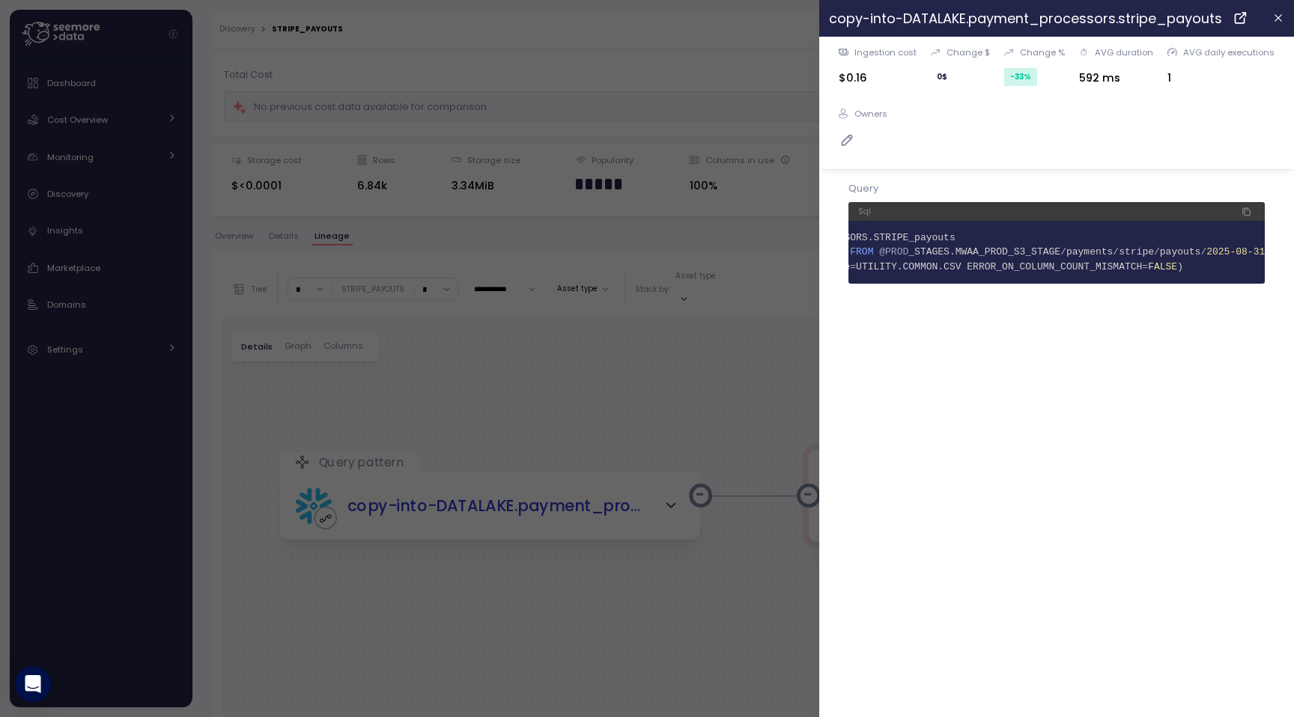
scroll to position [0, 220]
click at [780, 347] on div at bounding box center [647, 358] width 1294 height 717
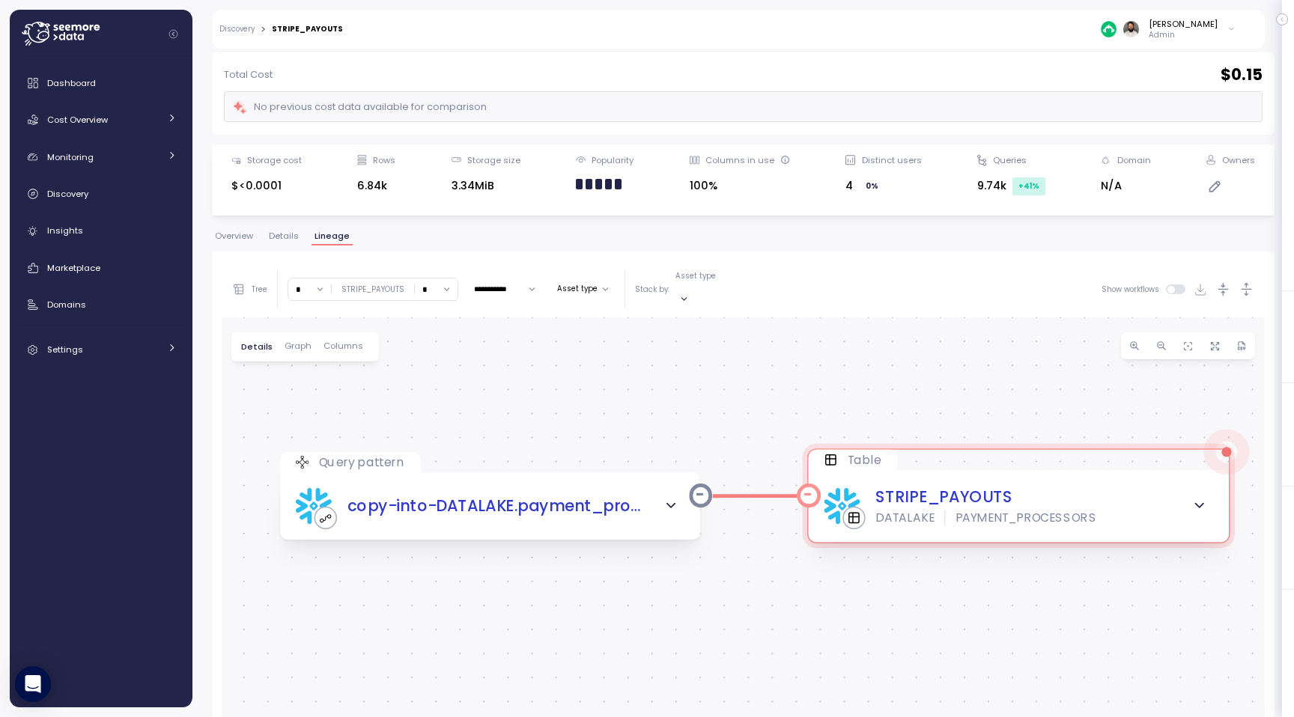
click at [1192, 499] on icon "button" at bounding box center [1199, 507] width 16 height 16
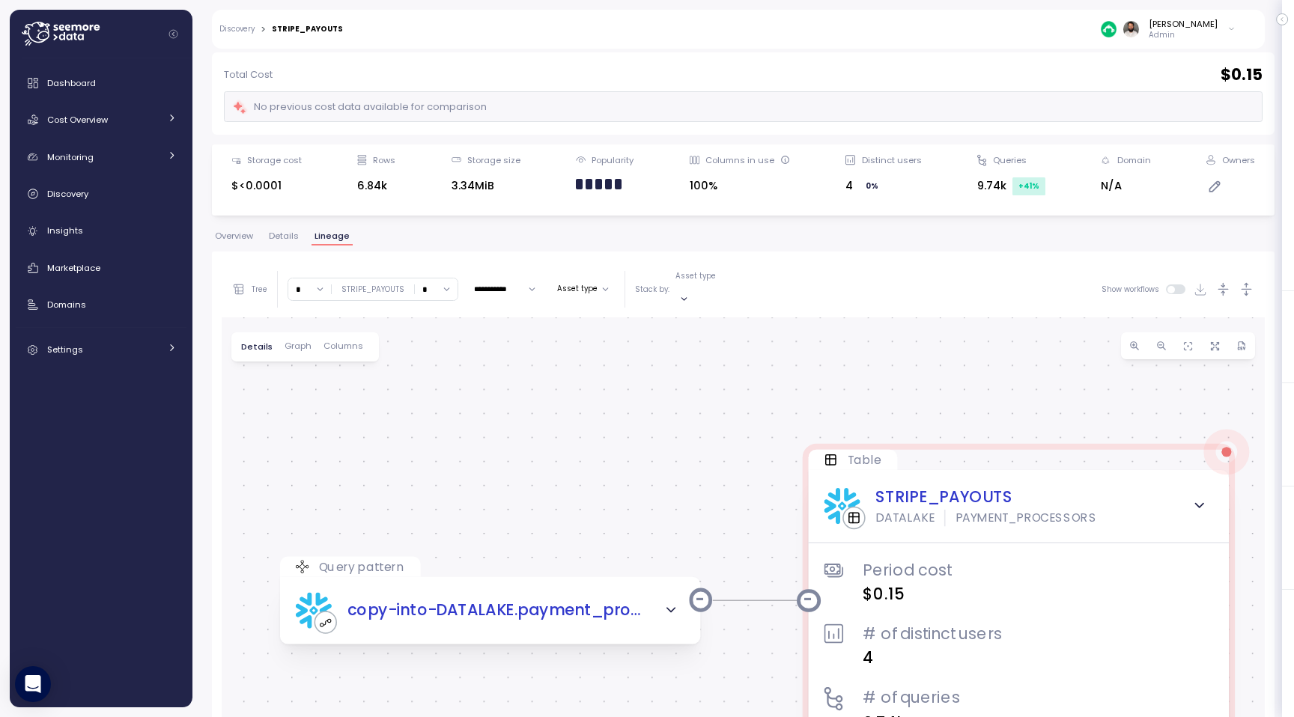
drag, startPoint x: 1048, startPoint y: 401, endPoint x: 1038, endPoint y: 365, distance: 38.0
click at [1039, 367] on div "Query pattern copy-into-DATALAKE.payment_processors.stripe_payouts Table STRIPE…" at bounding box center [743, 619] width 1043 height 603
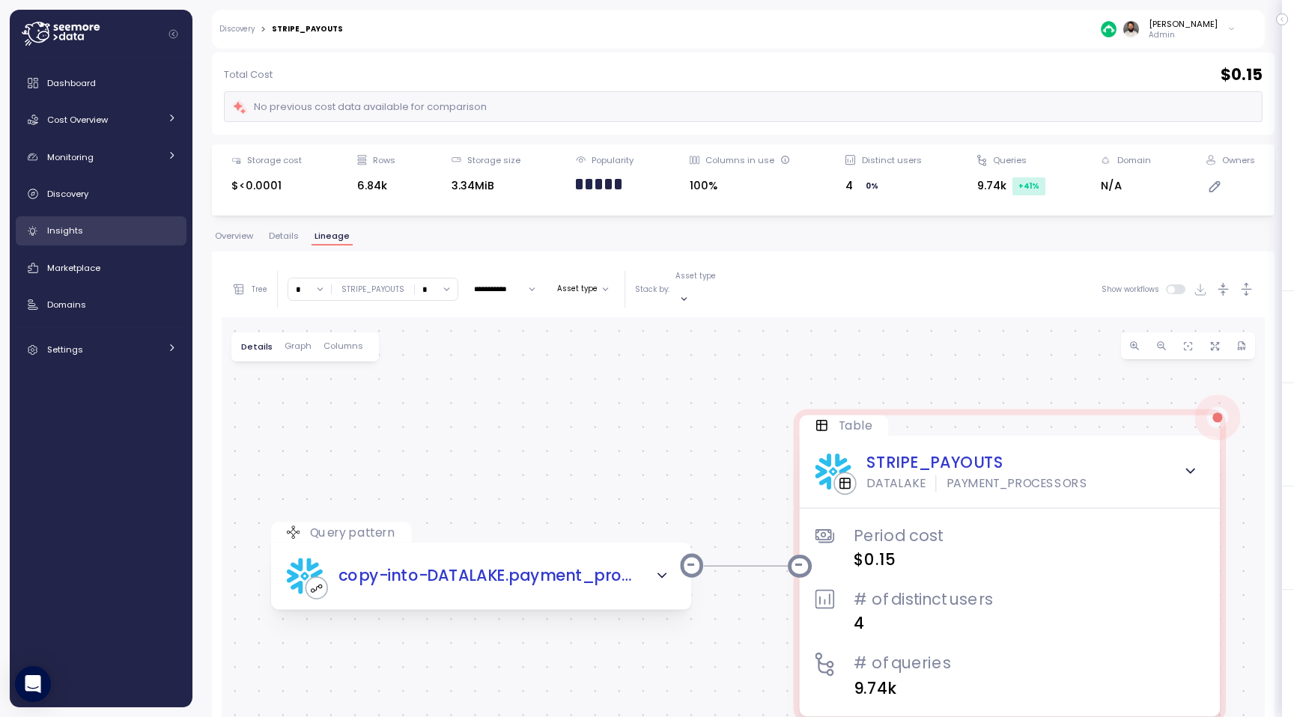
click at [88, 234] on div "Insights" at bounding box center [112, 230] width 130 height 15
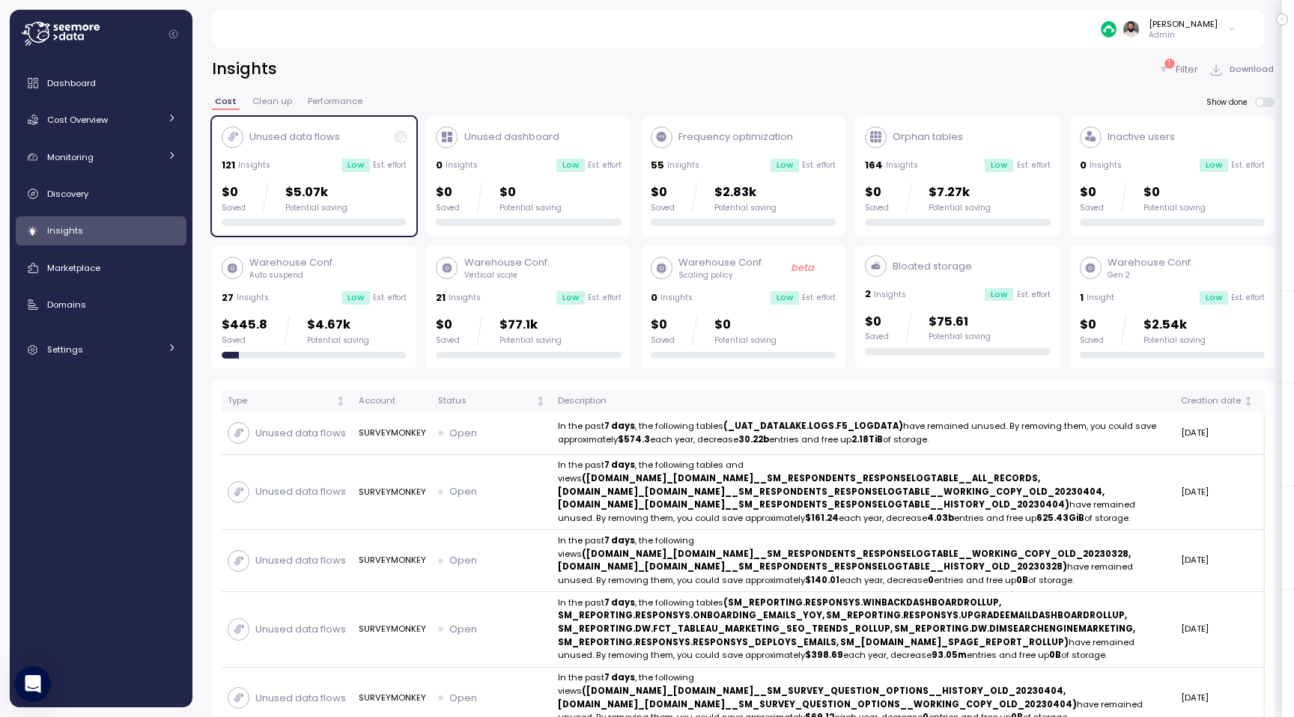
click at [308, 185] on p "$5.07k" at bounding box center [316, 193] width 62 height 20
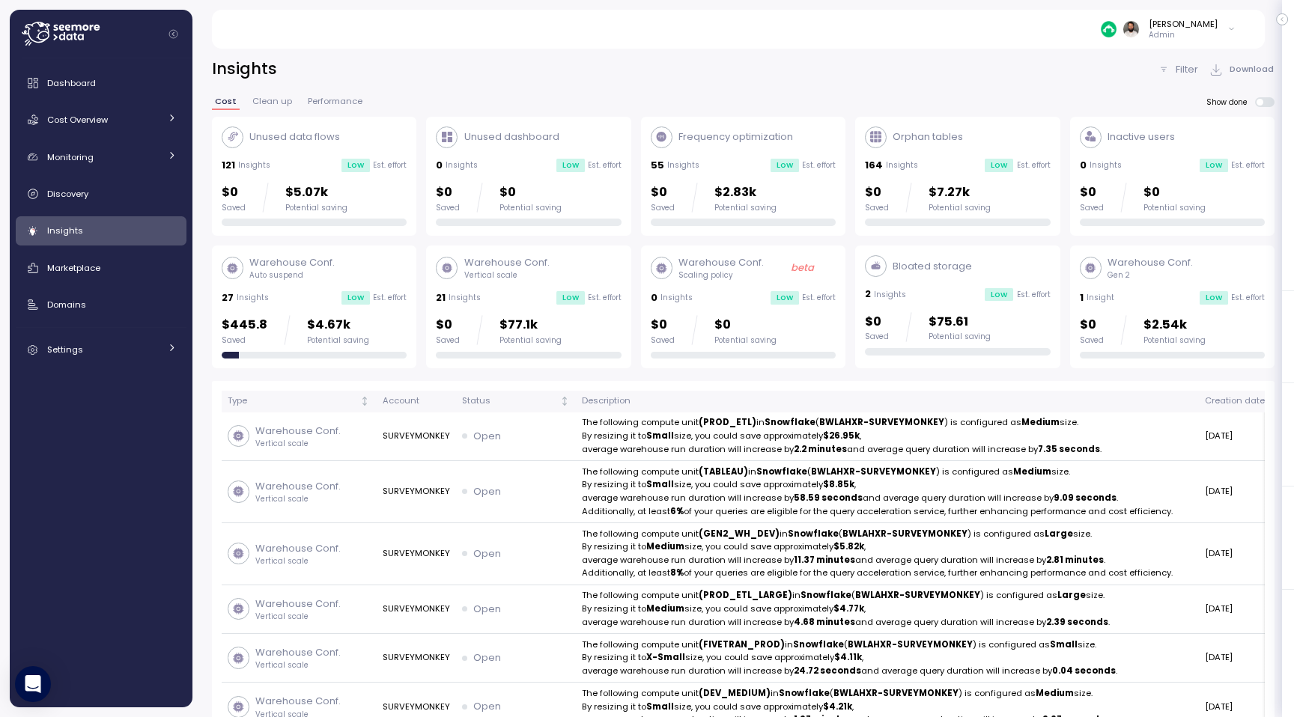
click at [332, 162] on div "121 Insights Low Est. effort" at bounding box center [314, 165] width 185 height 15
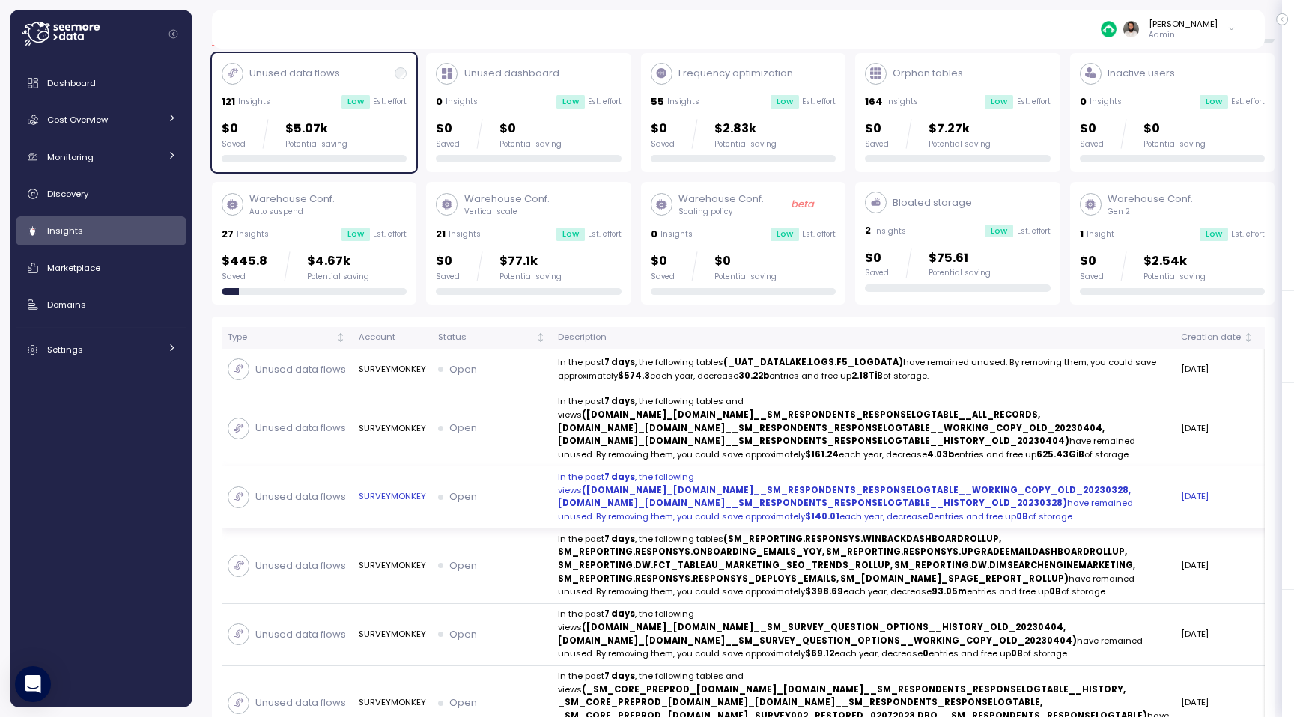
scroll to position [65, 0]
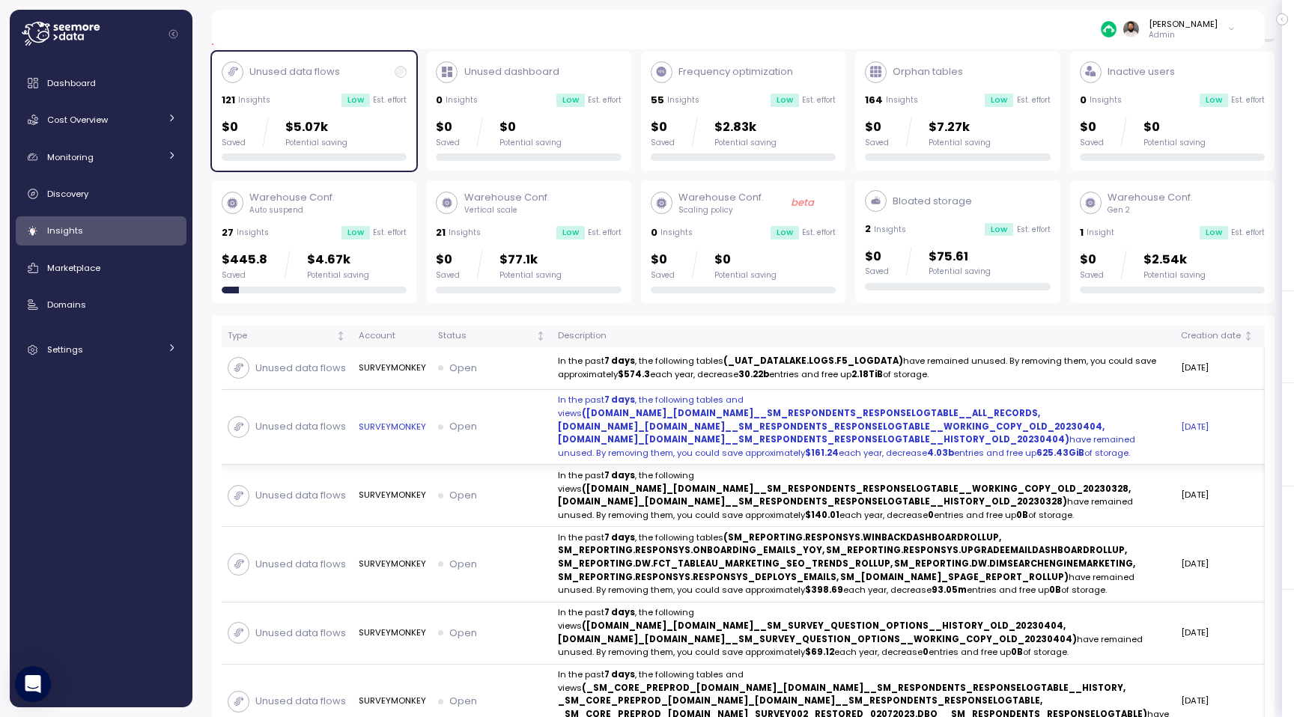
click at [851, 440] on strong "([DOMAIN_NAME]_[DOMAIN_NAME]__SM_RESPONDENTS_RESPONSELOGTABLE__ALL_RECORDS, [DO…" at bounding box center [831, 426] width 547 height 38
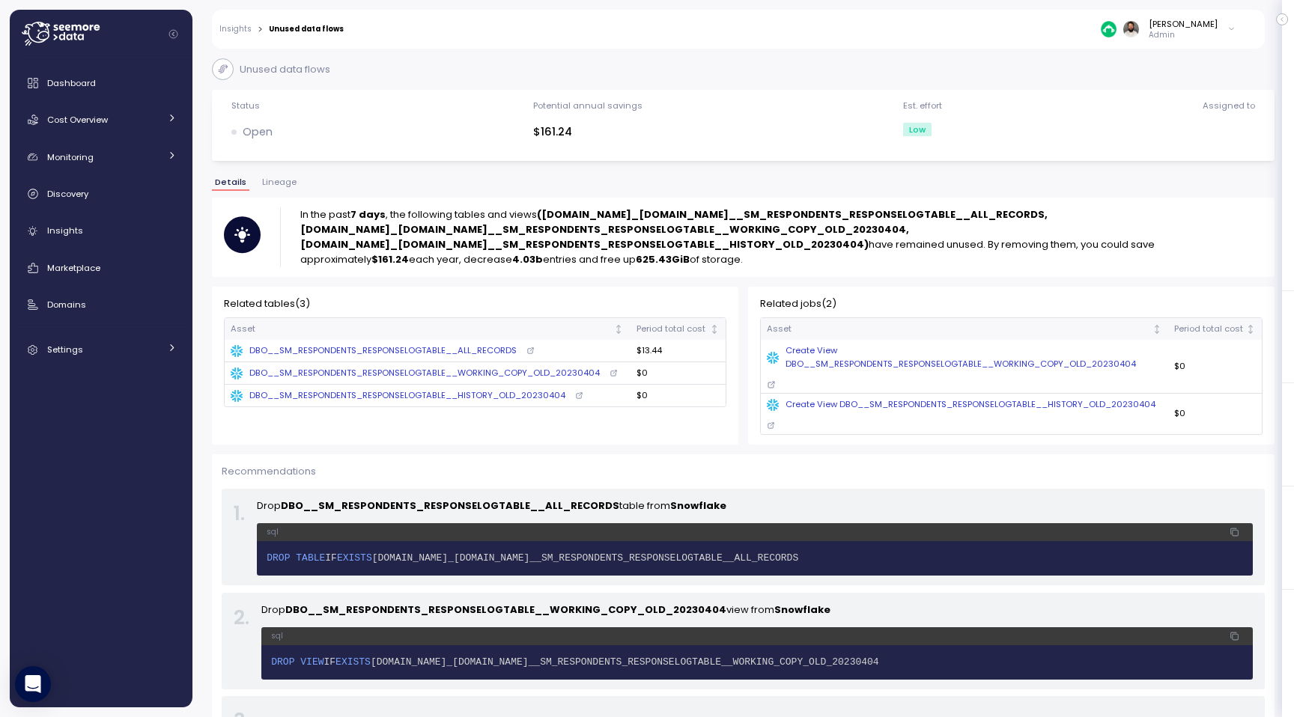
click at [264, 192] on div "Details Lineage" at bounding box center [743, 187] width 1063 height 19
click at [264, 179] on span "Lineage" at bounding box center [279, 182] width 34 height 8
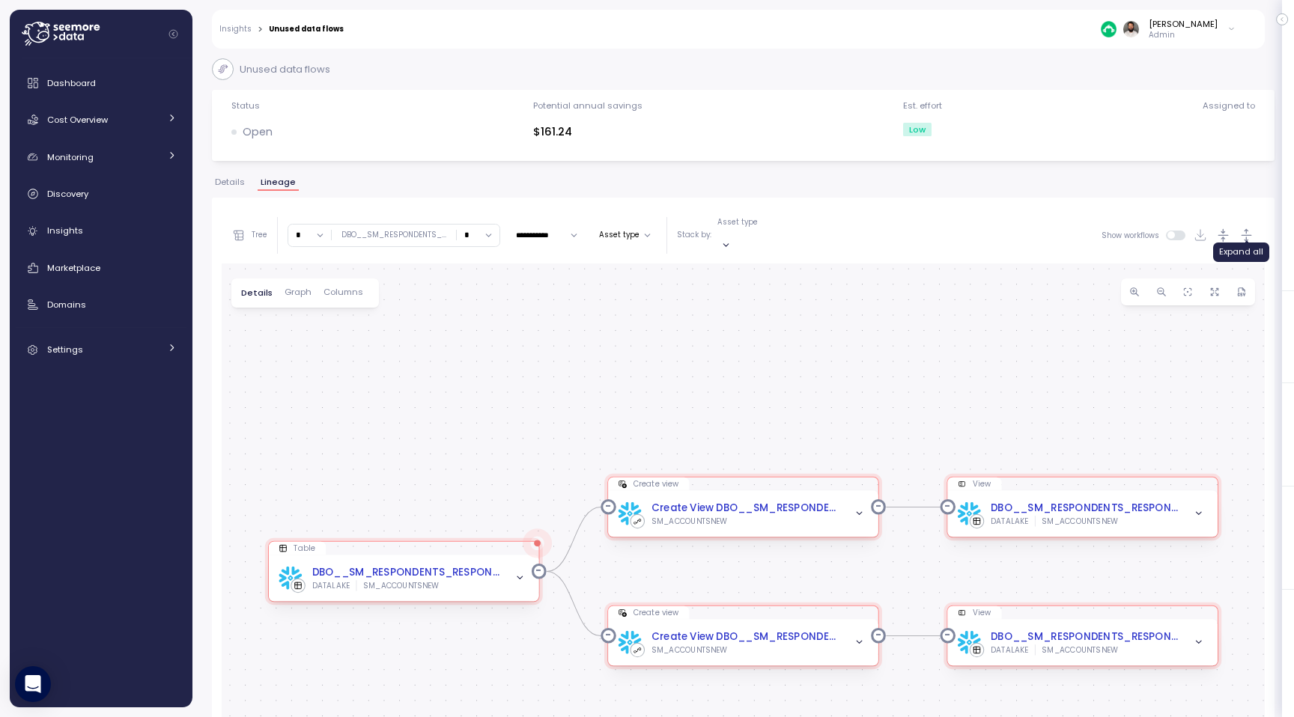
click at [1249, 236] on icon "button" at bounding box center [1247, 236] width 16 height 16
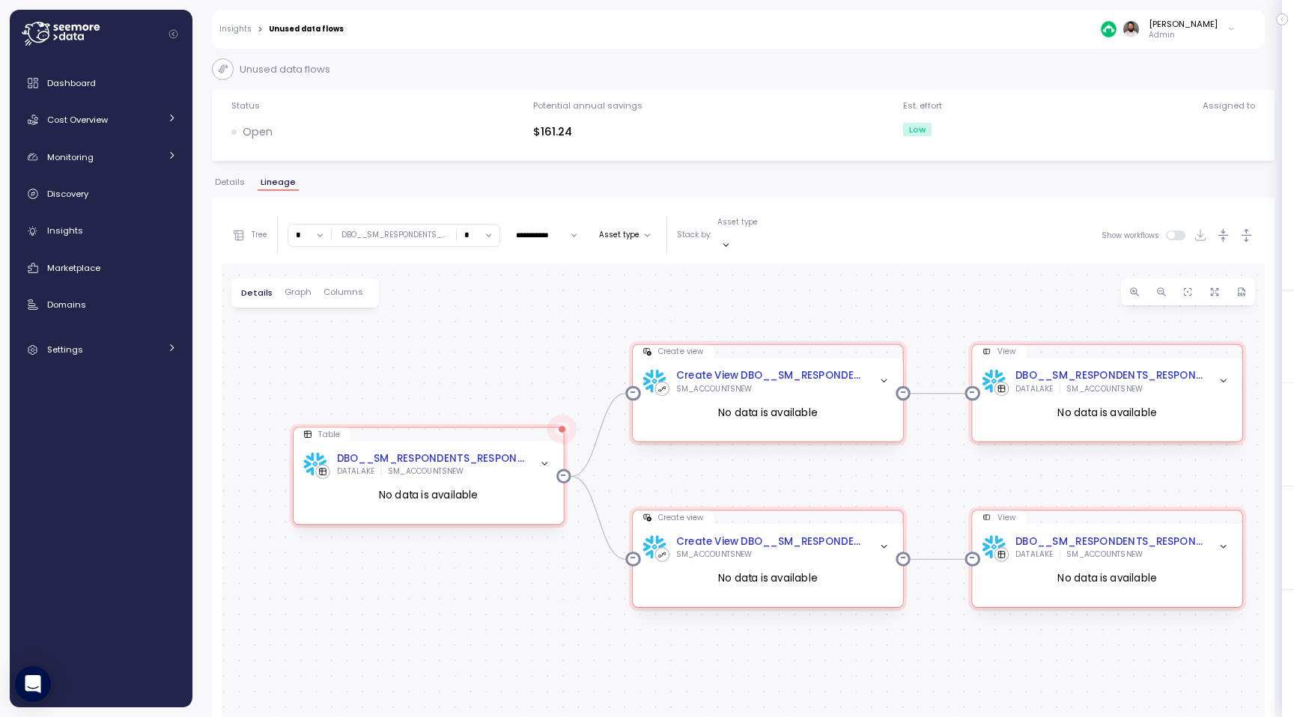
drag, startPoint x: 903, startPoint y: 446, endPoint x: 926, endPoint y: 315, distance: 133.8
click at [927, 315] on div "Create view Create View DBO__SM_RESPONDENTS_RESPONSELOGTABLE__WORKING_COPY_OLD_…" at bounding box center [743, 565] width 1043 height 603
click at [1219, 229] on icon "button" at bounding box center [1223, 236] width 16 height 16
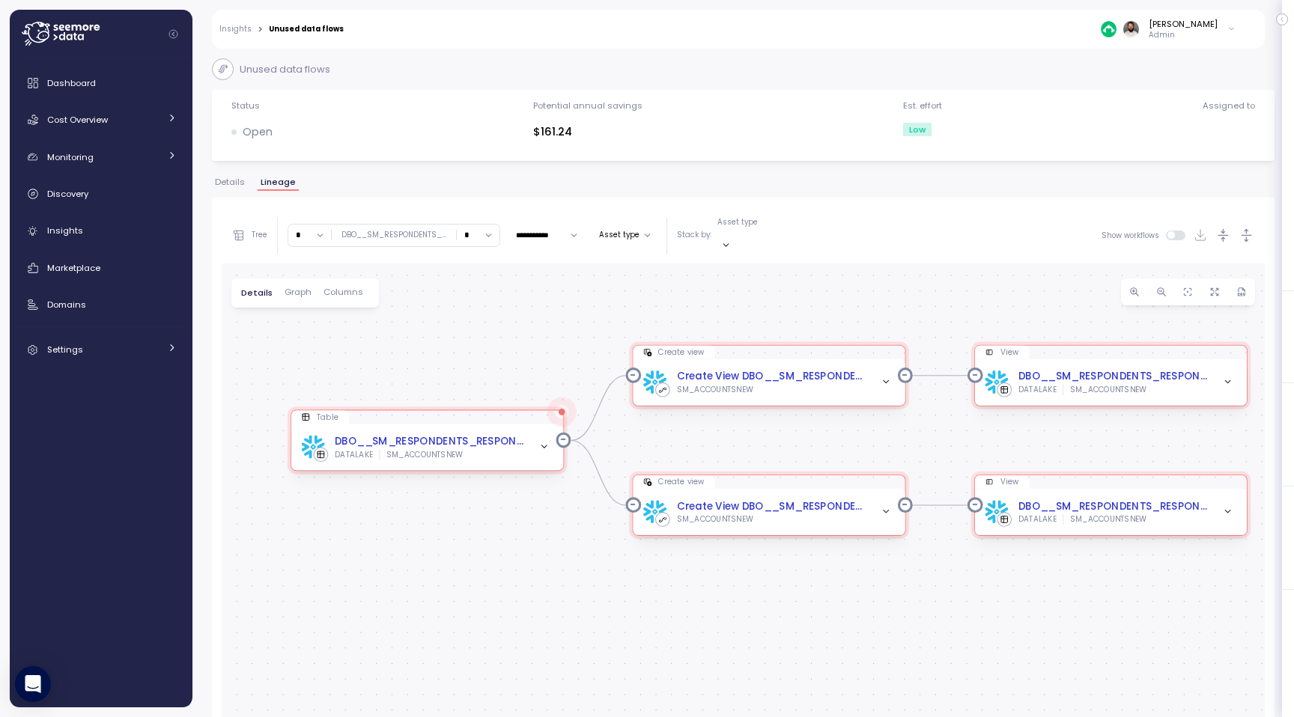
click at [231, 183] on span "Details" at bounding box center [230, 182] width 30 height 8
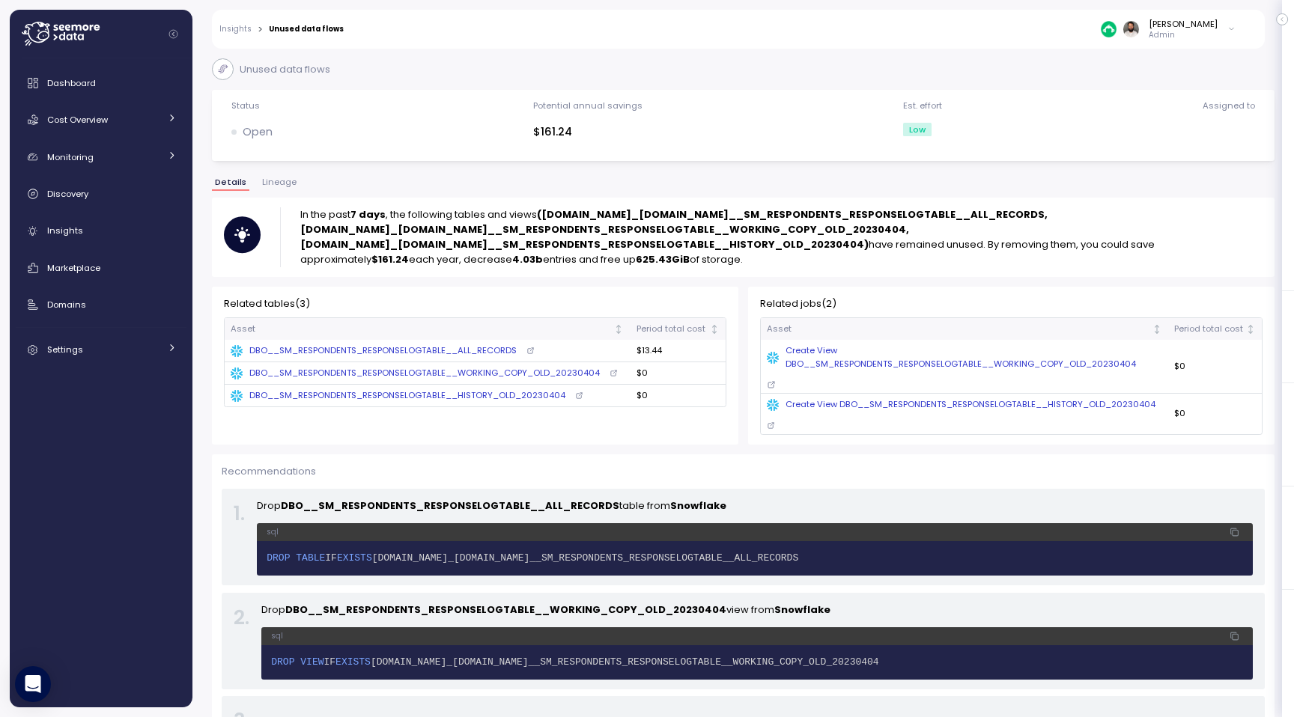
click at [233, 19] on div "Insights > Unused data flows [PERSON_NAME] Admin" at bounding box center [728, 29] width 1033 height 39
click at [233, 28] on link "Insights" at bounding box center [235, 28] width 32 height 7
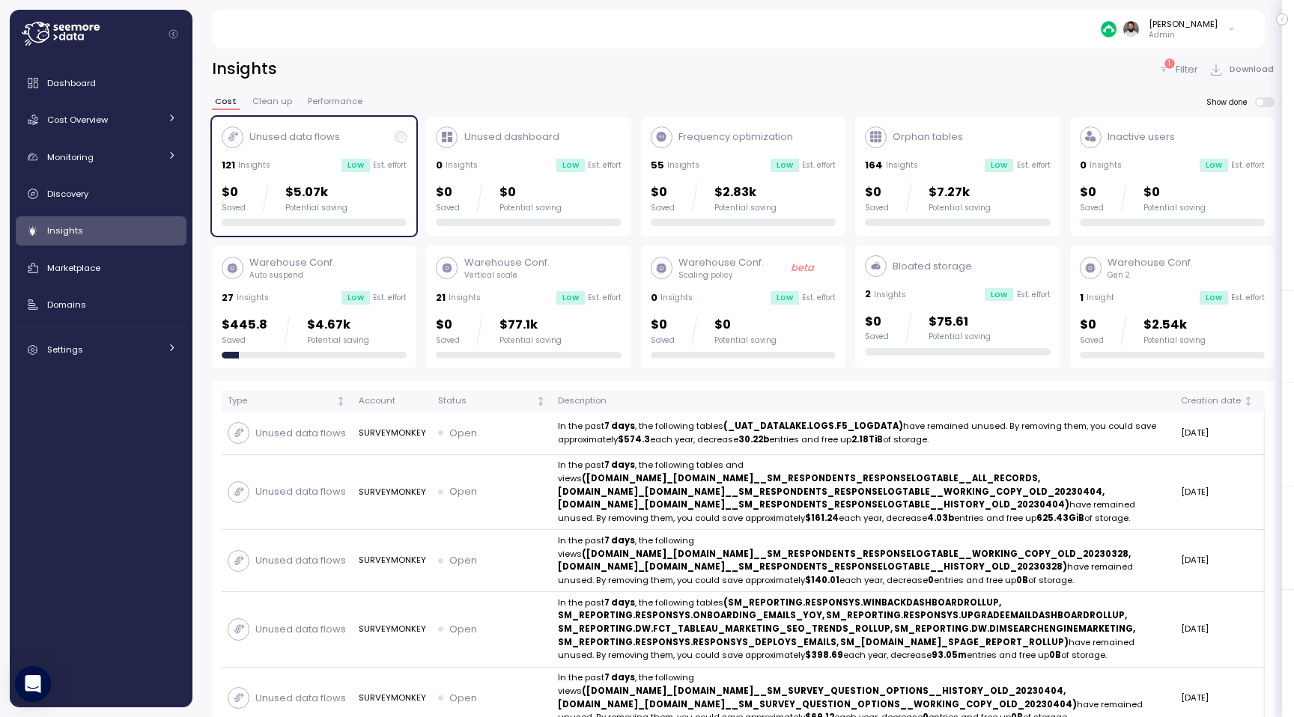
click at [345, 169] on div "Low" at bounding box center [355, 165] width 28 height 13
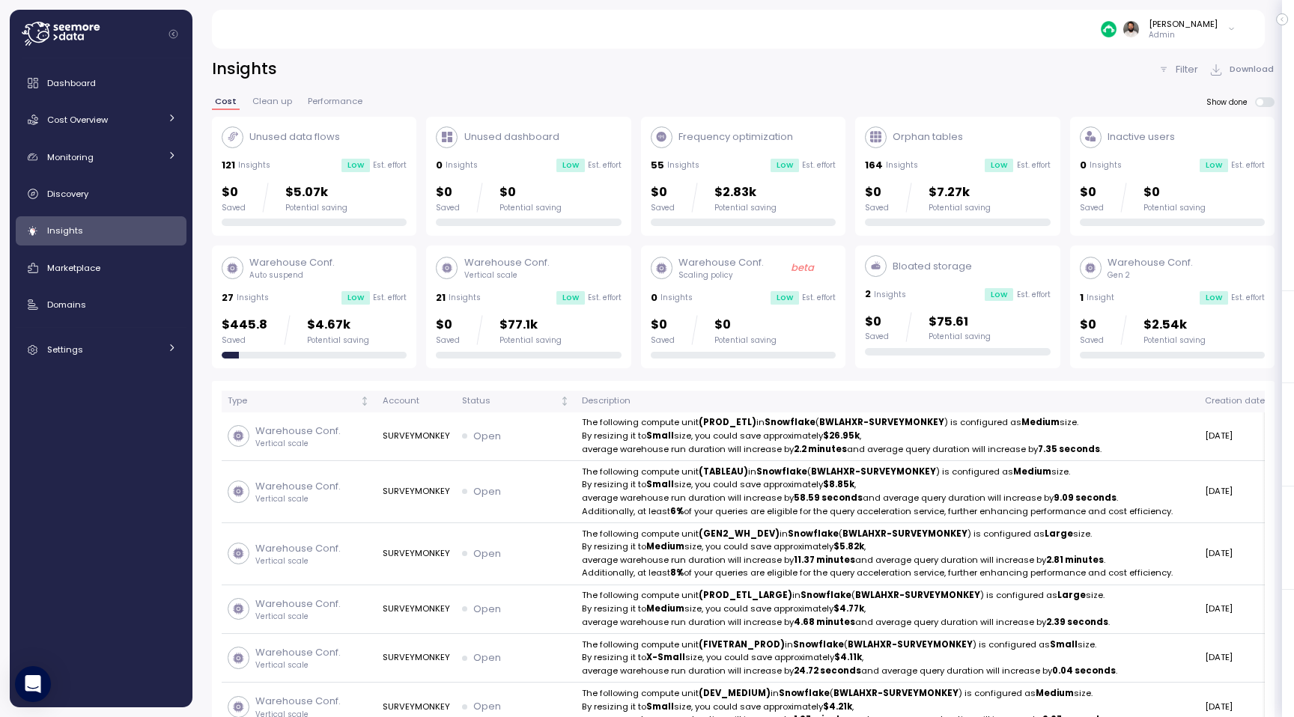
click at [1131, 319] on div "$0 Saved $2.54k Potential saving" at bounding box center [1143, 330] width 126 height 30
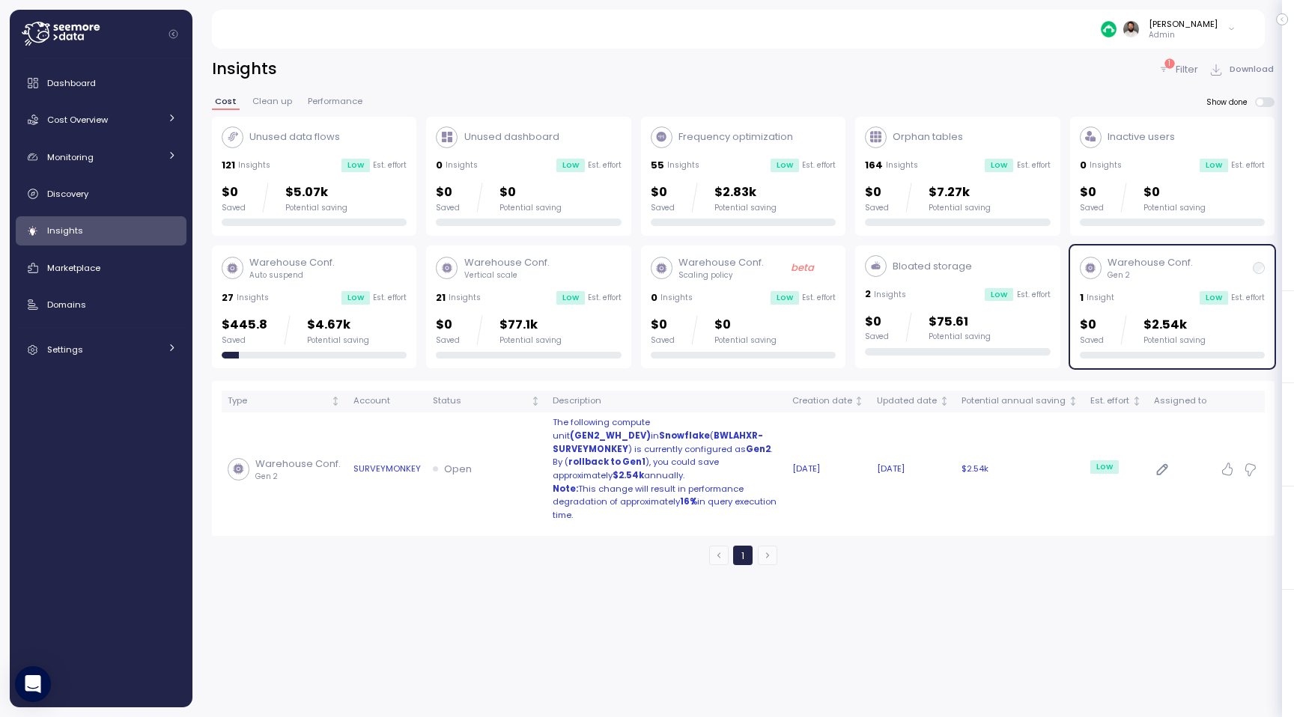
click at [710, 470] on p "By ( rollback to Gen1 ), you could save approximately $2.54k annually." at bounding box center [667, 469] width 228 height 26
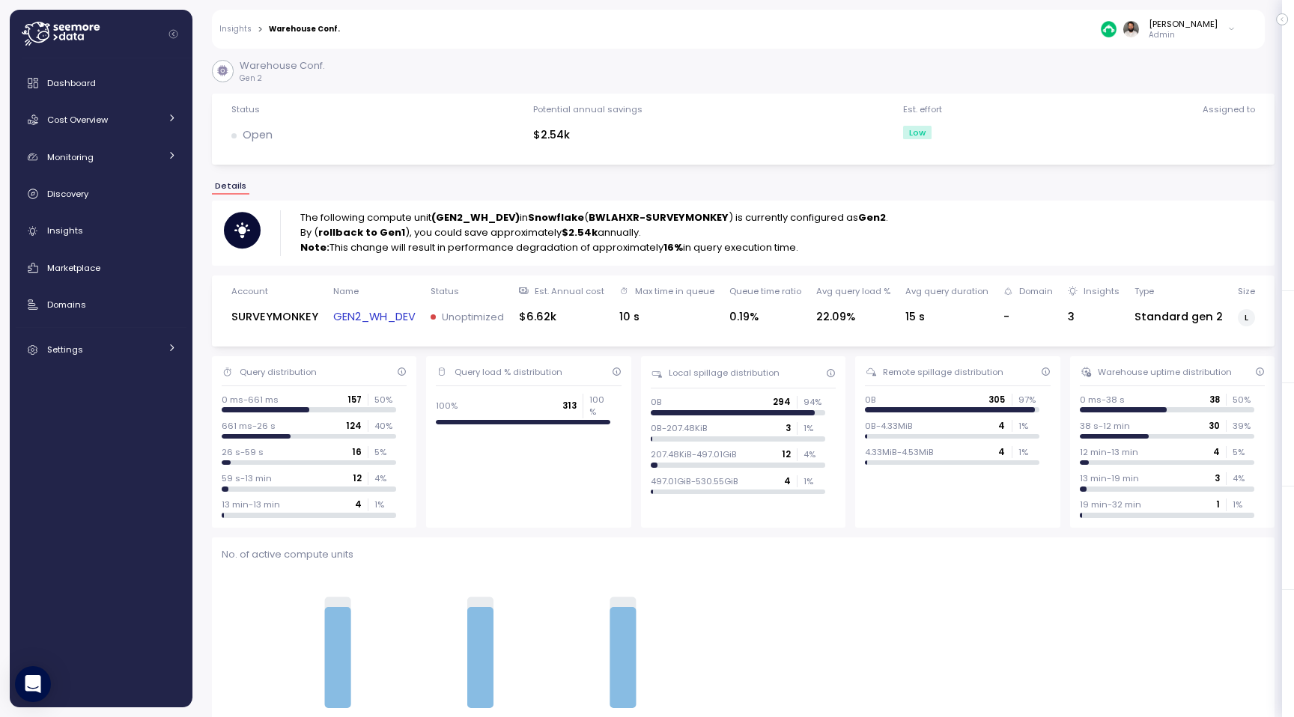
click at [398, 318] on link "GEN2_WH_DEV" at bounding box center [374, 317] width 82 height 17
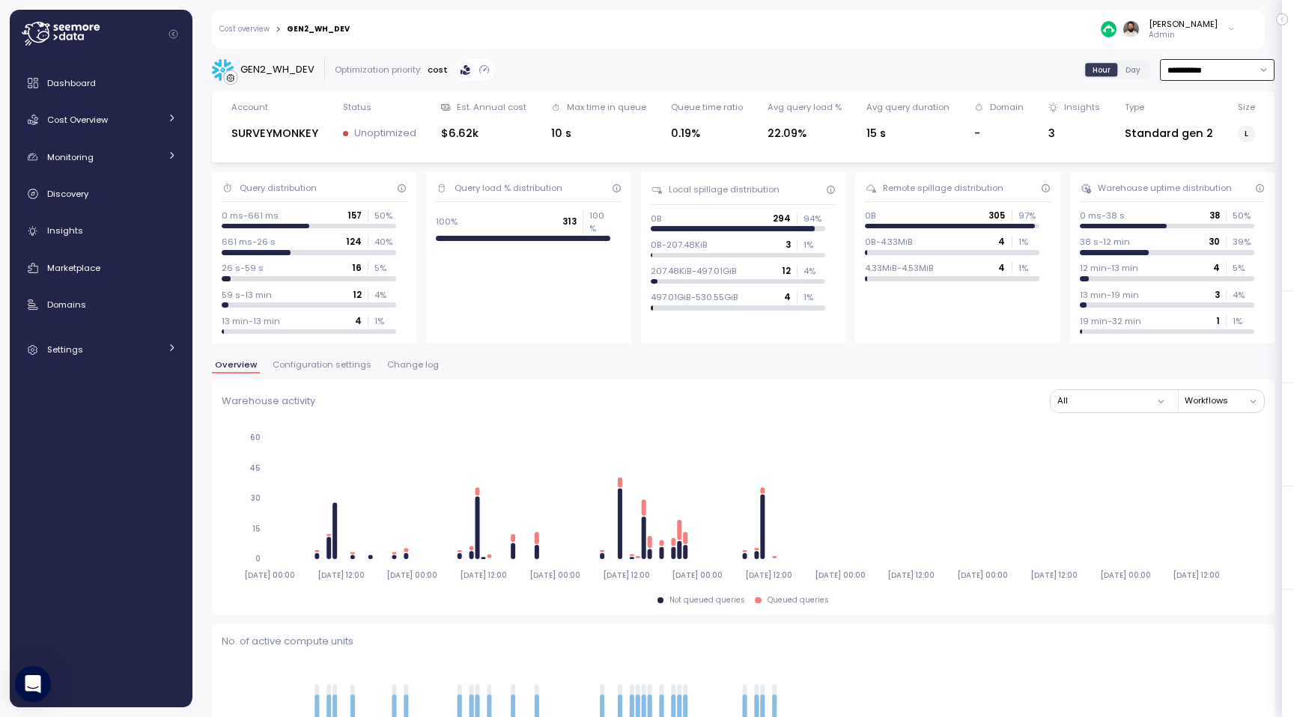
click at [1233, 76] on input "**********" at bounding box center [1217, 70] width 115 height 22
click at [1218, 162] on div "Last 14 days" at bounding box center [1211, 159] width 52 height 12
type input "**********"
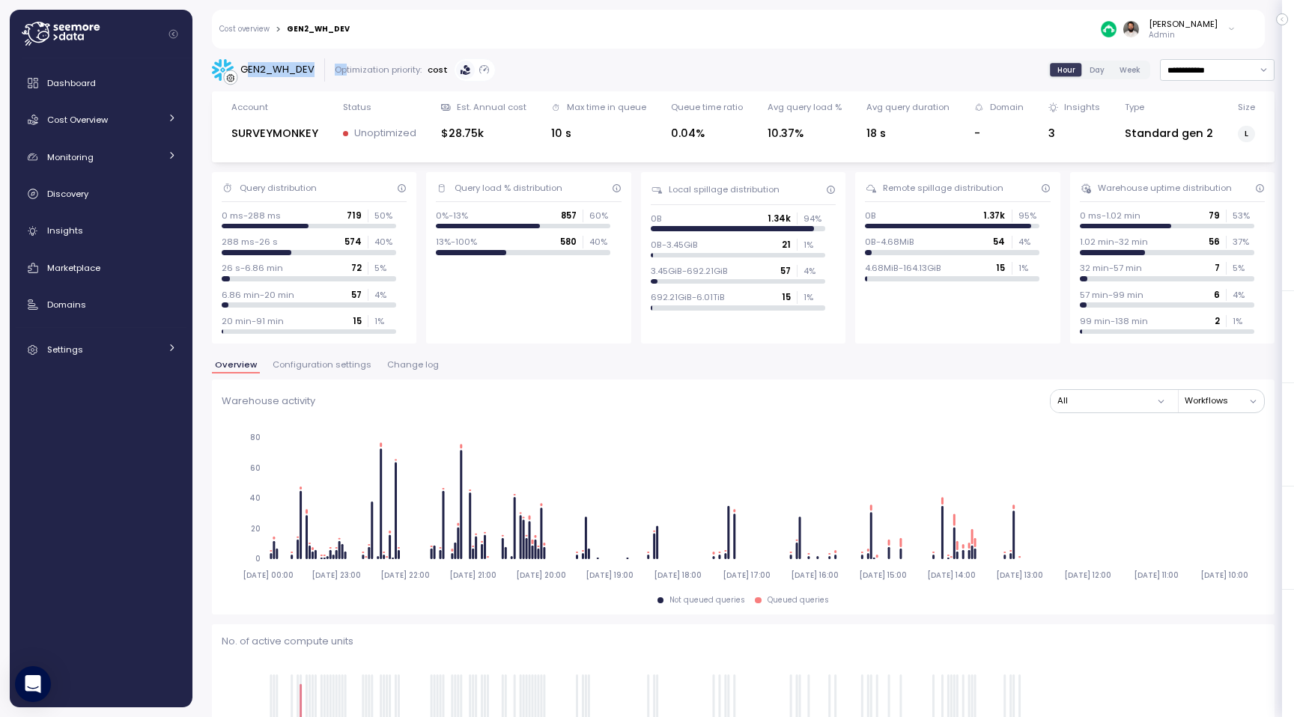
drag, startPoint x: 246, startPoint y: 67, endPoint x: 347, endPoint y: 67, distance: 101.1
click at [347, 67] on div "GEN2_WH_DEV Optimization priority: cost" at bounding box center [354, 69] width 284 height 23
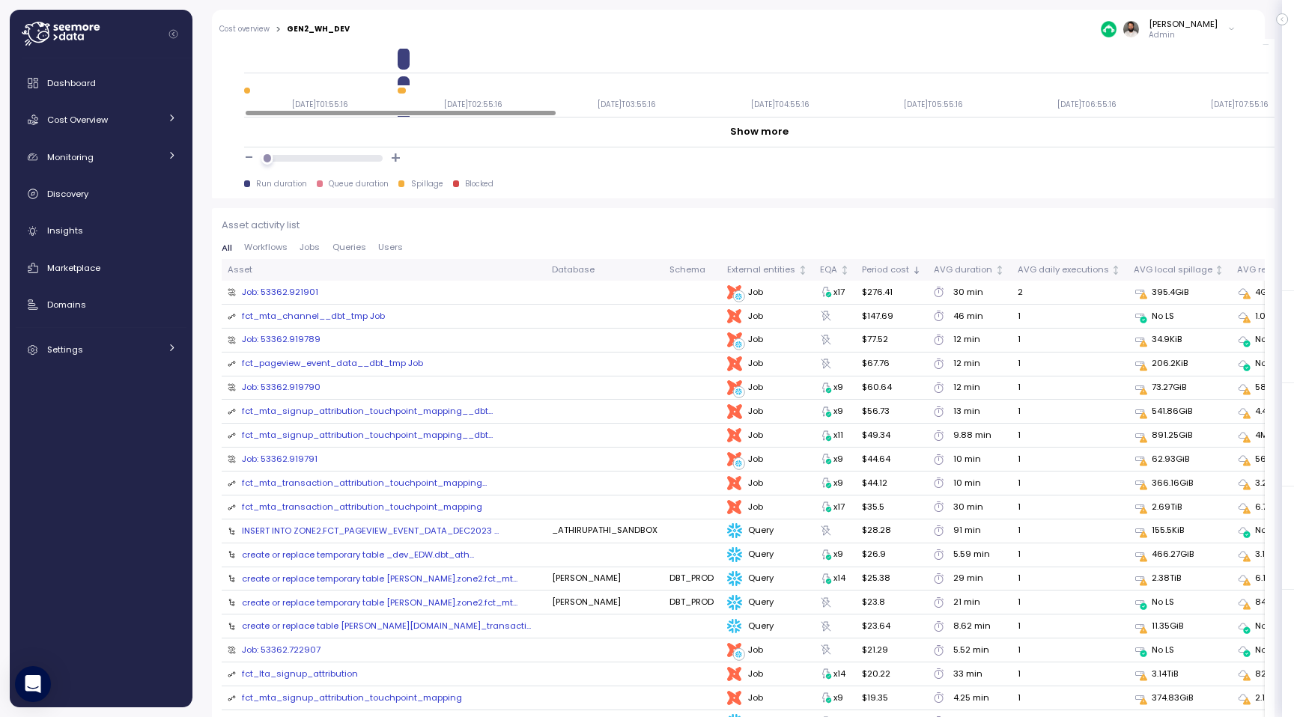
scroll to position [1486, 0]
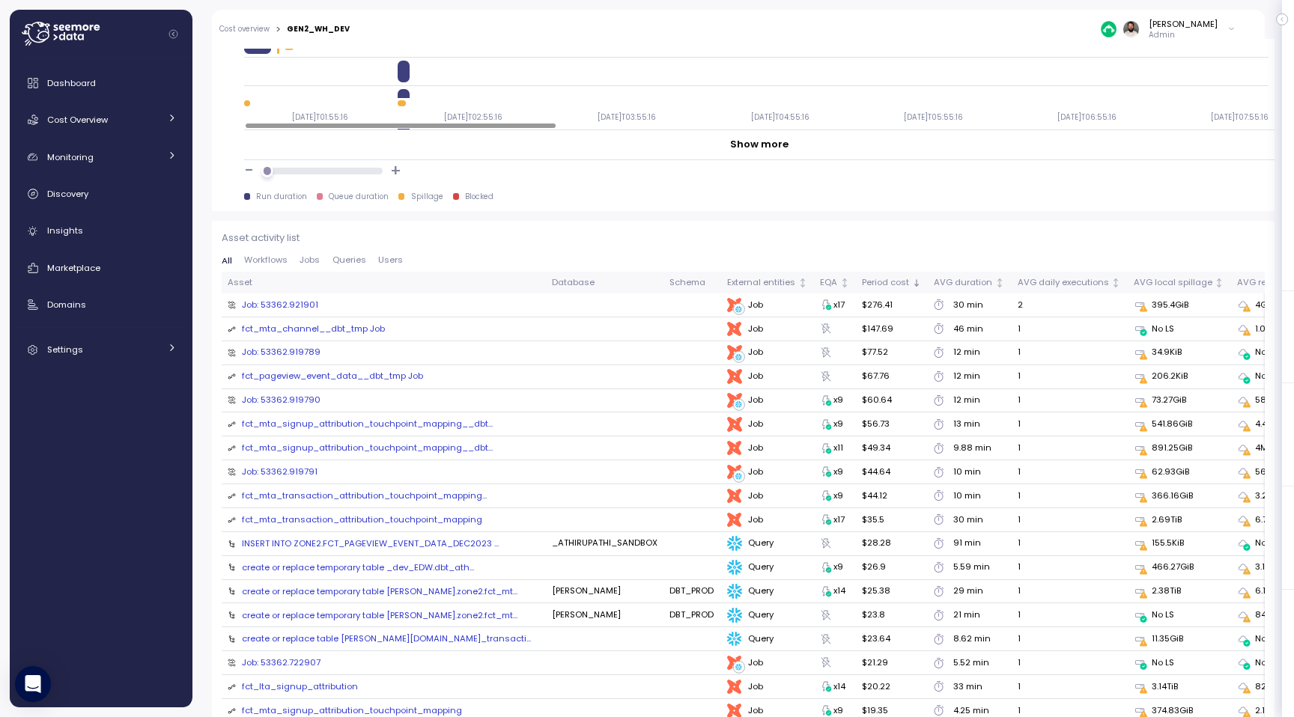
click at [345, 261] on span "Queries" at bounding box center [349, 260] width 34 height 8
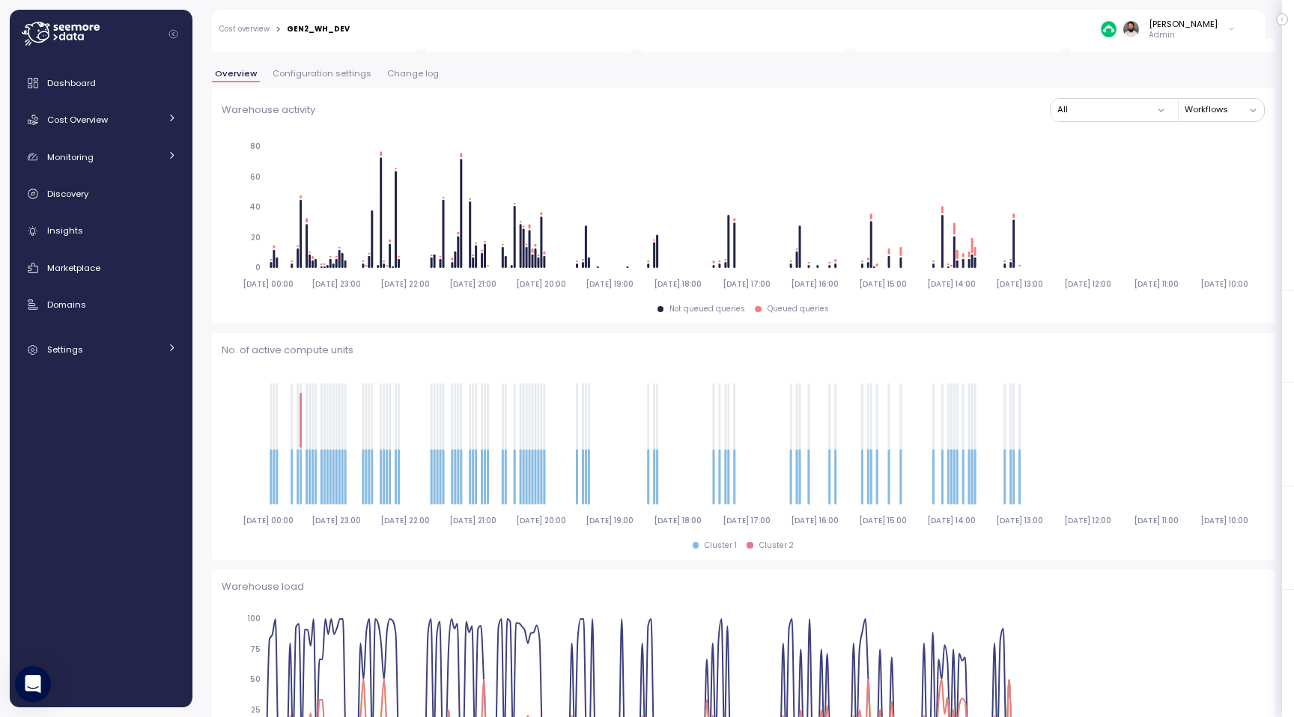
scroll to position [39, 0]
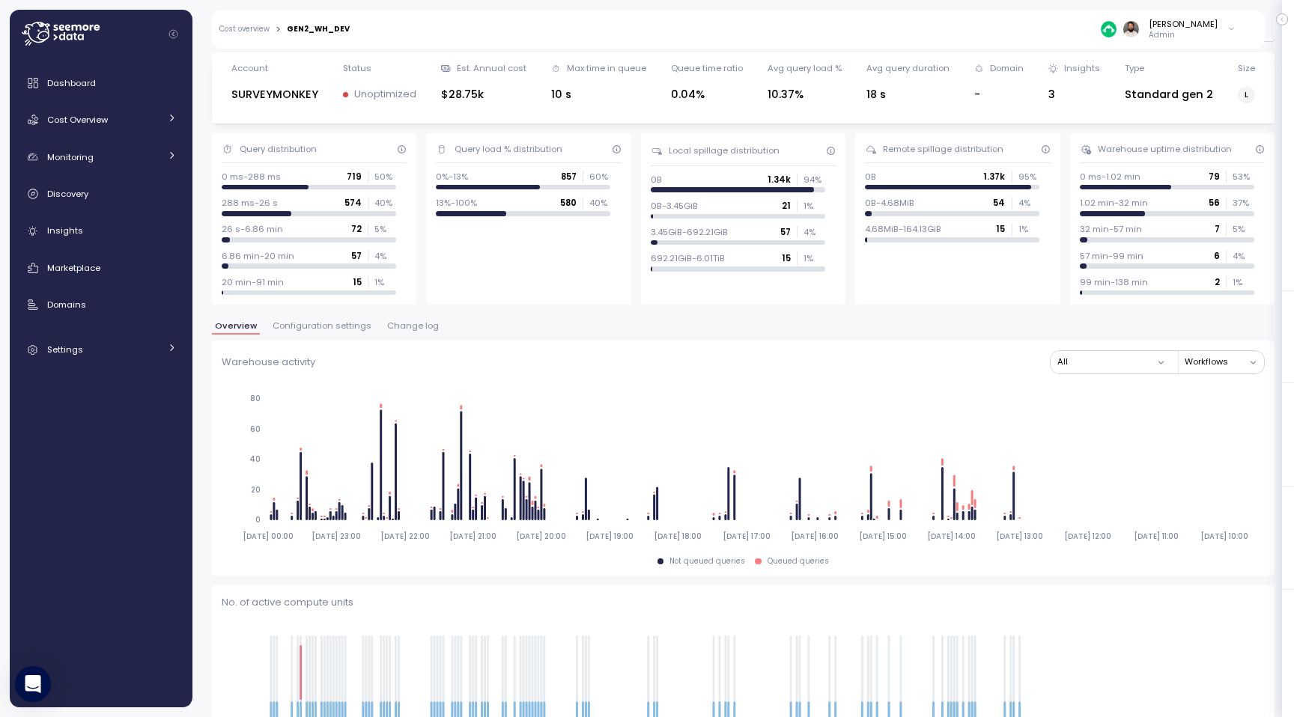
click at [411, 324] on span "Change log" at bounding box center [413, 326] width 52 height 8
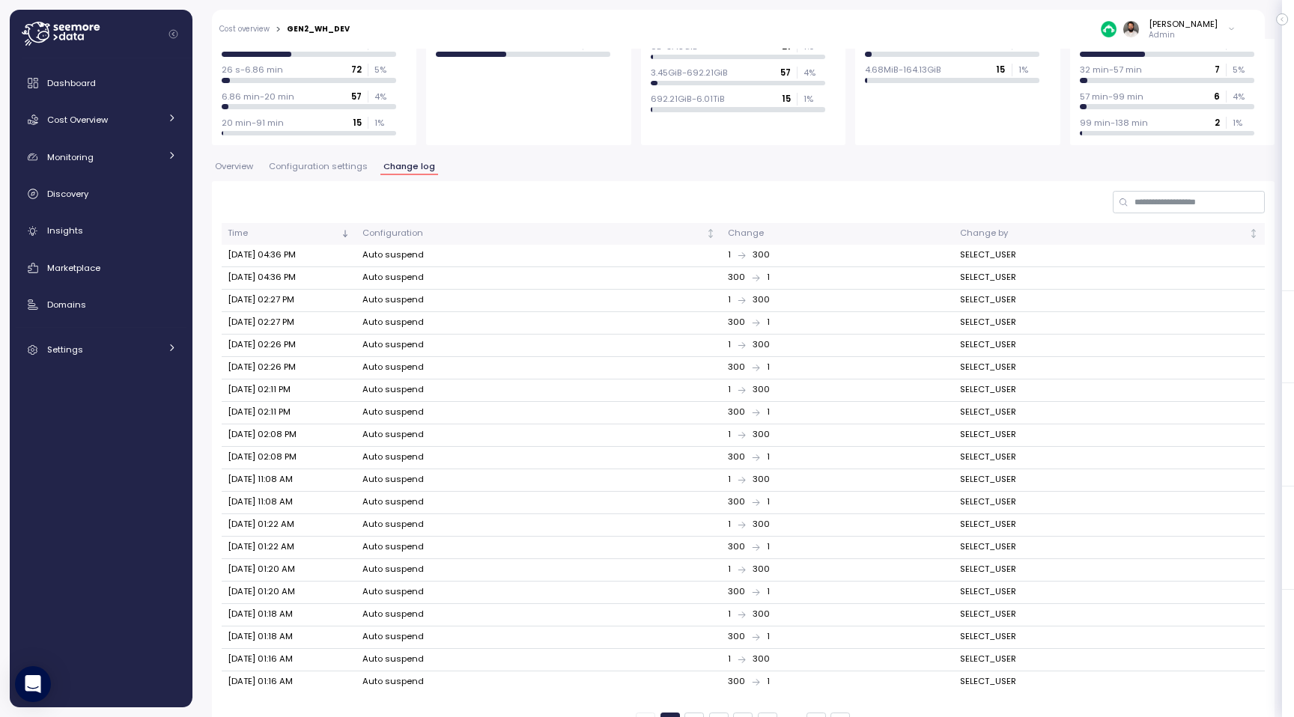
scroll to position [225, 0]
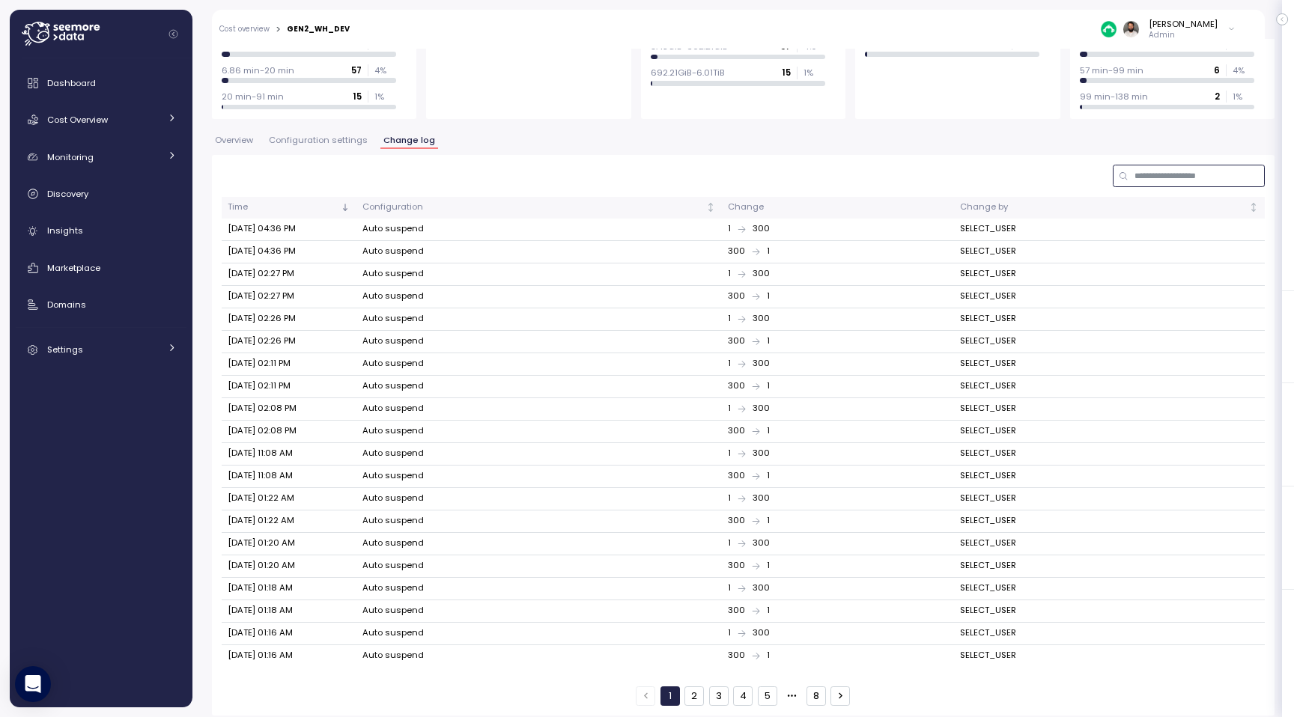
click at [1191, 177] on input at bounding box center [1189, 176] width 152 height 22
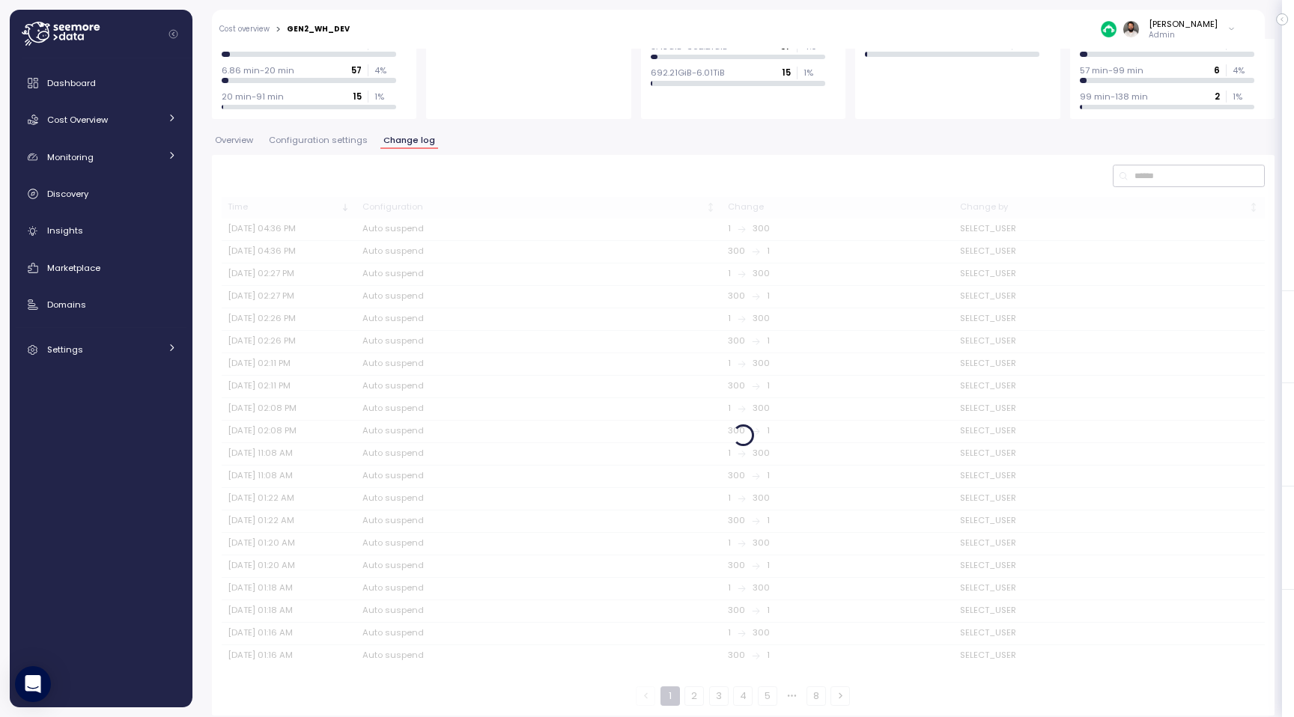
scroll to position [0, 0]
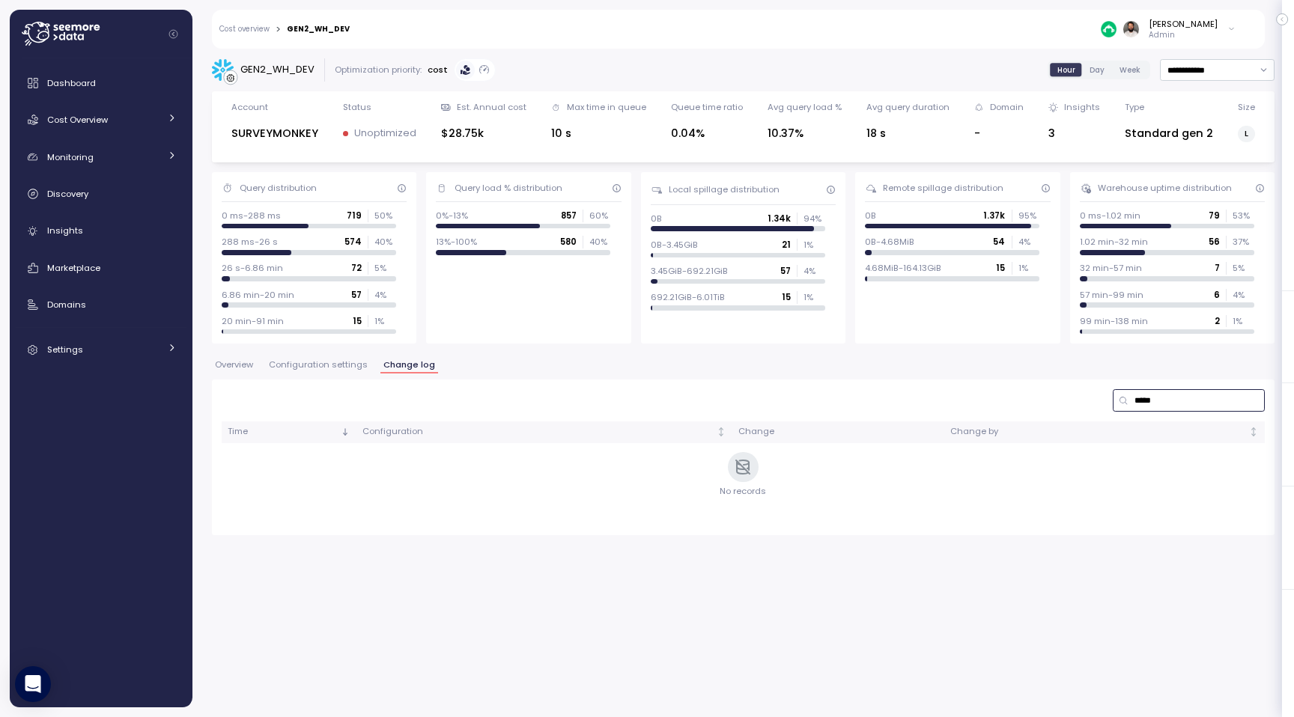
type input "*****"
click at [1208, 76] on input "**********" at bounding box center [1217, 70] width 115 height 22
click at [1206, 187] on div "Last 30 days" at bounding box center [1215, 177] width 109 height 19
type input "**********"
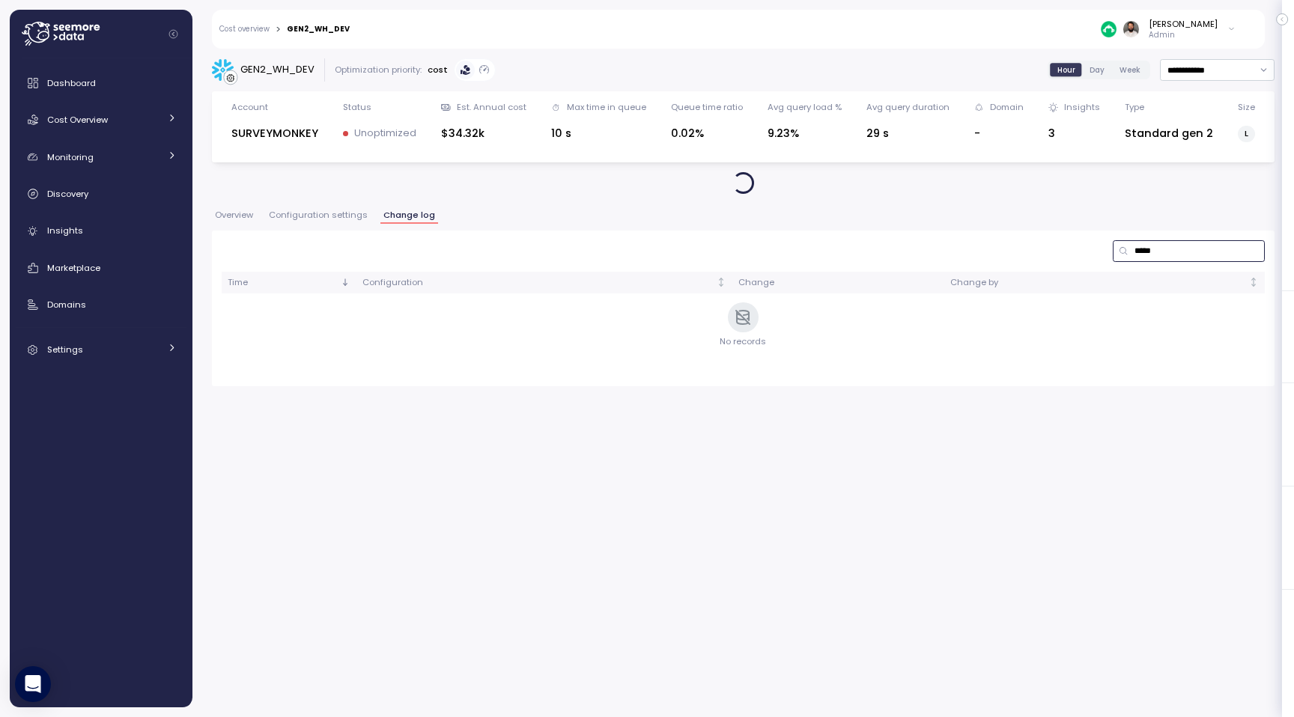
click at [1177, 249] on input "*****" at bounding box center [1189, 251] width 152 height 22
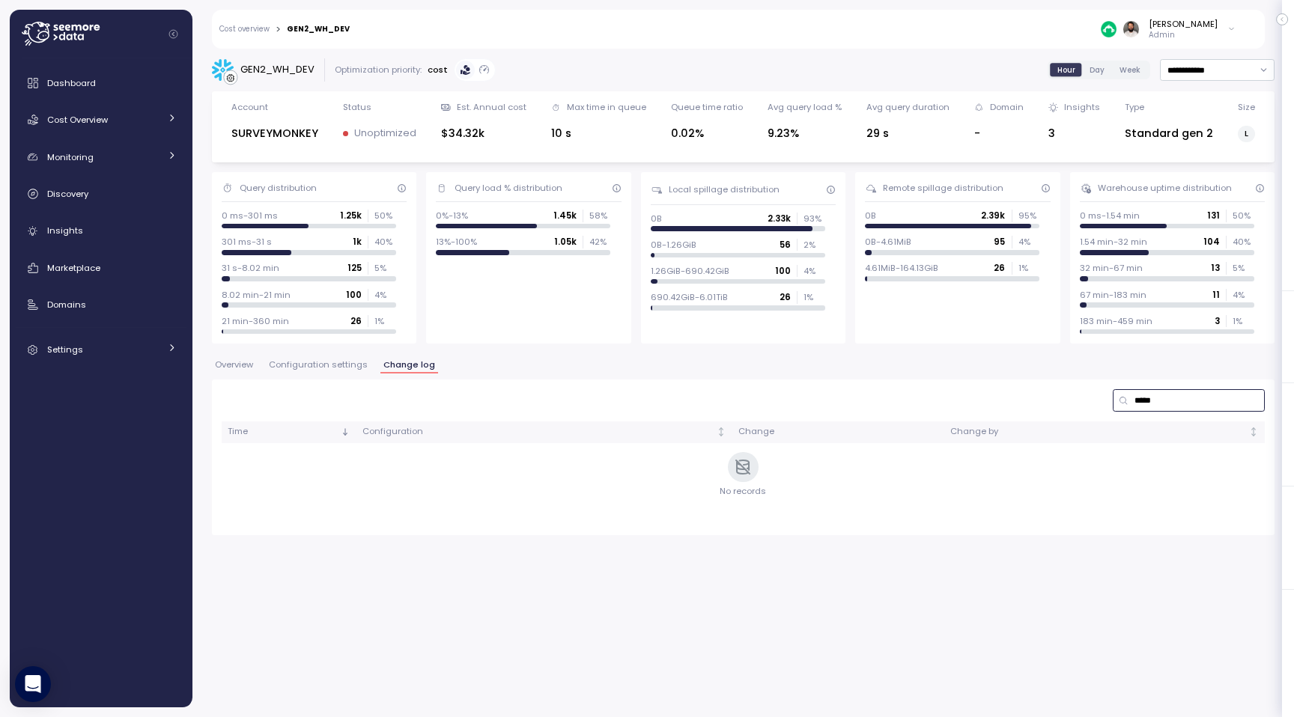
click at [1167, 397] on input "*****" at bounding box center [1189, 400] width 152 height 22
type input "*"
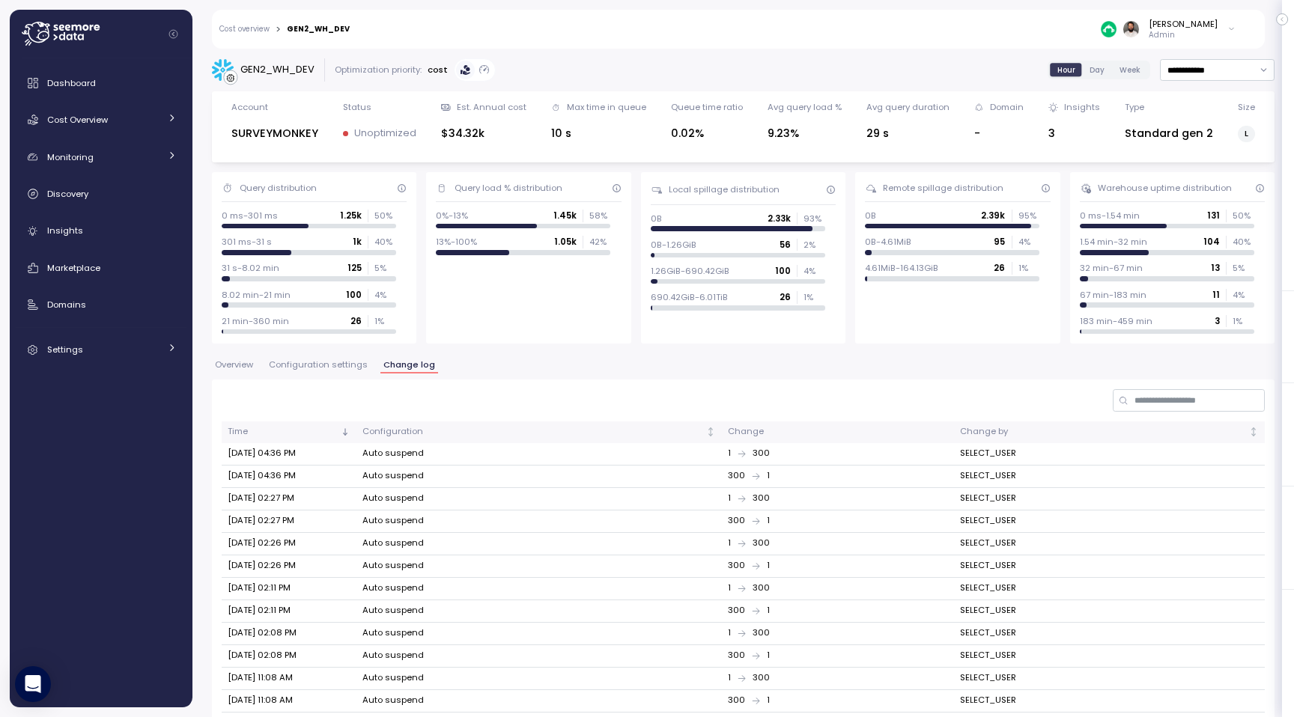
click at [330, 365] on span "Configuration settings" at bounding box center [318, 365] width 99 height 8
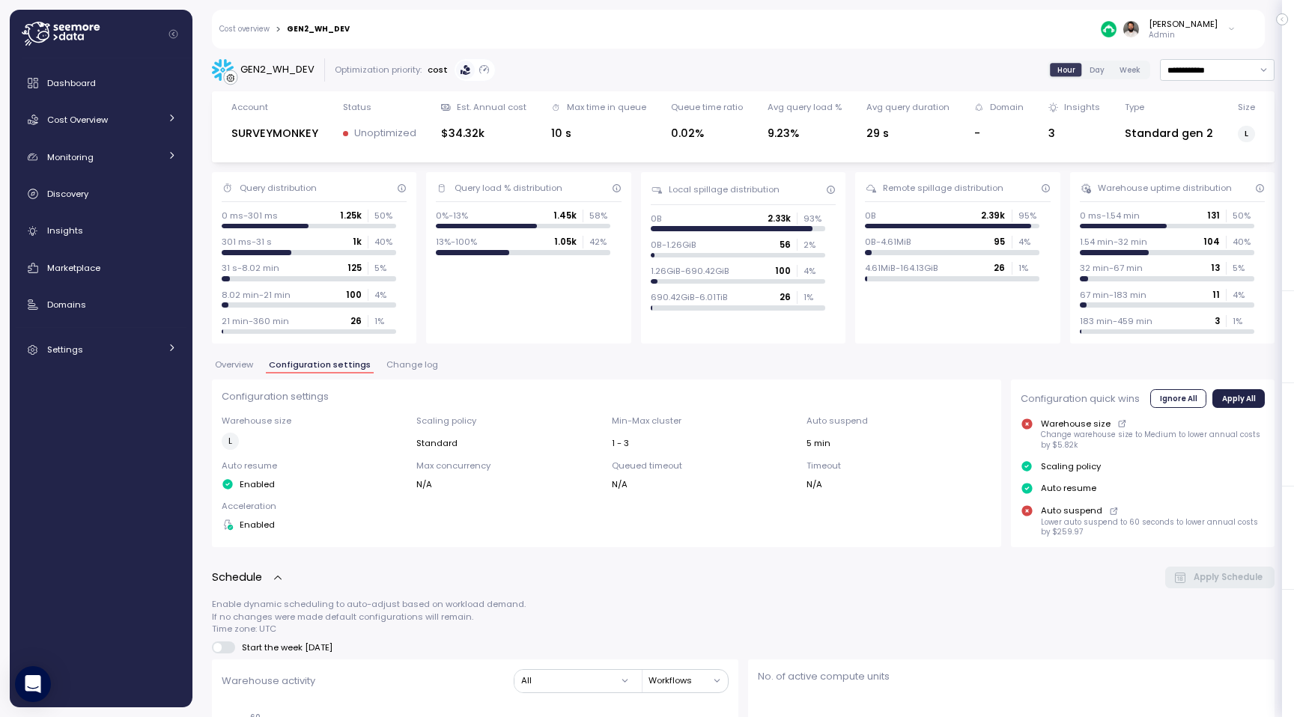
click at [258, 31] on link "Cost overview" at bounding box center [244, 28] width 50 height 7
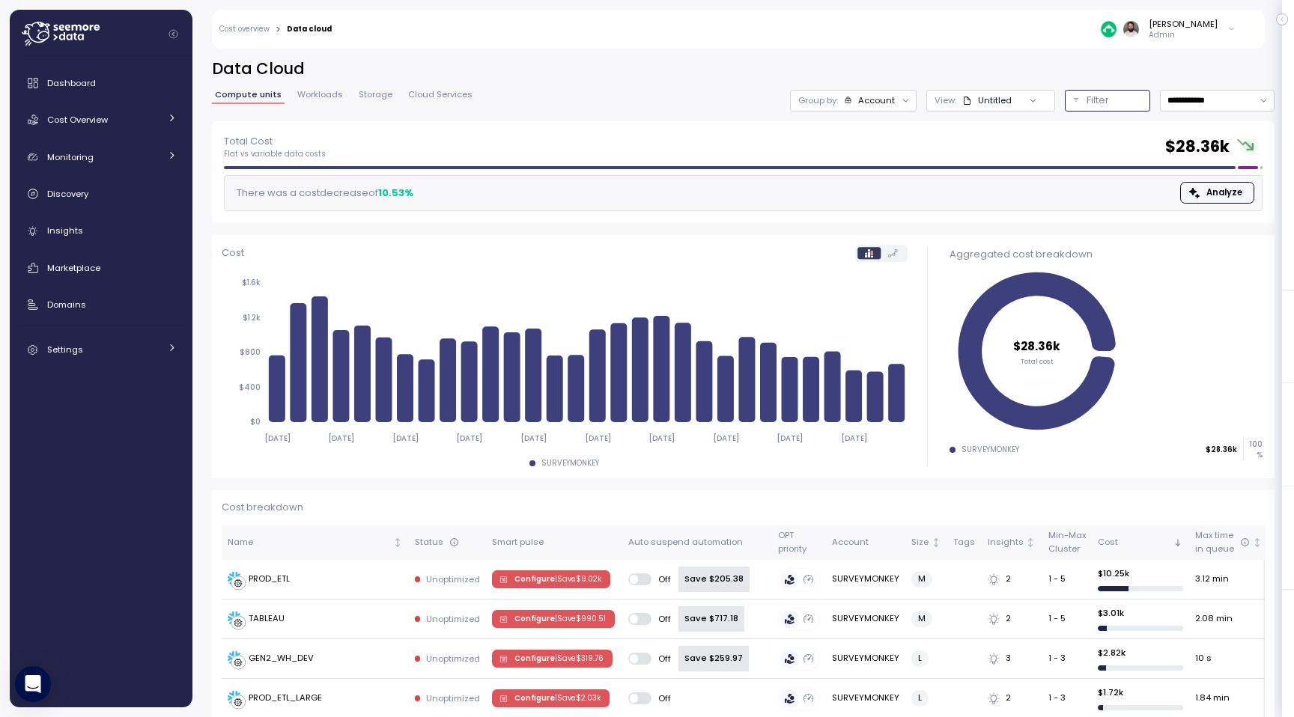
click at [1105, 97] on p "Filter" at bounding box center [1098, 100] width 22 height 15
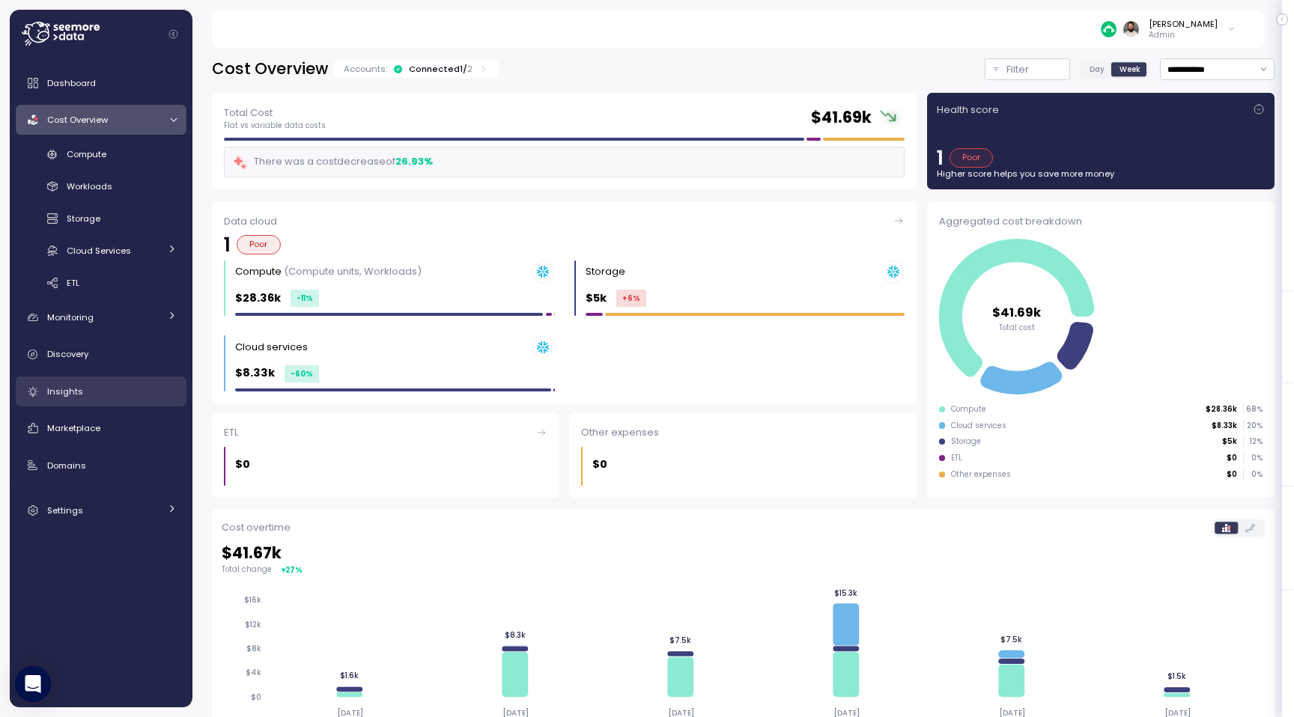
scroll to position [10, 0]
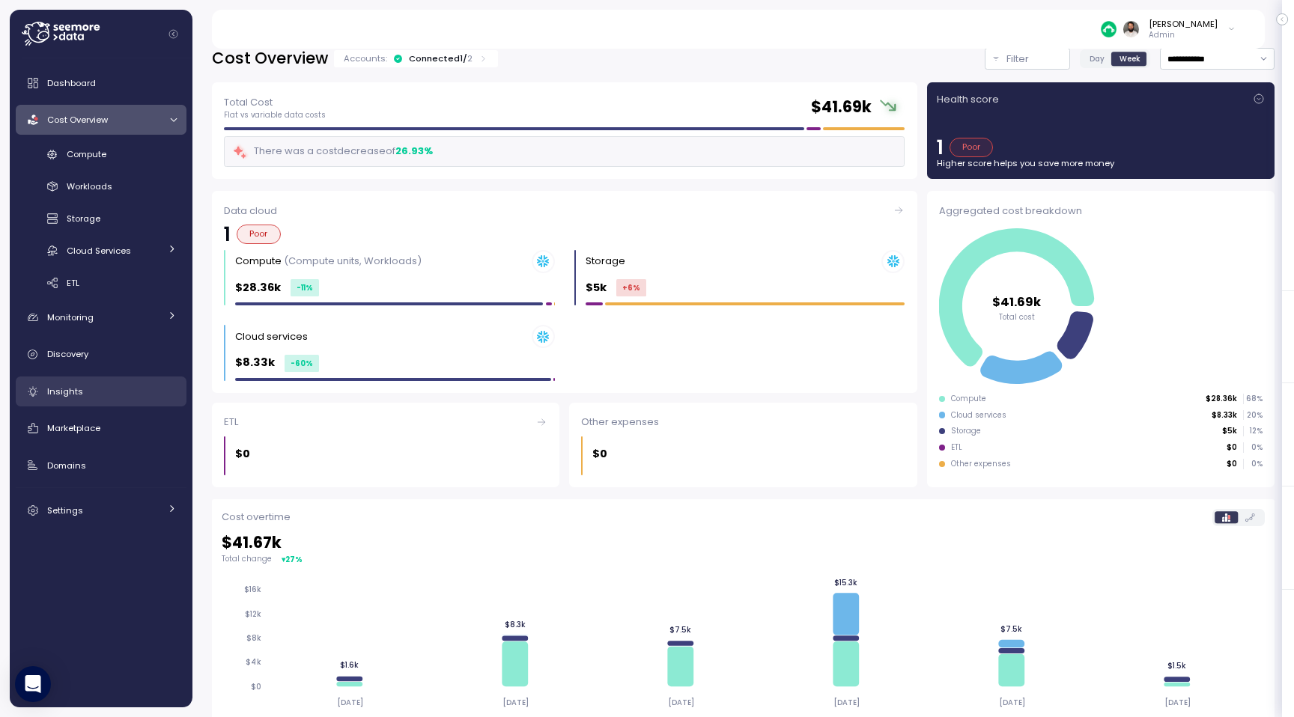
click at [106, 383] on link "Insights" at bounding box center [101, 392] width 171 height 30
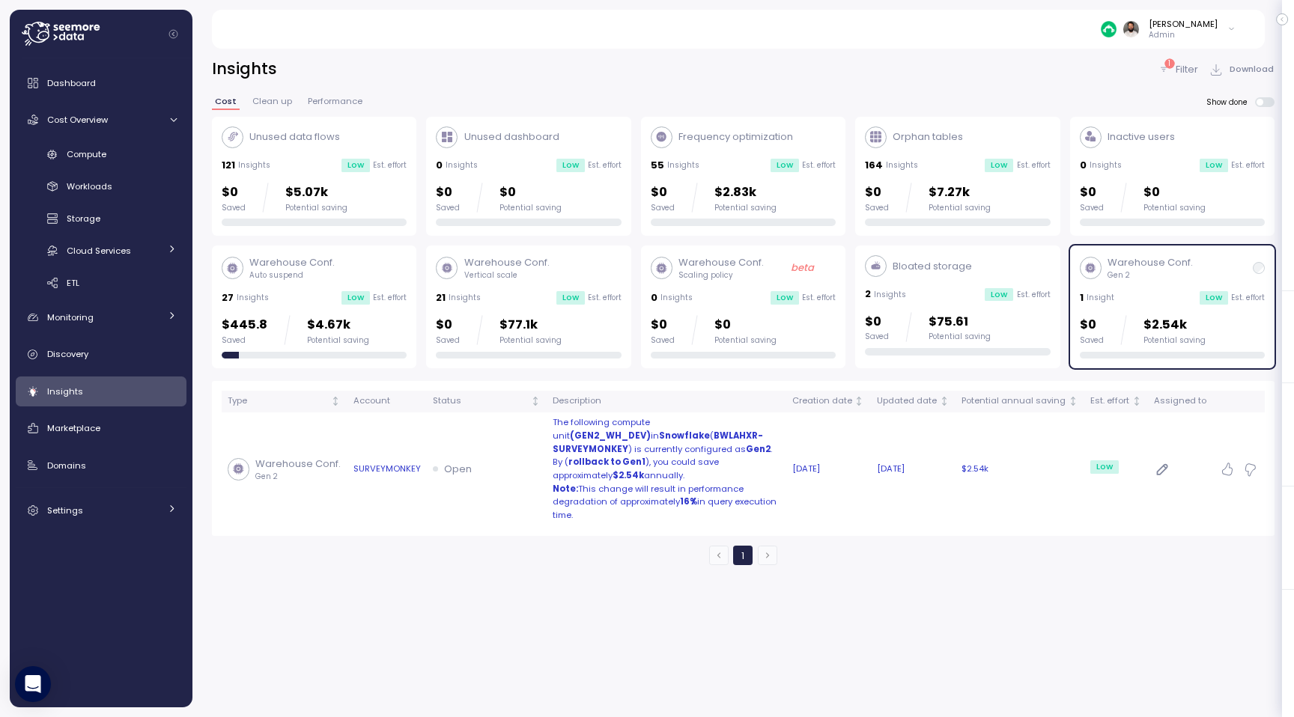
click at [753, 449] on p "The following compute unit (GEN2_WH_DEV) in Snowflake ( BWLAHXR-SURVEYMONKEY ) …" at bounding box center [667, 436] width 228 height 40
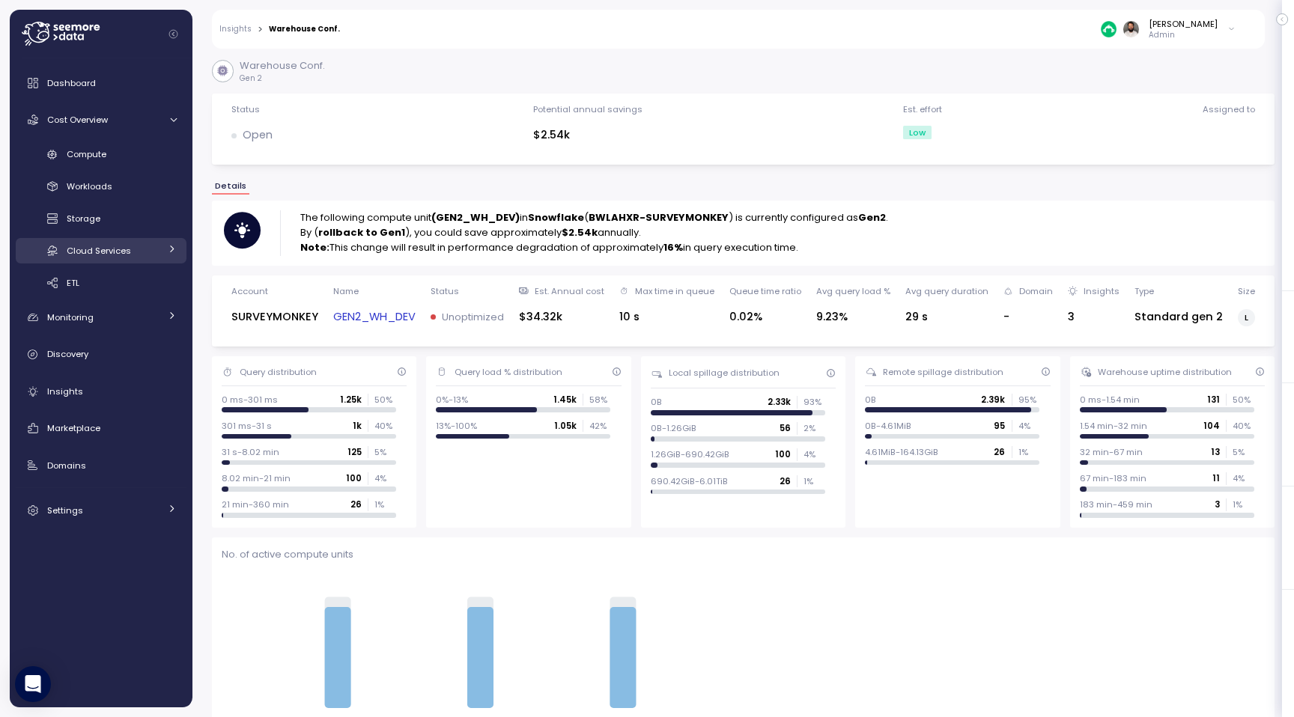
click at [148, 258] on div "Cloud Services" at bounding box center [113, 250] width 93 height 15
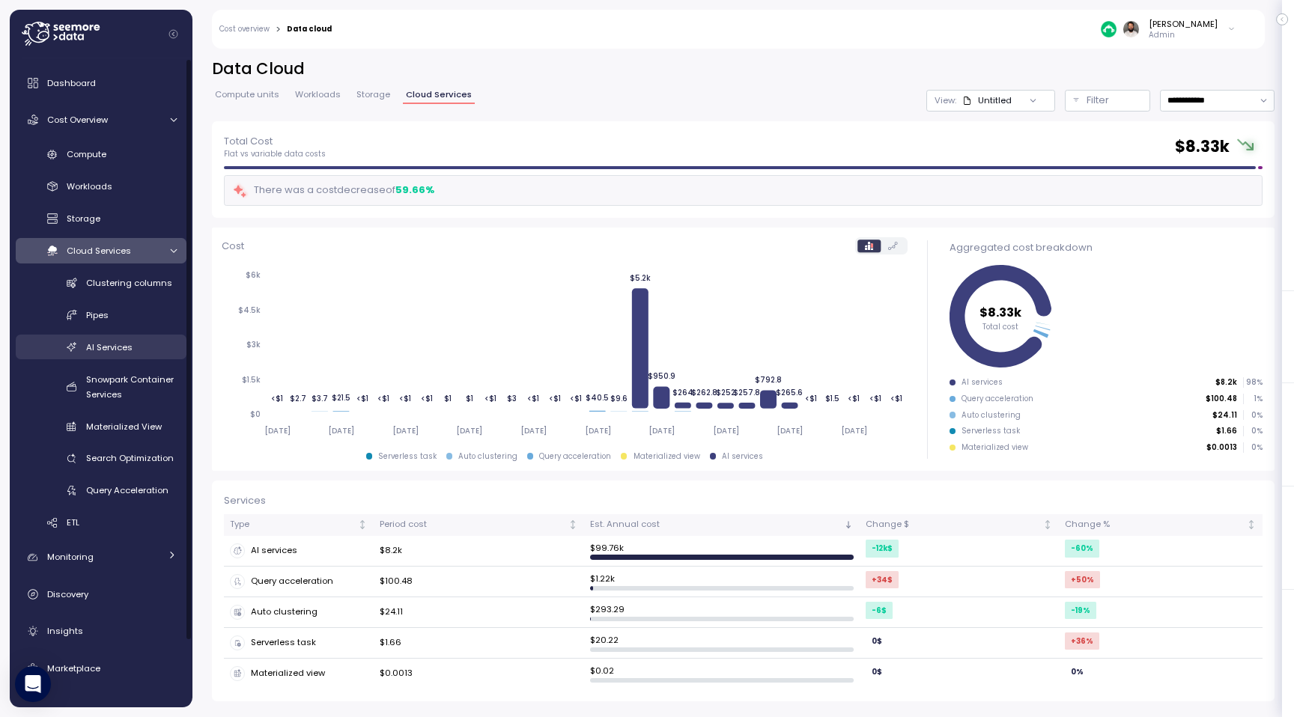
click at [143, 351] on div "AI Services" at bounding box center [131, 347] width 91 height 15
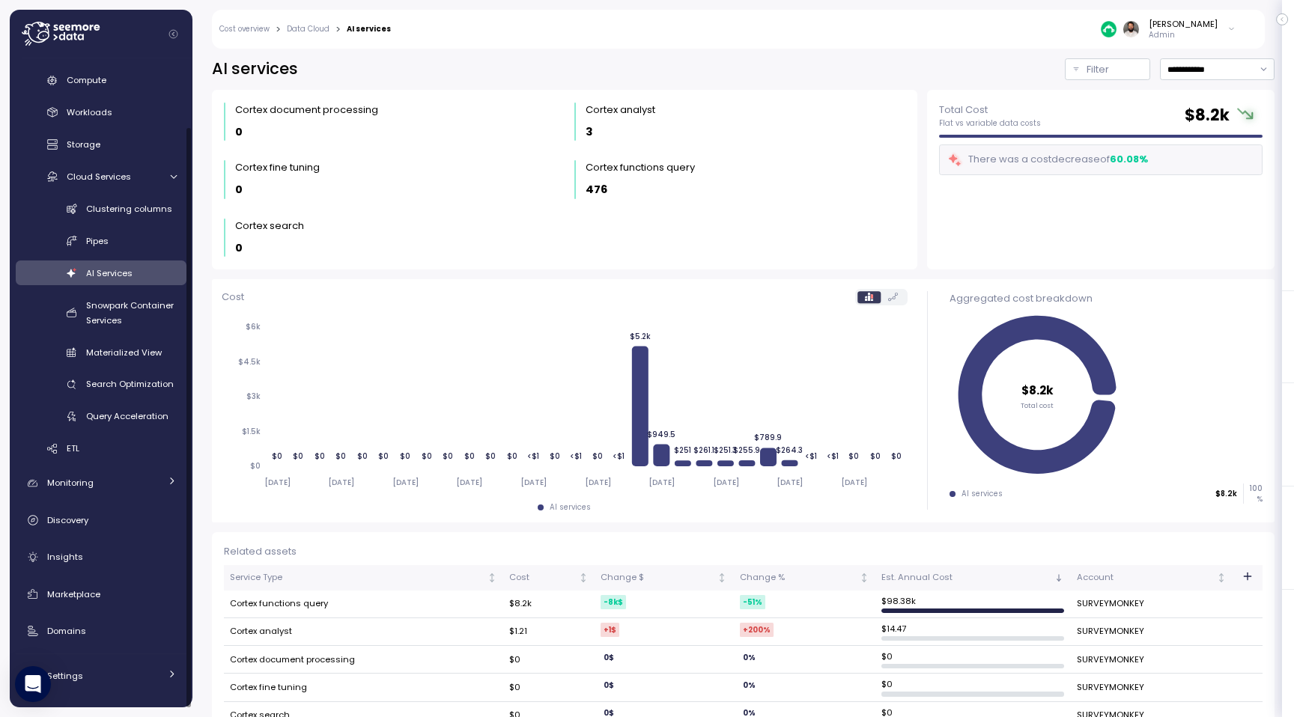
scroll to position [30, 0]
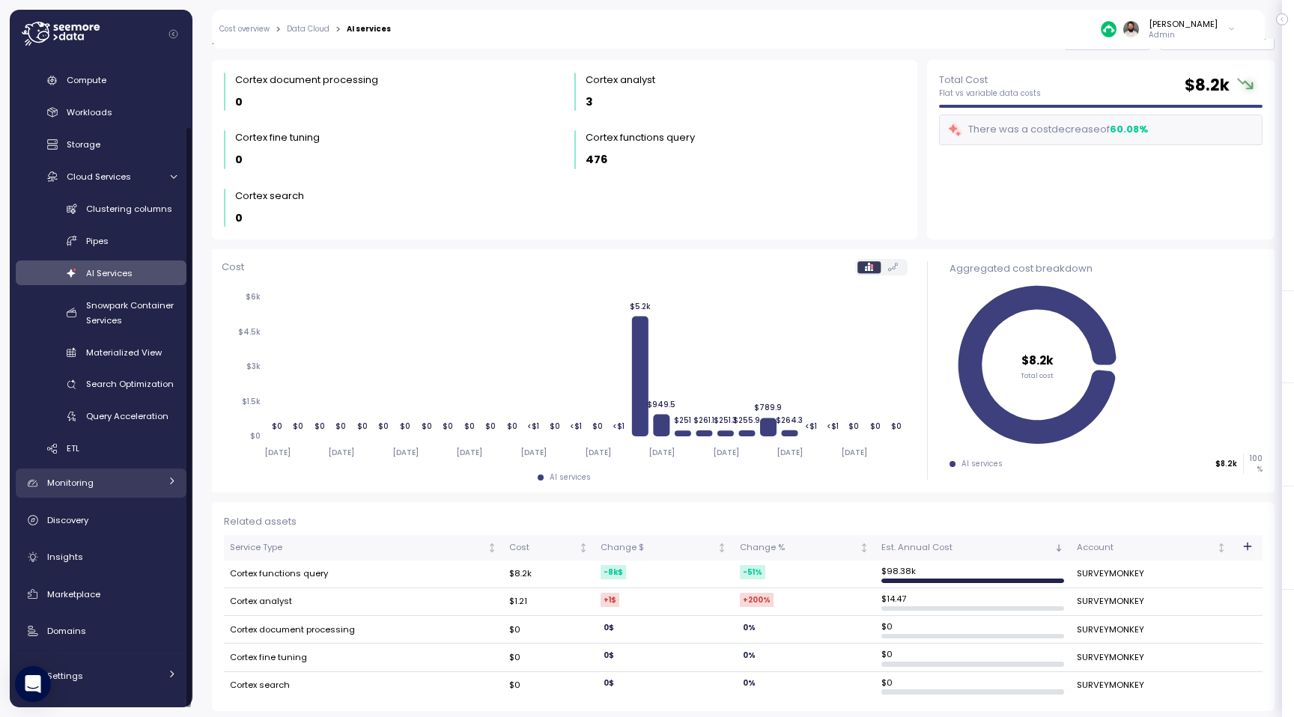
click at [87, 487] on span "Monitoring" at bounding box center [70, 483] width 46 height 12
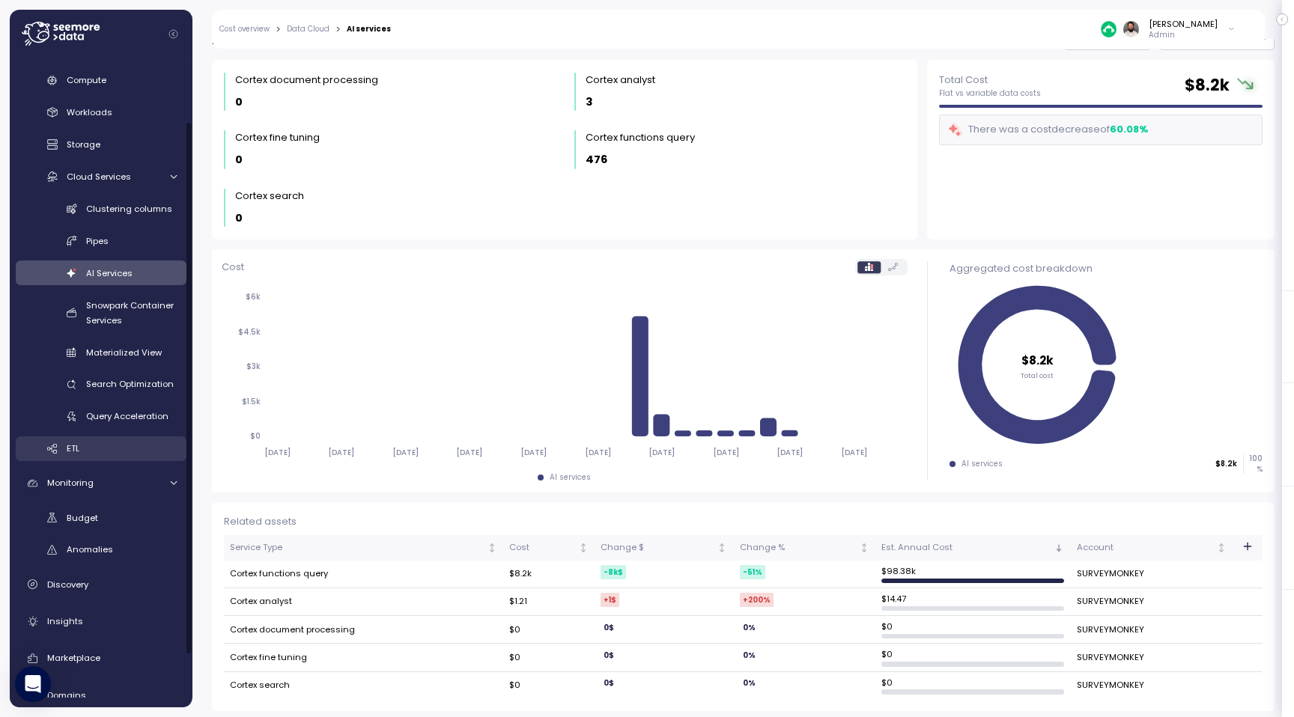
click at [94, 455] on div "ETL" at bounding box center [122, 448] width 110 height 15
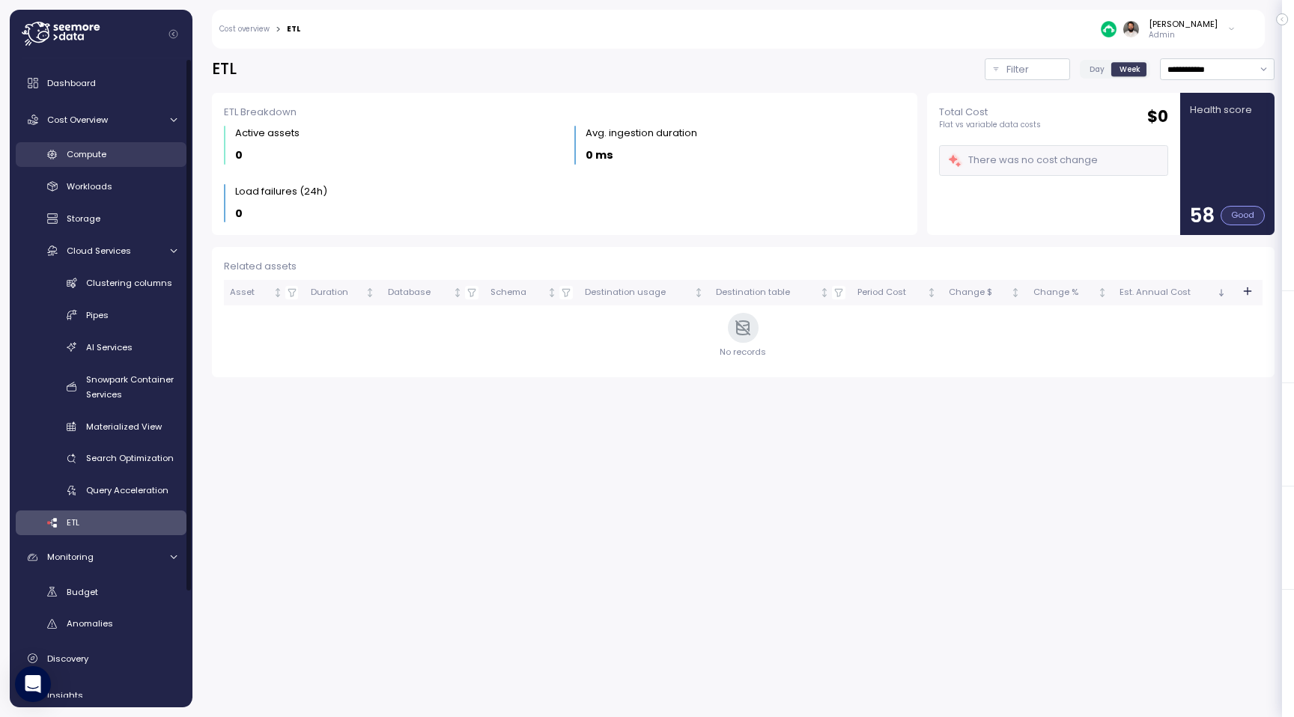
click at [119, 147] on div "Compute" at bounding box center [122, 154] width 110 height 15
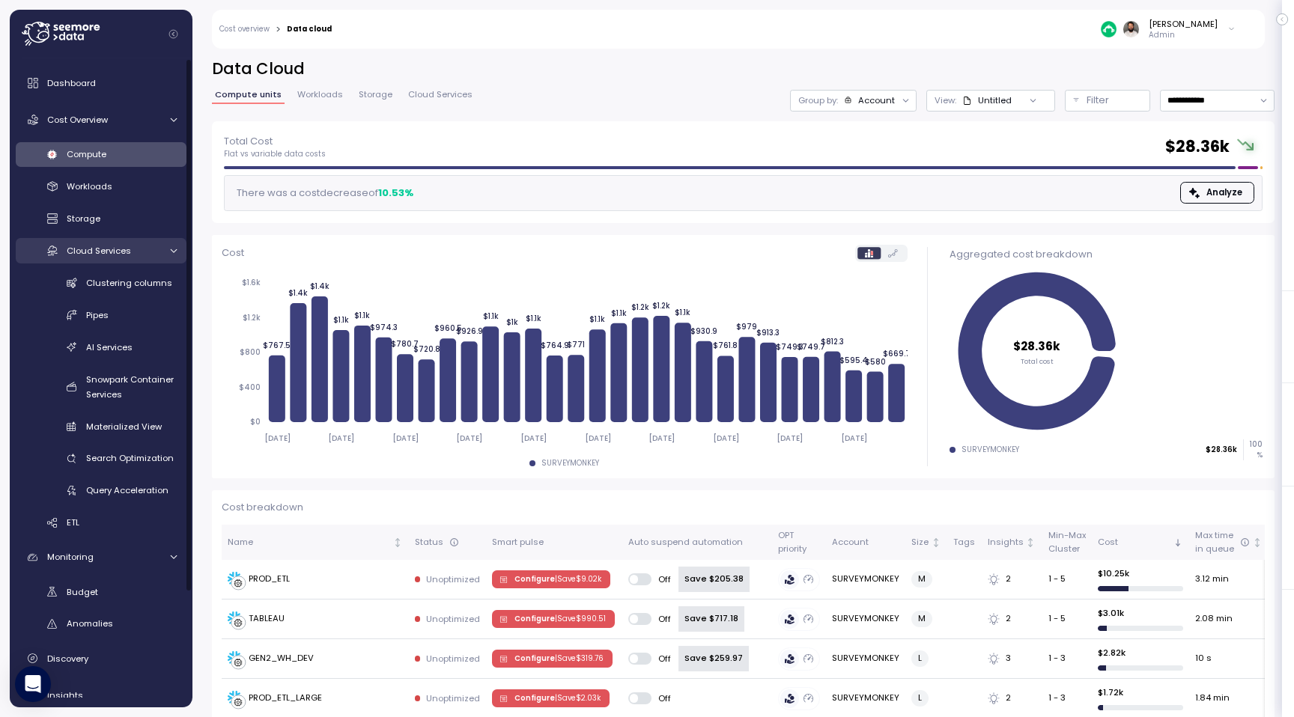
click at [127, 247] on span "Cloud Services" at bounding box center [99, 251] width 64 height 12
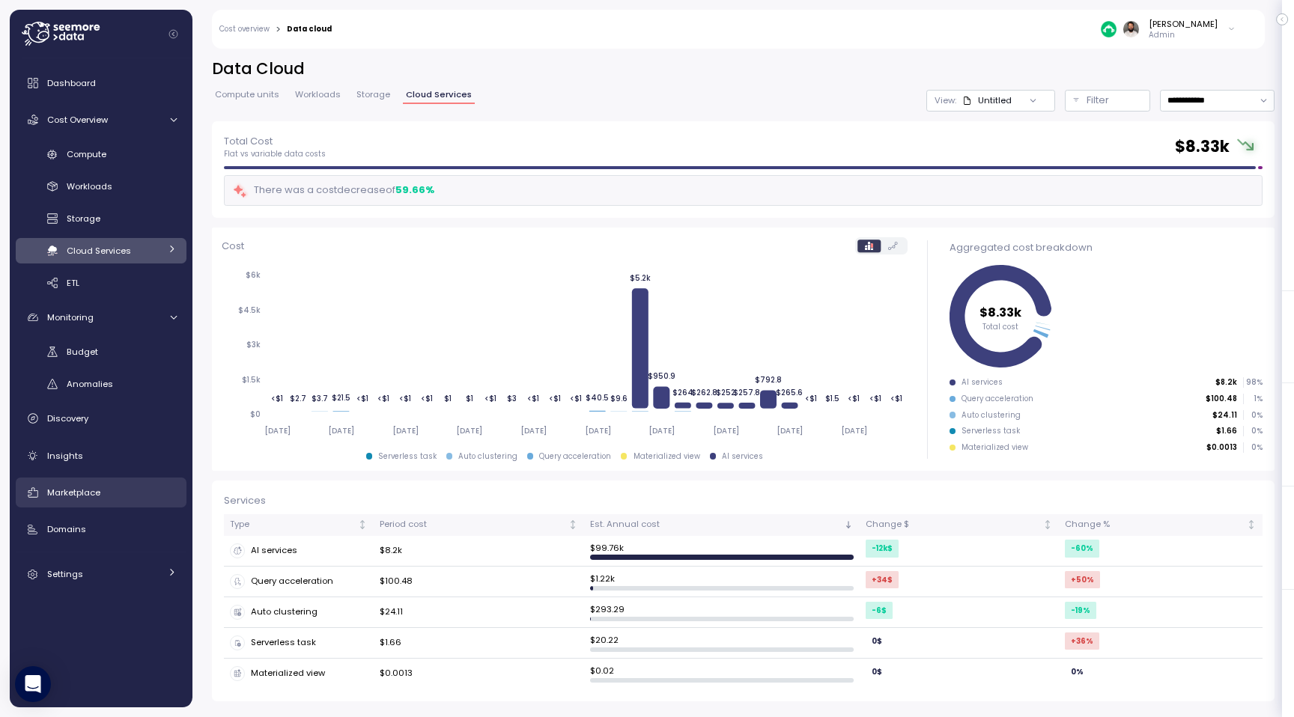
click at [151, 484] on link "Marketplace" at bounding box center [101, 493] width 171 height 30
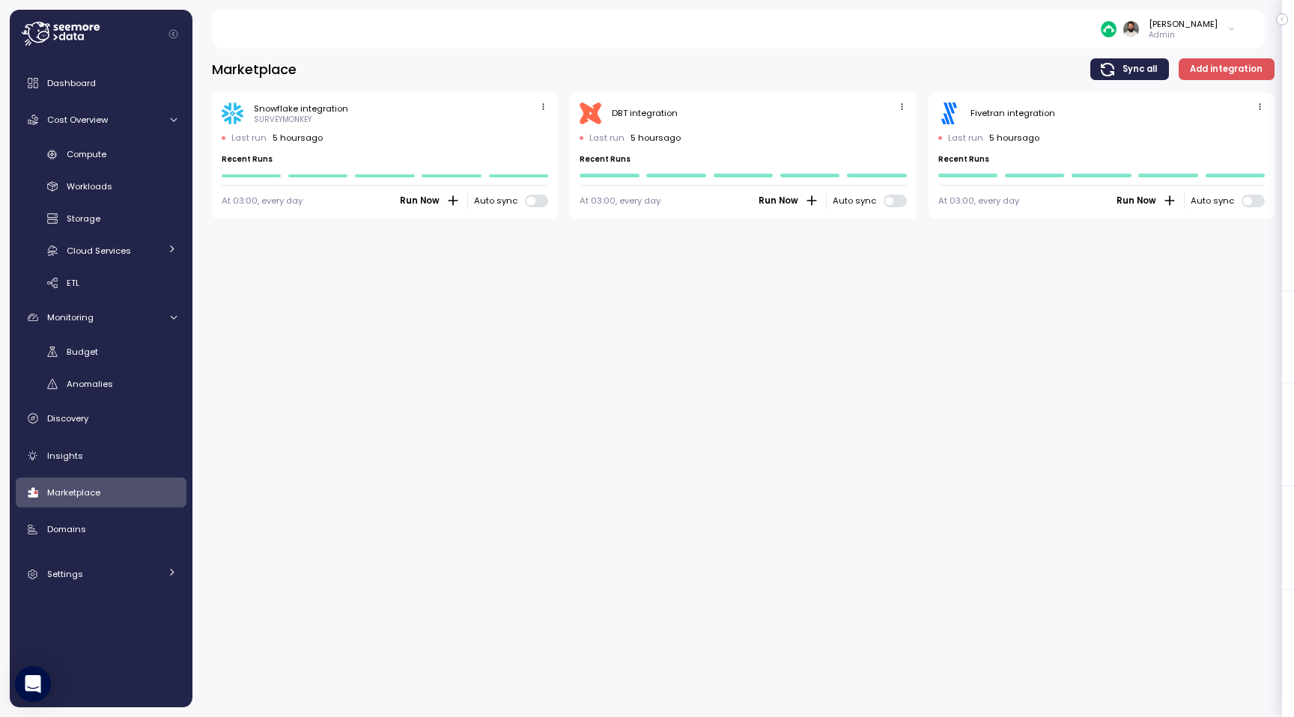
click at [1263, 112] on span "button" at bounding box center [1260, 108] width 16 height 16
click at [1239, 131] on div "Edit" at bounding box center [1244, 135] width 27 height 13
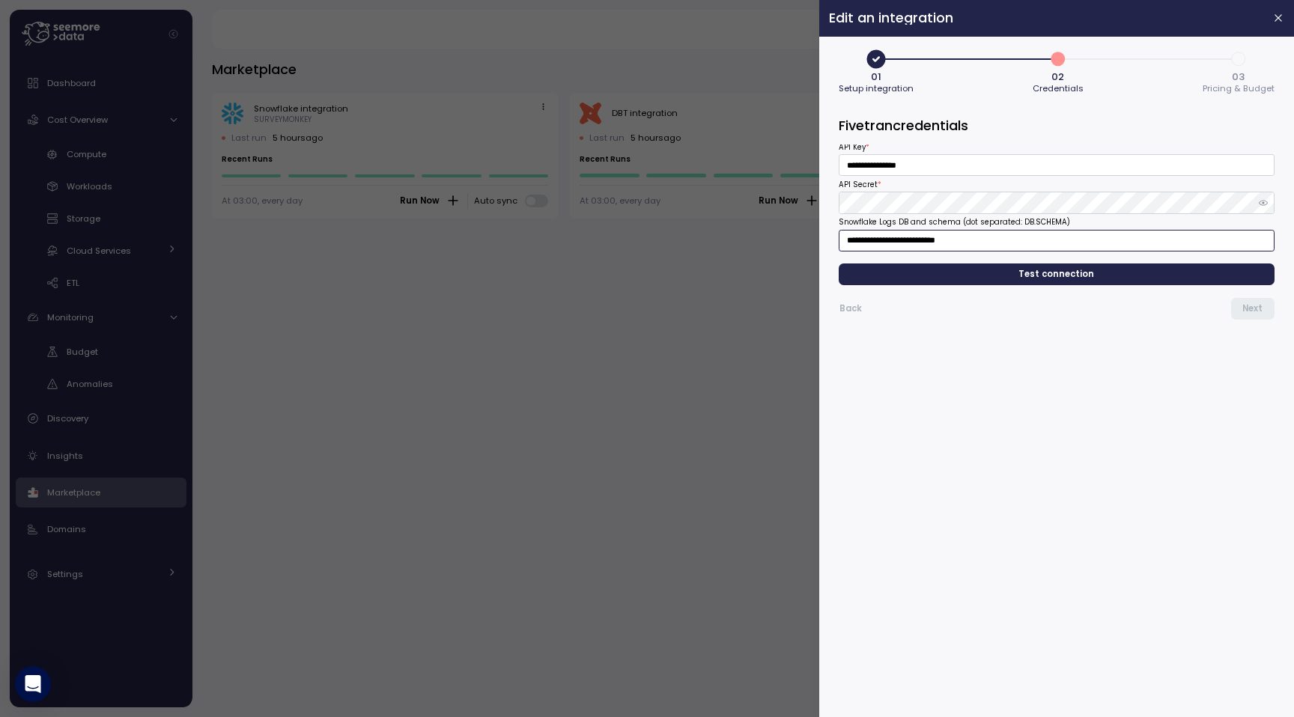
click at [979, 234] on input "**********" at bounding box center [1057, 241] width 436 height 22
click at [1012, 363] on form "**********" at bounding box center [1057, 412] width 436 height 592
click at [970, 243] on input "**********" at bounding box center [1057, 241] width 436 height 22
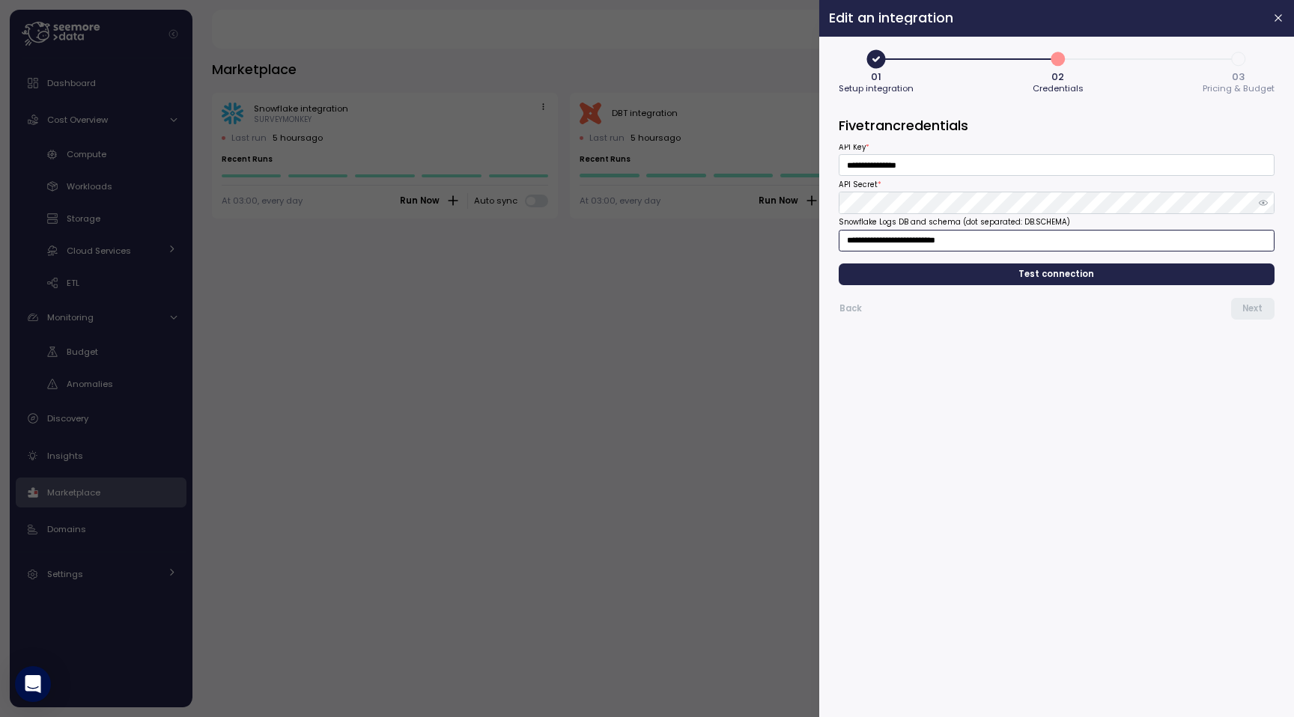
click at [853, 239] on input "**********" at bounding box center [1057, 241] width 436 height 22
drag, startPoint x: 837, startPoint y: 228, endPoint x: 950, endPoint y: 228, distance: 112.3
click at [950, 228] on div "**********" at bounding box center [1056, 376] width 455 height 661
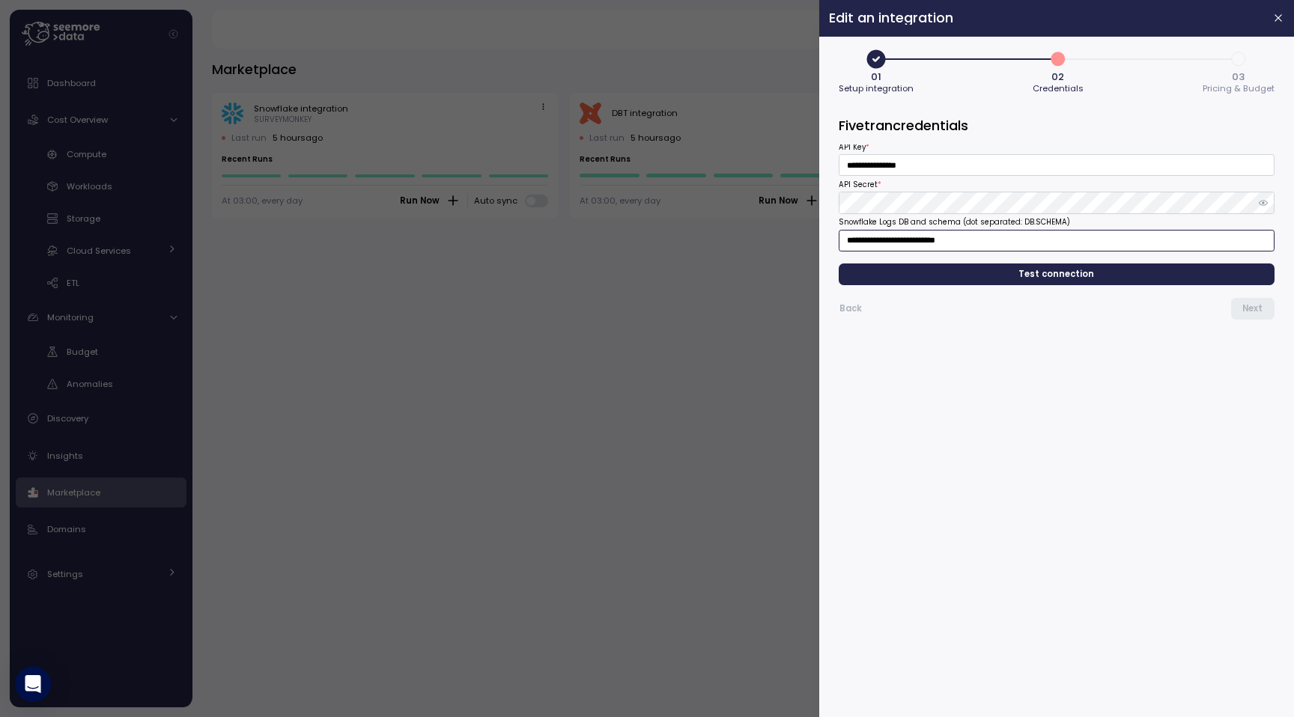
click at [901, 239] on input "**********" at bounding box center [1057, 241] width 436 height 22
click at [958, 240] on input "**********" at bounding box center [1057, 241] width 436 height 22
click at [874, 242] on input "**********" at bounding box center [1057, 241] width 436 height 22
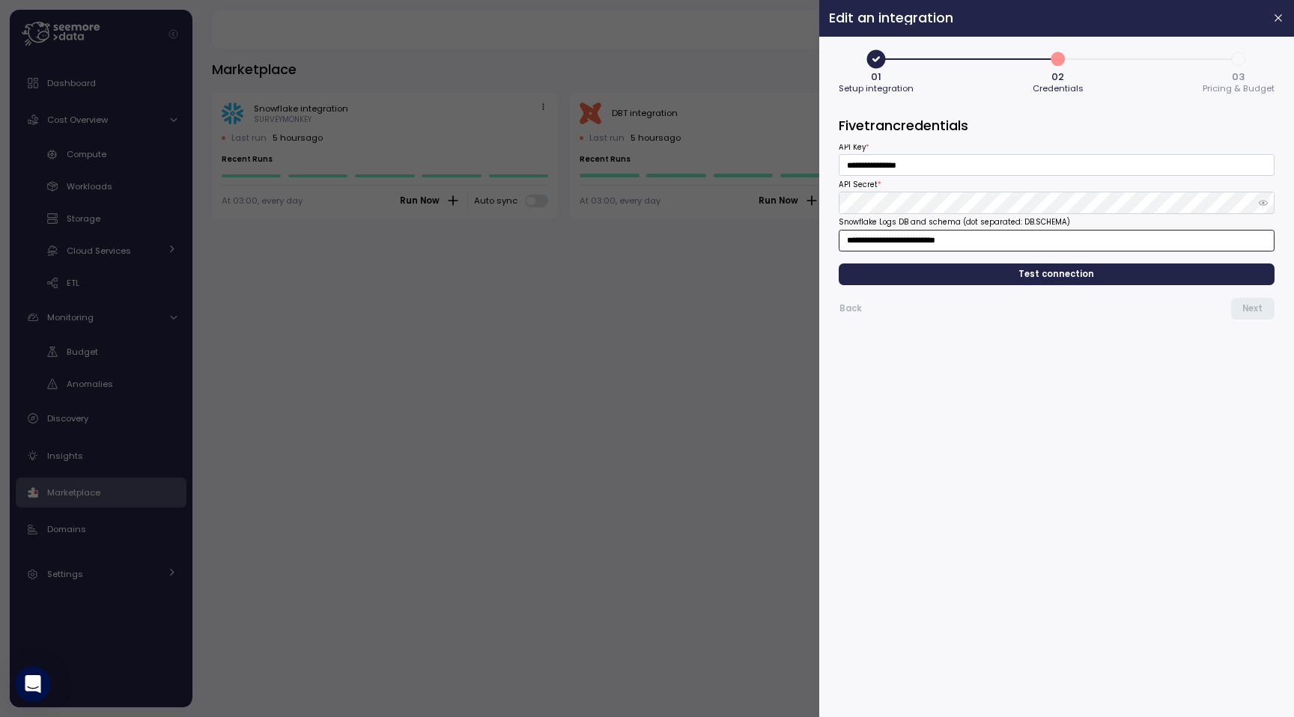
click at [874, 242] on input "**********" at bounding box center [1057, 241] width 436 height 22
click at [271, 354] on div at bounding box center [647, 358] width 1294 height 717
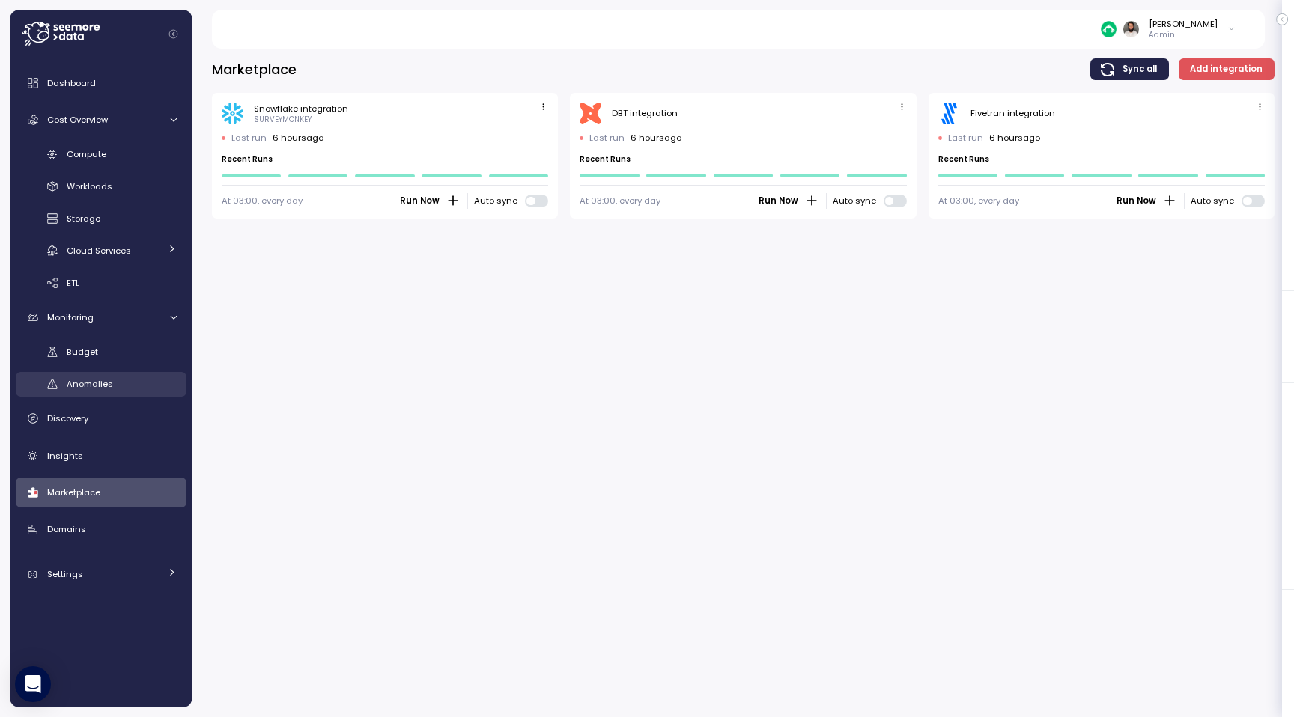
click at [127, 378] on div "Anomalies" at bounding box center [122, 384] width 110 height 15
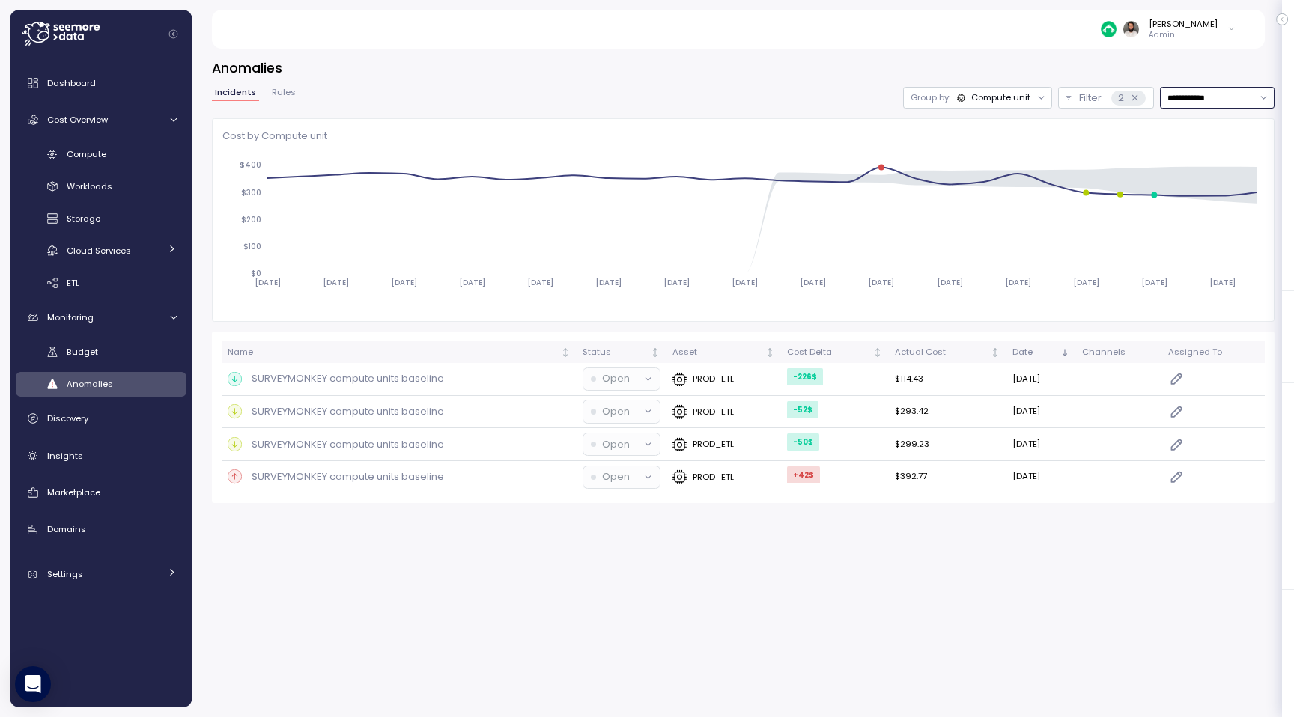
click at [1201, 95] on input "**********" at bounding box center [1217, 98] width 115 height 22
click at [1197, 168] on div "Last 7 days" at bounding box center [1209, 167] width 49 height 12
type input "**********"
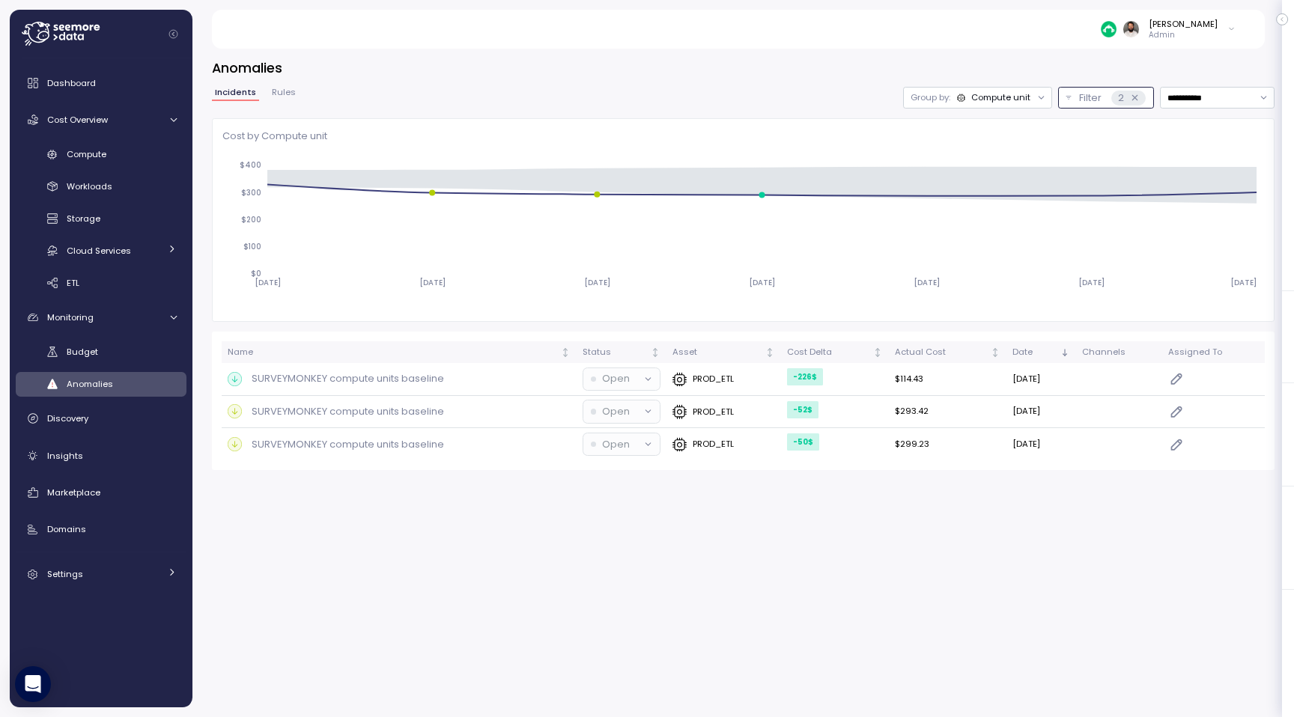
click at [1134, 97] on icon at bounding box center [1135, 98] width 10 height 10
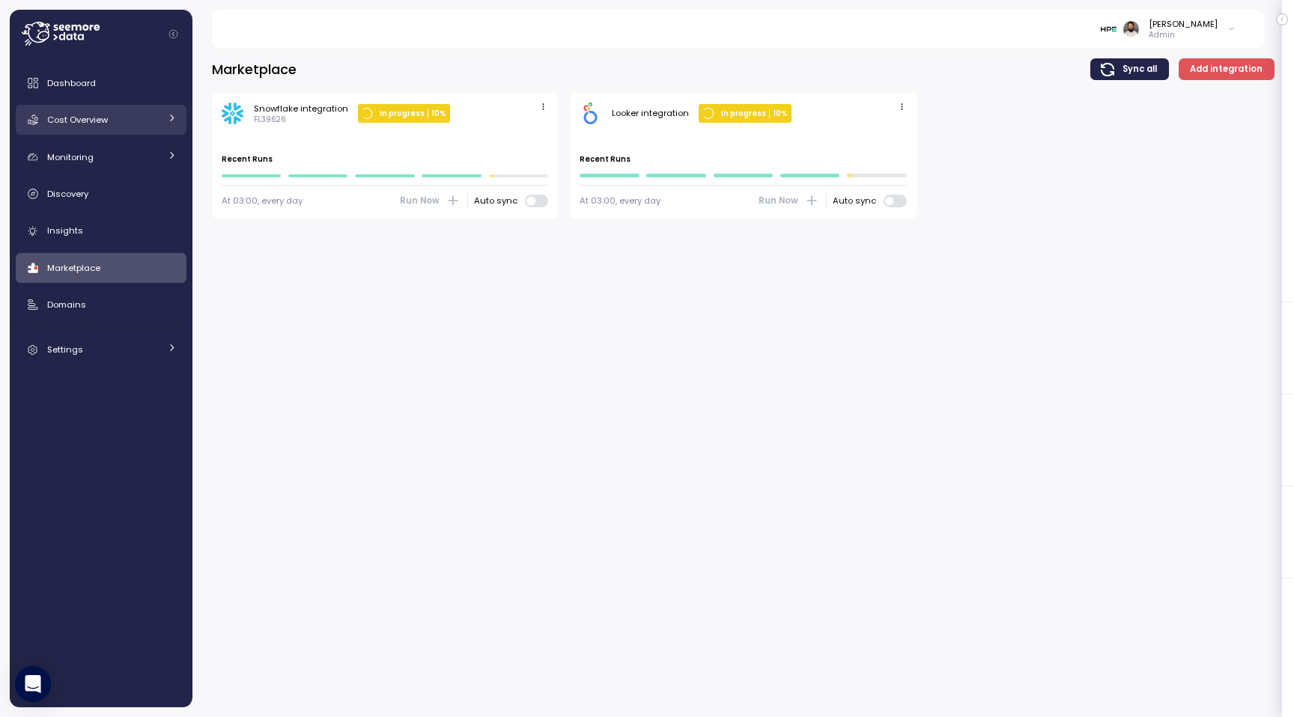
click at [133, 125] on div "Cost Overview" at bounding box center [103, 119] width 112 height 15
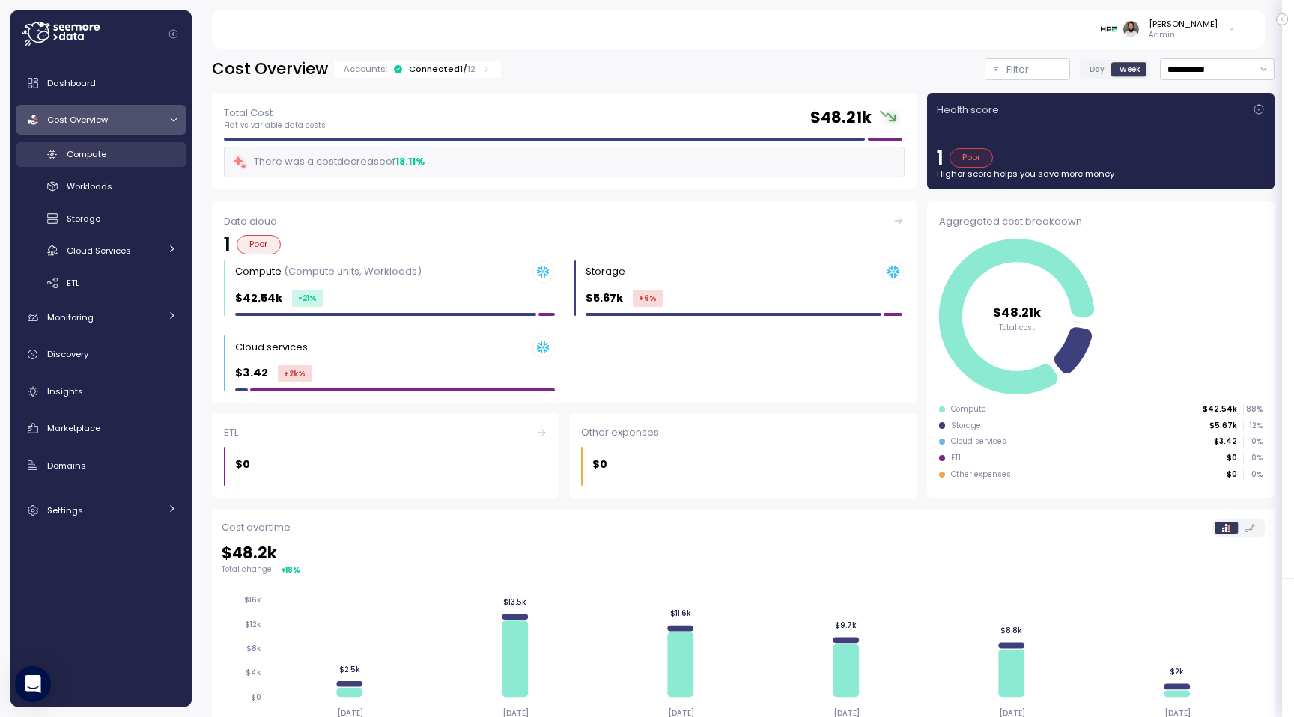
click at [155, 160] on div "Compute" at bounding box center [122, 154] width 110 height 15
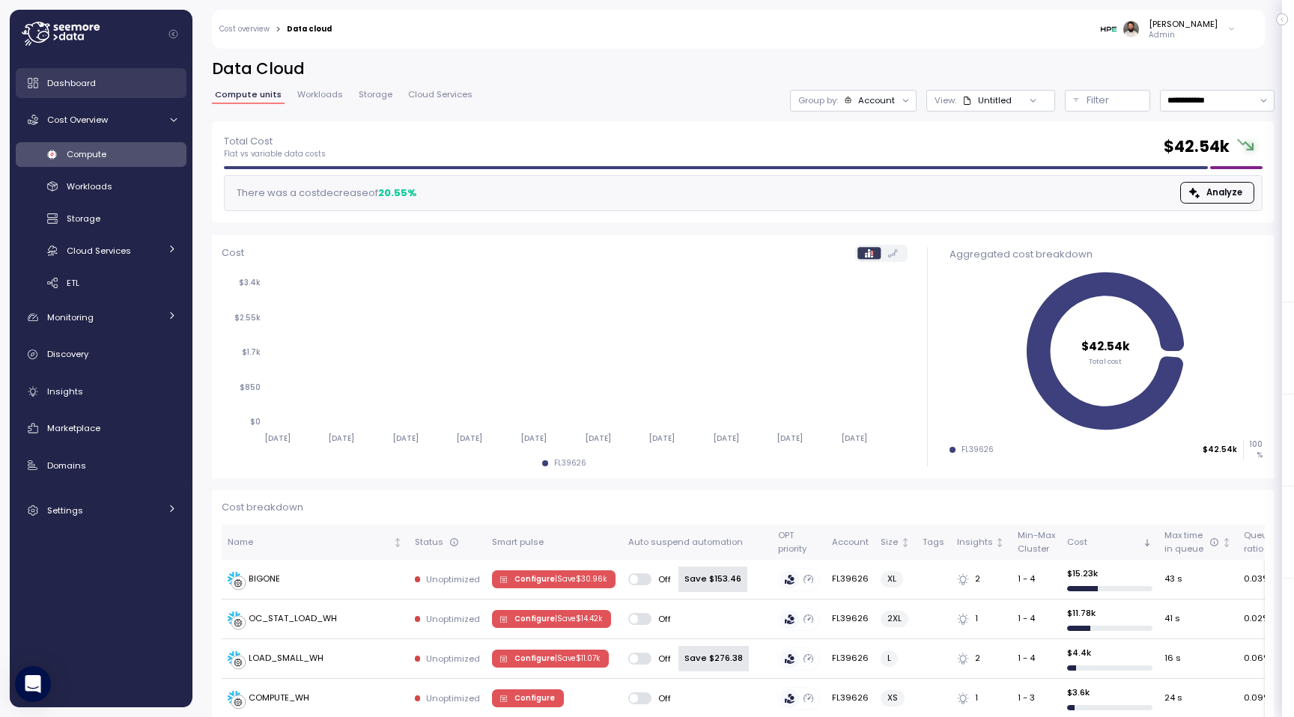
click at [75, 78] on span "Dashboard" at bounding box center [71, 83] width 49 height 12
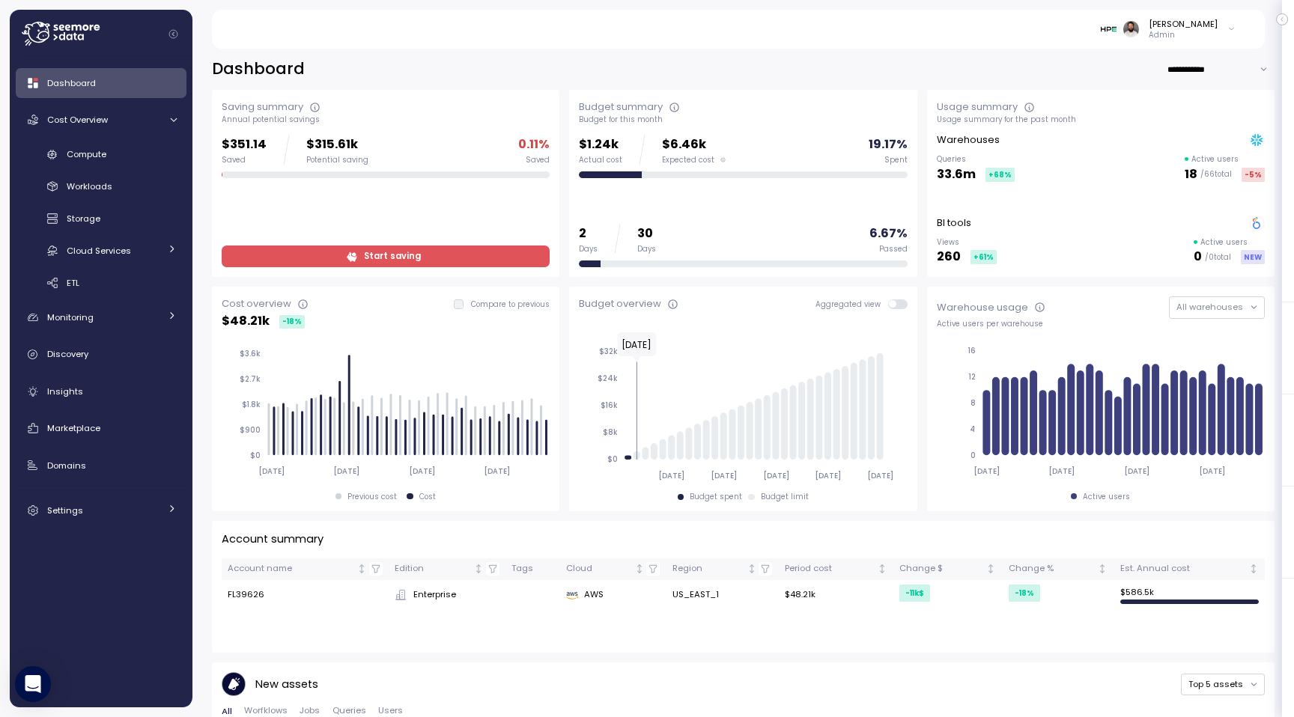
click at [297, 258] on span "Start saving" at bounding box center [384, 256] width 309 height 20
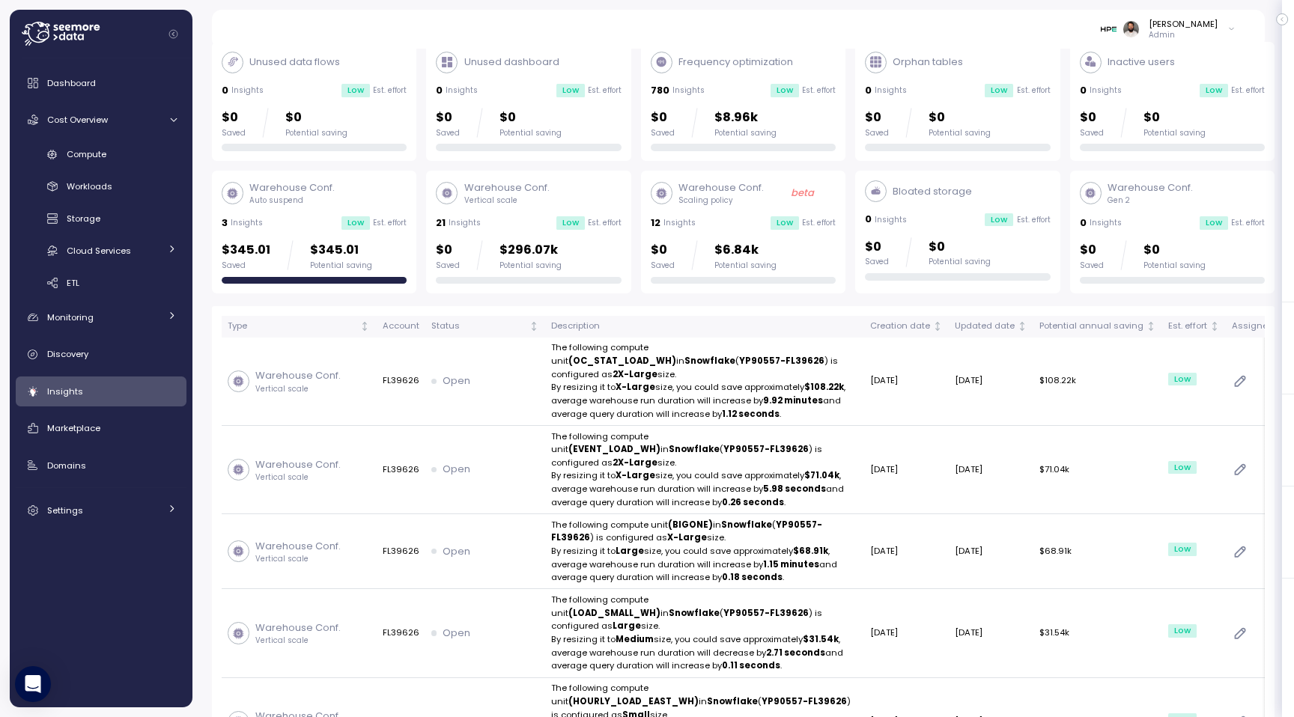
scroll to position [51, 0]
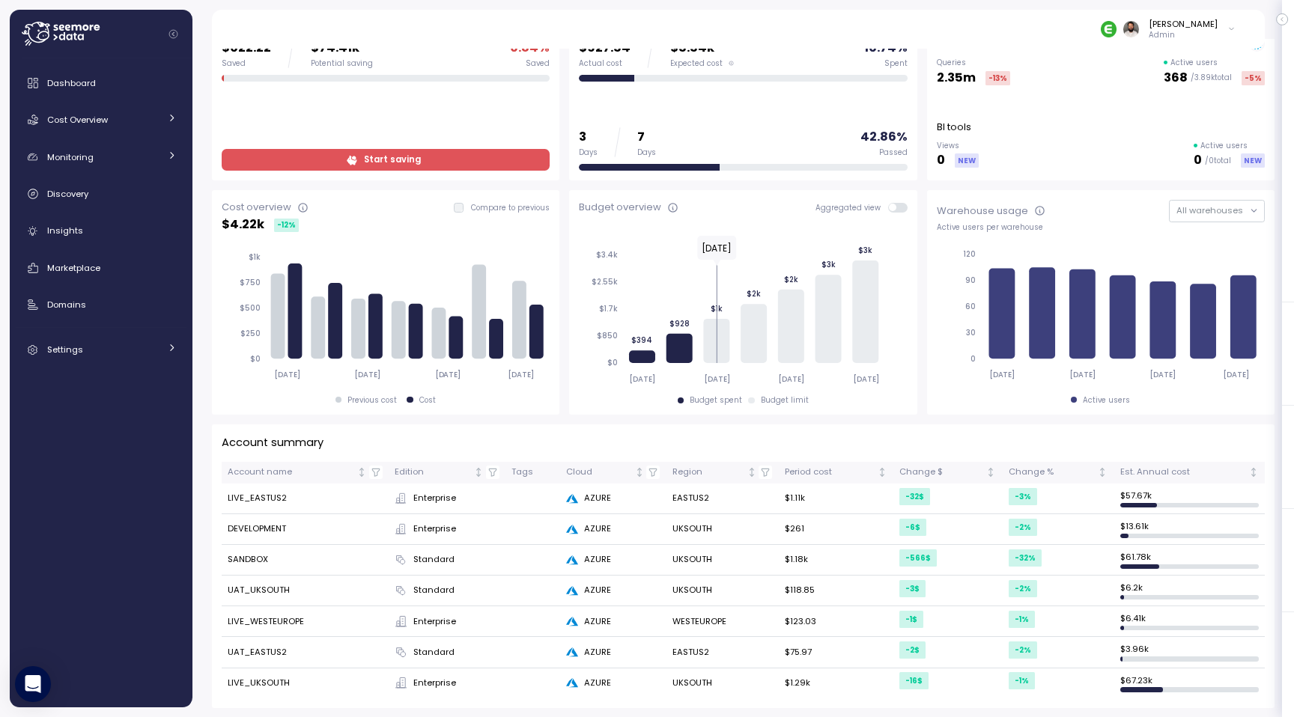
scroll to position [114, 0]
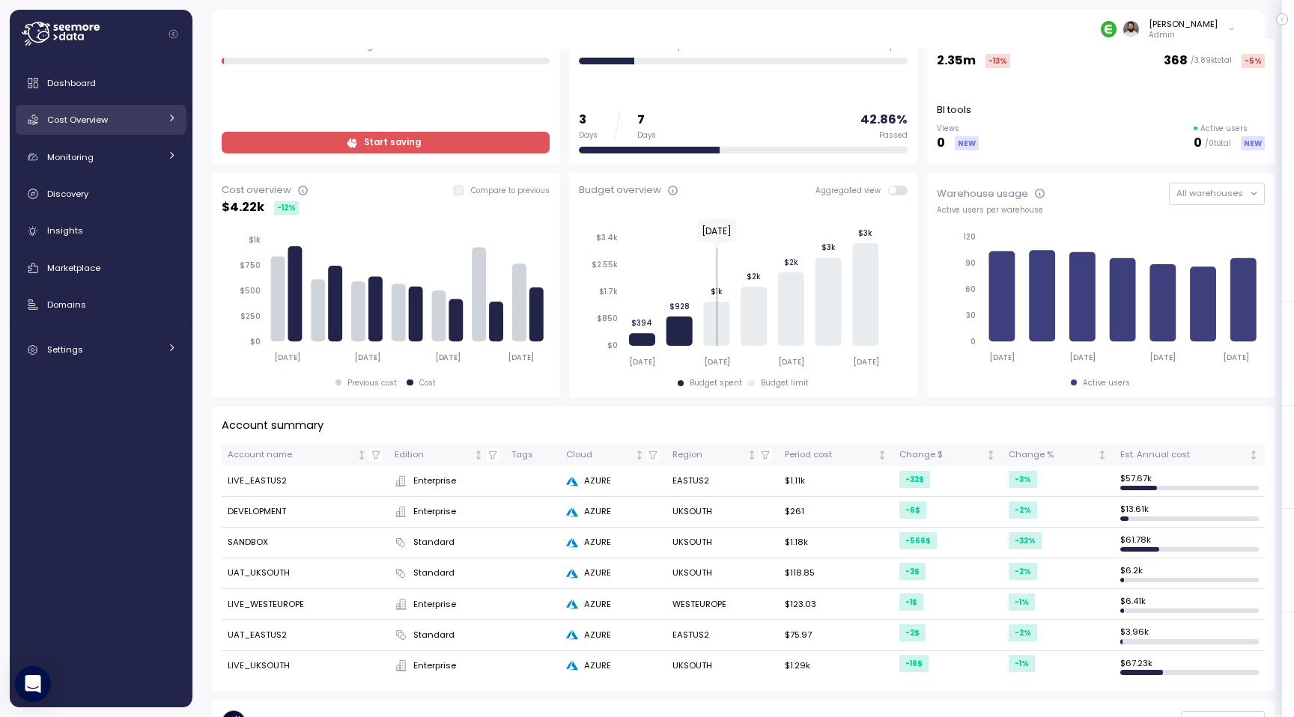
click at [100, 124] on span "Cost Overview" at bounding box center [77, 120] width 61 height 12
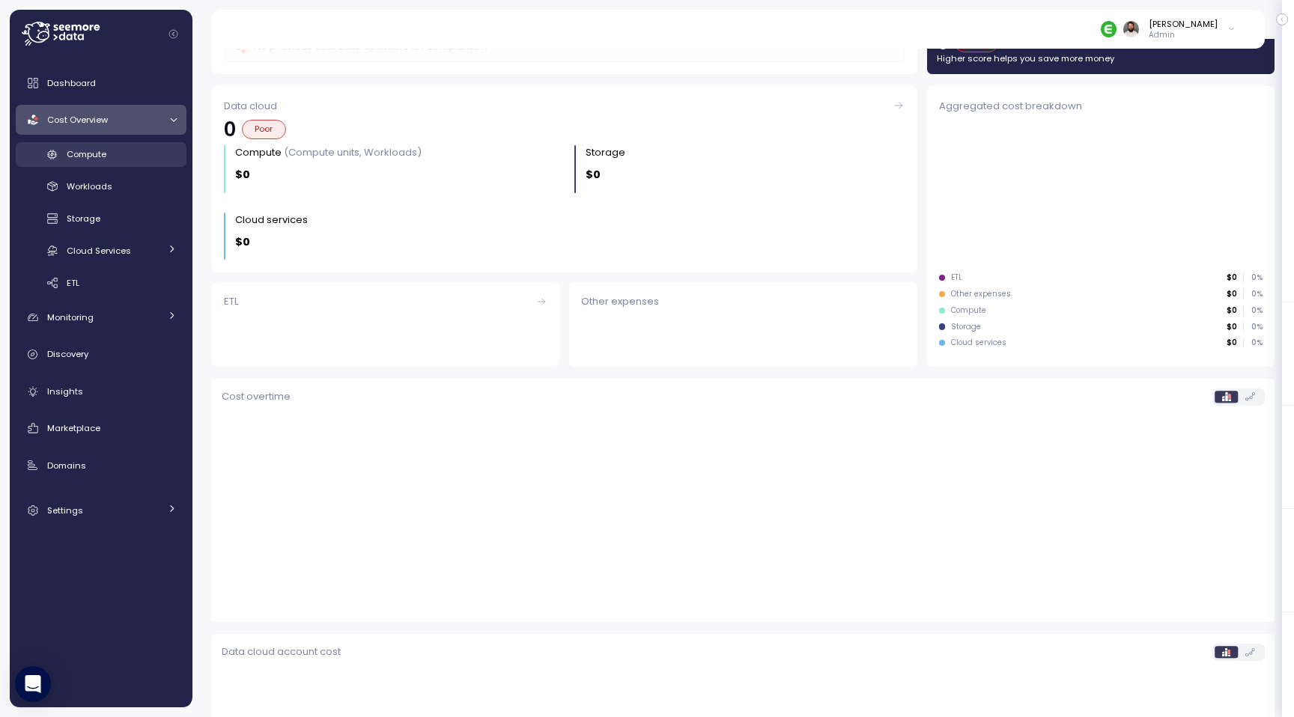
click at [109, 152] on div "Compute" at bounding box center [122, 154] width 110 height 15
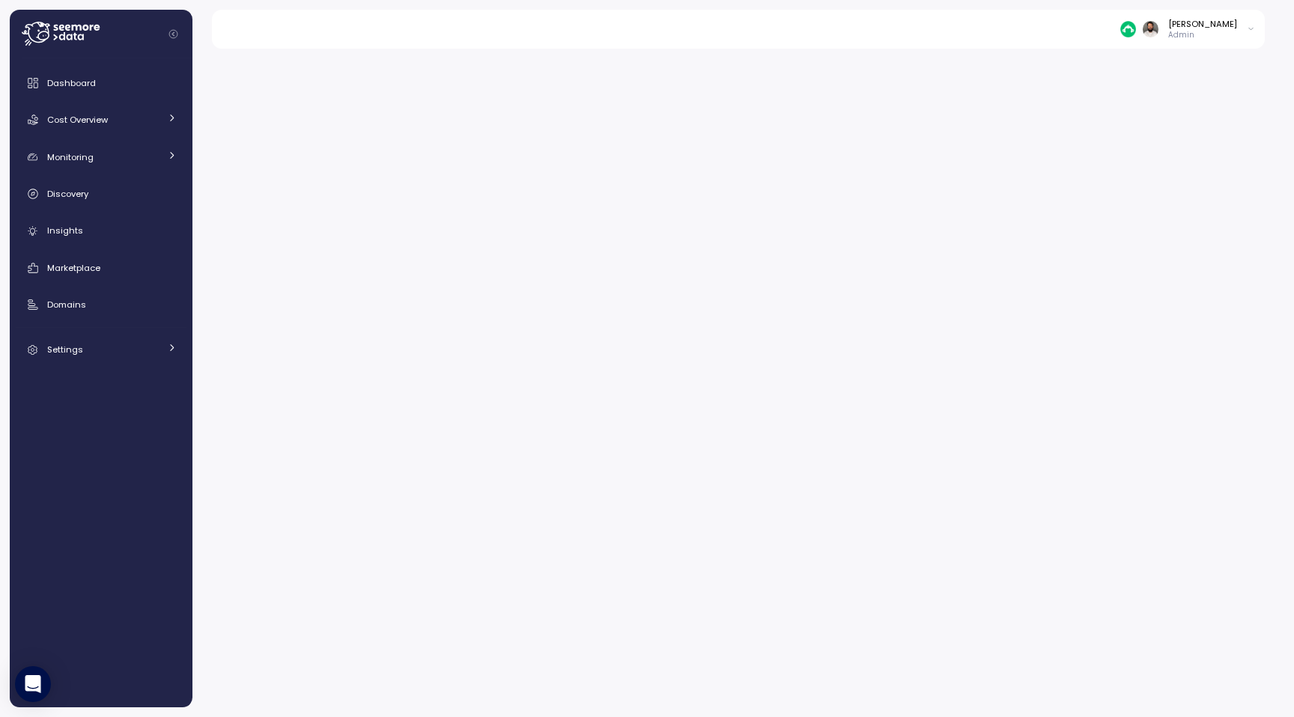
click at [1210, 46] on div "[PERSON_NAME] Admin" at bounding box center [747, 29] width 1036 height 39
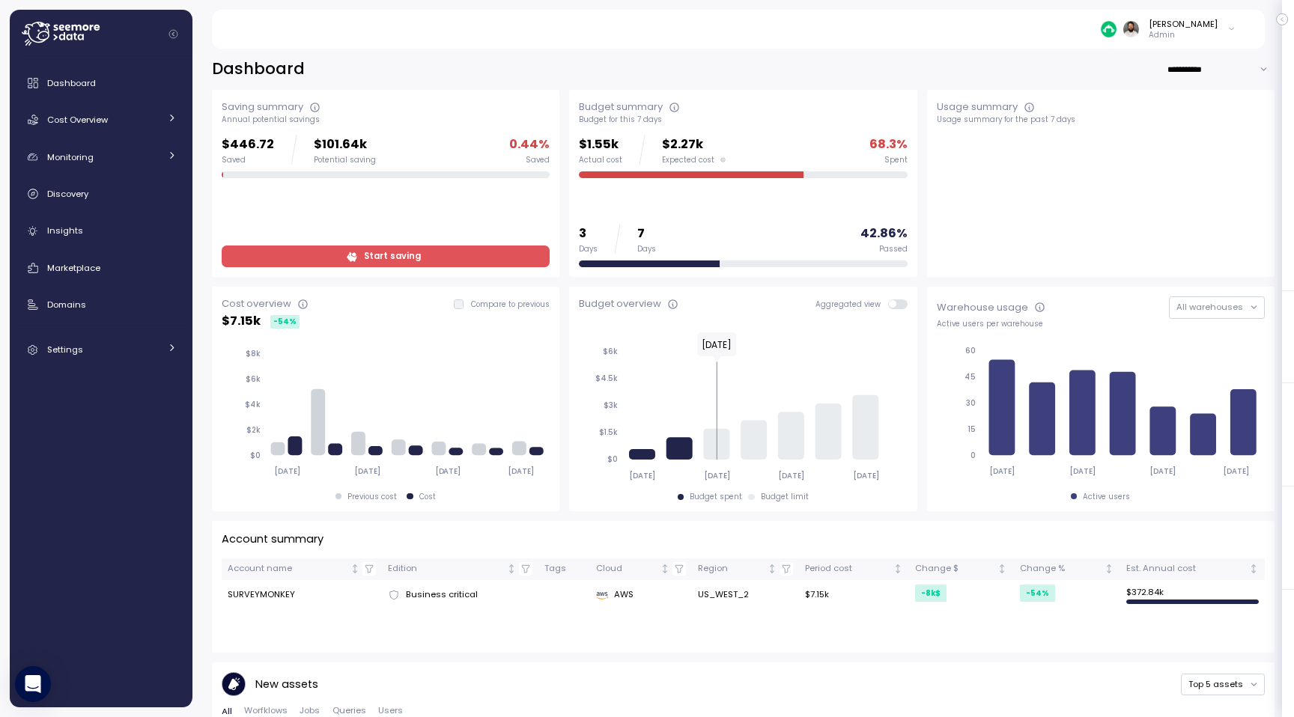
click at [1180, 17] on div "[PERSON_NAME] Admin" at bounding box center [737, 29] width 1017 height 39
click at [1179, 19] on div "[PERSON_NAME]" at bounding box center [1183, 24] width 69 height 12
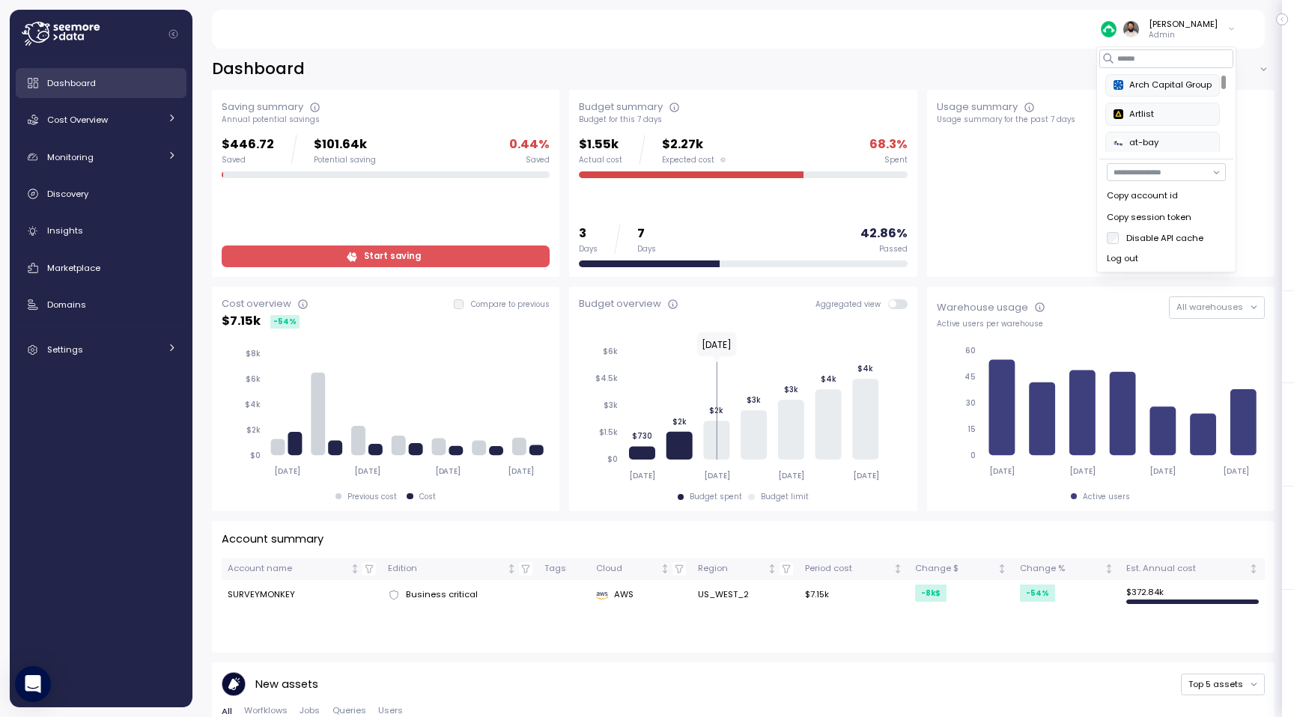
click at [145, 87] on div "Dashboard" at bounding box center [112, 83] width 130 height 15
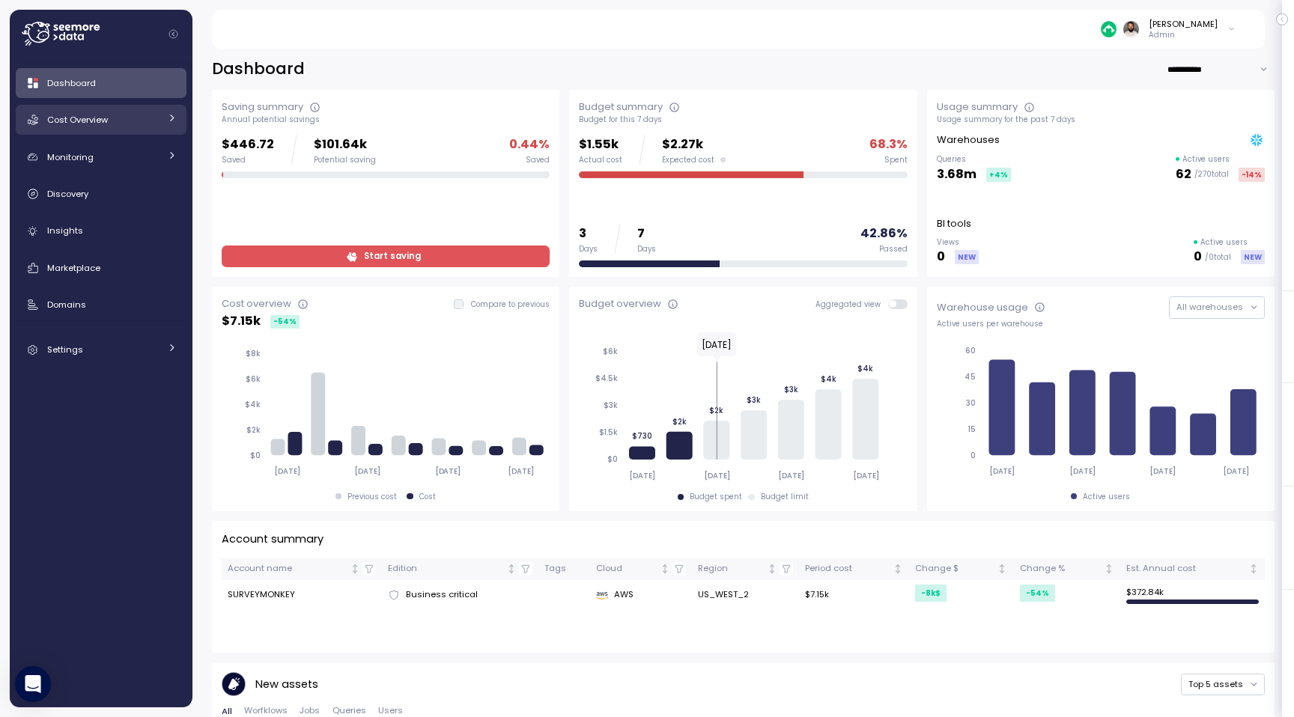
click at [125, 114] on div "Cost Overview" at bounding box center [103, 119] width 112 height 15
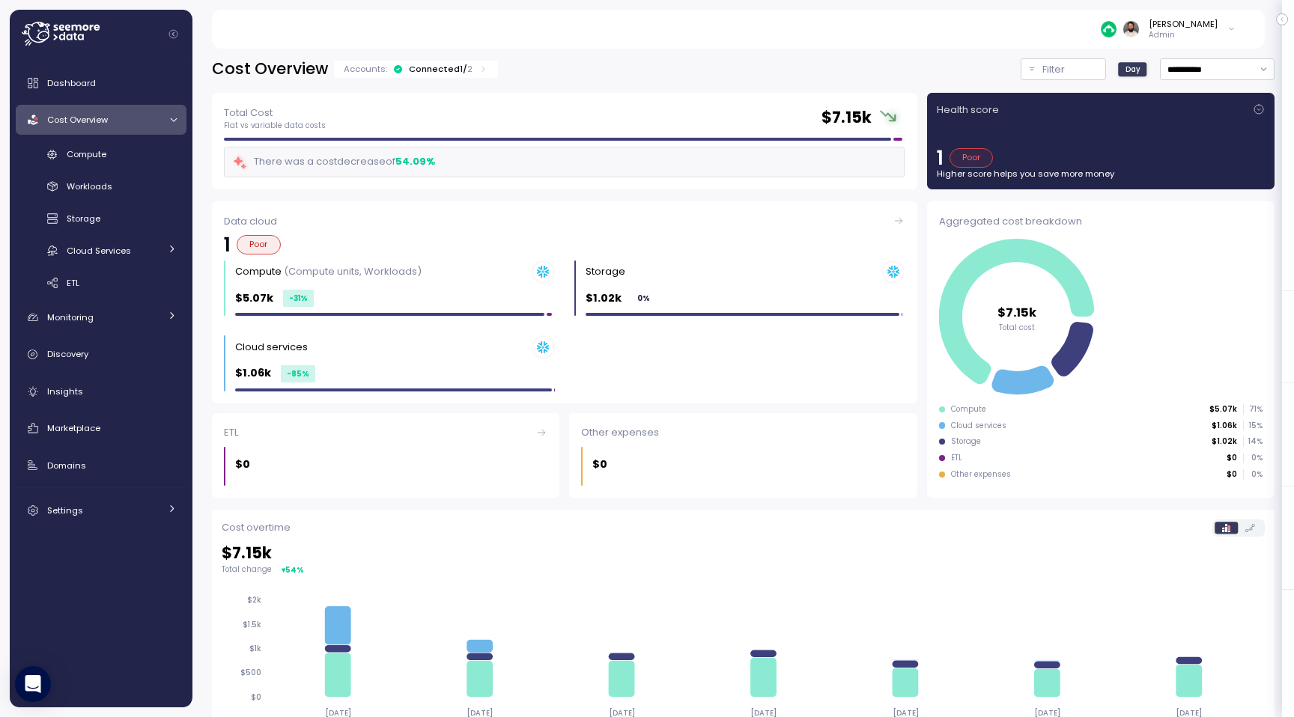
click at [467, 69] on p "2" at bounding box center [469, 69] width 5 height 12
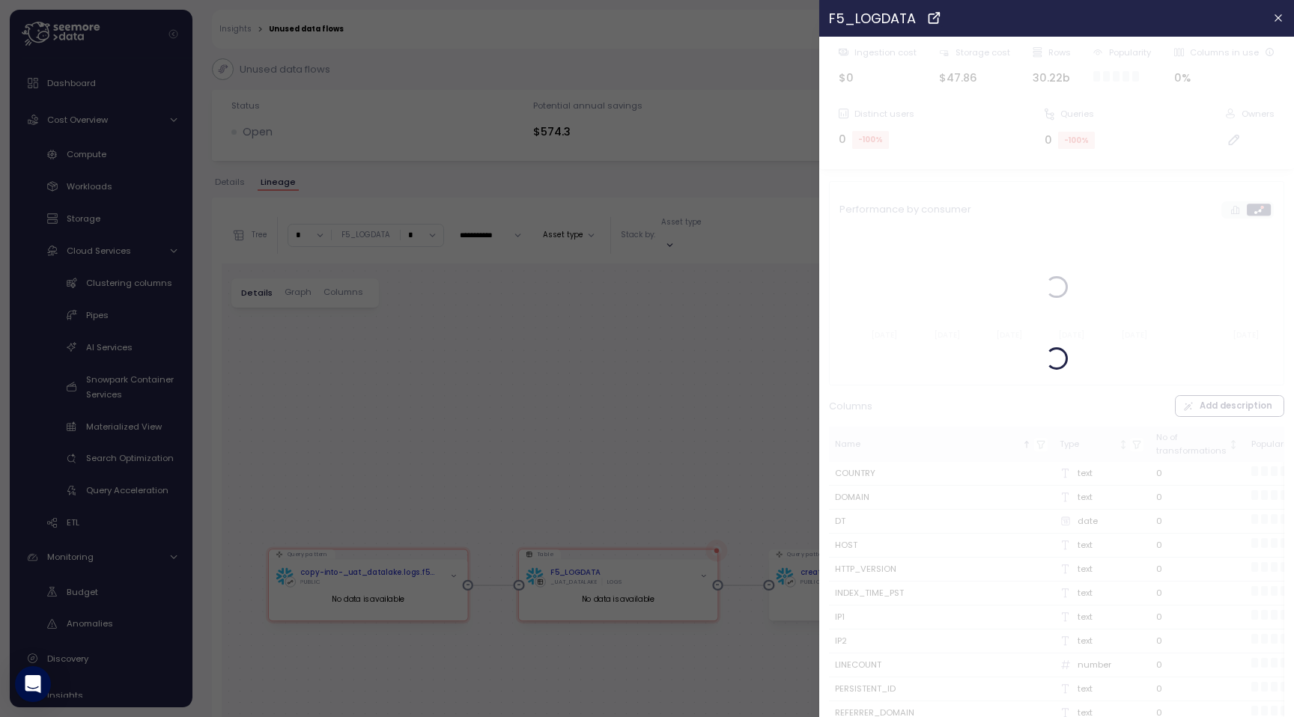
click at [716, 134] on div at bounding box center [647, 358] width 1294 height 717
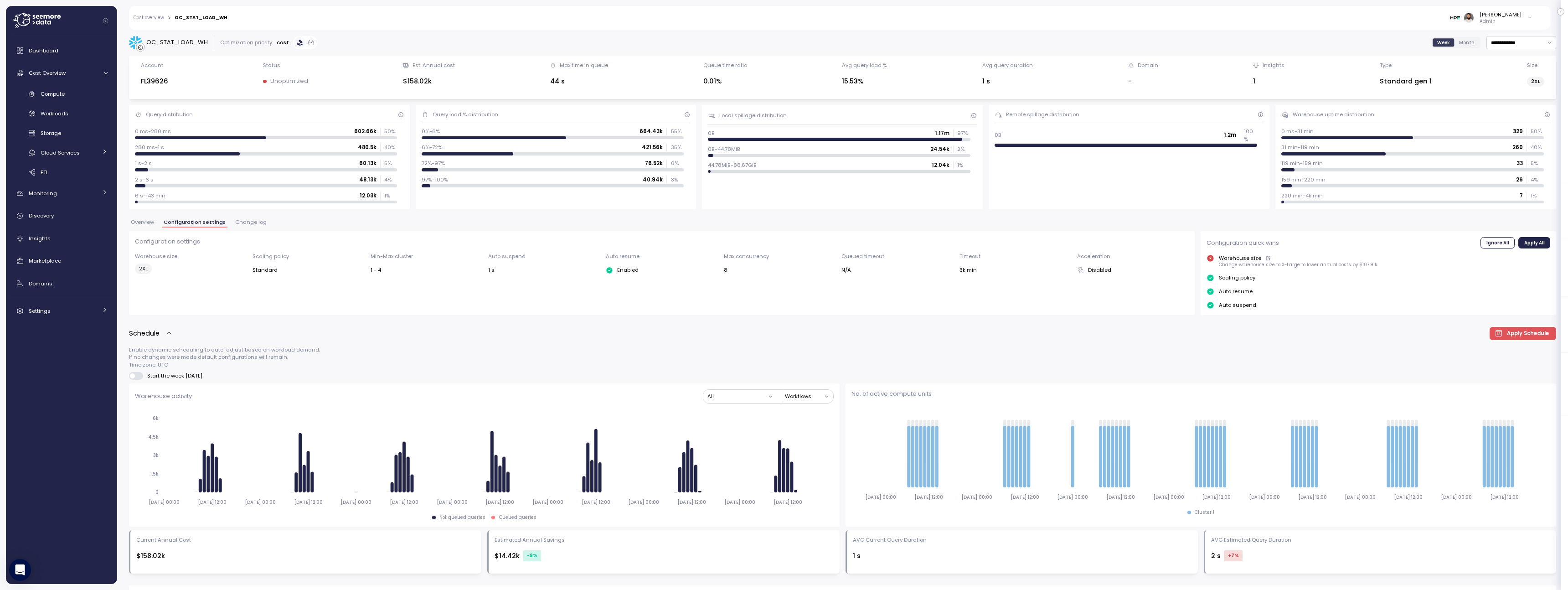
scroll to position [440, 0]
